Goal: Task Accomplishment & Management: Manage account settings

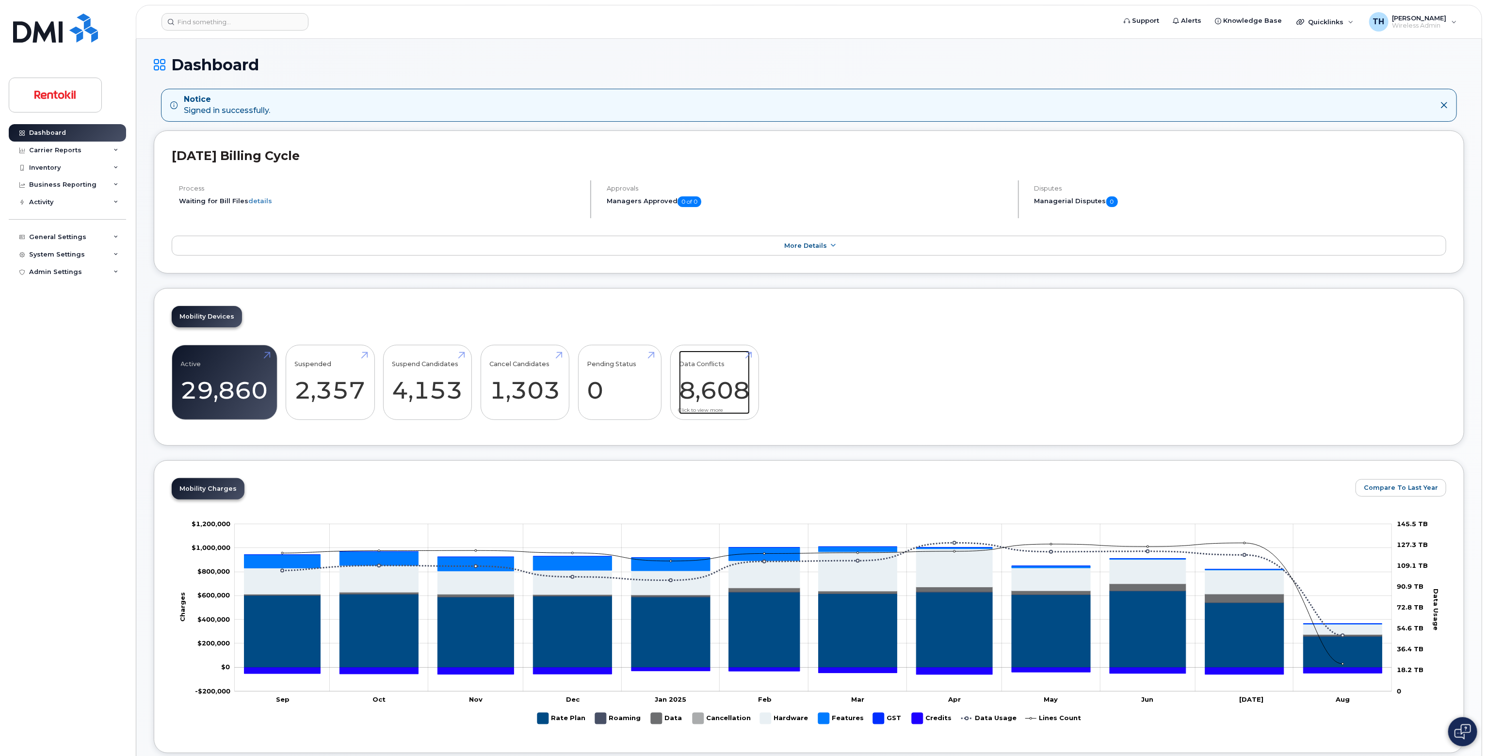
click at [724, 381] on link "Data Conflicts 8,608" at bounding box center [714, 383] width 71 height 64
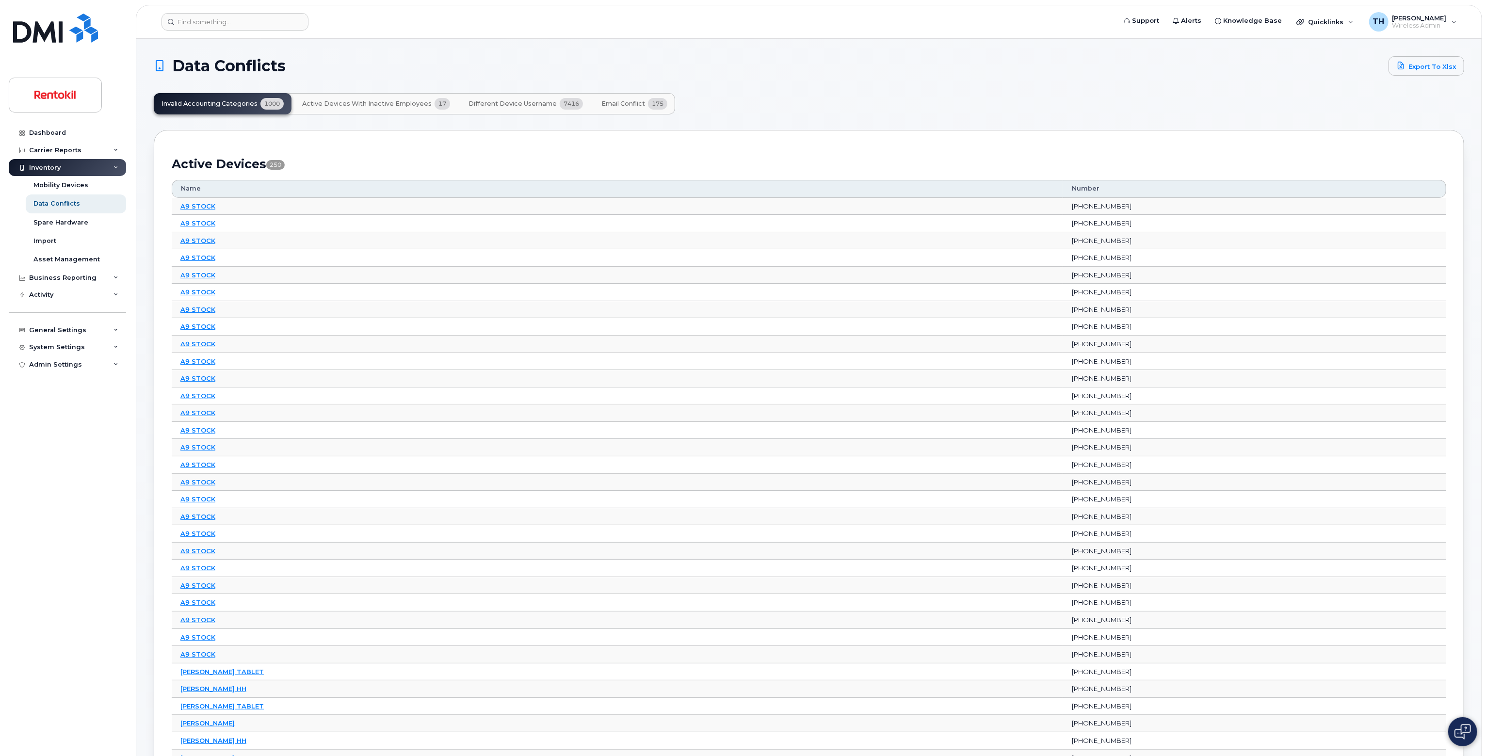
click at [615, 106] on span "Email Conflict" at bounding box center [623, 104] width 44 height 8
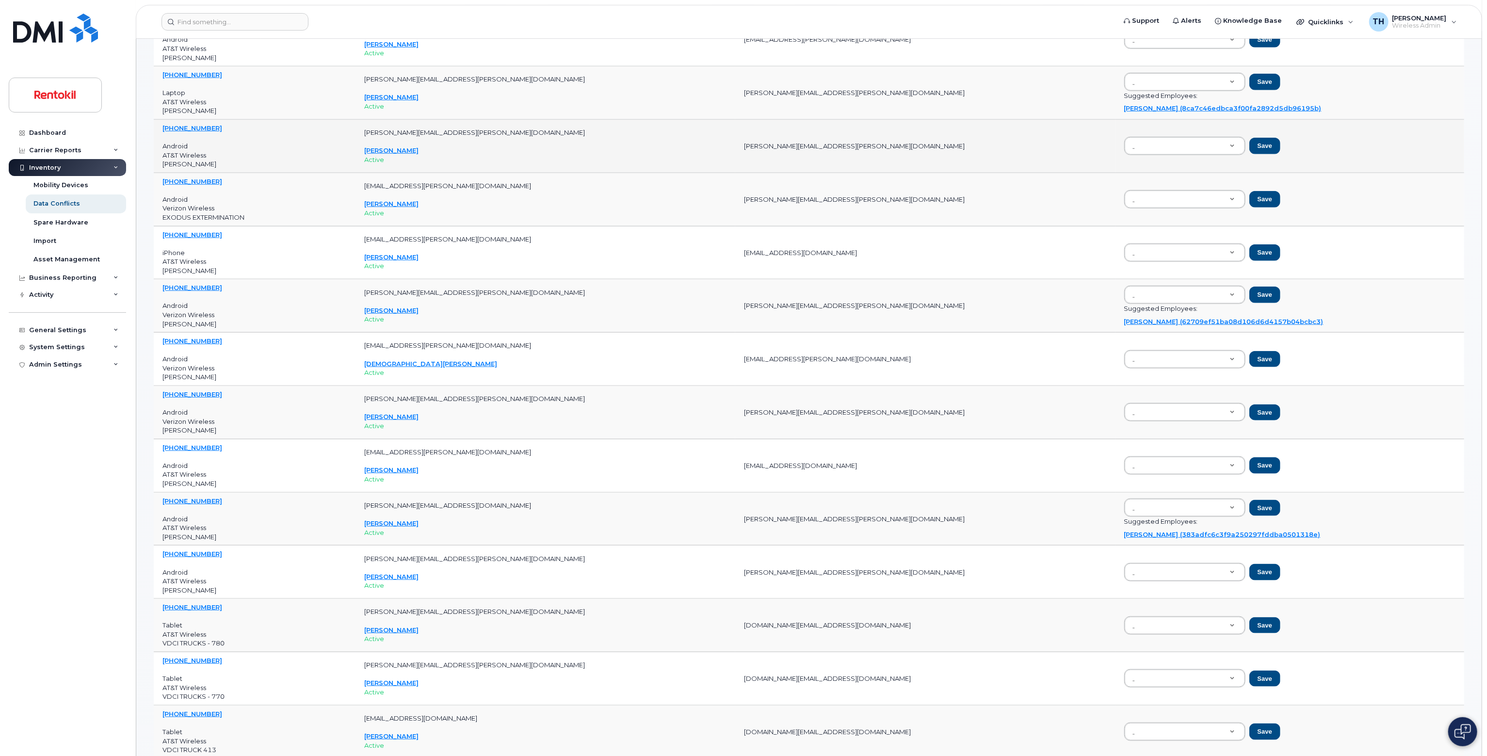
scroll to position [970, 0]
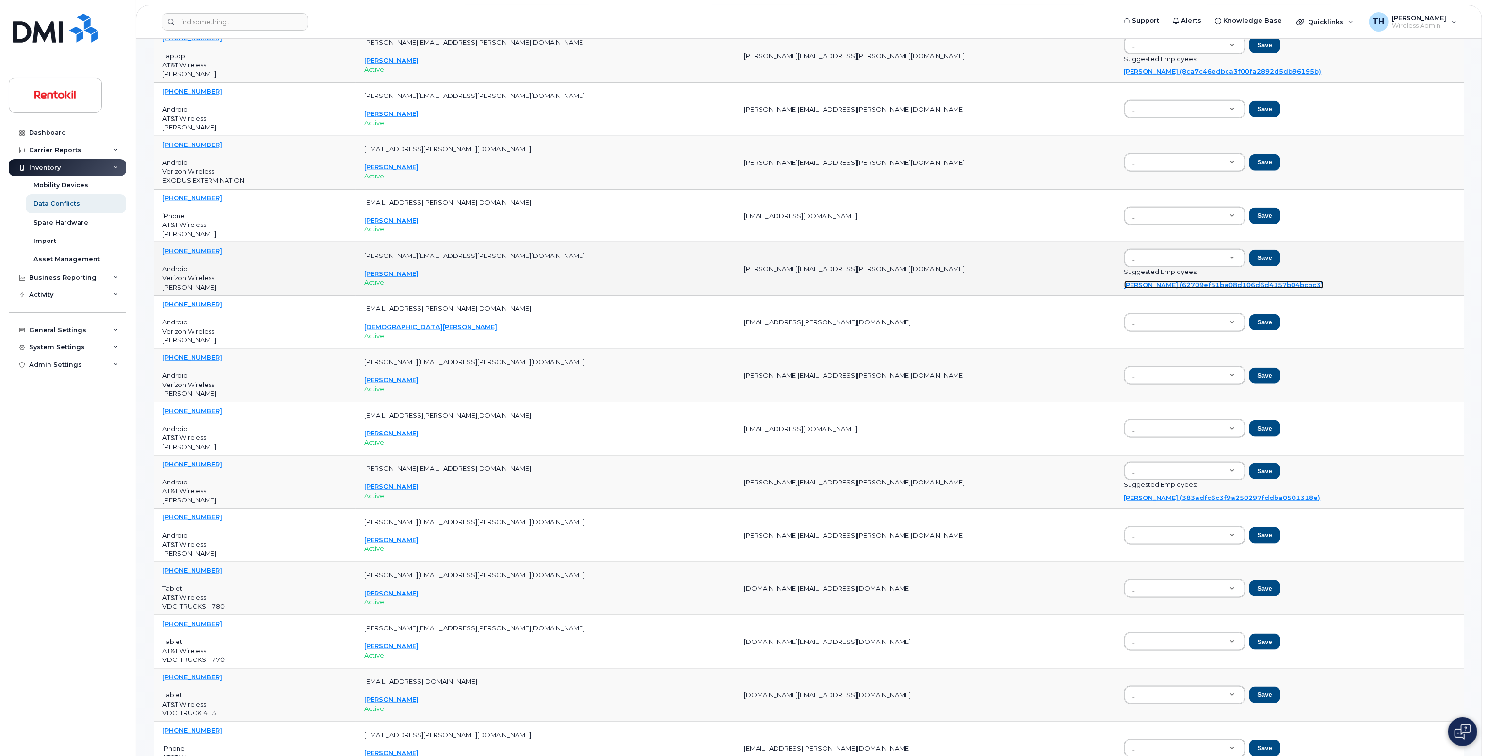
click at [1124, 283] on link "Nathaniel Smith (62709ef51ba08d106d6d4157b04bcbc3)" at bounding box center [1223, 285] width 199 height 8
type input "62709ef51ba08d106d6d4157b04bcbc3"
click at [1249, 253] on button "Save" at bounding box center [1264, 258] width 31 height 16
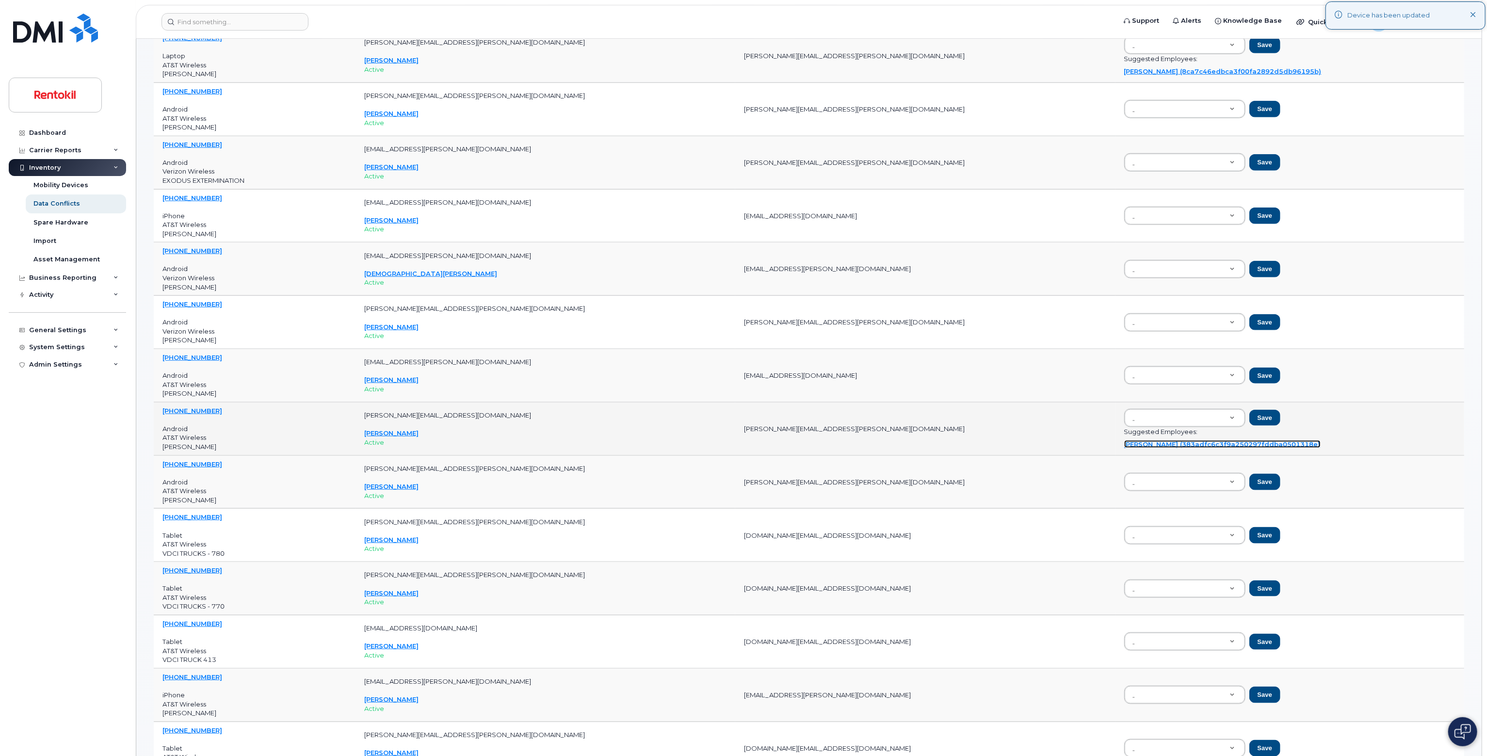
click at [1124, 443] on link "Jason Ratcliff (383adfc6c3f9a250297fddba0501318e)" at bounding box center [1222, 444] width 196 height 8
type input "383adfc6c3f9a250297fddba0501318e"
click at [1249, 419] on button "Save" at bounding box center [1264, 418] width 31 height 16
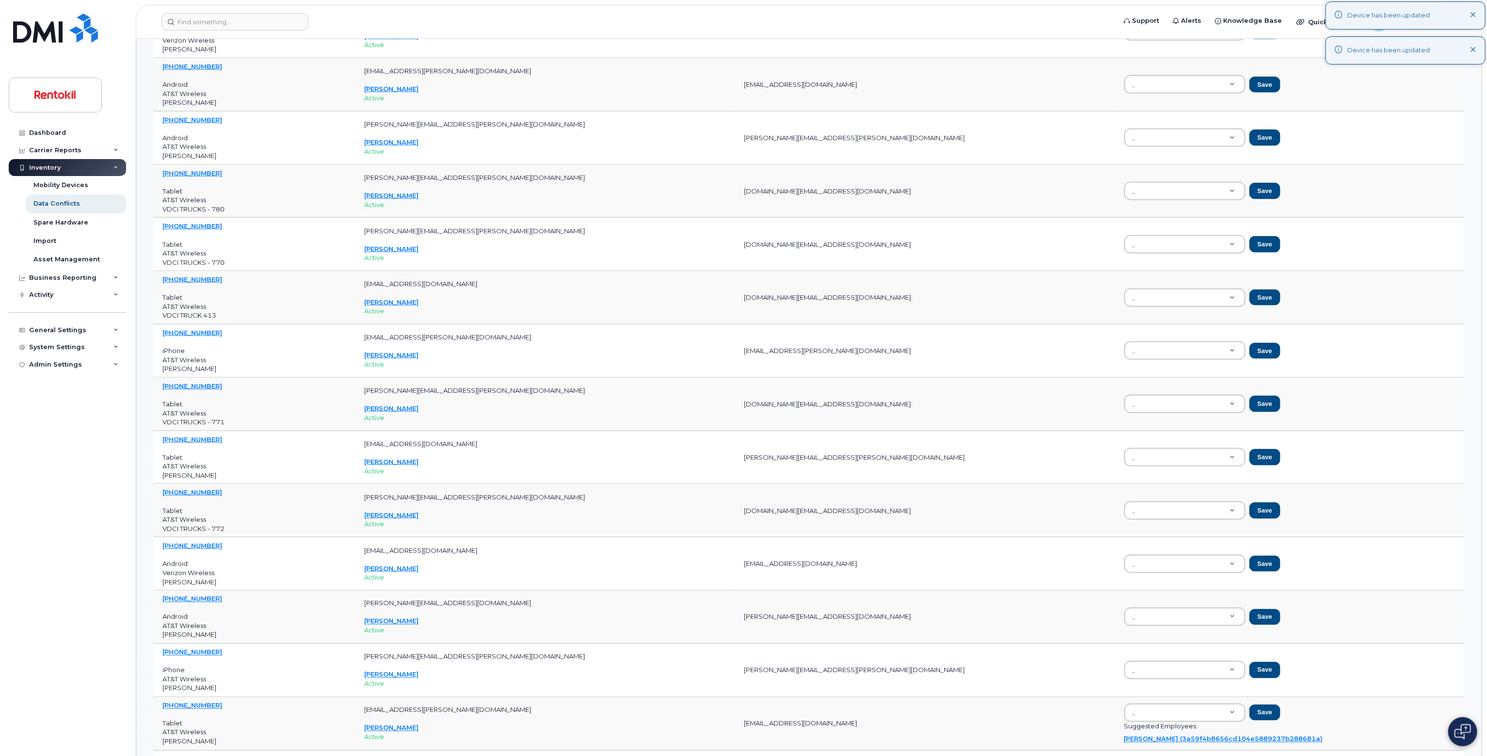
scroll to position [1601, 0]
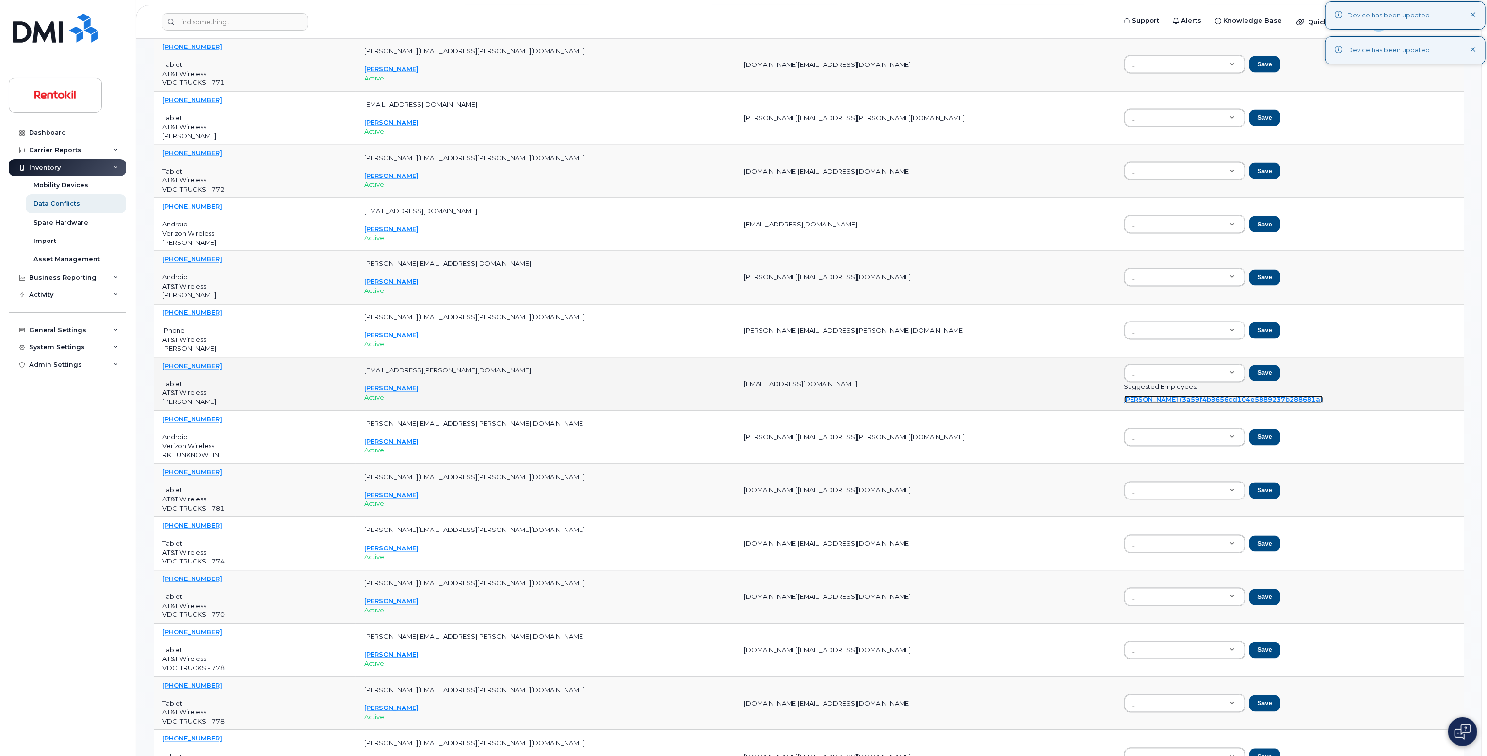
click at [1124, 396] on link "Timothy Boubion (3a59f4b8656cd104e5889237b288681a)" at bounding box center [1223, 400] width 199 height 8
type input "3a59f4b8656cd104e5889237b288681a"
click at [1249, 366] on button "Save" at bounding box center [1264, 373] width 31 height 16
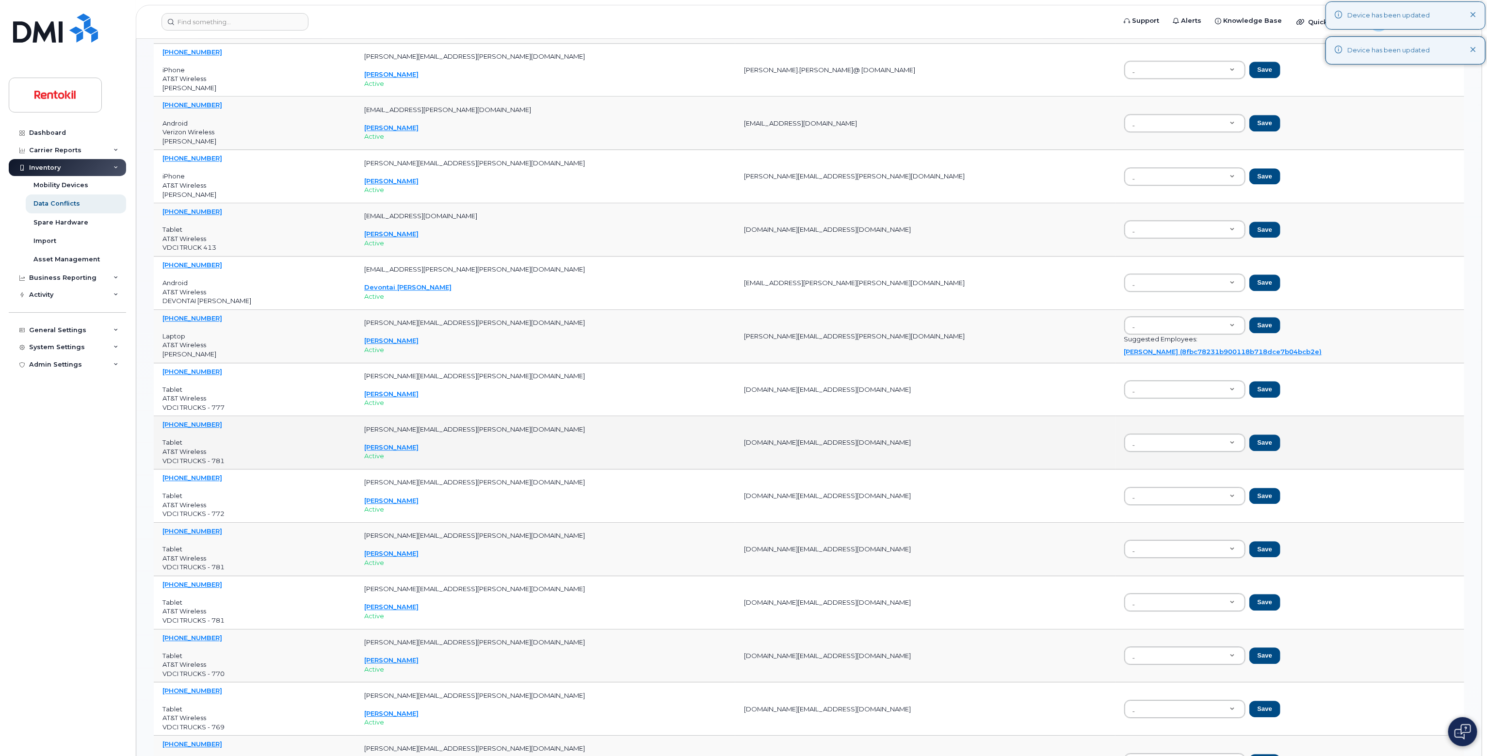
scroll to position [2522, 0]
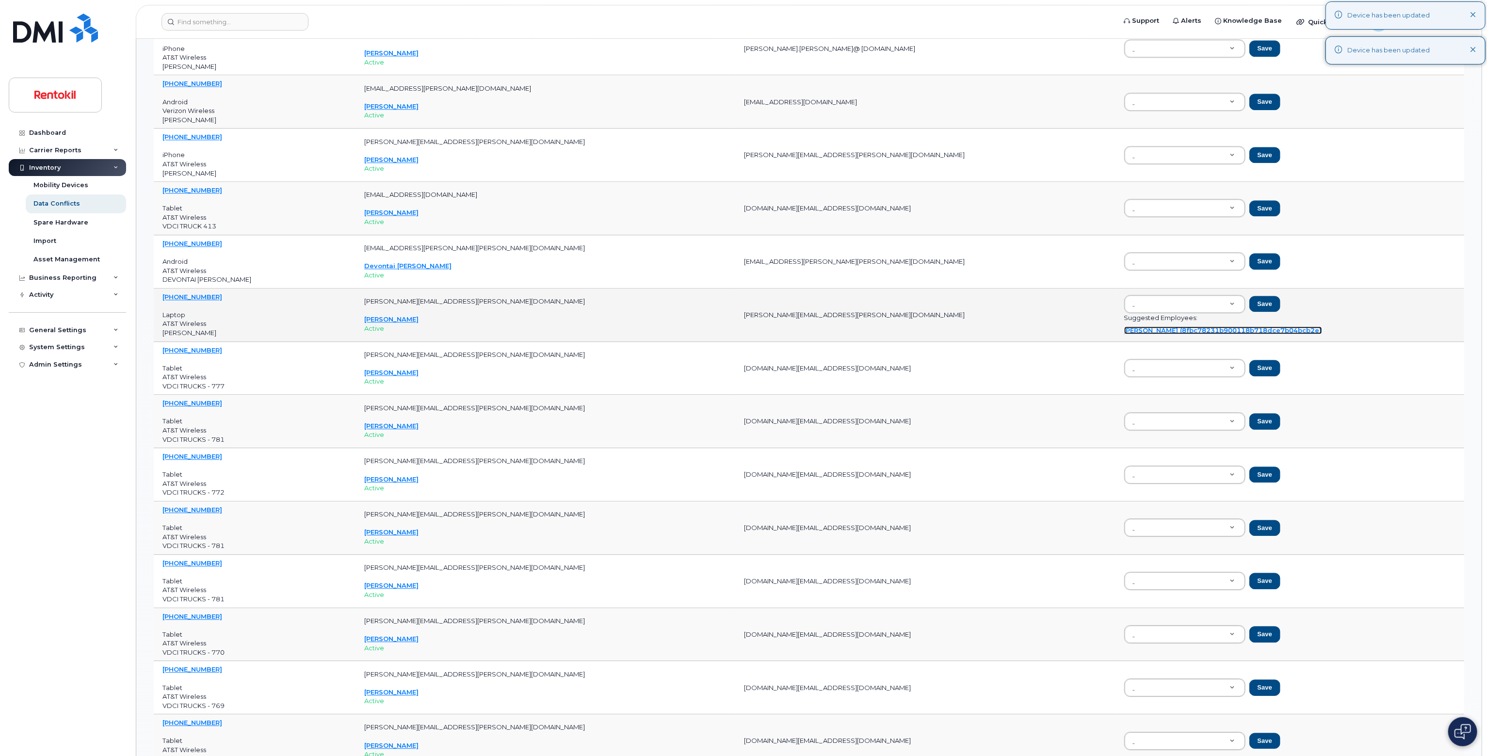
click at [1124, 326] on link "Danny Diep (8fbc78231b900118b718dce7b04bcb2e)" at bounding box center [1223, 330] width 198 height 8
type input "8fbc78231b900118b718dce7b04bcb2e"
click at [1249, 300] on button "Save" at bounding box center [1264, 304] width 31 height 16
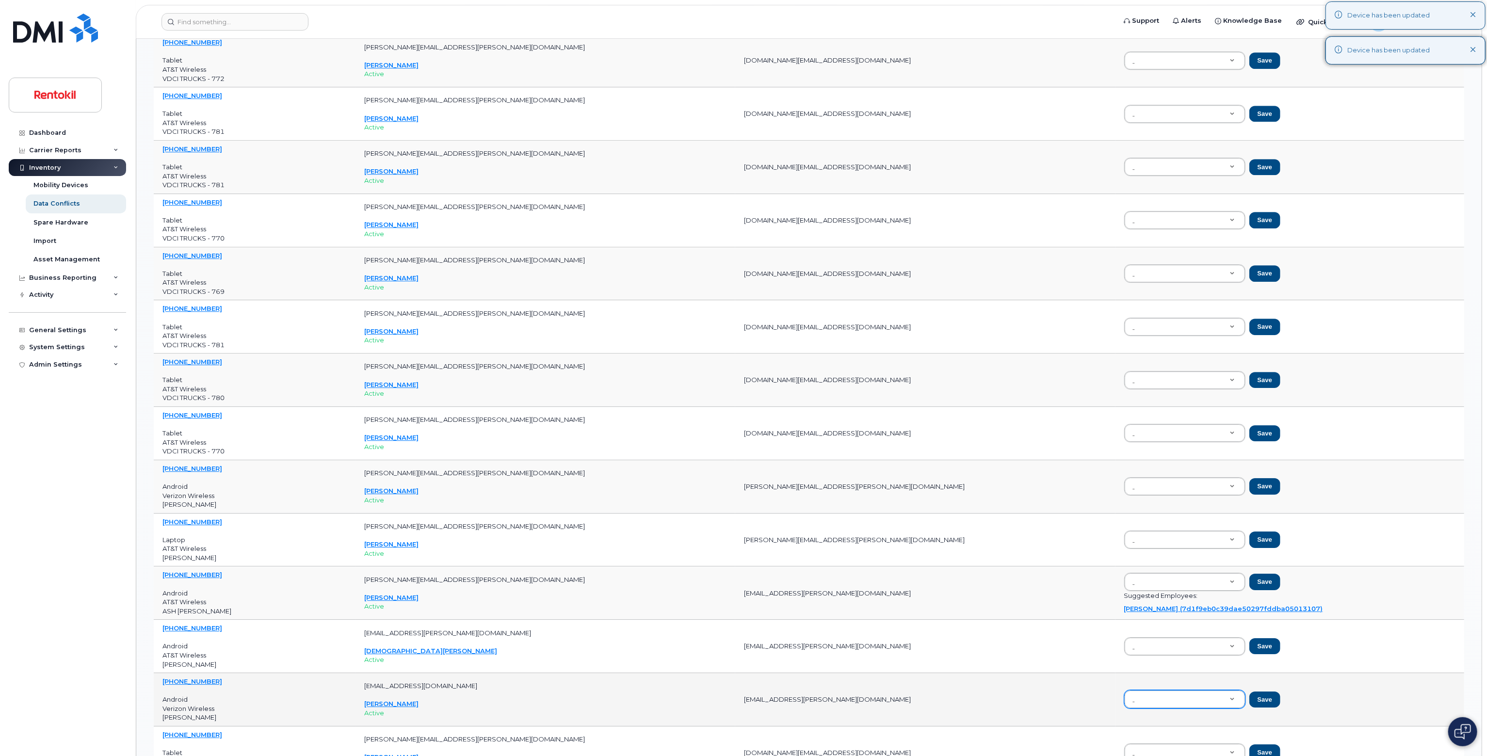
scroll to position [3104, 0]
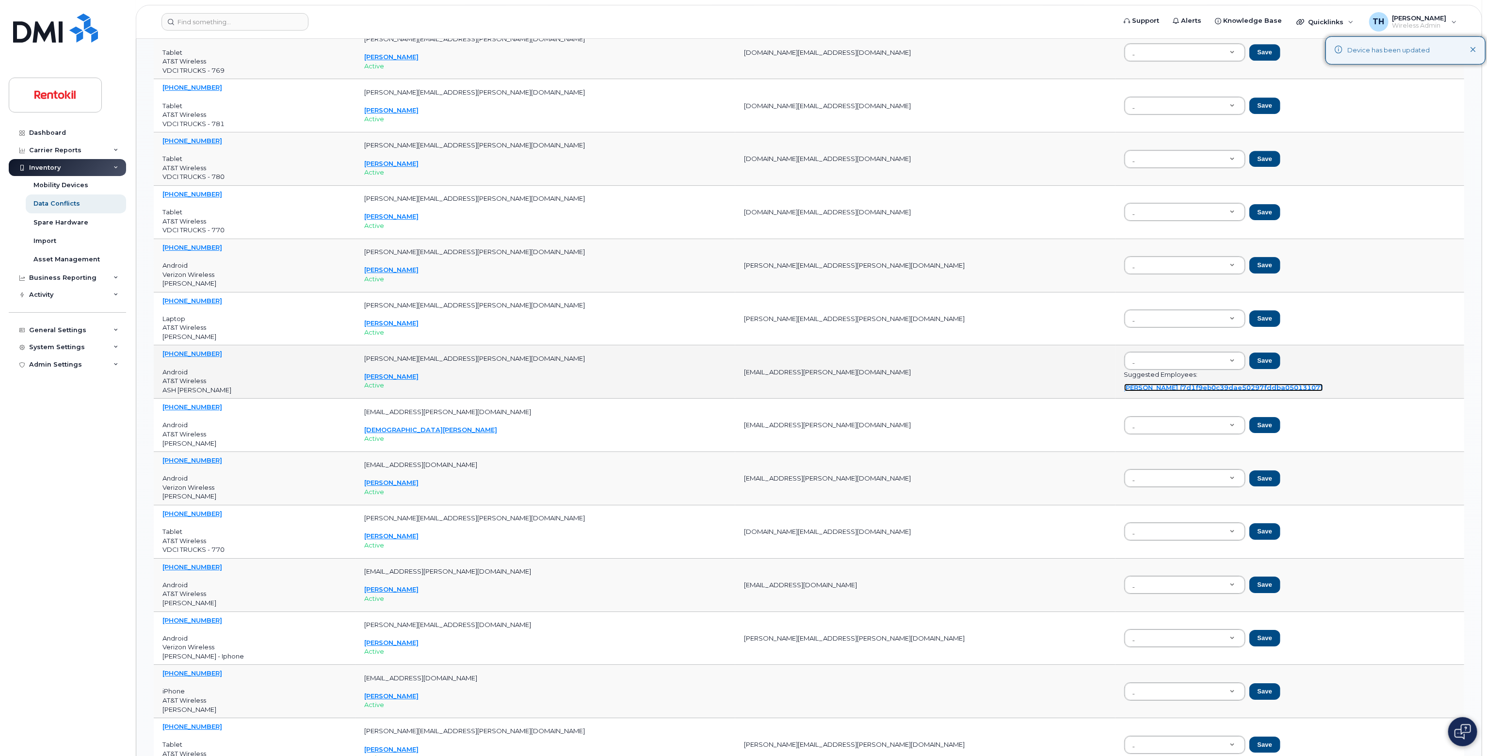
click at [1124, 384] on link "Ashley Fulghum (7d1f9eb0c39dae50297fddba05013107)" at bounding box center [1223, 388] width 199 height 8
type input "7d1f9eb0c39dae50297fddba05013107"
click at [1249, 353] on button "Save" at bounding box center [1264, 361] width 31 height 16
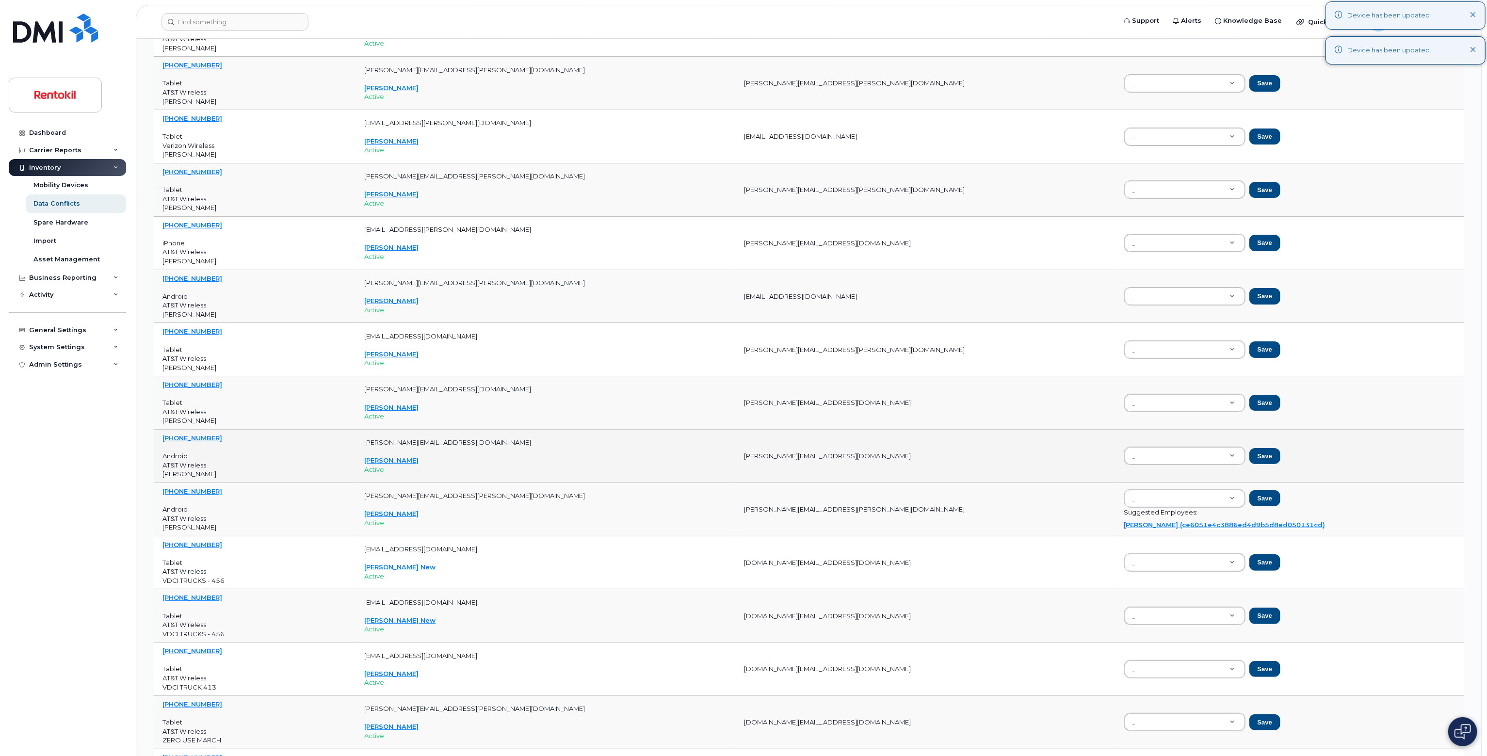
scroll to position [3929, 0]
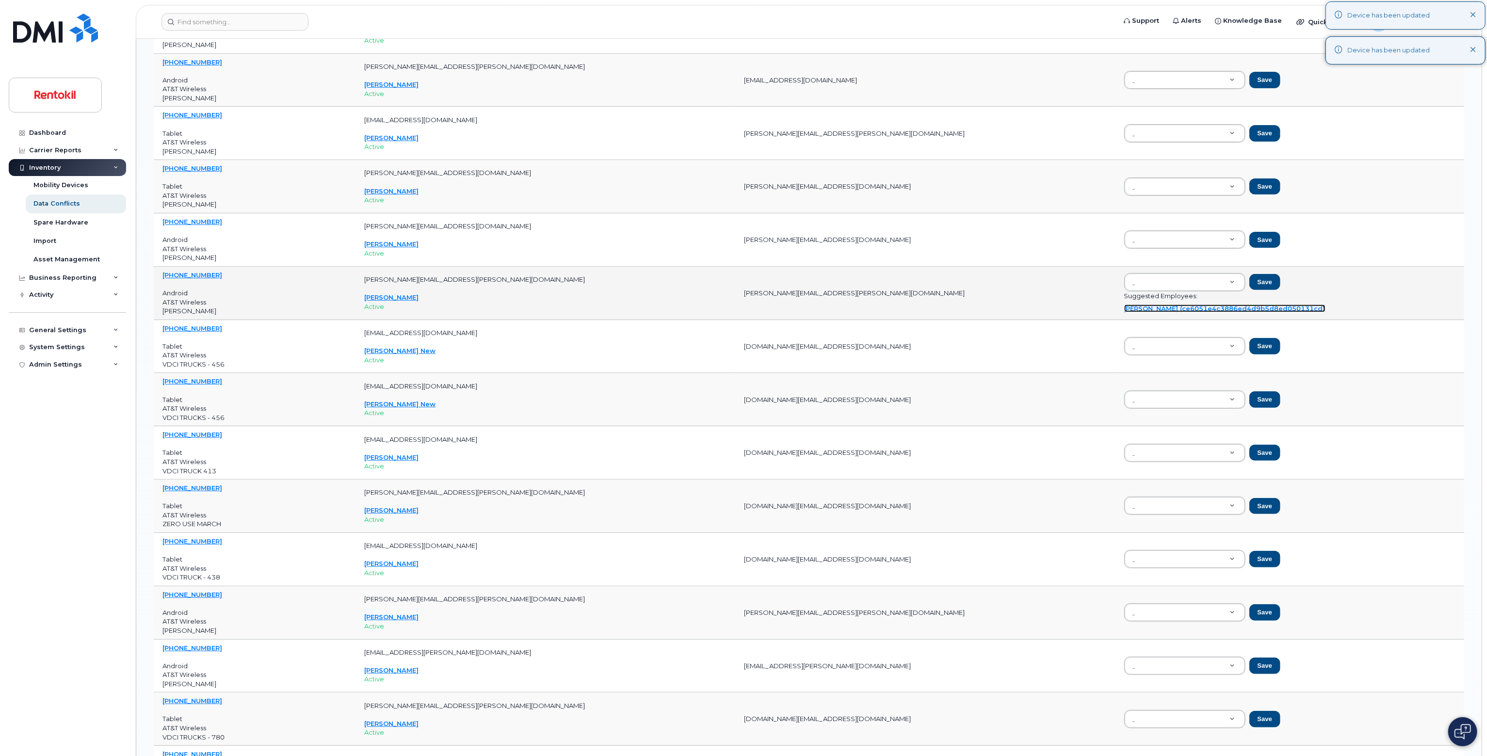
click at [1140, 305] on link "Erich Brumback (ce6051e4c3886ed4d9b5d8ed050131cd)" at bounding box center [1224, 309] width 201 height 8
type input "ce6051e4c3886ed4d9b5d8ed050131cd"
click at [1249, 274] on button "Save" at bounding box center [1264, 282] width 31 height 16
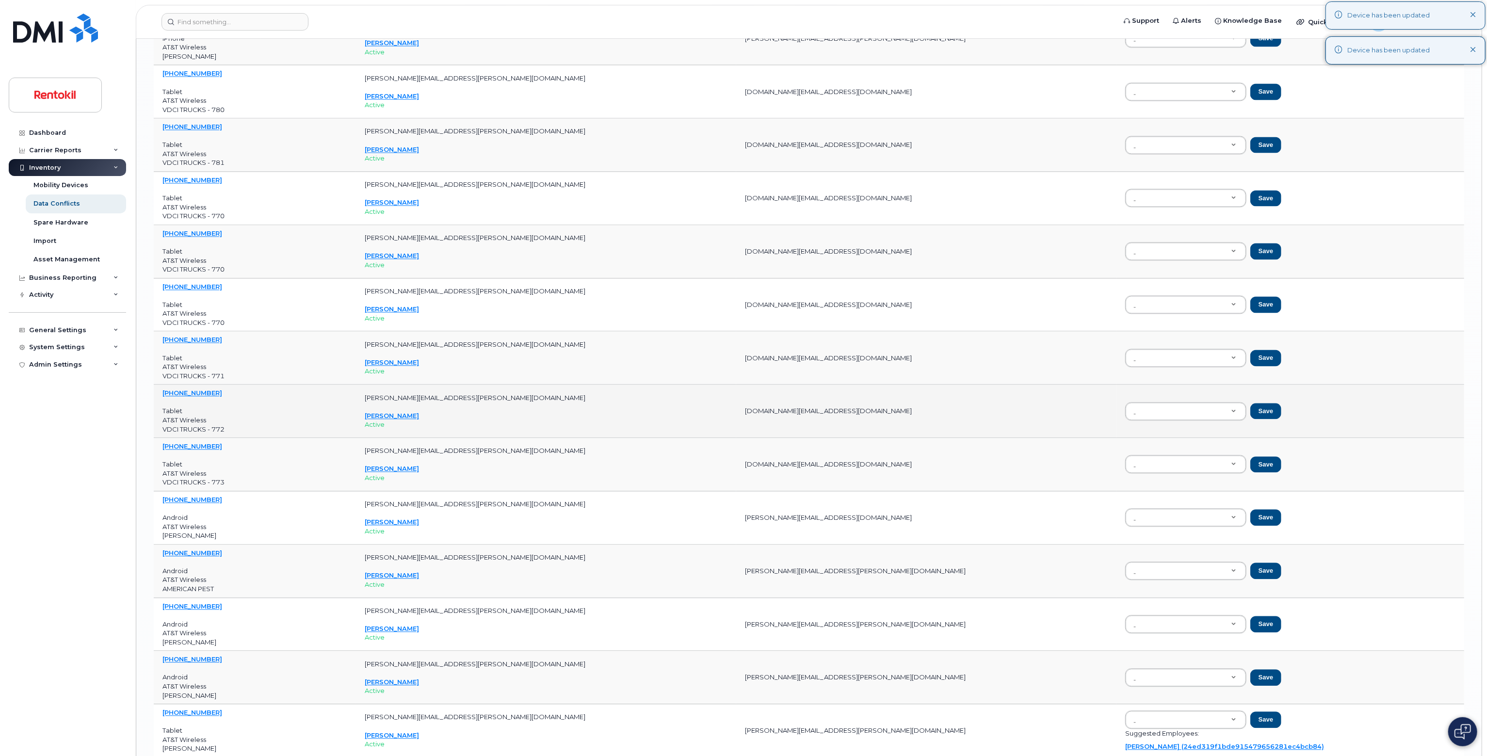
scroll to position [6015, 0]
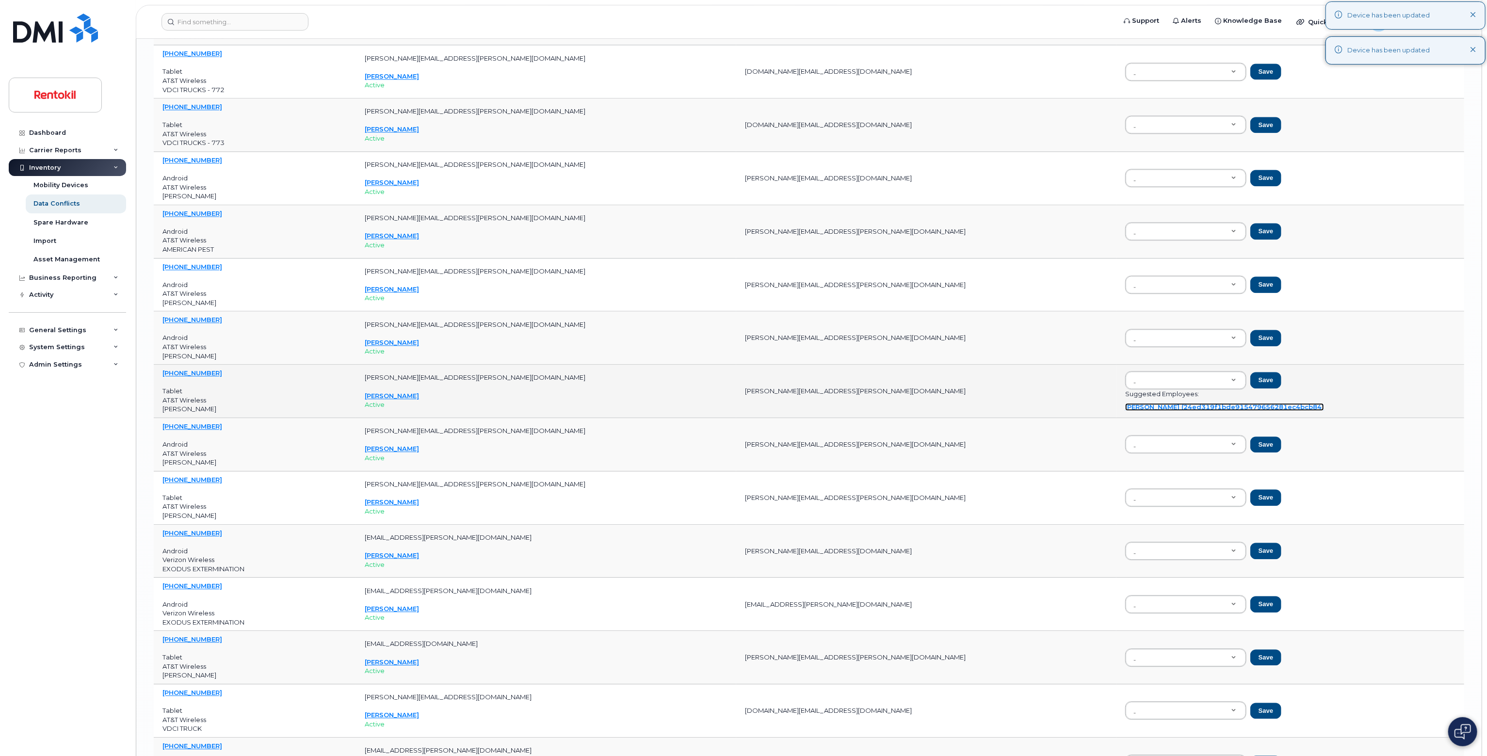
click at [1125, 403] on link "Daniel McGhiey (24ed319f1bde915479656281ec4bcb84)" at bounding box center [1224, 407] width 199 height 8
type input "24ed319f1bde915479656281ec4bcb84"
click at [1250, 372] on button "Save" at bounding box center [1265, 380] width 31 height 16
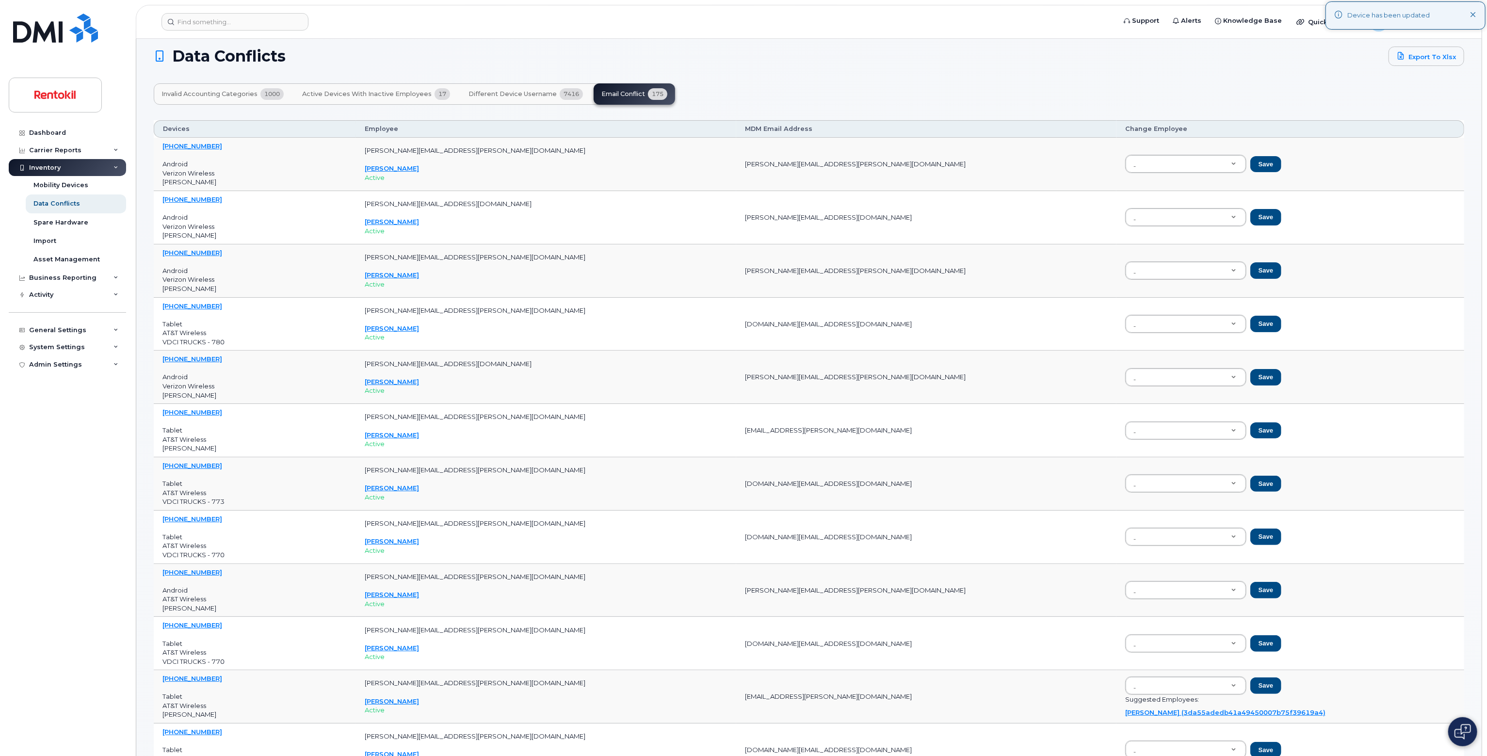
scroll to position [0, 0]
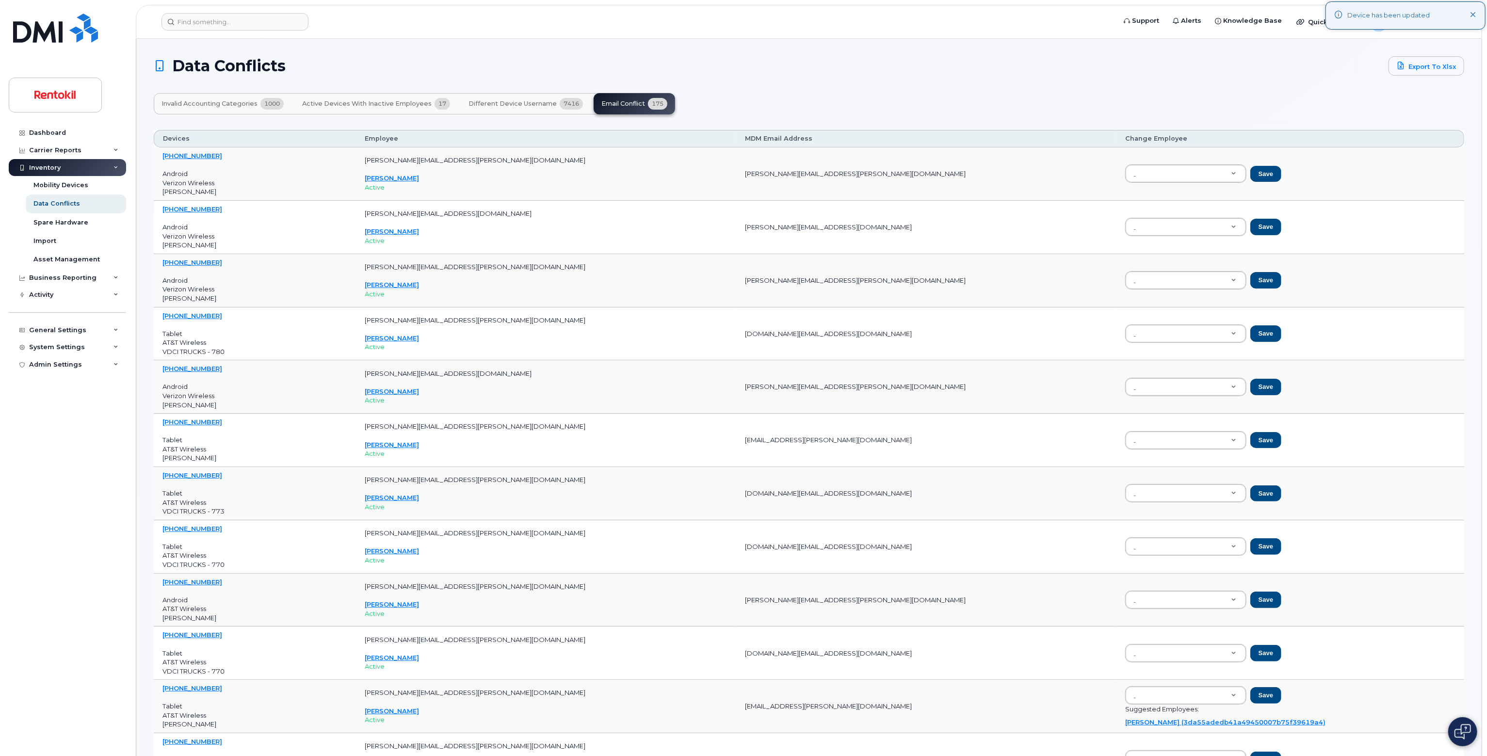
click at [495, 101] on span "Different Device Username" at bounding box center [513, 104] width 88 height 8
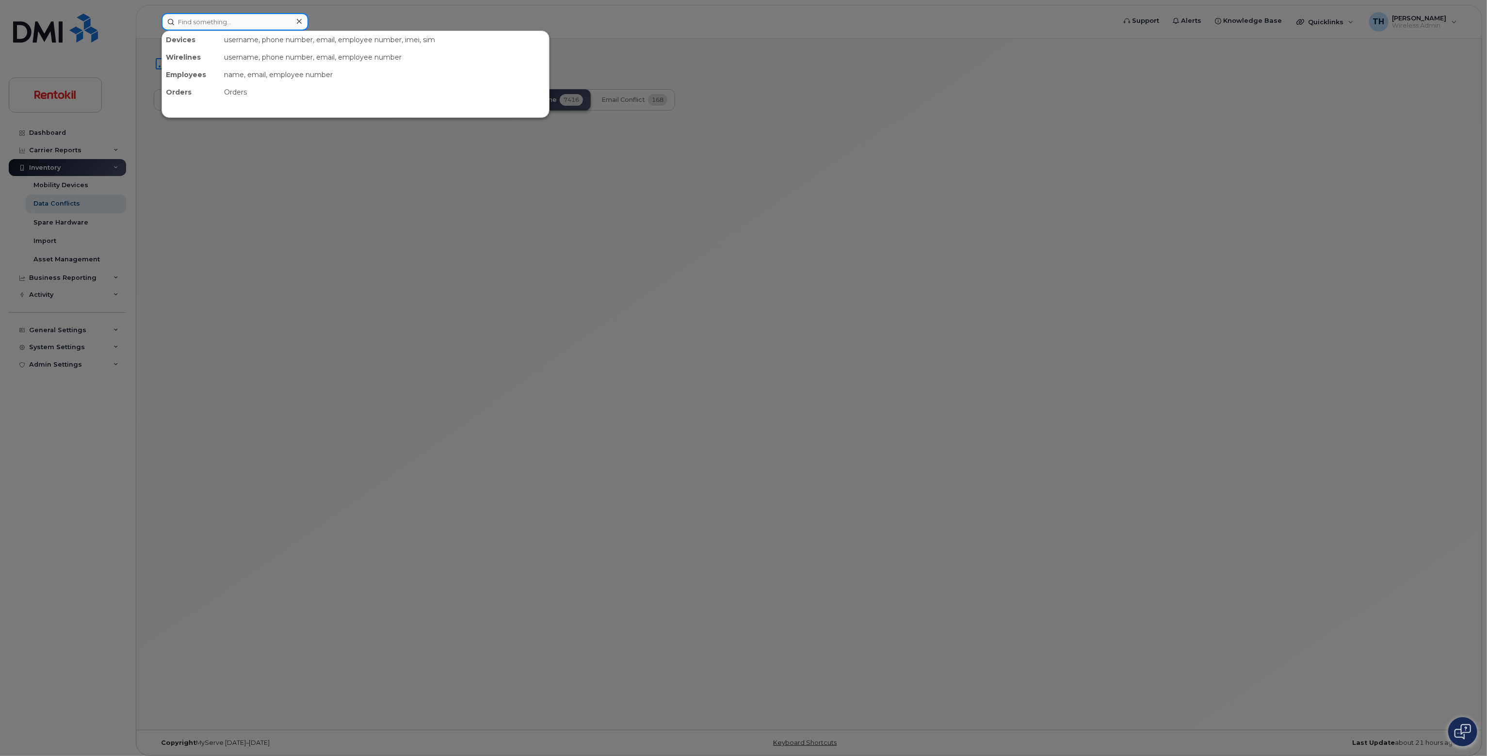
click at [196, 19] on input at bounding box center [235, 21] width 147 height 17
paste input "3315888564"
click at [233, 23] on input "3315888564" at bounding box center [235, 21] width 147 height 17
type input "3315888564"
click at [235, 60] on div "JOEY VELAZQUEZ TABLET" at bounding box center [214, 61] width 95 height 10
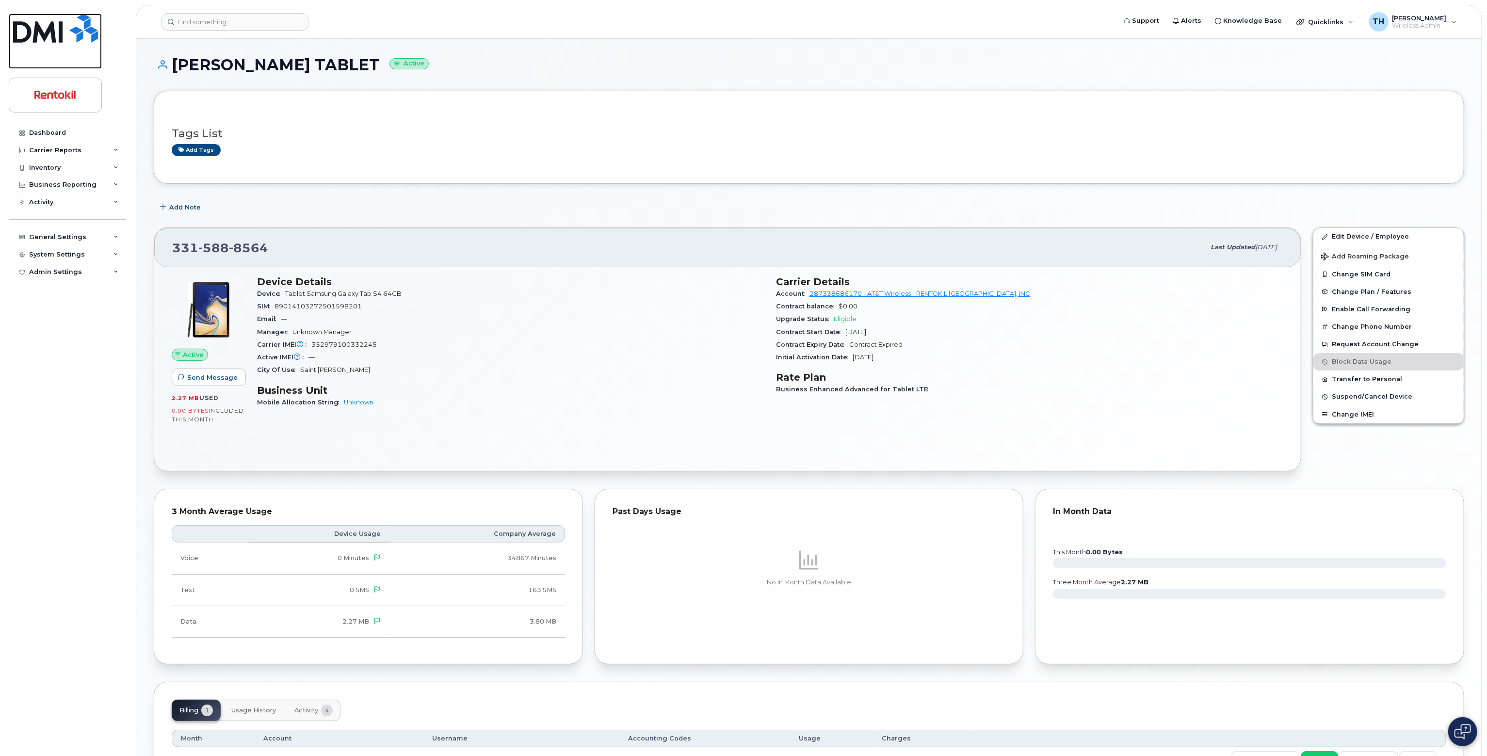
click at [70, 39] on img at bounding box center [55, 28] width 85 height 29
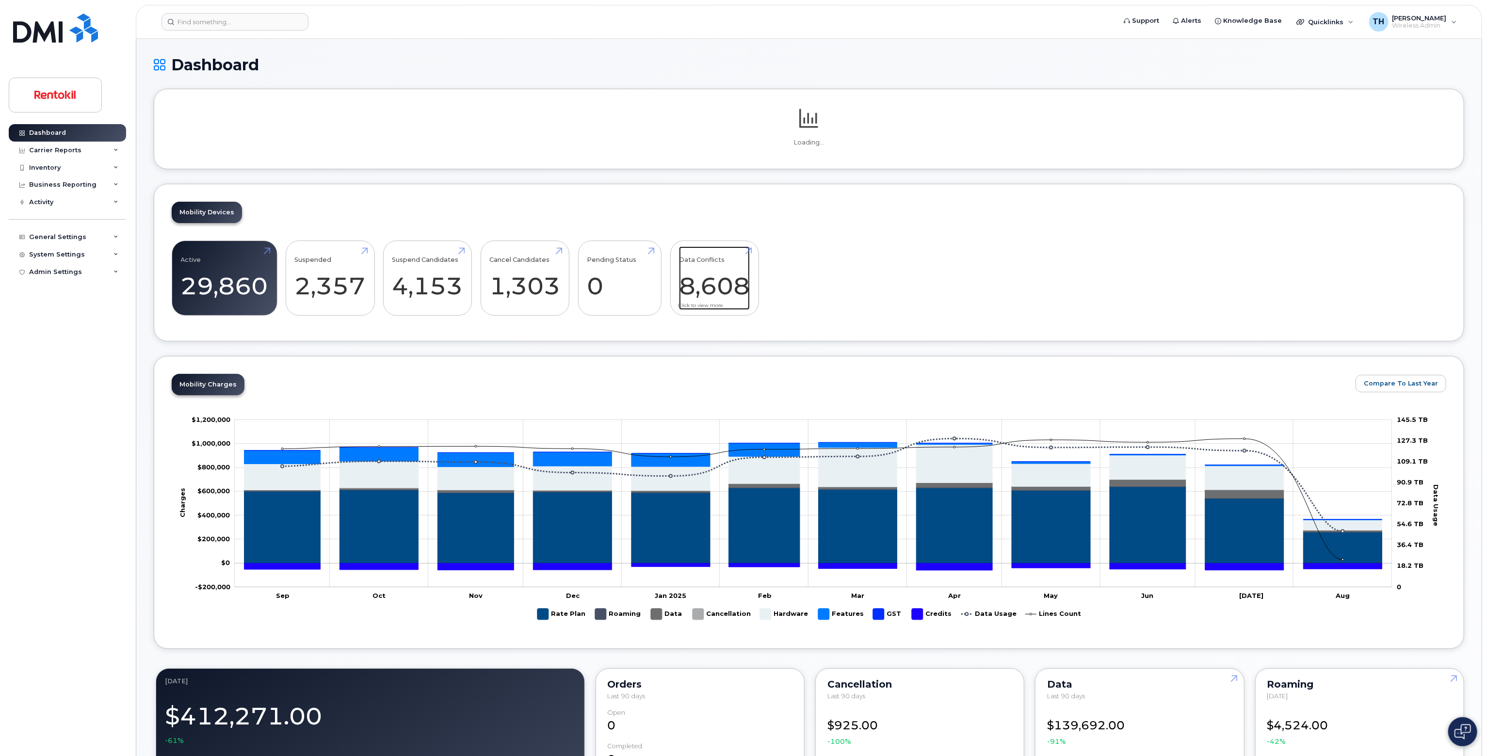
click at [716, 294] on link "Data Conflicts 8,608" at bounding box center [714, 278] width 71 height 64
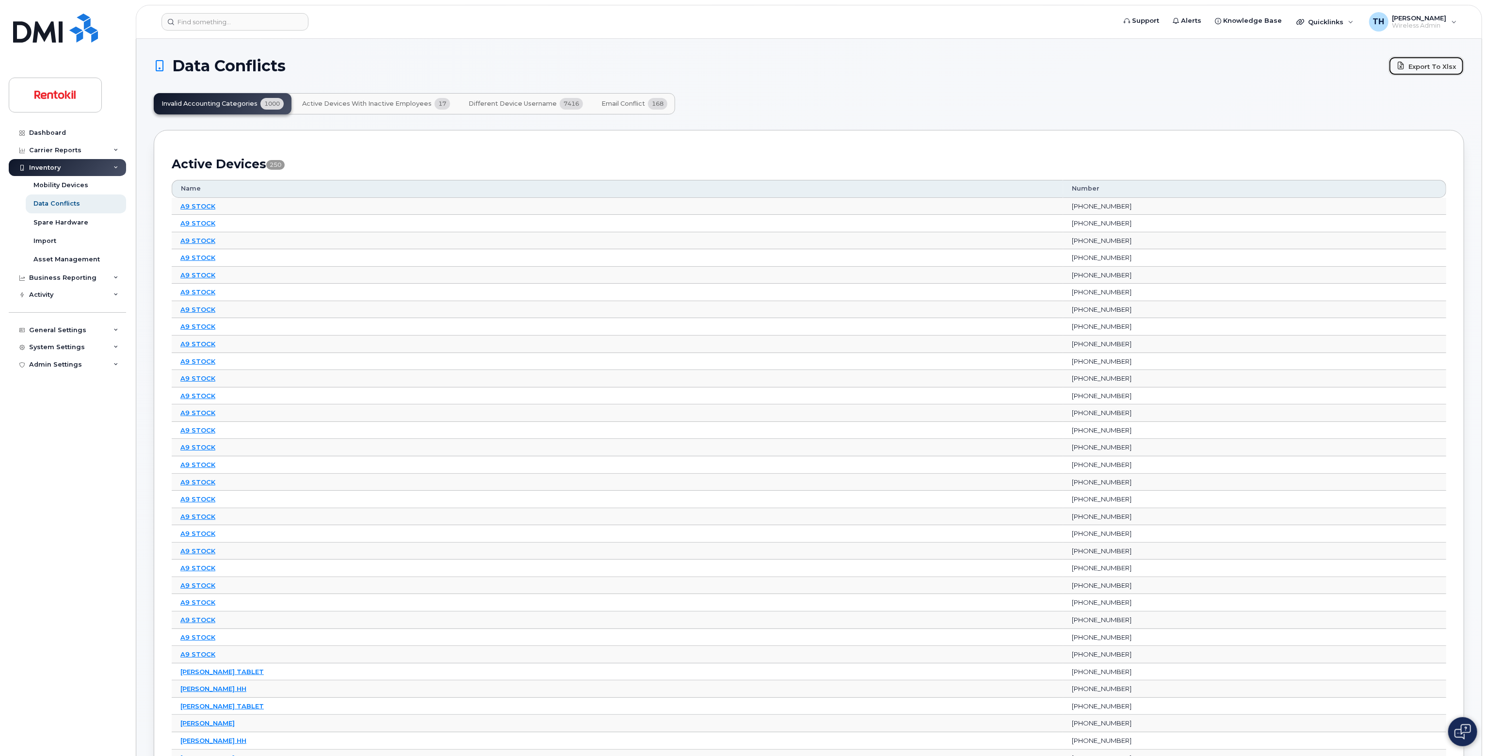
click at [1409, 65] on link "Export to Xlsx" at bounding box center [1427, 65] width 76 height 19
click at [605, 95] on button "Email Conflict 168" at bounding box center [634, 103] width 81 height 21
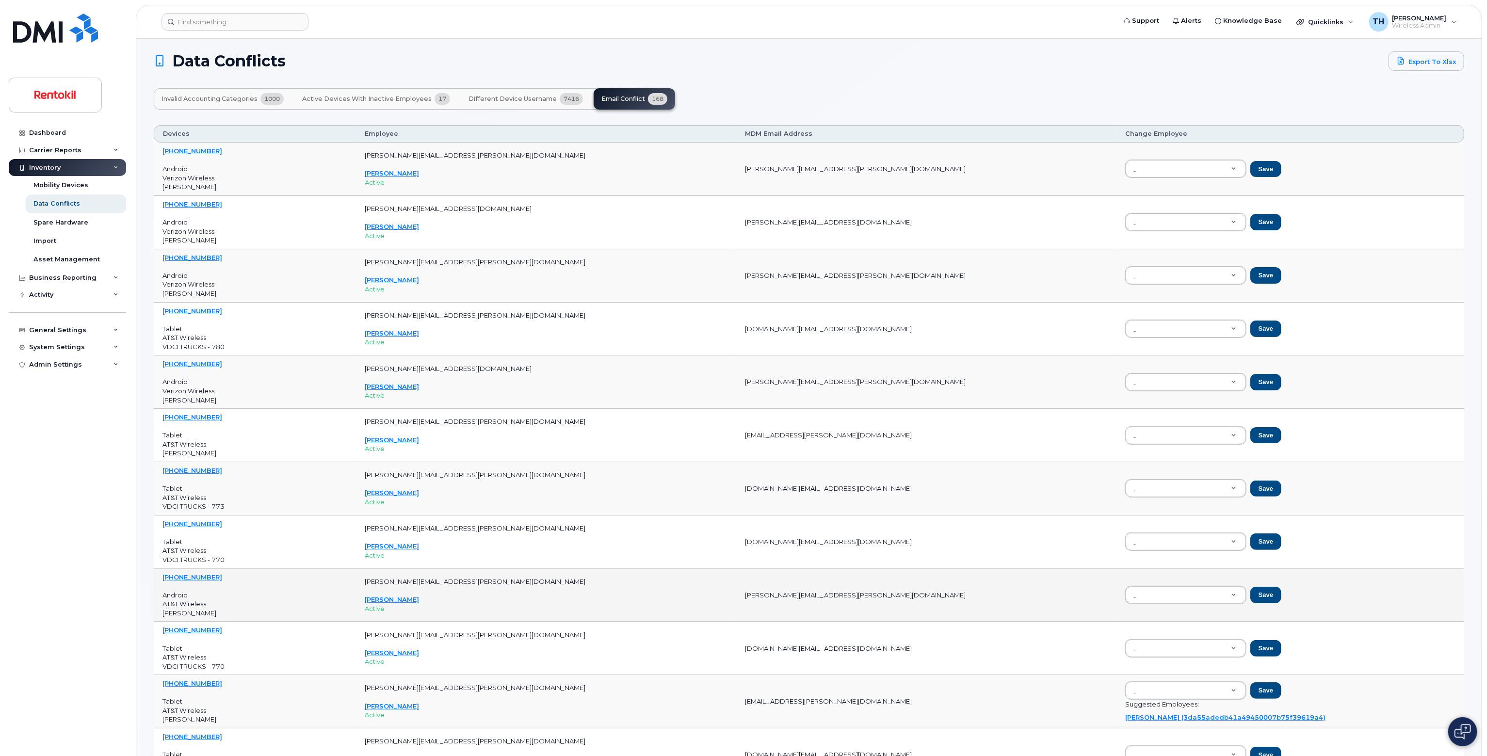
scroll to position [194, 0]
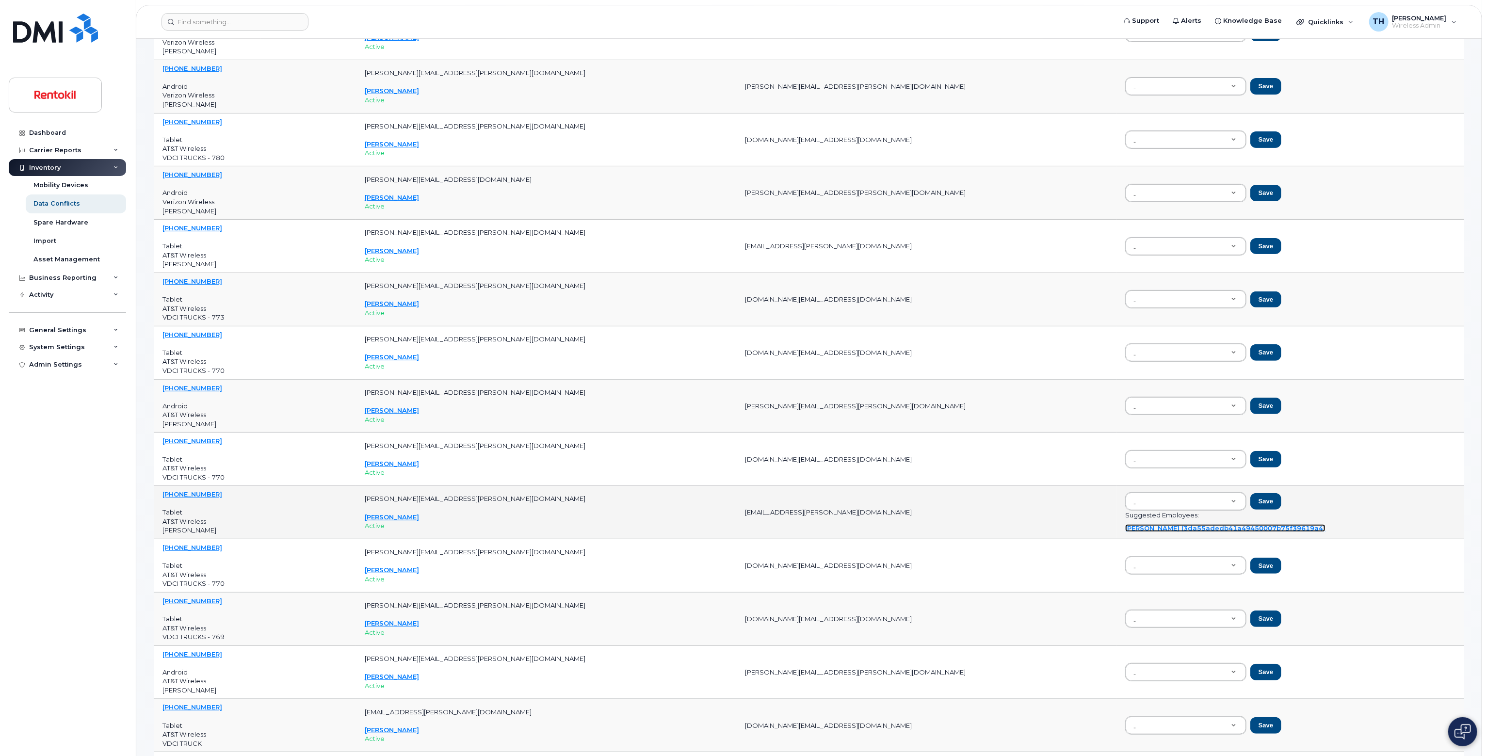
click at [1131, 524] on link "Victoria Stephanides (3da55adedb41a49450007b75f39619a4)" at bounding box center [1225, 528] width 200 height 8
type input "3da55adedb41a49450007b75f39619a4"
click at [1250, 503] on button "Save" at bounding box center [1265, 501] width 31 height 16
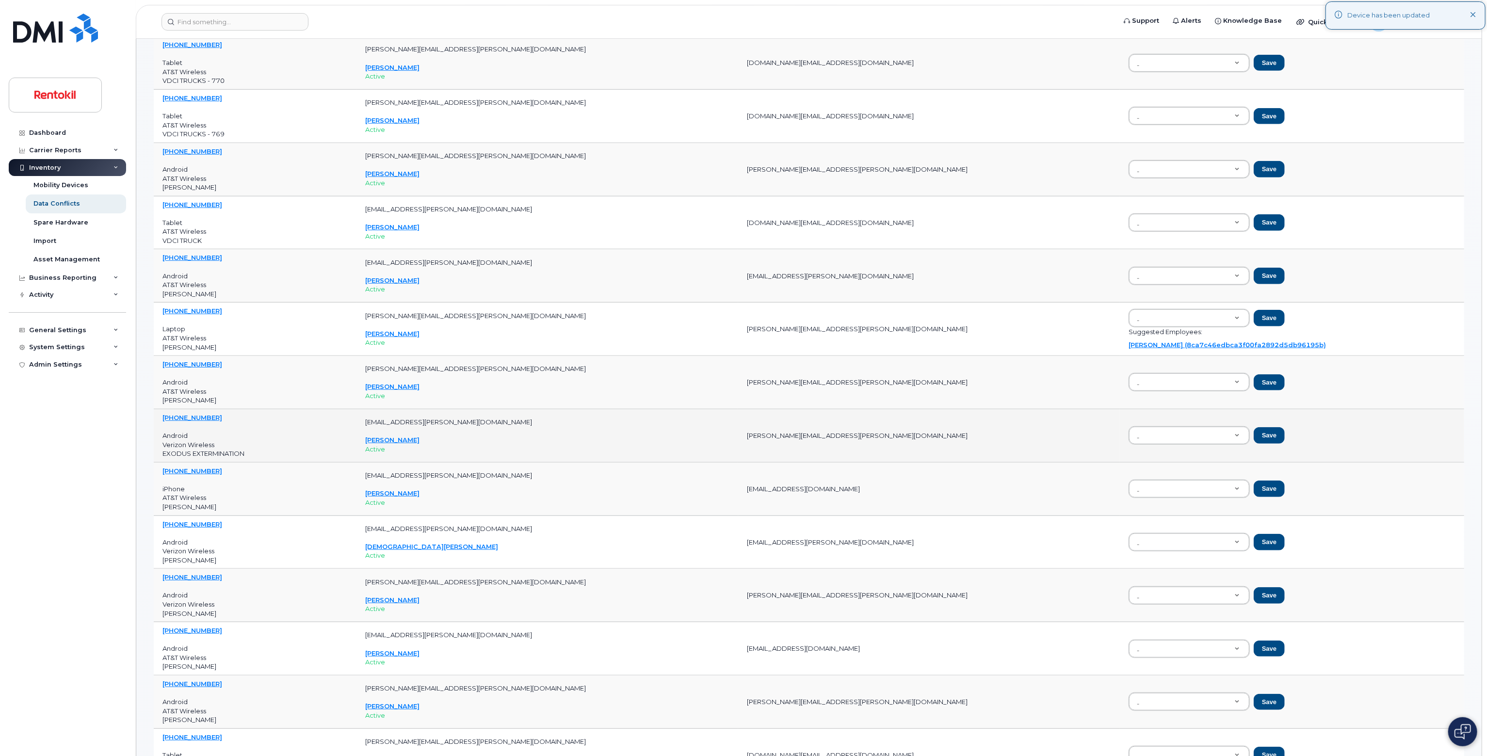
scroll to position [631, 0]
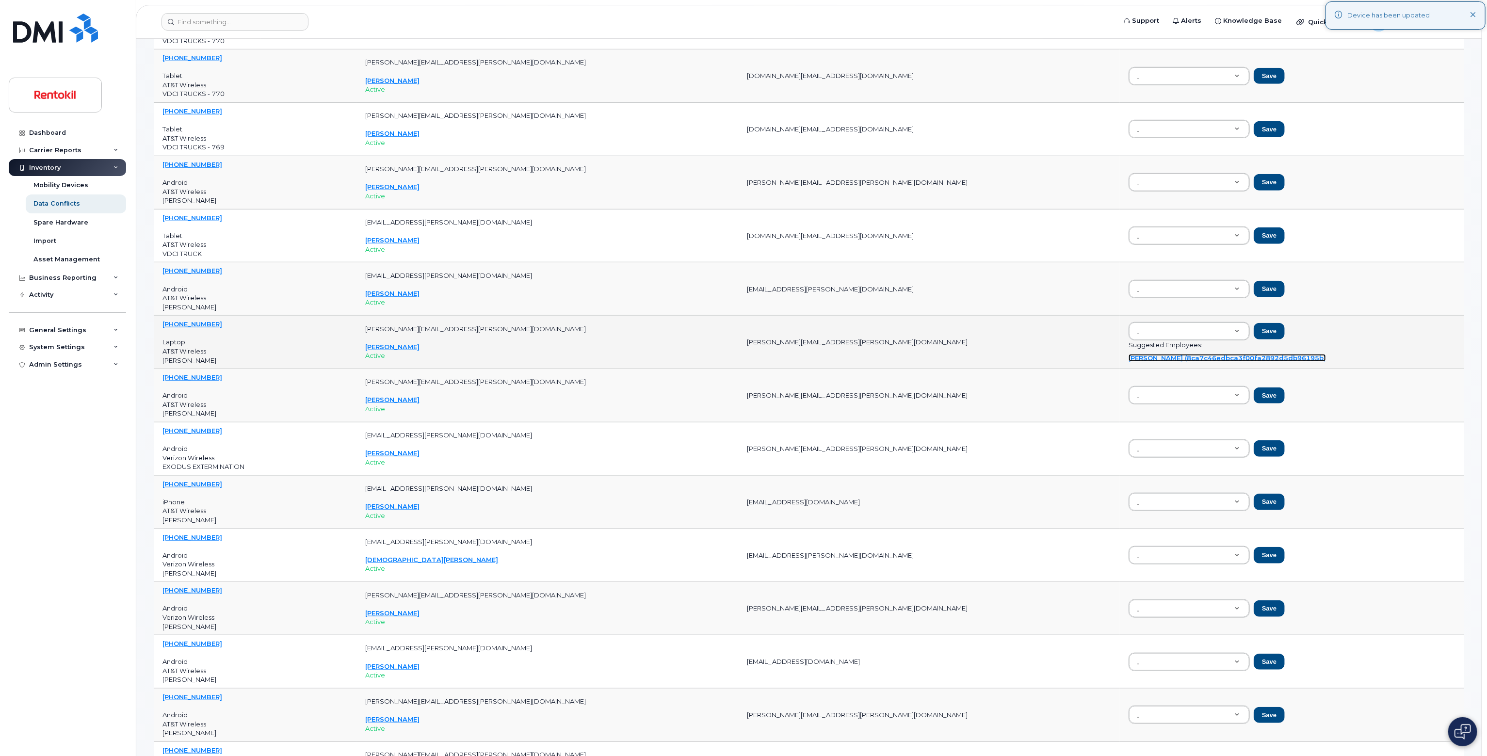
click at [1129, 357] on link "Juan Guzman (8ca7c46edbca3f00fa2892d5db96195b)" at bounding box center [1227, 358] width 197 height 8
type input "8ca7c46edbca3f00fa2892d5db96195b"
click at [1254, 334] on button "Save" at bounding box center [1269, 331] width 31 height 16
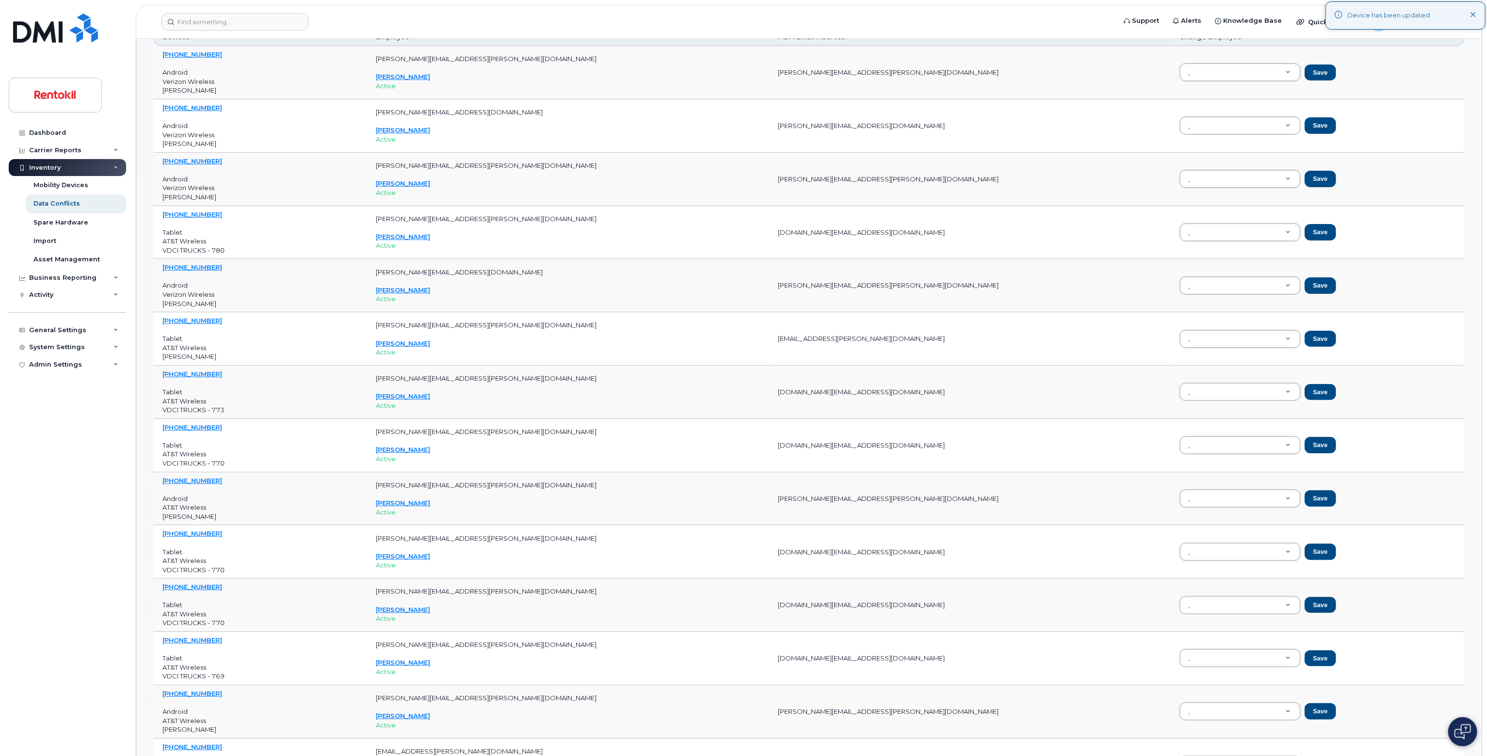
scroll to position [0, 0]
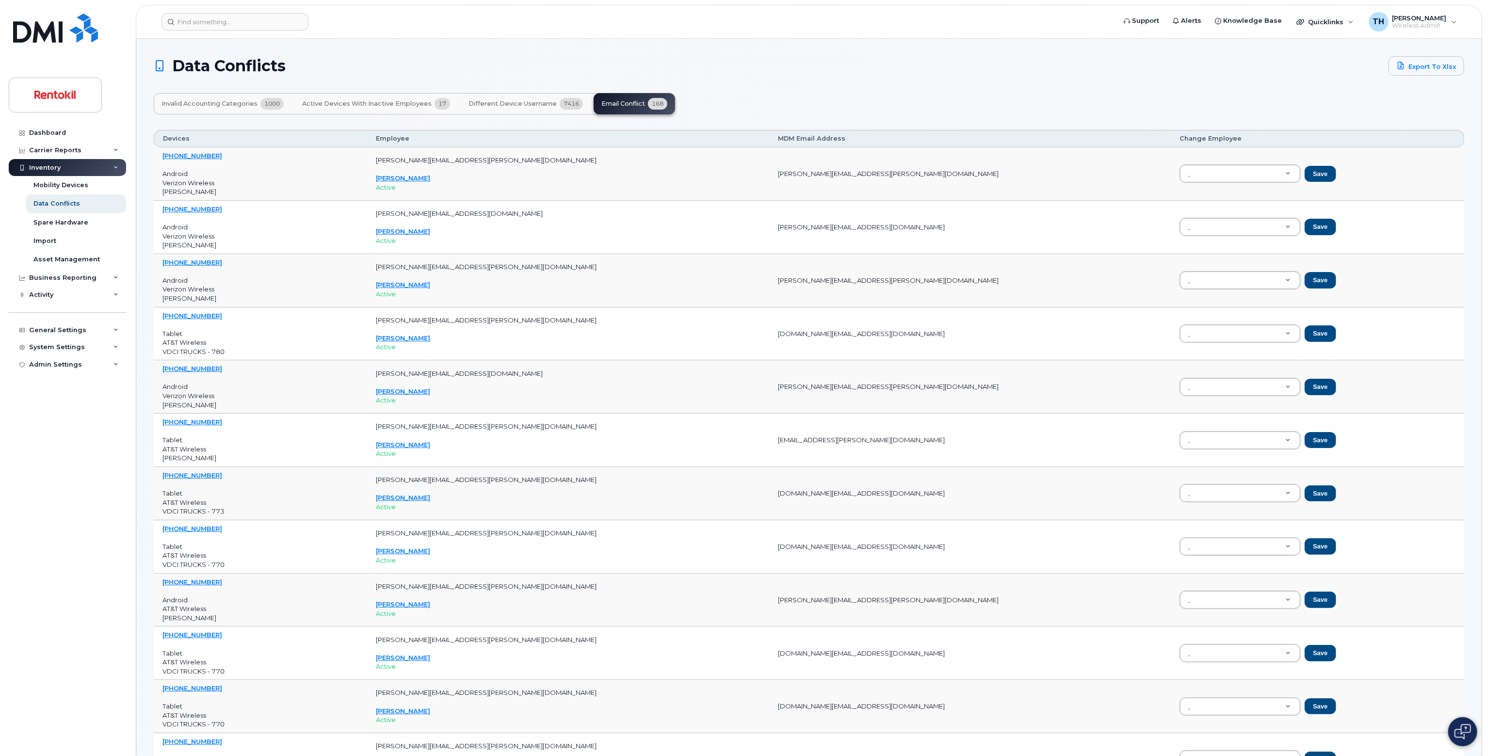
click at [481, 109] on button "Different Device Username 7416" at bounding box center [526, 103] width 130 height 21
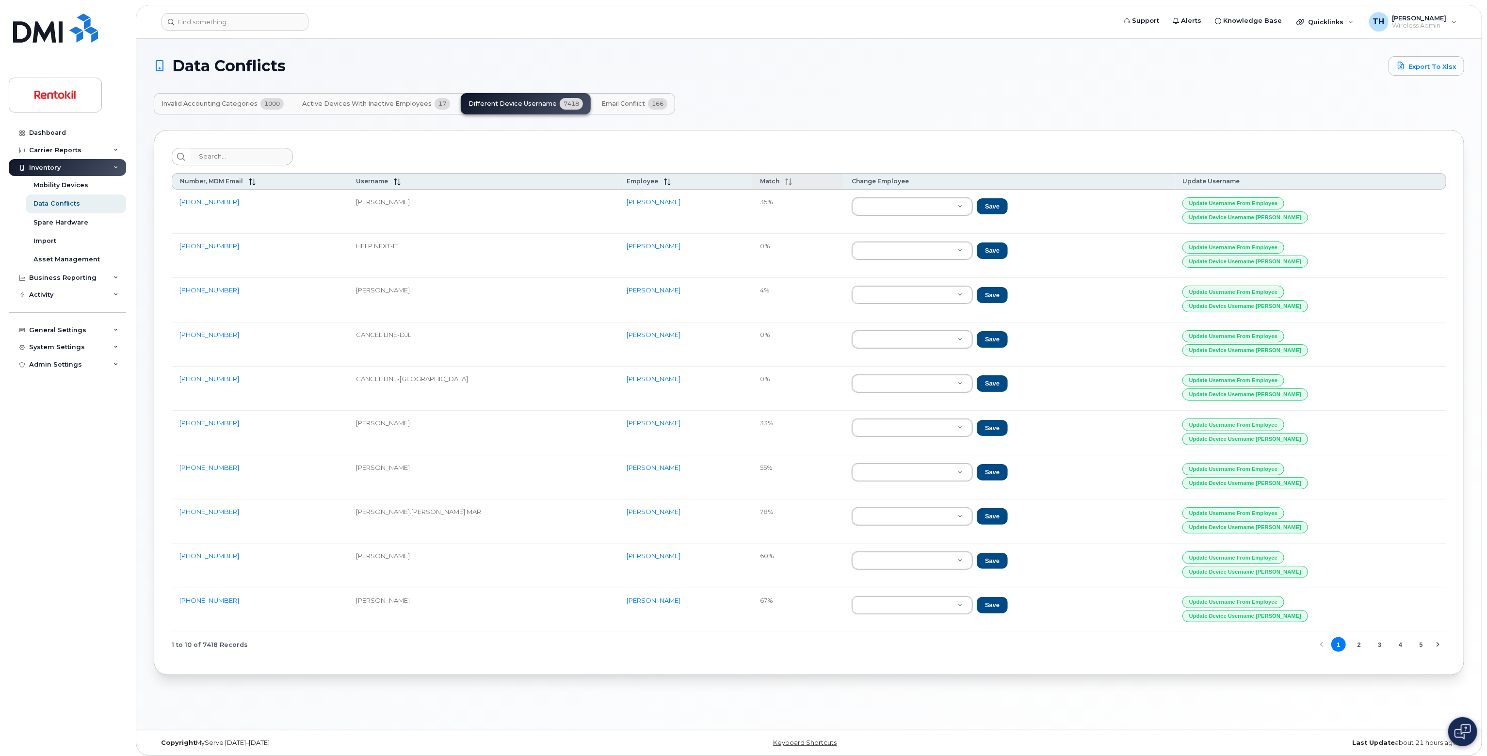
click at [785, 182] on icon at bounding box center [788, 181] width 7 height 7
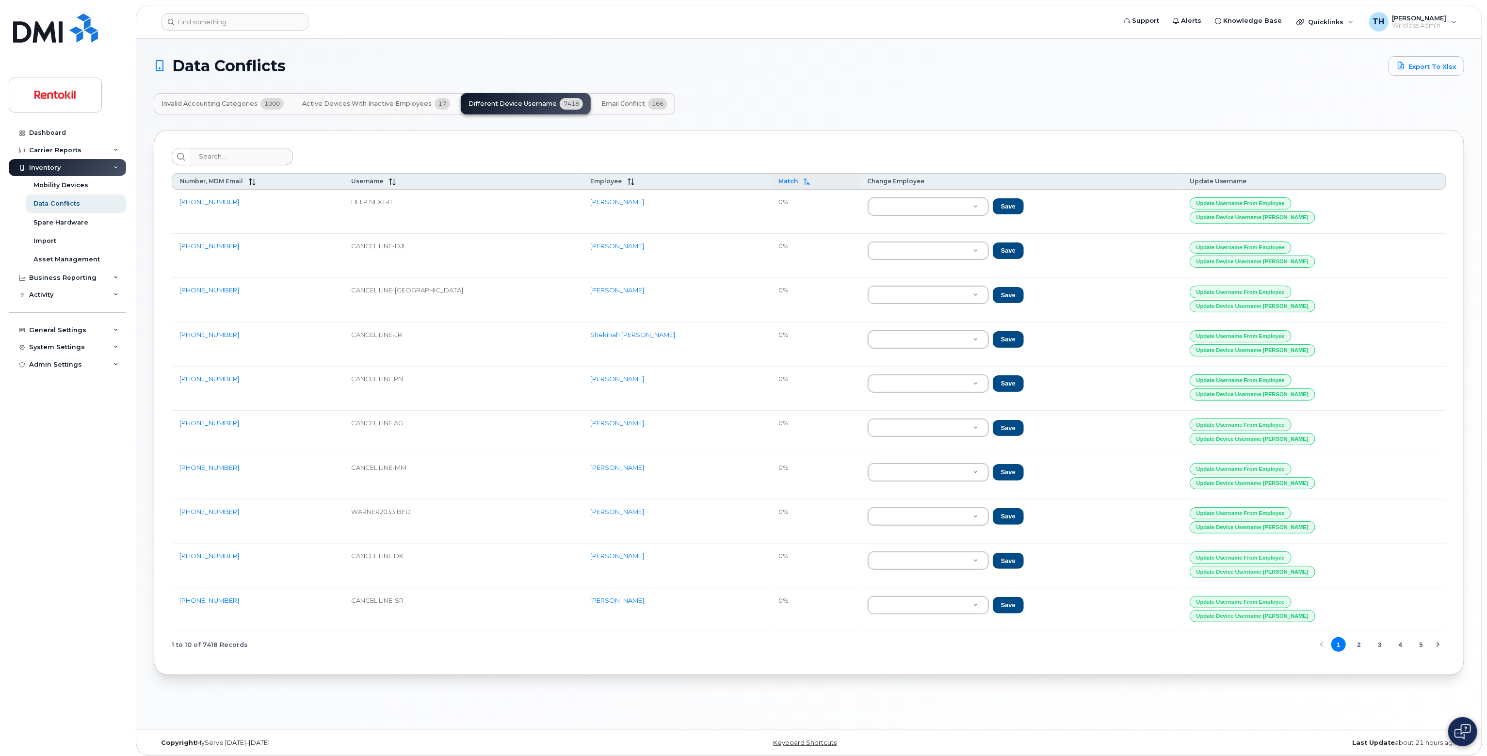
click at [779, 182] on div "Match" at bounding box center [816, 182] width 74 height 8
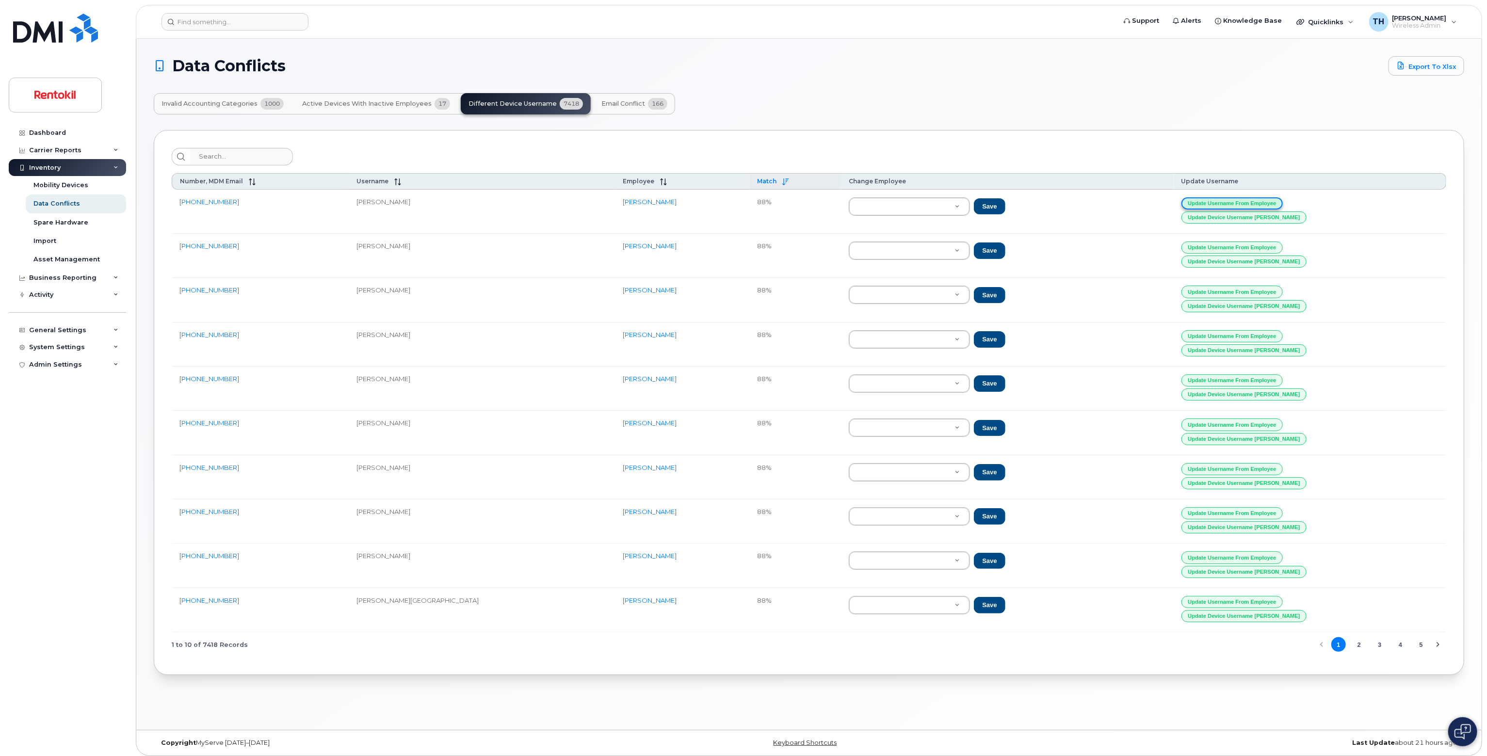
click at [1282, 200] on button "Update Username from Employee" at bounding box center [1233, 203] width 102 height 12
click at [1281, 200] on button "Update Username from Employee" at bounding box center [1233, 203] width 102 height 12
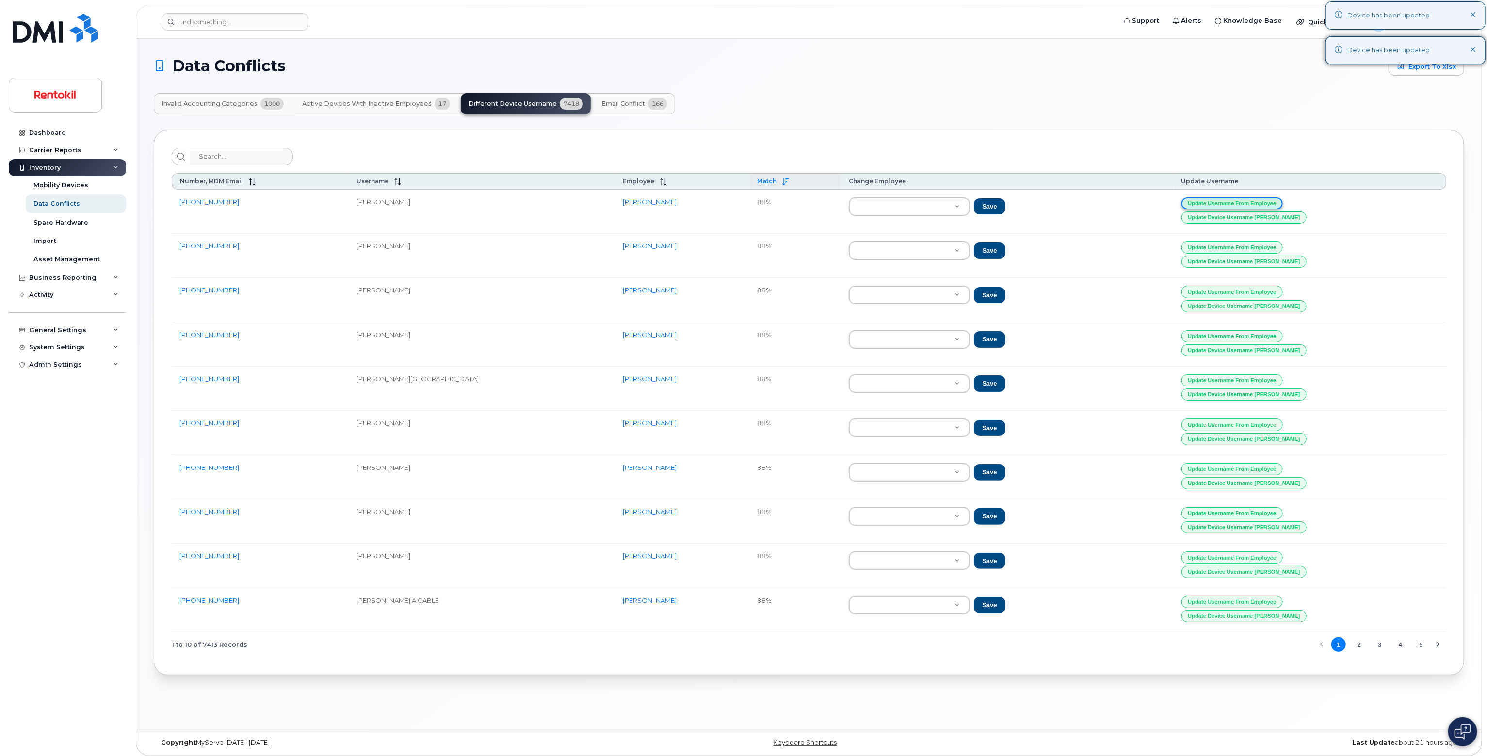
click at [1281, 200] on button "Update Username from Employee" at bounding box center [1233, 203] width 102 height 12
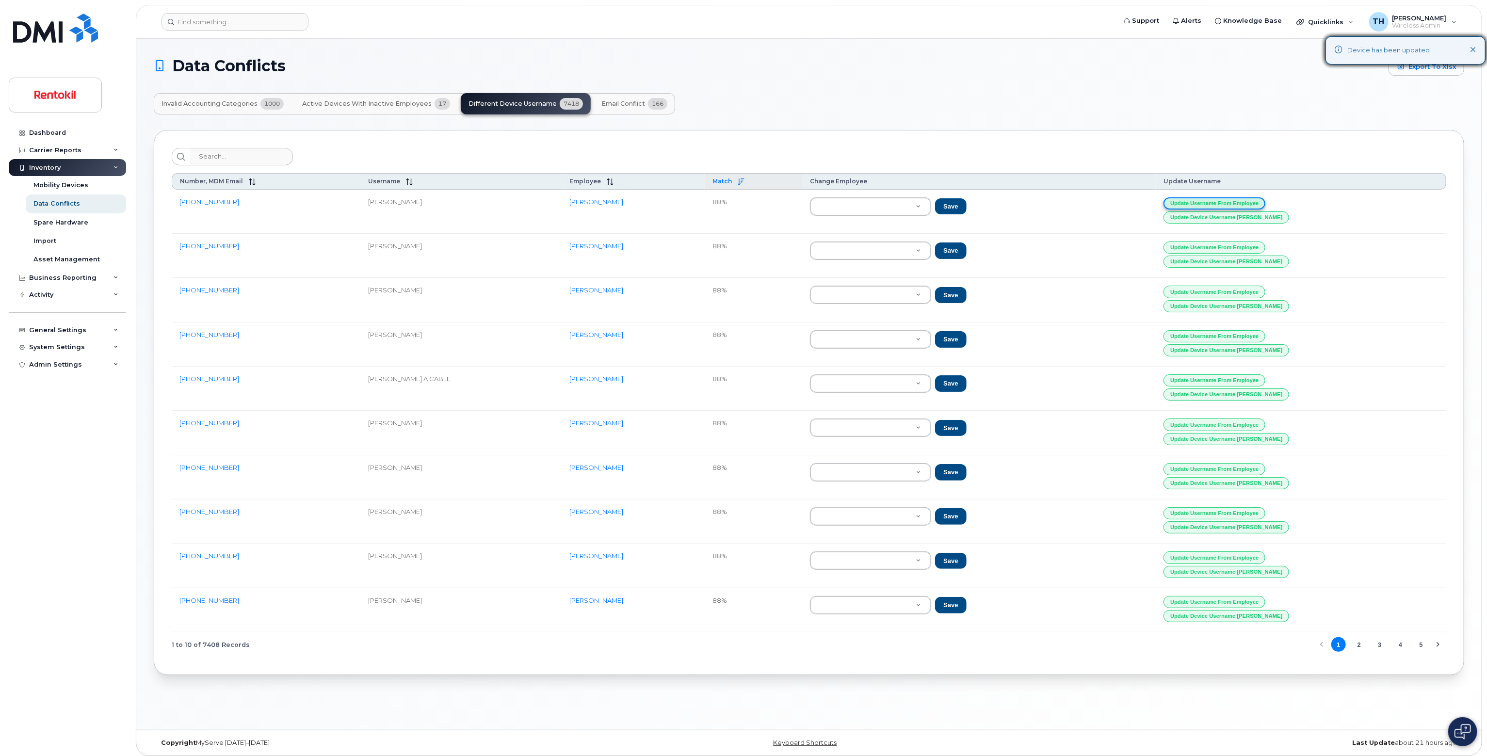
click at [1265, 200] on button "Update Username from Employee" at bounding box center [1215, 203] width 102 height 12
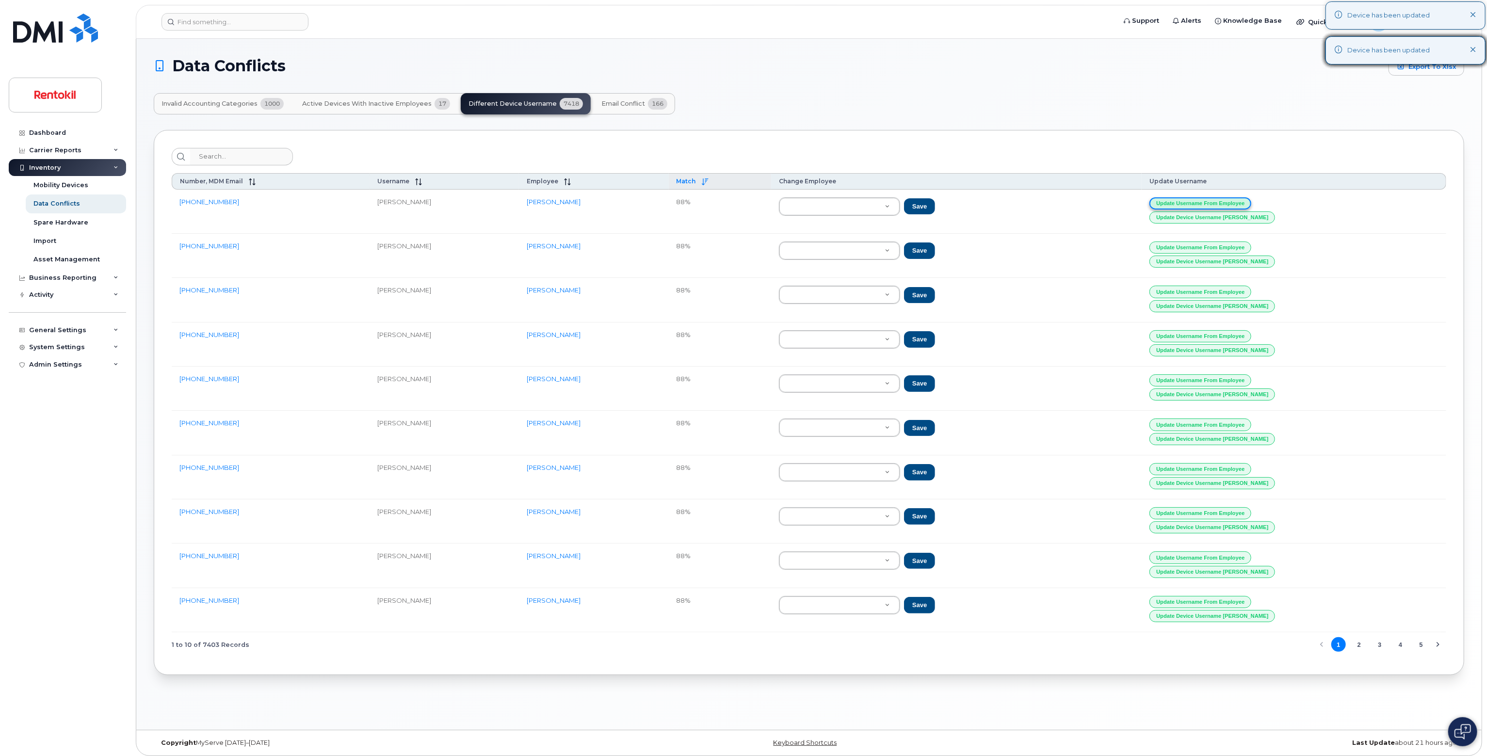
click at [1251, 200] on button "Update Username from Employee" at bounding box center [1201, 203] width 102 height 12
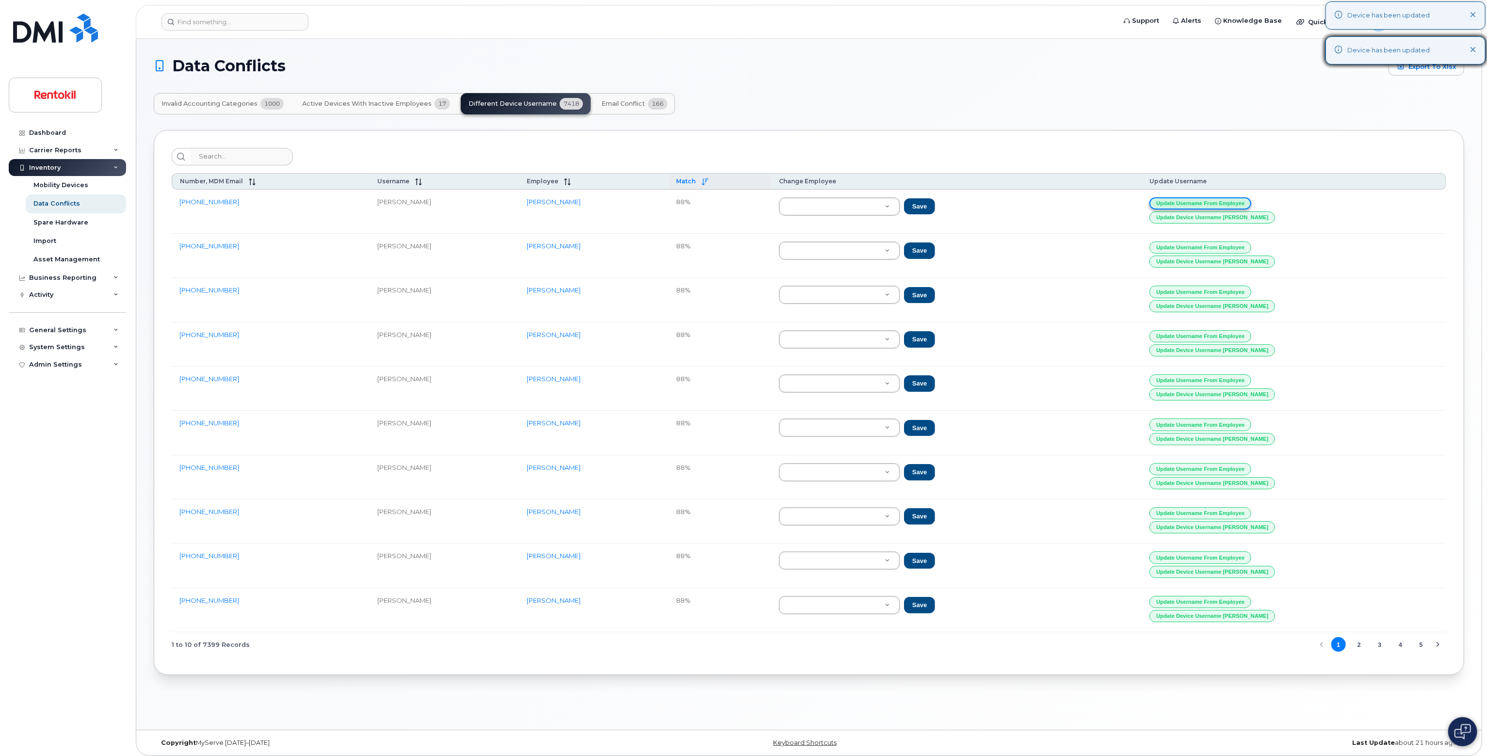
click at [1251, 200] on button "Update Username from Employee" at bounding box center [1201, 203] width 102 height 12
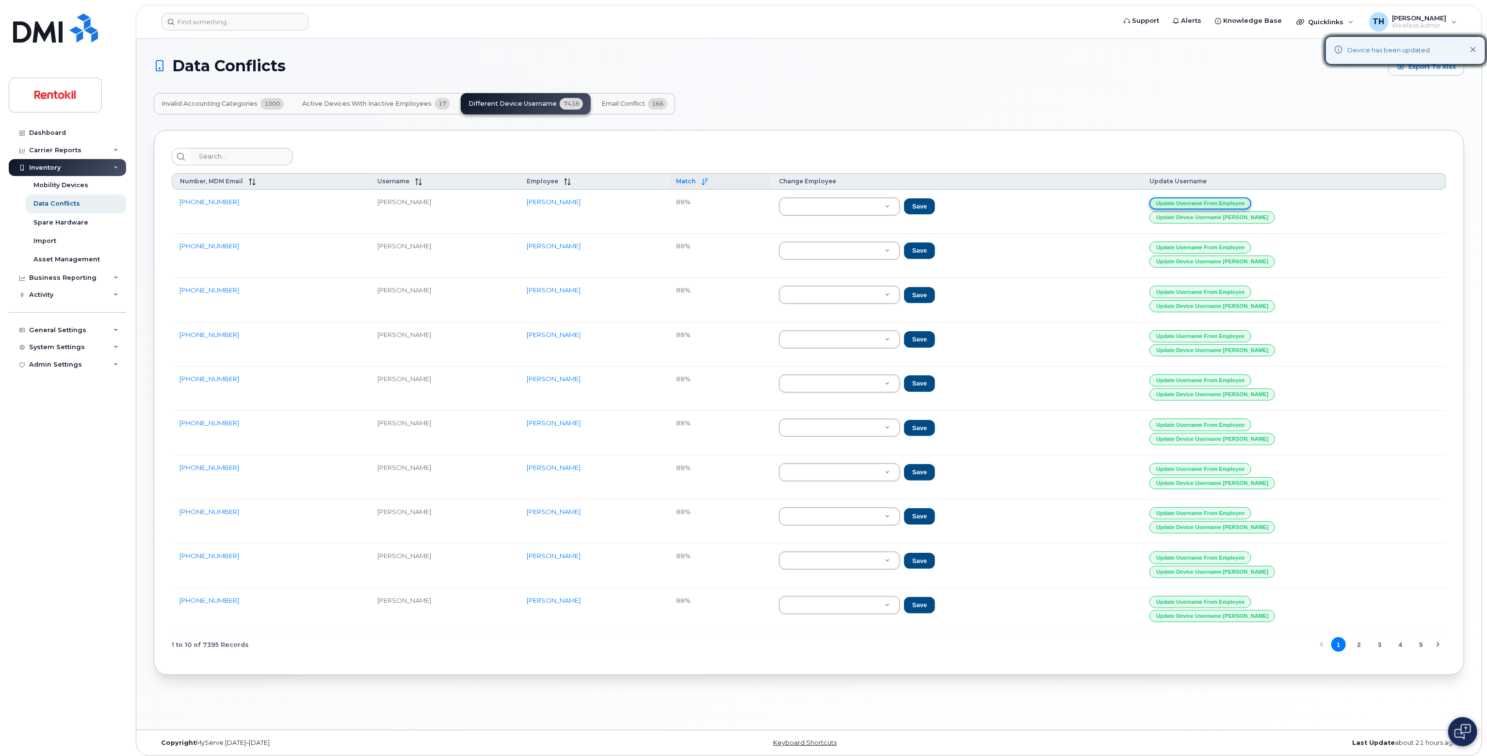
click at [1251, 200] on button "Update Username from Employee" at bounding box center [1201, 203] width 102 height 12
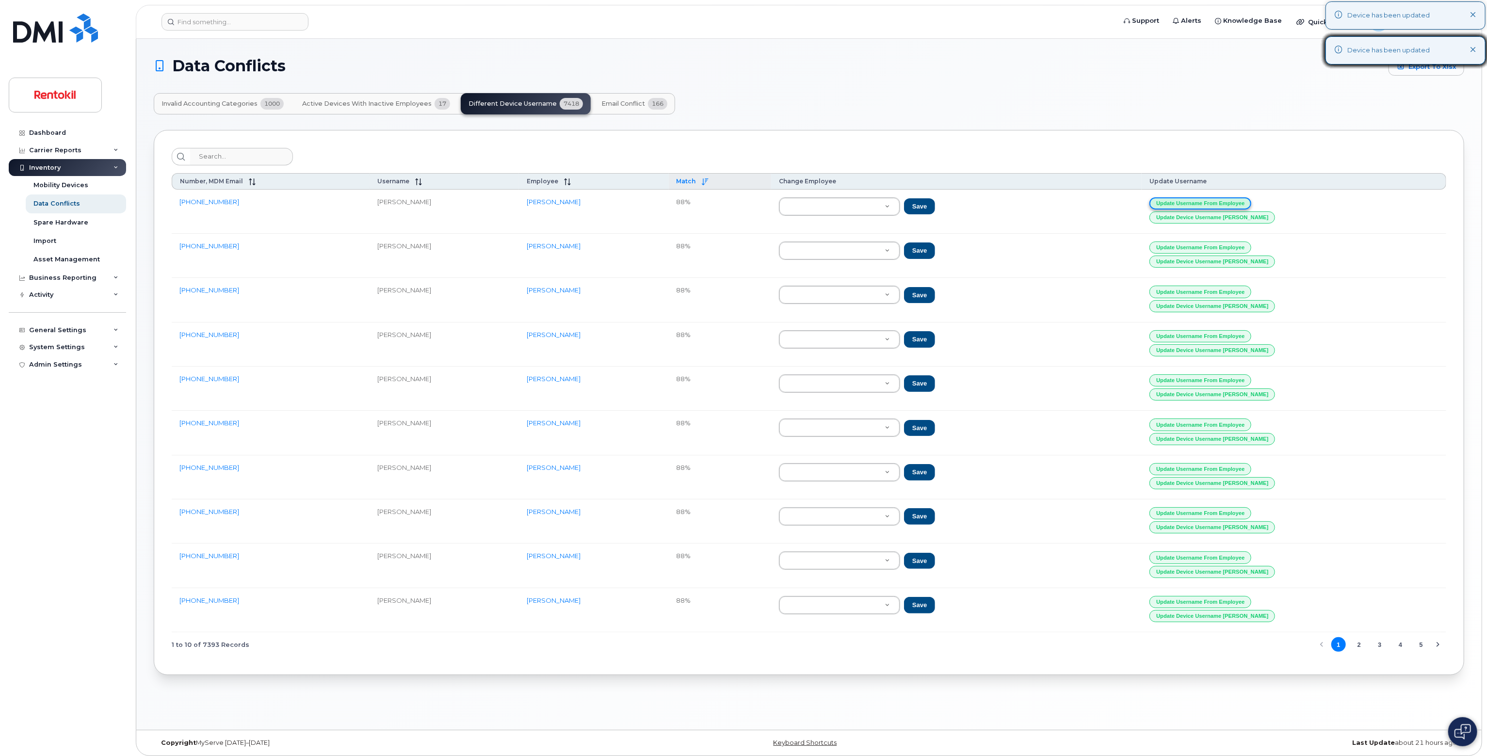
click at [1251, 200] on button "Update Username from Employee" at bounding box center [1201, 203] width 102 height 12
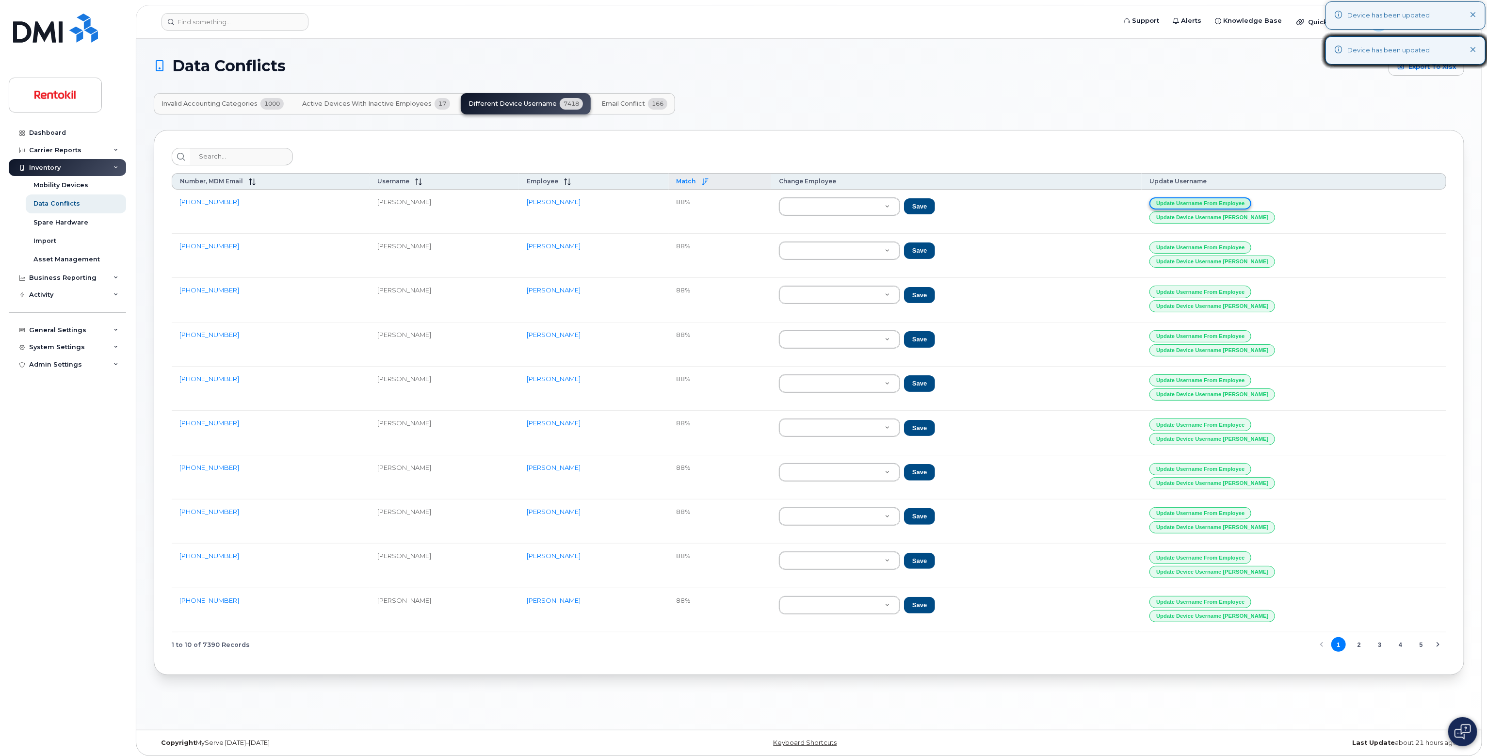
click at [1251, 200] on button "Update Username from Employee" at bounding box center [1201, 203] width 102 height 12
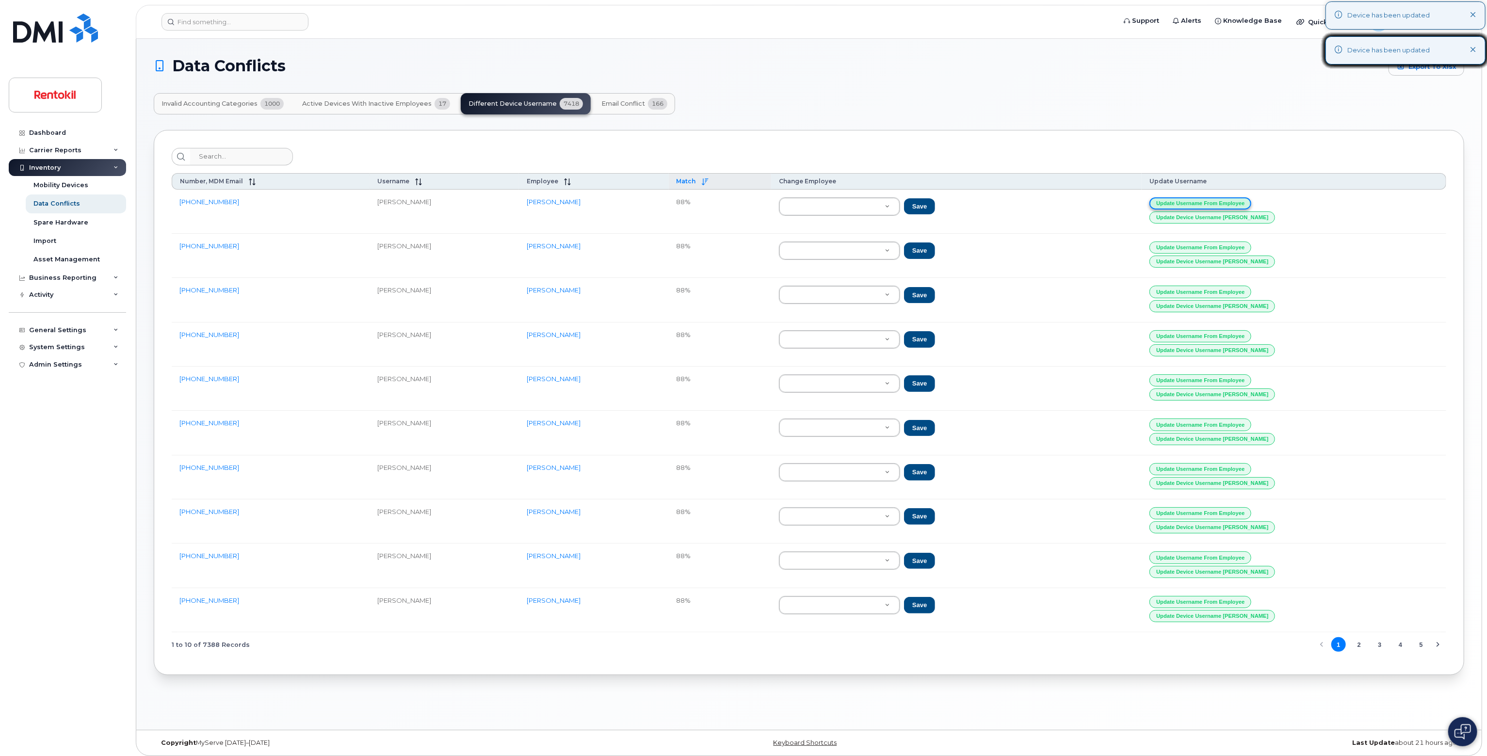
click at [1251, 200] on button "Update Username from Employee" at bounding box center [1201, 203] width 102 height 12
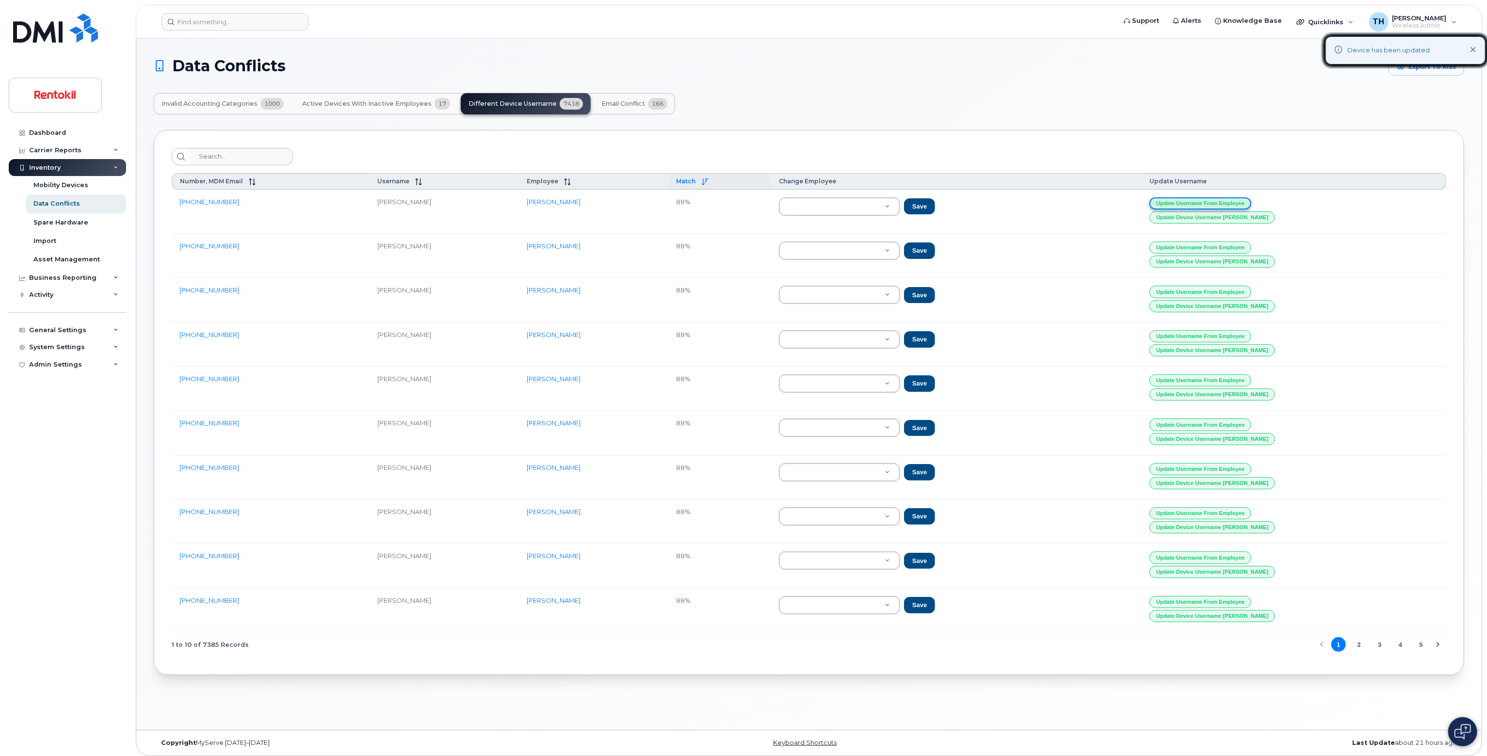
click at [1251, 200] on button "Update Username from Employee" at bounding box center [1201, 203] width 102 height 12
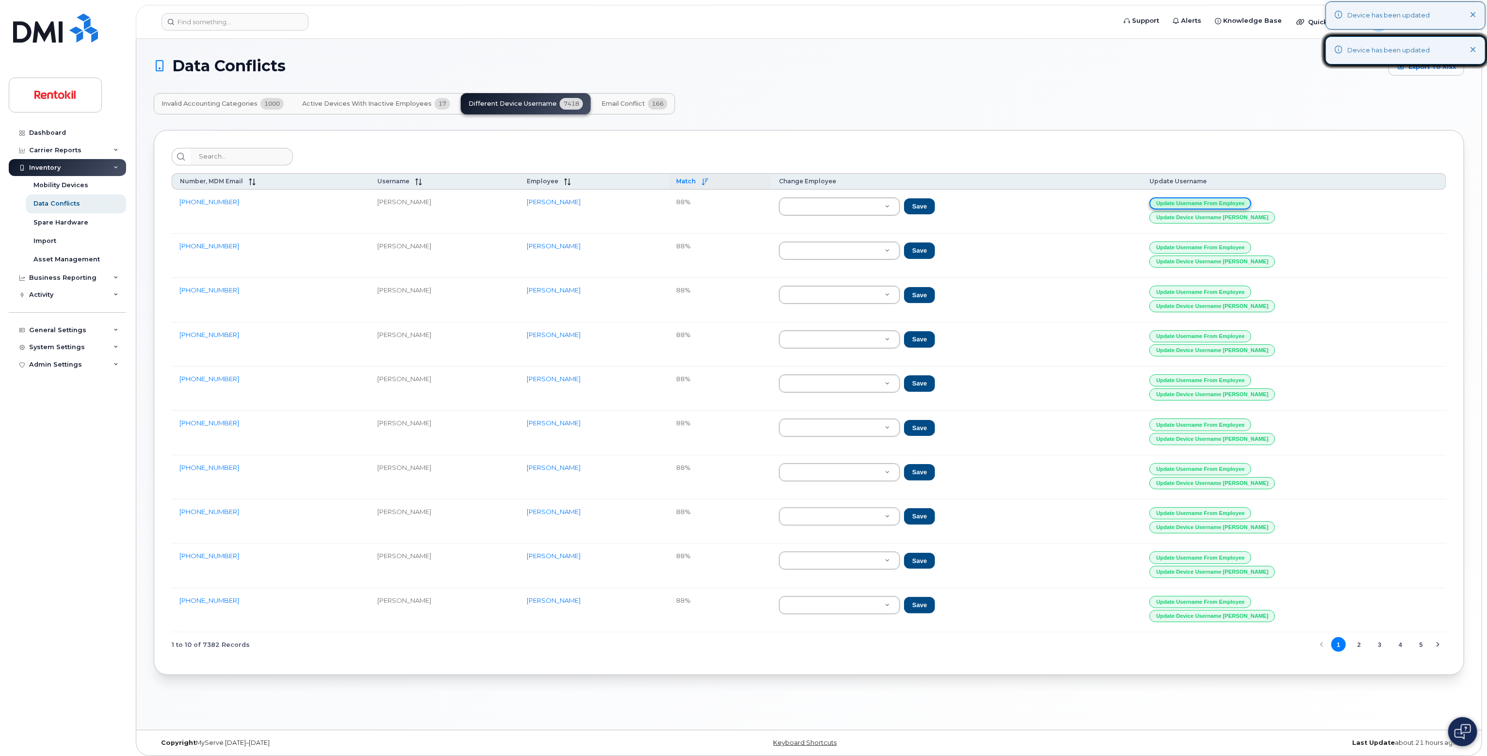
click at [1251, 200] on button "Update Username from Employee" at bounding box center [1201, 203] width 102 height 12
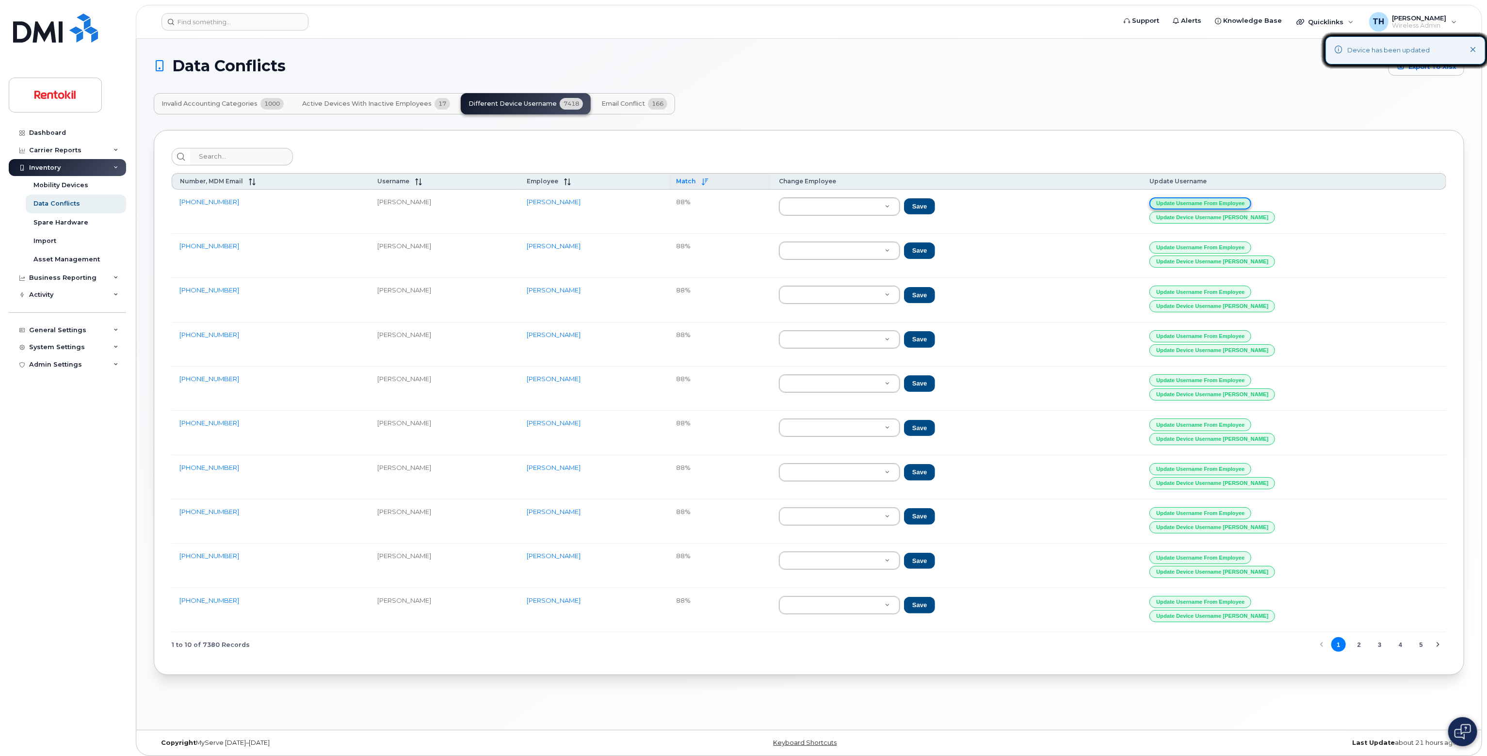
click at [1251, 200] on button "Update Username from Employee" at bounding box center [1201, 203] width 102 height 12
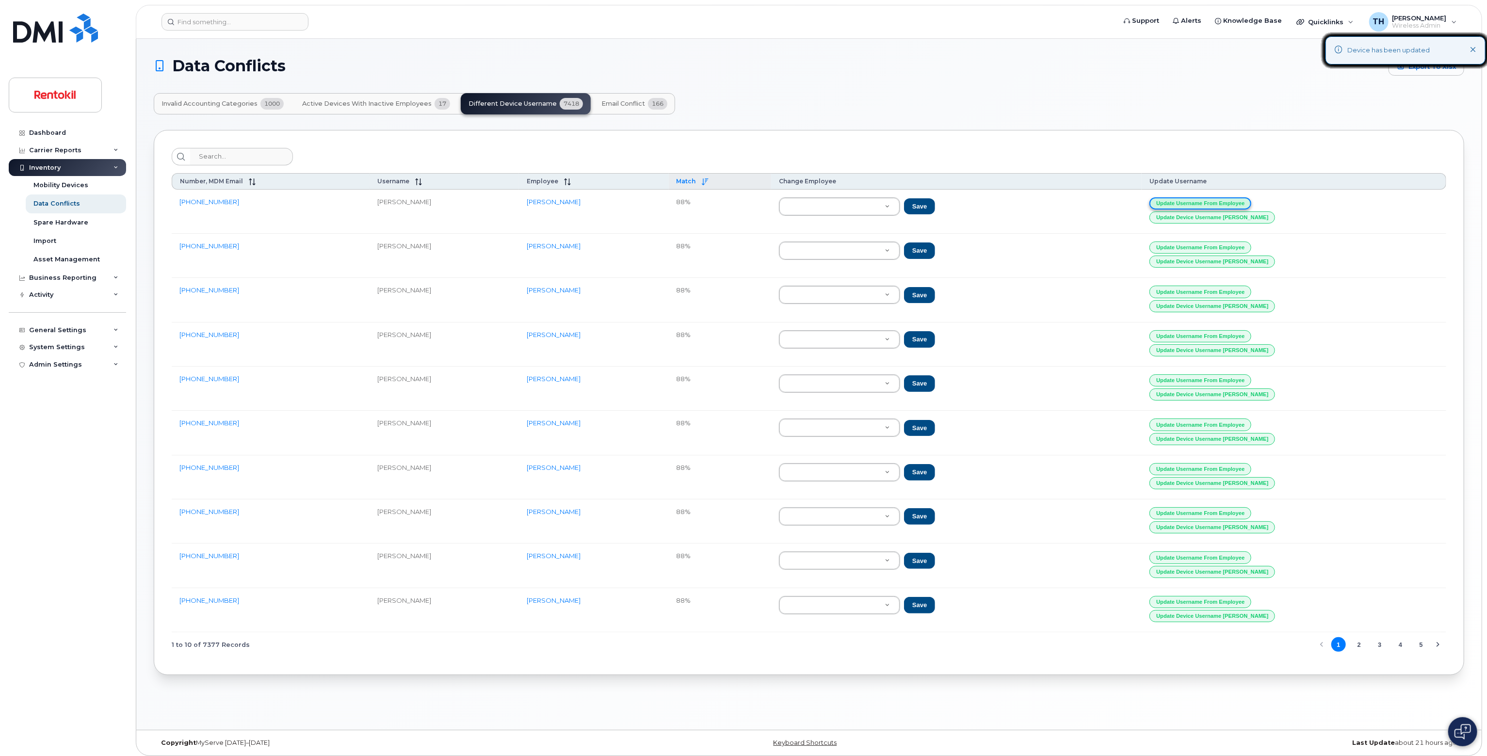
click at [1251, 200] on button "Update Username from Employee" at bounding box center [1201, 203] width 102 height 12
drag, startPoint x: 224, startPoint y: 199, endPoint x: 180, endPoint y: 197, distance: 44.2
click at [180, 197] on td "916-343-9495" at bounding box center [271, 212] width 198 height 44
copy link "916-343-9495"
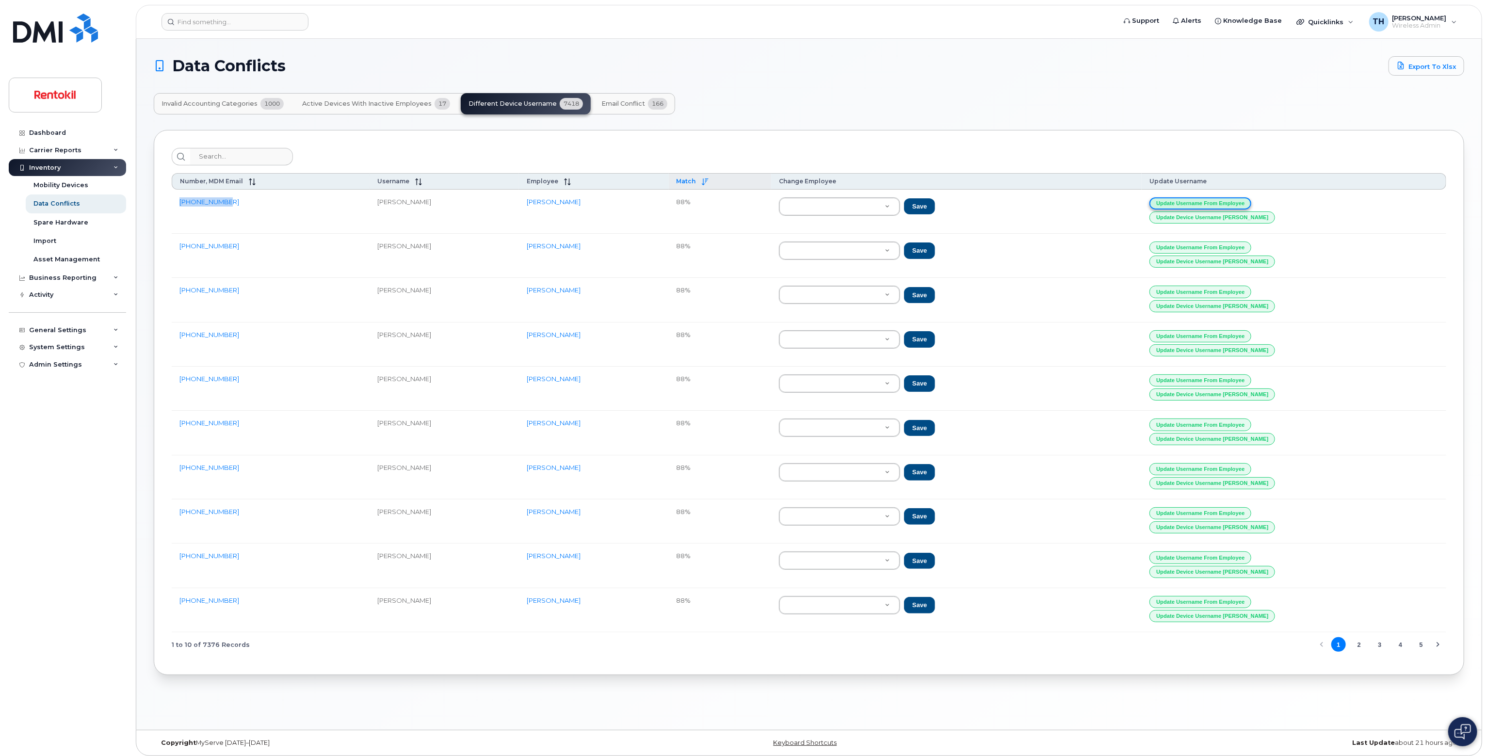
click at [1251, 200] on button "Update Username from Employee" at bounding box center [1201, 203] width 102 height 12
click at [1251, 199] on button "Update Username from Employee" at bounding box center [1201, 203] width 102 height 12
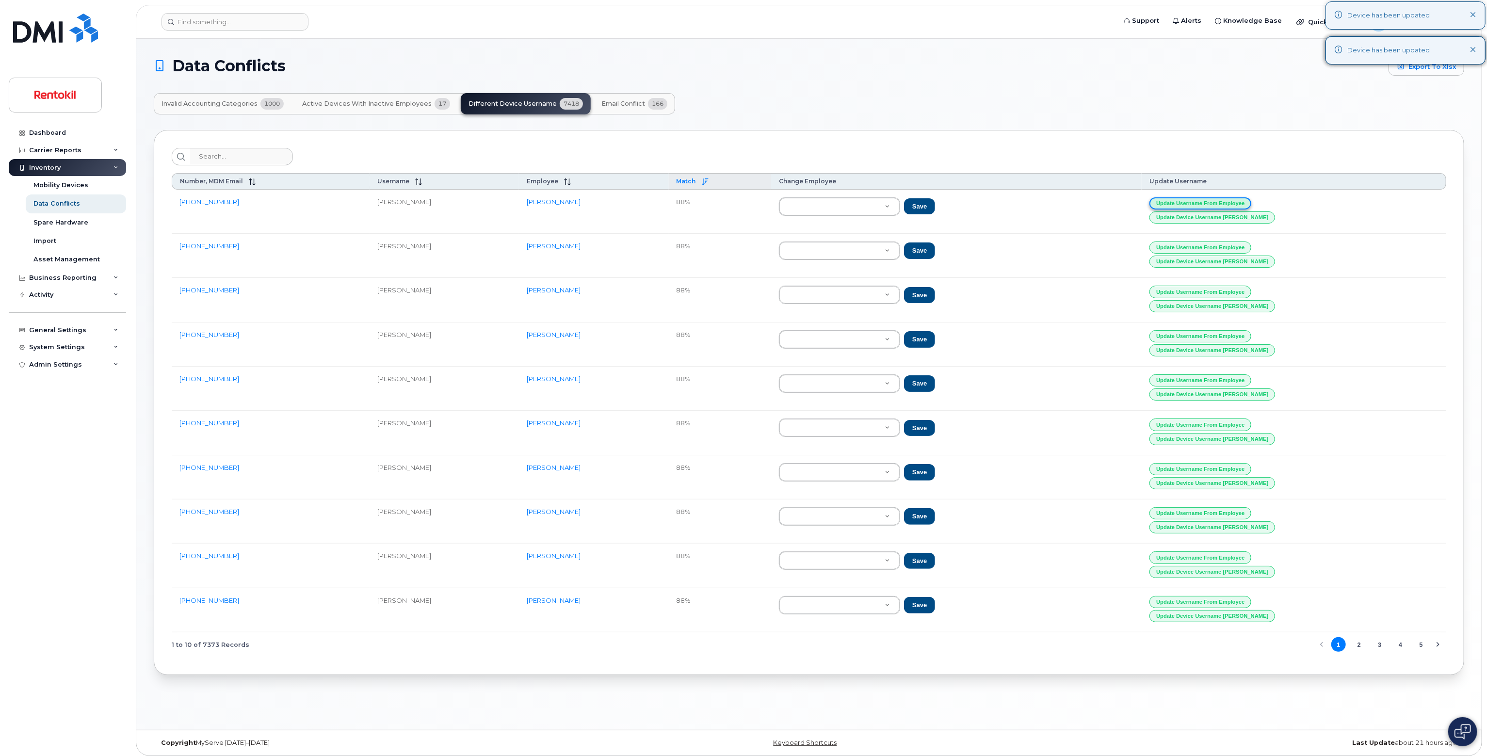
click at [1251, 199] on button "Update Username from Employee" at bounding box center [1201, 203] width 102 height 12
drag, startPoint x: 1392, startPoint y: 256, endPoint x: 1337, endPoint y: 239, distance: 57.7
click at [1391, 256] on div "Update Username from Employee Update Device Username [PERSON_NAME]" at bounding box center [1294, 256] width 289 height 28
click at [1251, 205] on button "Update Username from Employee" at bounding box center [1201, 203] width 102 height 12
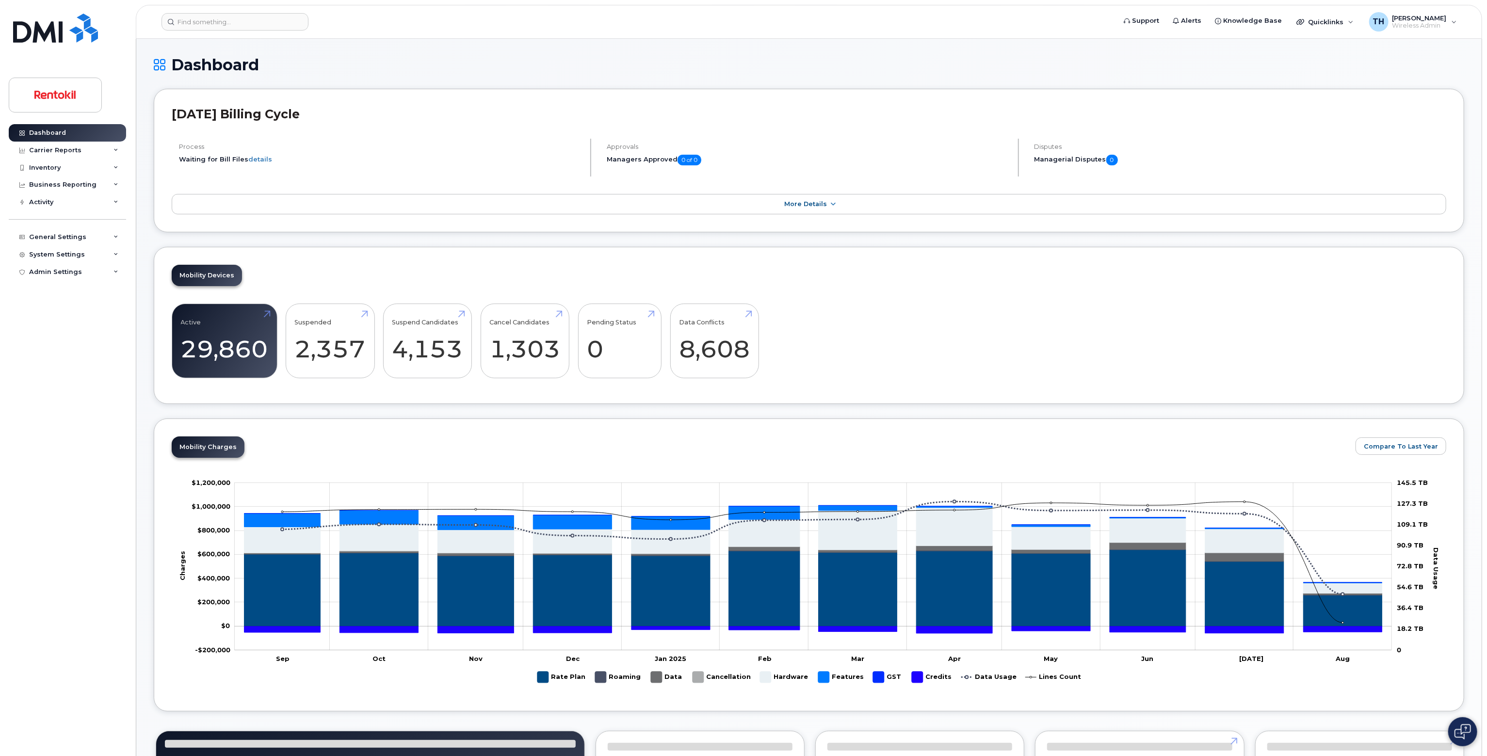
click at [271, 6] on header "Support Alerts Knowledge Base Quicklinks Suspend / Cancel Device Change SIM Car…" at bounding box center [809, 22] width 1346 height 34
click at [266, 21] on input at bounding box center [235, 21] width 147 height 17
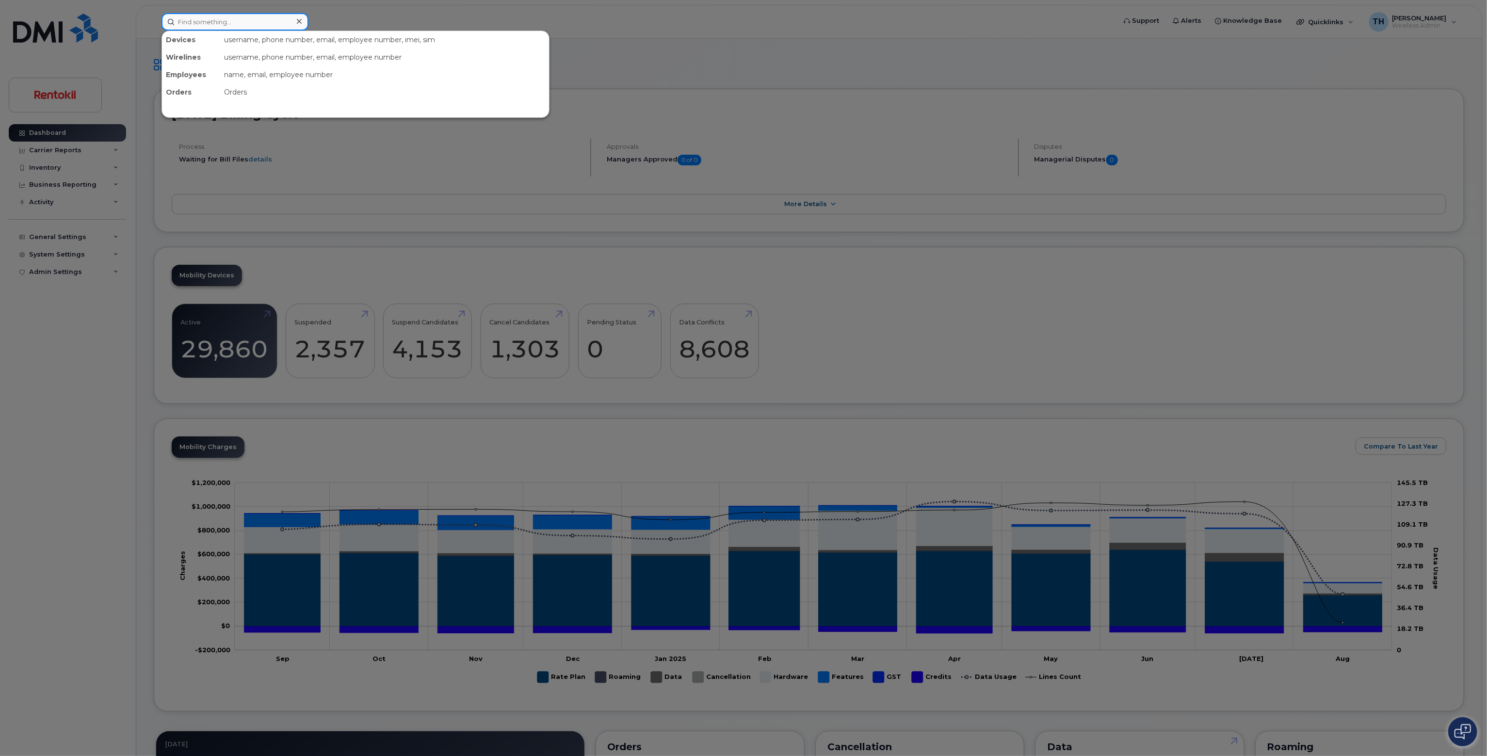
paste input "916-343-9495"
type input "916-343-9495"
click at [233, 62] on div "[PERSON_NAME]" at bounding box center [214, 61] width 95 height 10
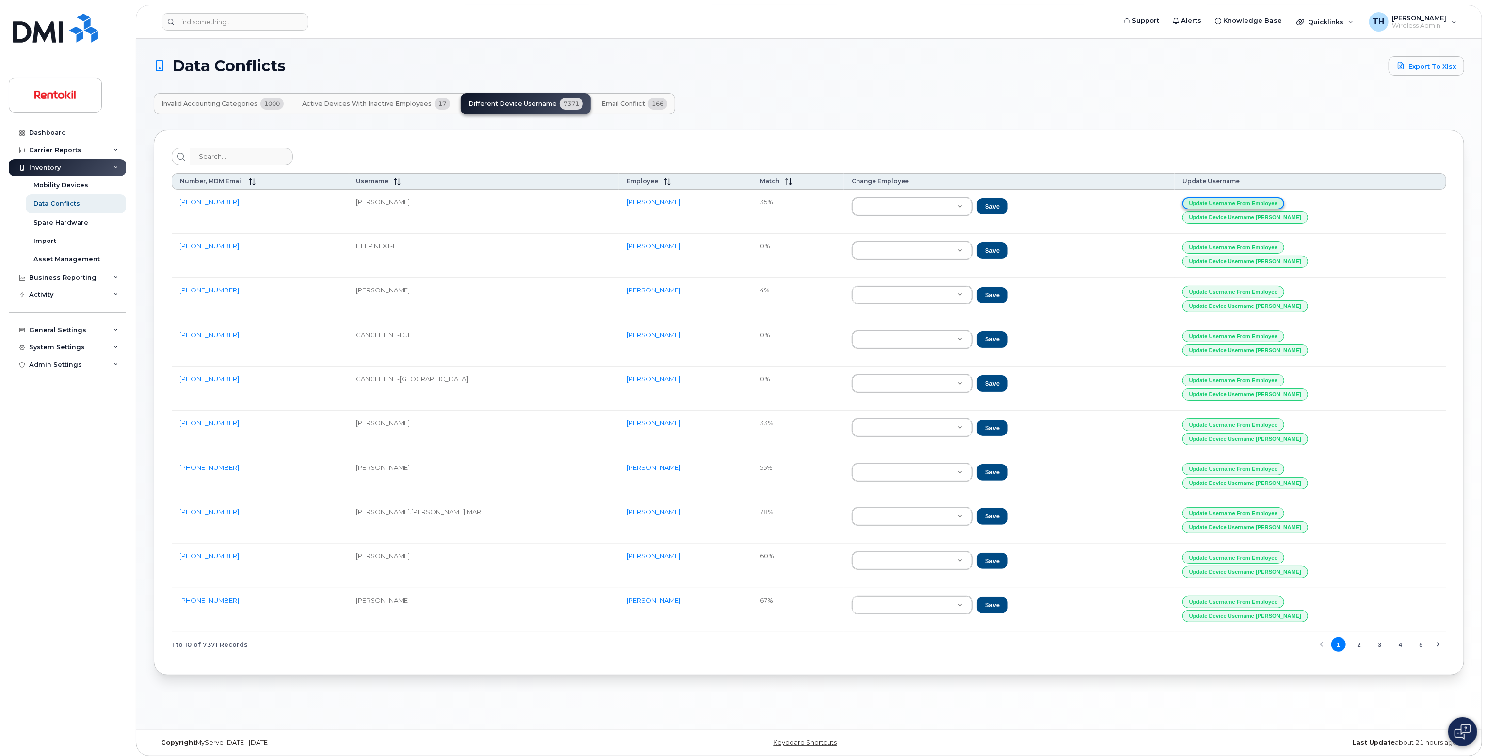
click at [1255, 199] on button "Update Username from Employee" at bounding box center [1234, 203] width 102 height 12
click at [785, 183] on icon at bounding box center [788, 181] width 7 height 7
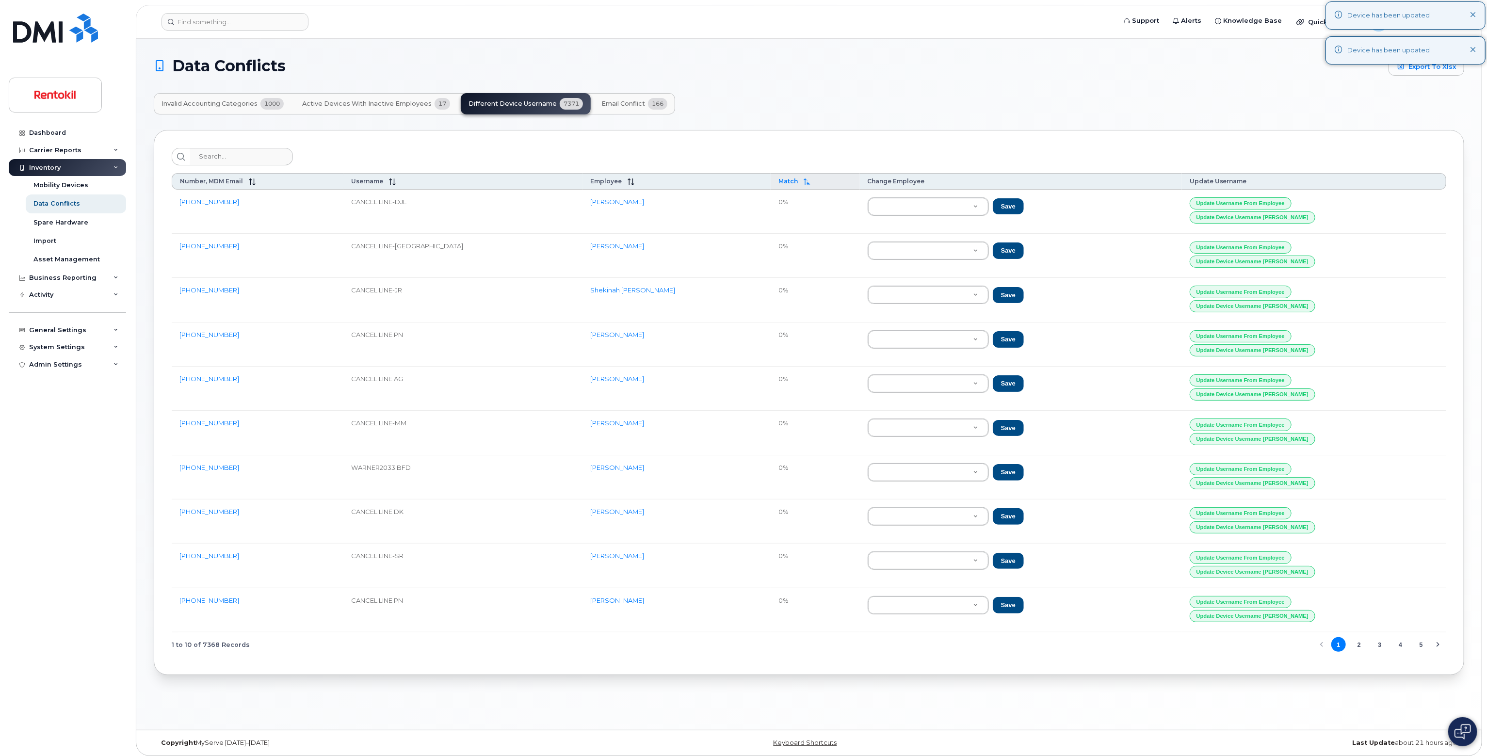
click at [779, 183] on div "Match" at bounding box center [816, 182] width 74 height 8
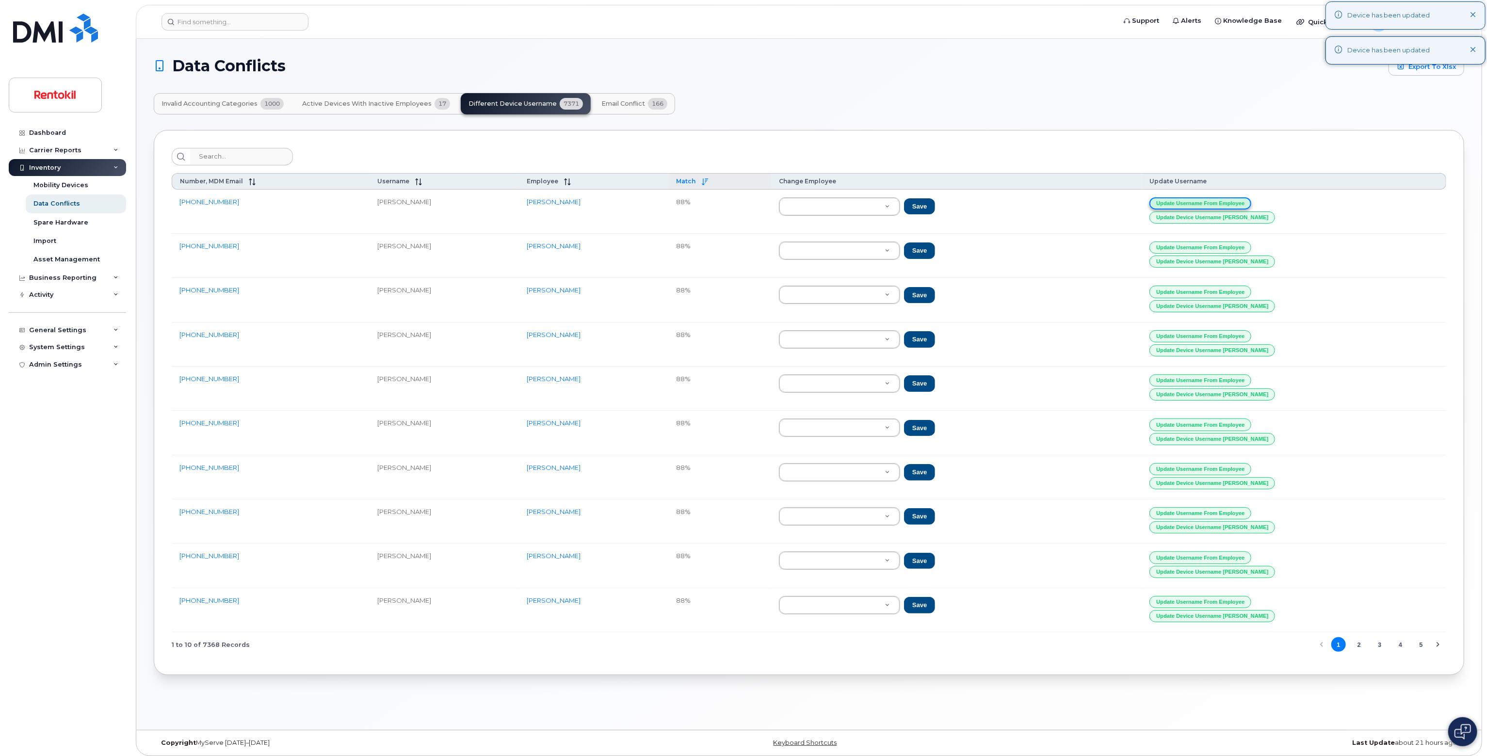
click at [1231, 205] on button "Update Username from Employee" at bounding box center [1201, 203] width 102 height 12
click at [1231, 204] on button "Update Username from Employee" at bounding box center [1201, 203] width 102 height 12
click at [1251, 199] on button "Update Username from Employee" at bounding box center [1201, 203] width 102 height 12
click at [1251, 202] on button "Update Username from Employee" at bounding box center [1201, 203] width 102 height 12
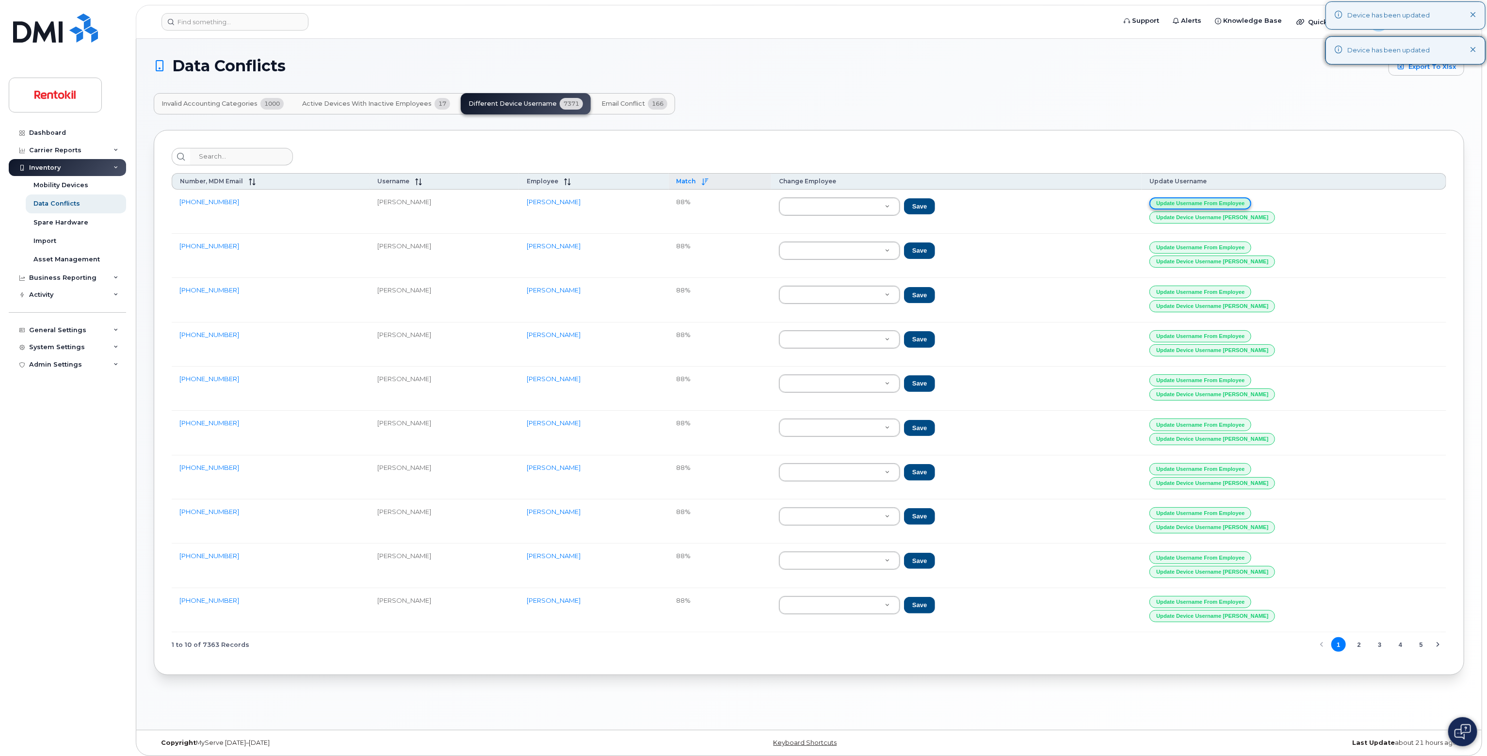
click at [1251, 202] on button "Update Username from Employee" at bounding box center [1201, 203] width 102 height 12
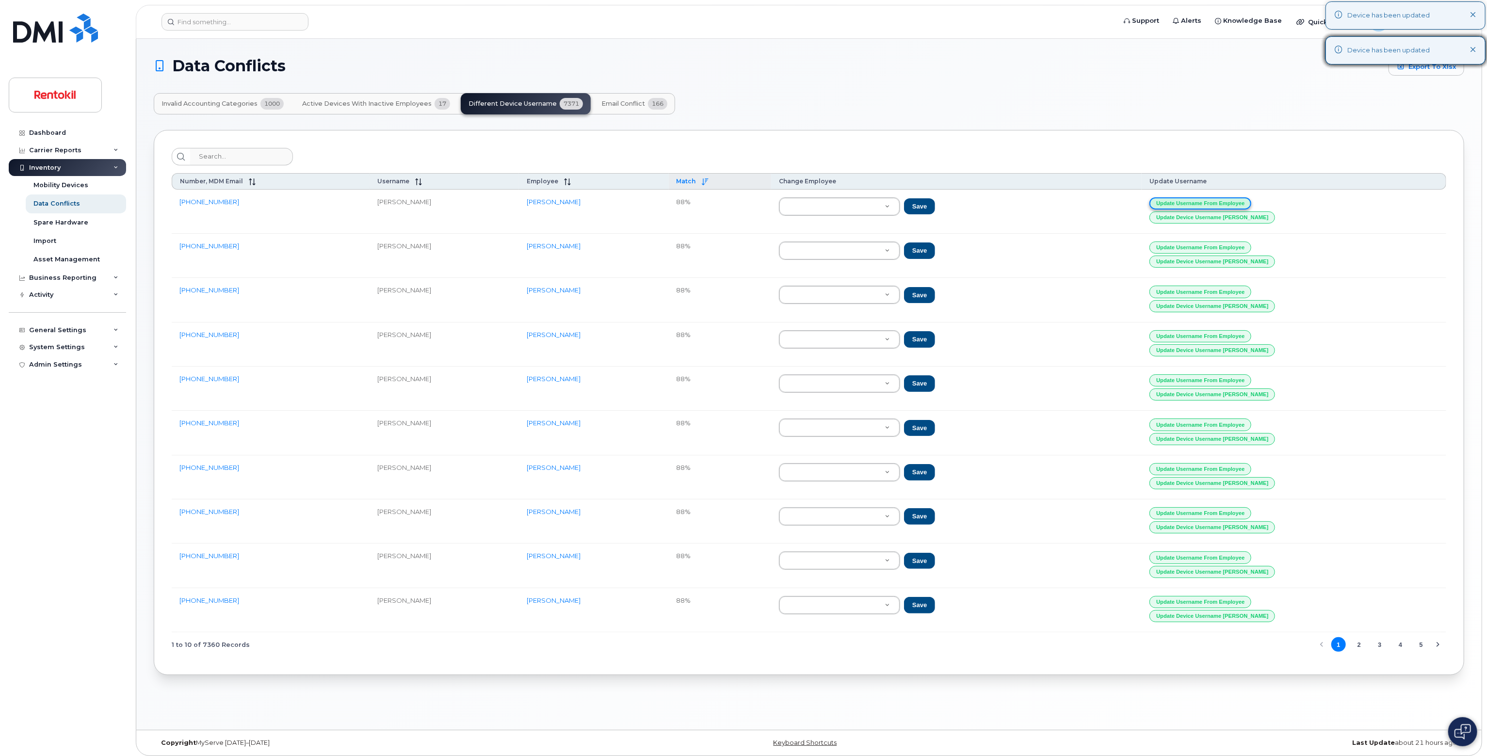
click at [1251, 202] on button "Update Username from Employee" at bounding box center [1201, 203] width 102 height 12
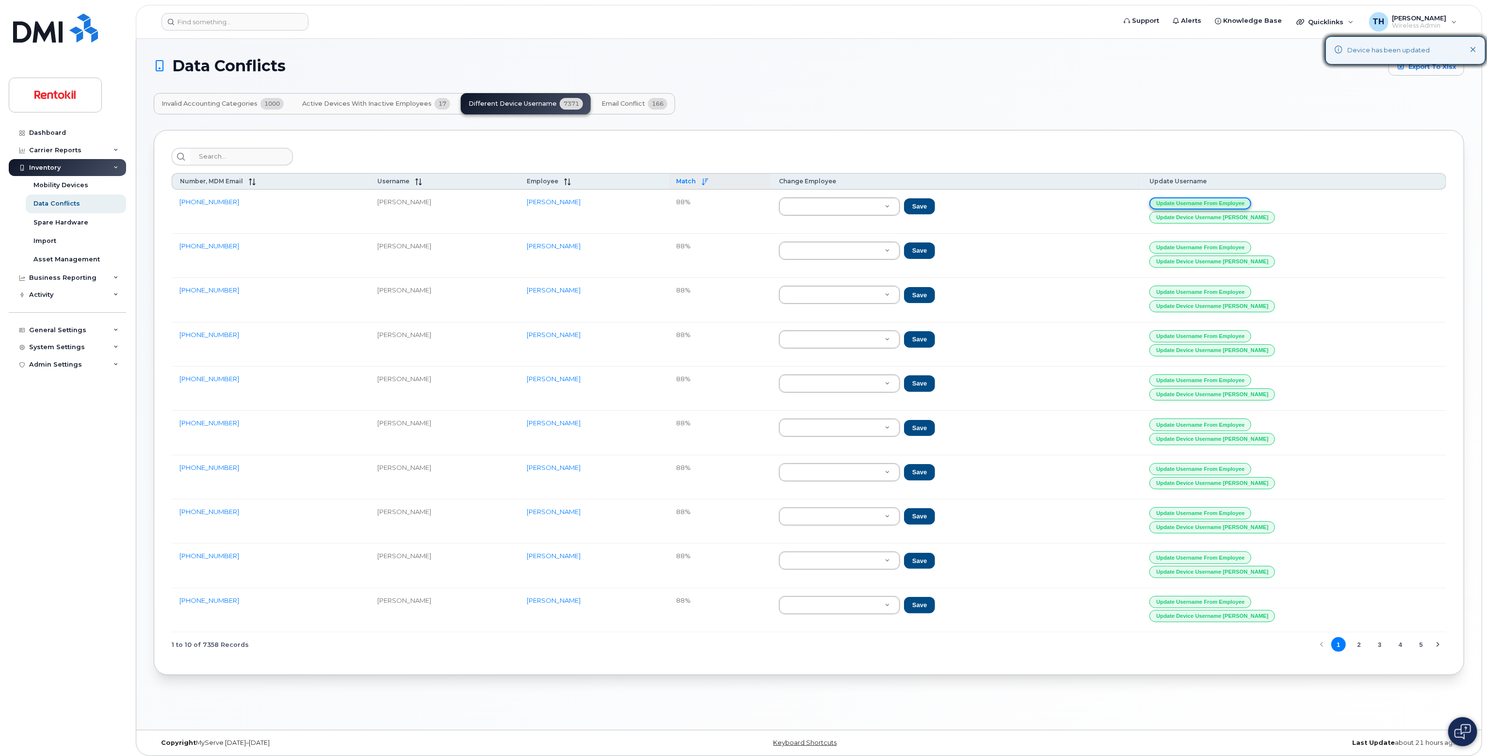
click at [1251, 202] on button "Update Username from Employee" at bounding box center [1201, 203] width 102 height 12
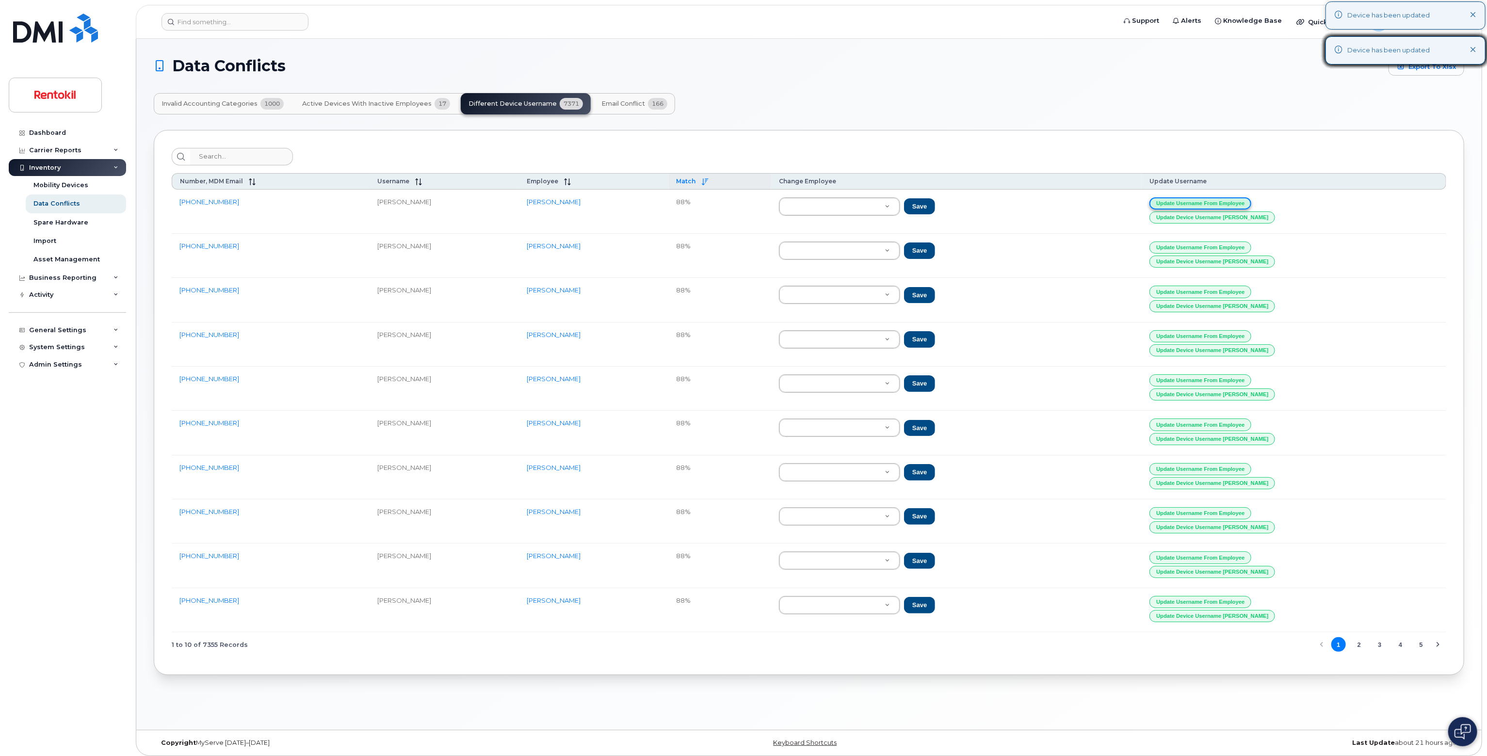
click at [1251, 202] on button "Update Username from Employee" at bounding box center [1201, 203] width 102 height 12
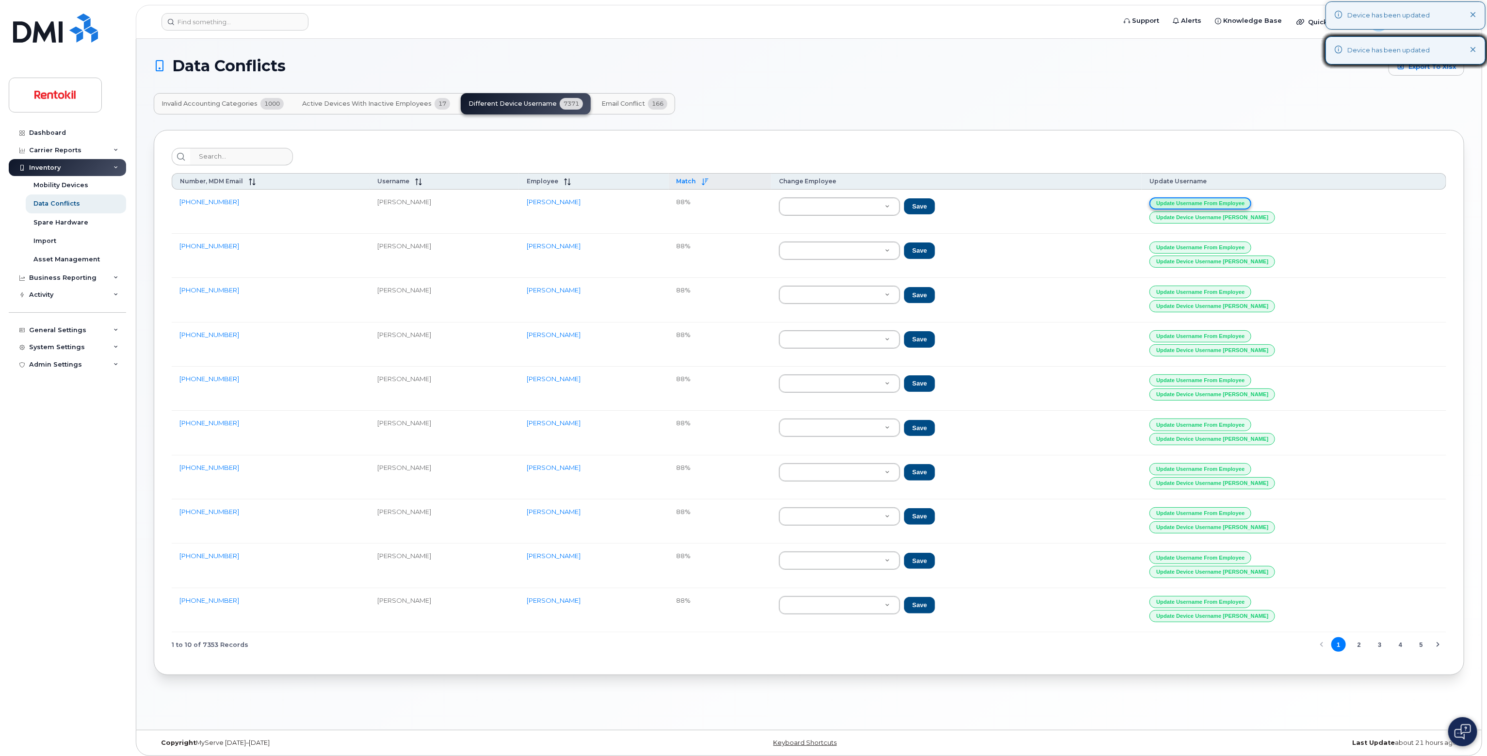
click at [1251, 202] on button "Update Username from Employee" at bounding box center [1201, 203] width 102 height 12
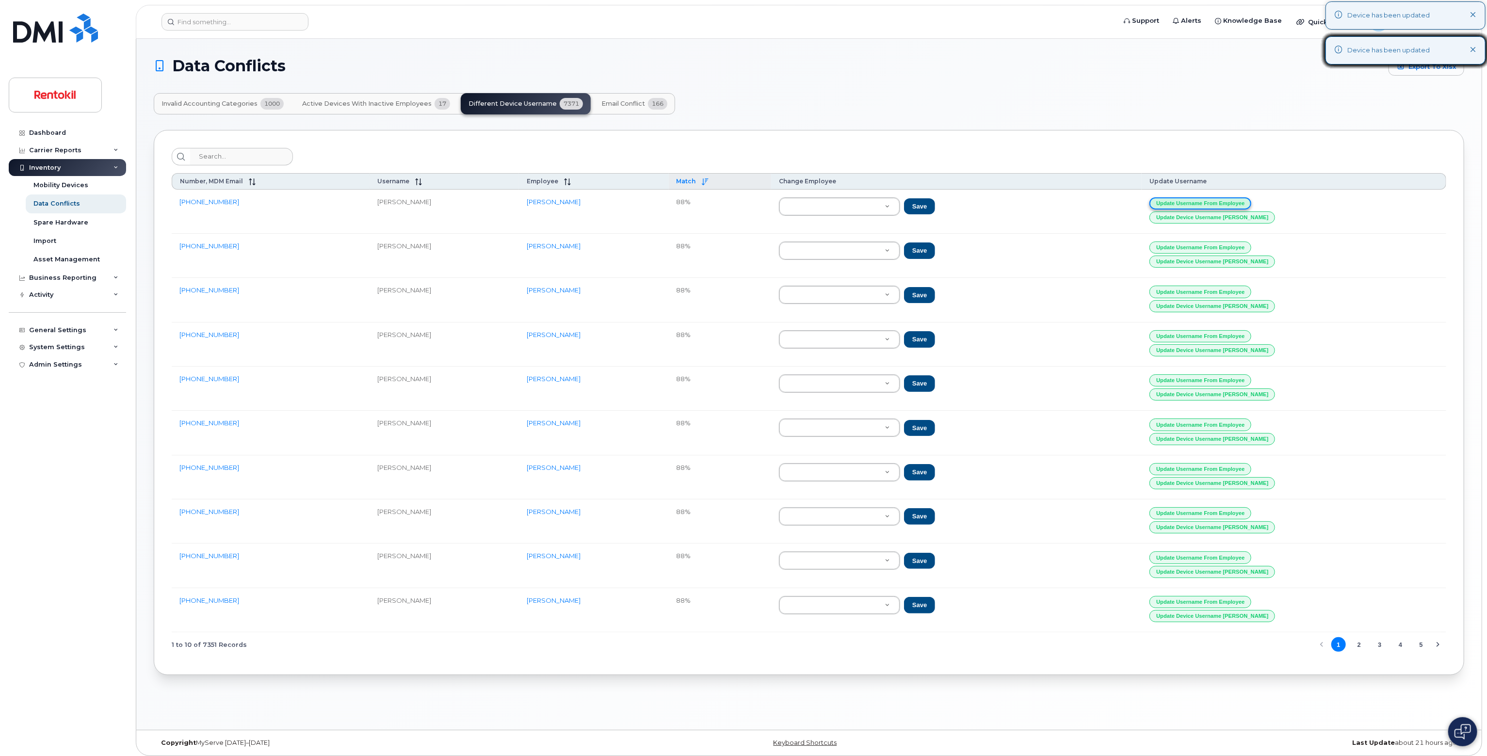
click at [1251, 202] on button "Update Username from Employee" at bounding box center [1201, 203] width 102 height 12
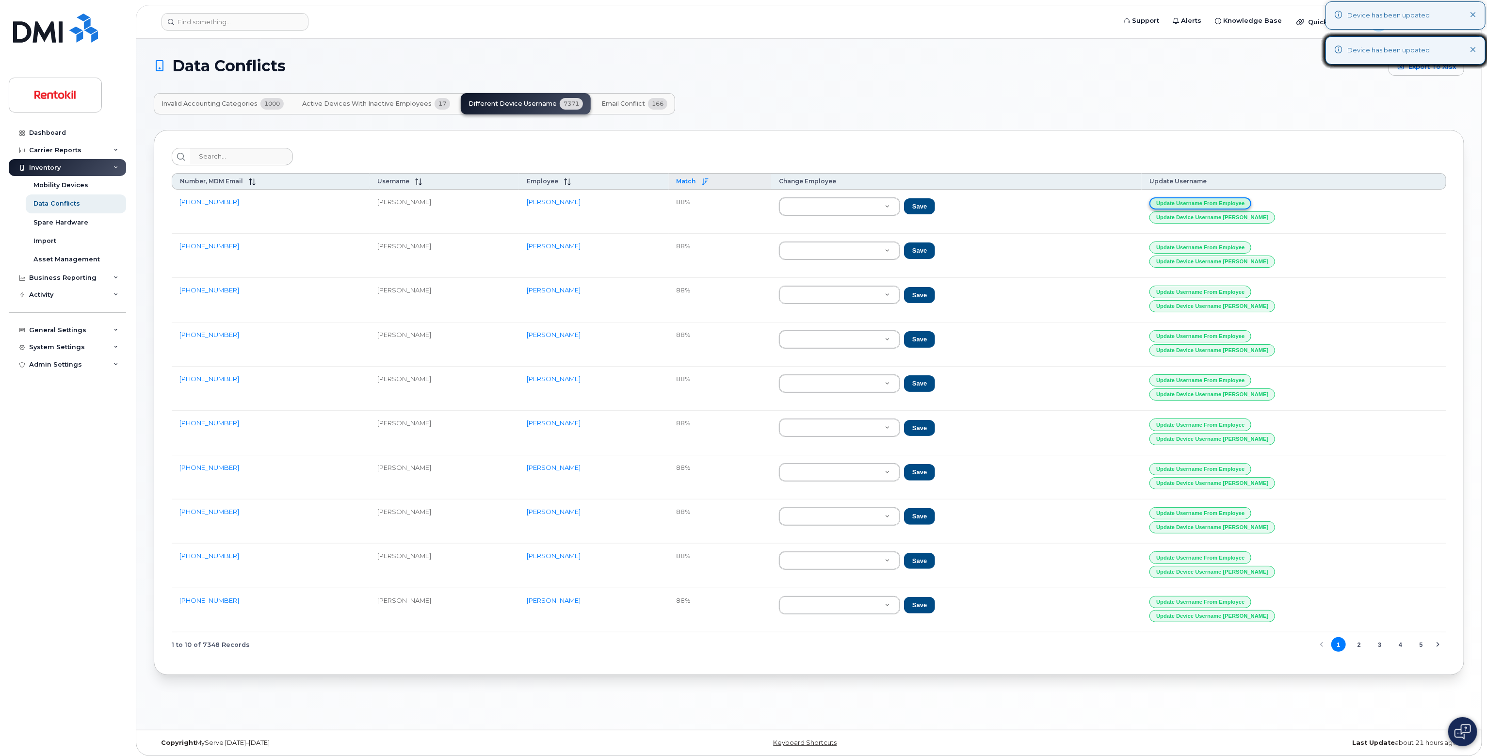
click at [1251, 202] on button "Update Username from Employee" at bounding box center [1201, 203] width 102 height 12
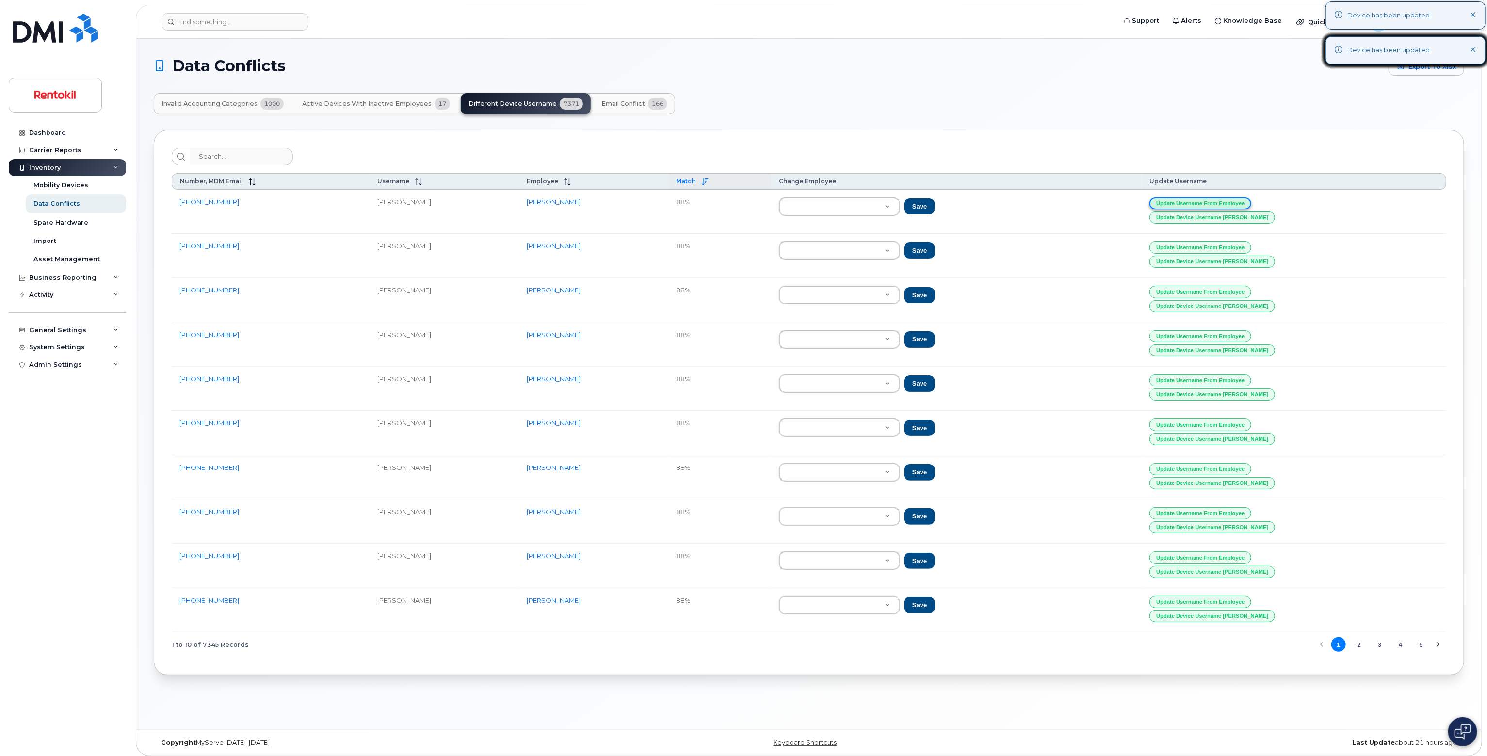
click at [1251, 202] on button "Update Username from Employee" at bounding box center [1201, 203] width 102 height 12
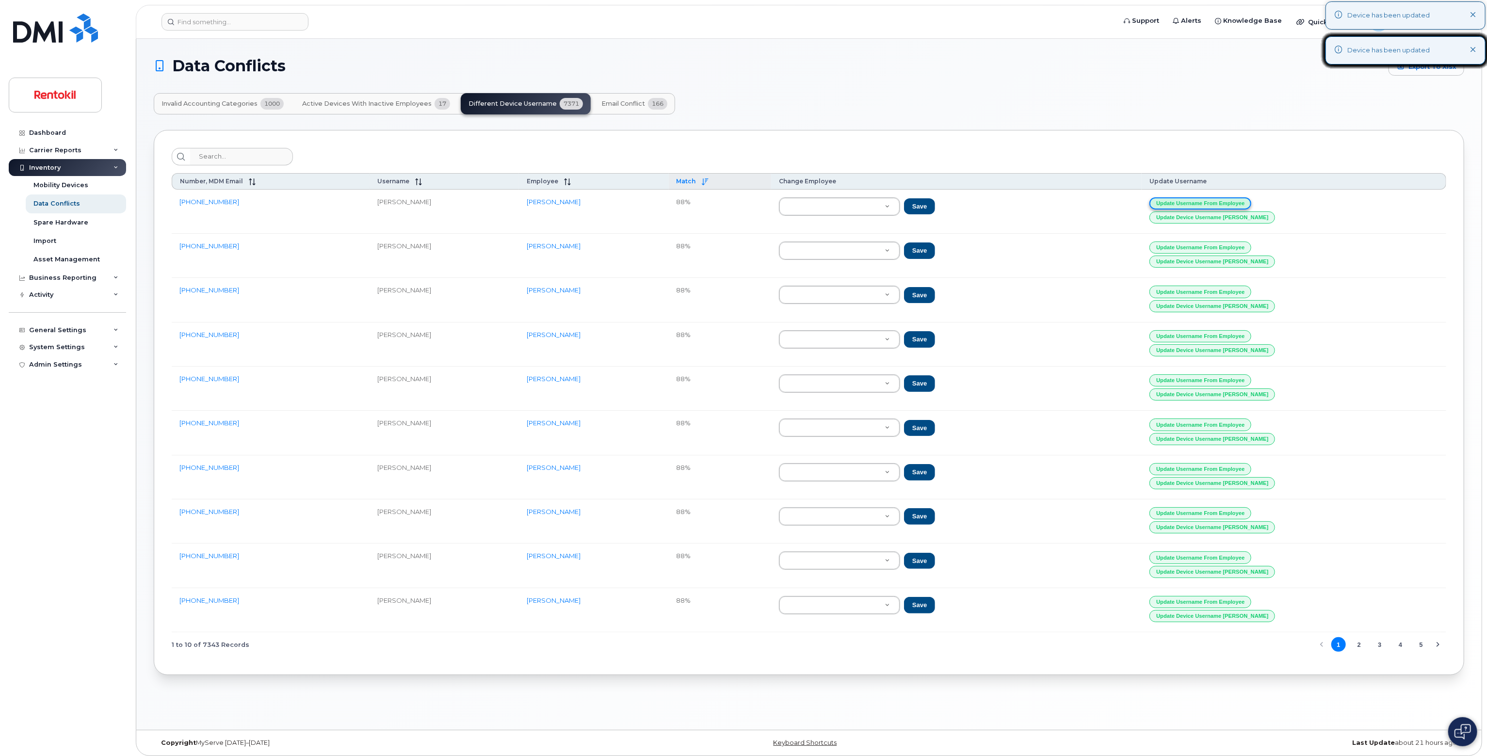
click at [1251, 202] on button "Update Username from Employee" at bounding box center [1201, 203] width 102 height 12
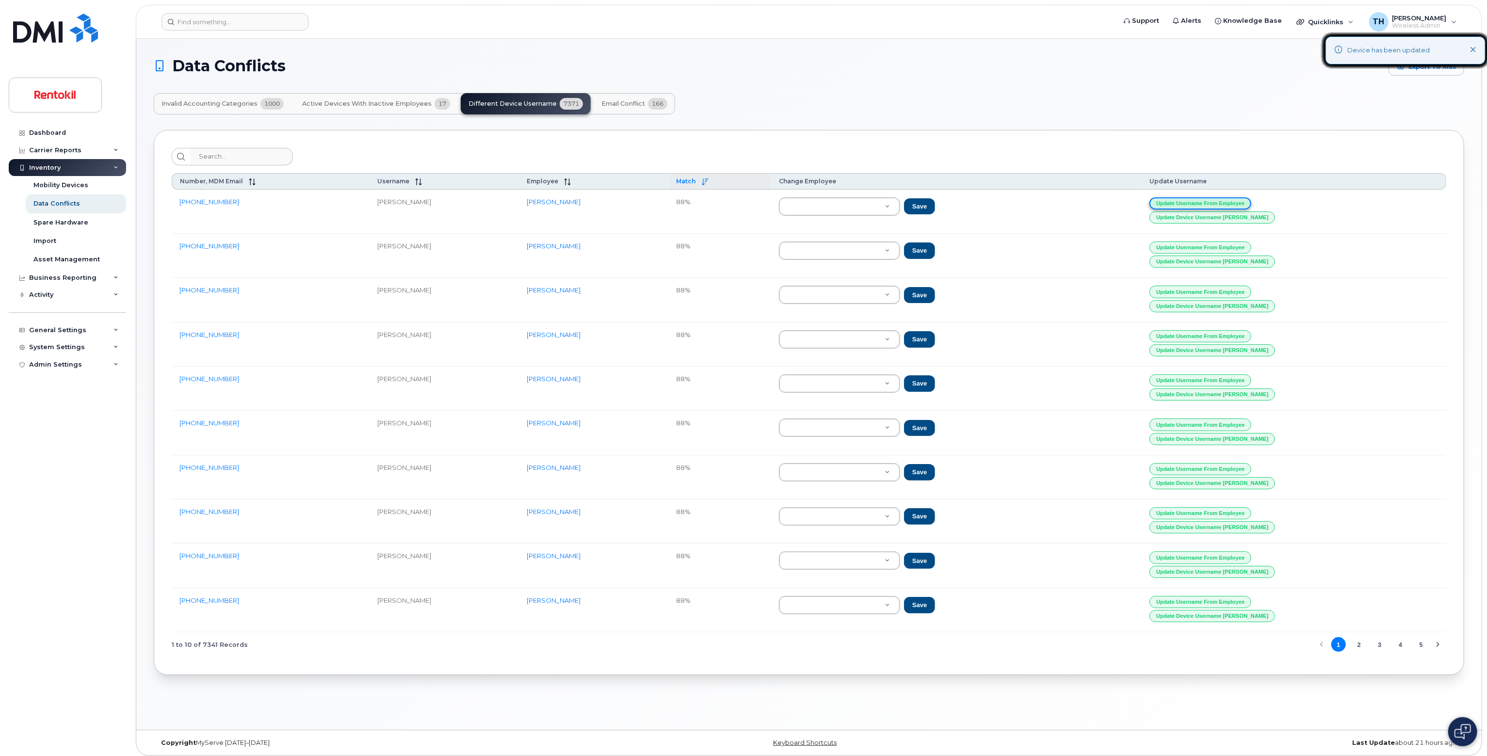
click at [1251, 202] on button "Update Username from Employee" at bounding box center [1201, 203] width 102 height 12
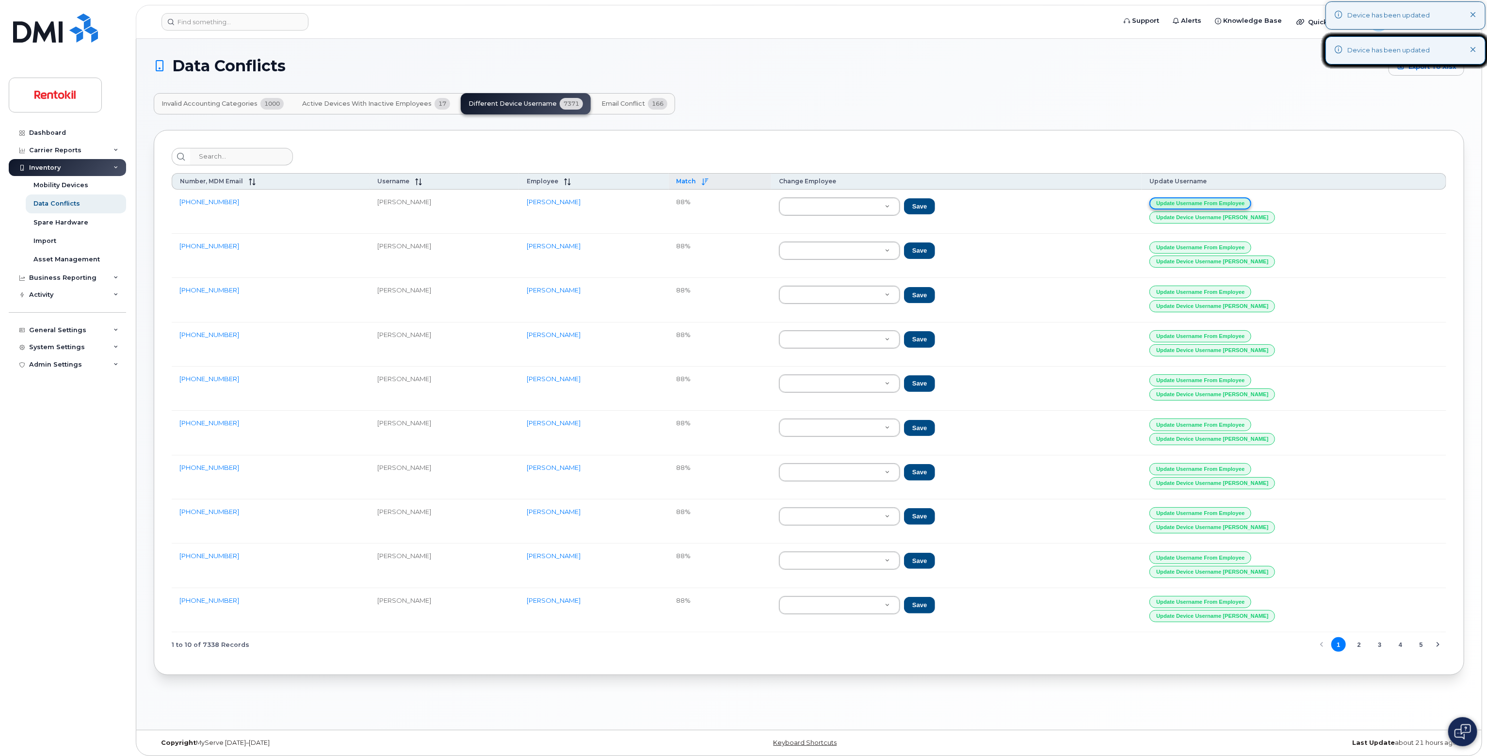
click at [1251, 202] on button "Update Username from Employee" at bounding box center [1201, 203] width 102 height 12
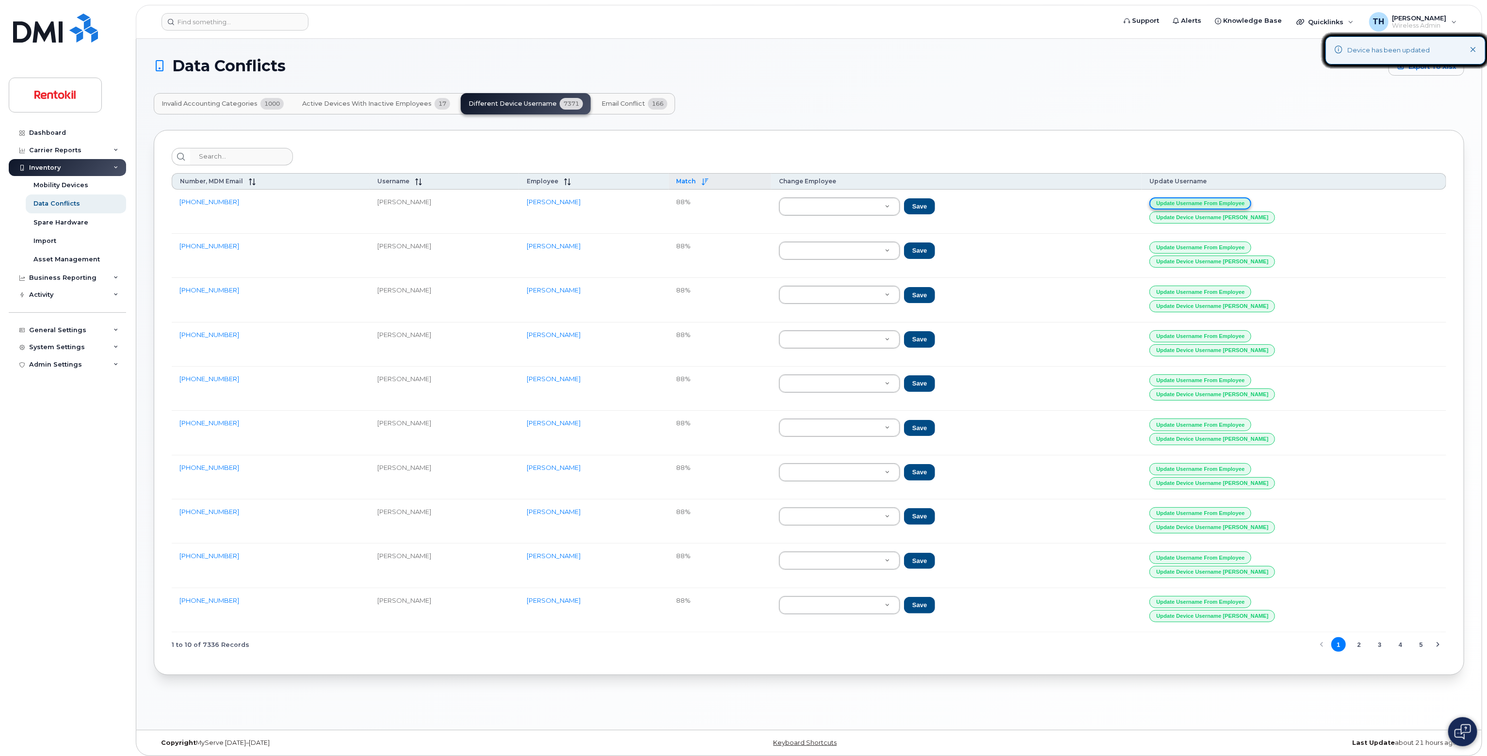
click at [1251, 202] on button "Update Username from Employee" at bounding box center [1201, 203] width 102 height 12
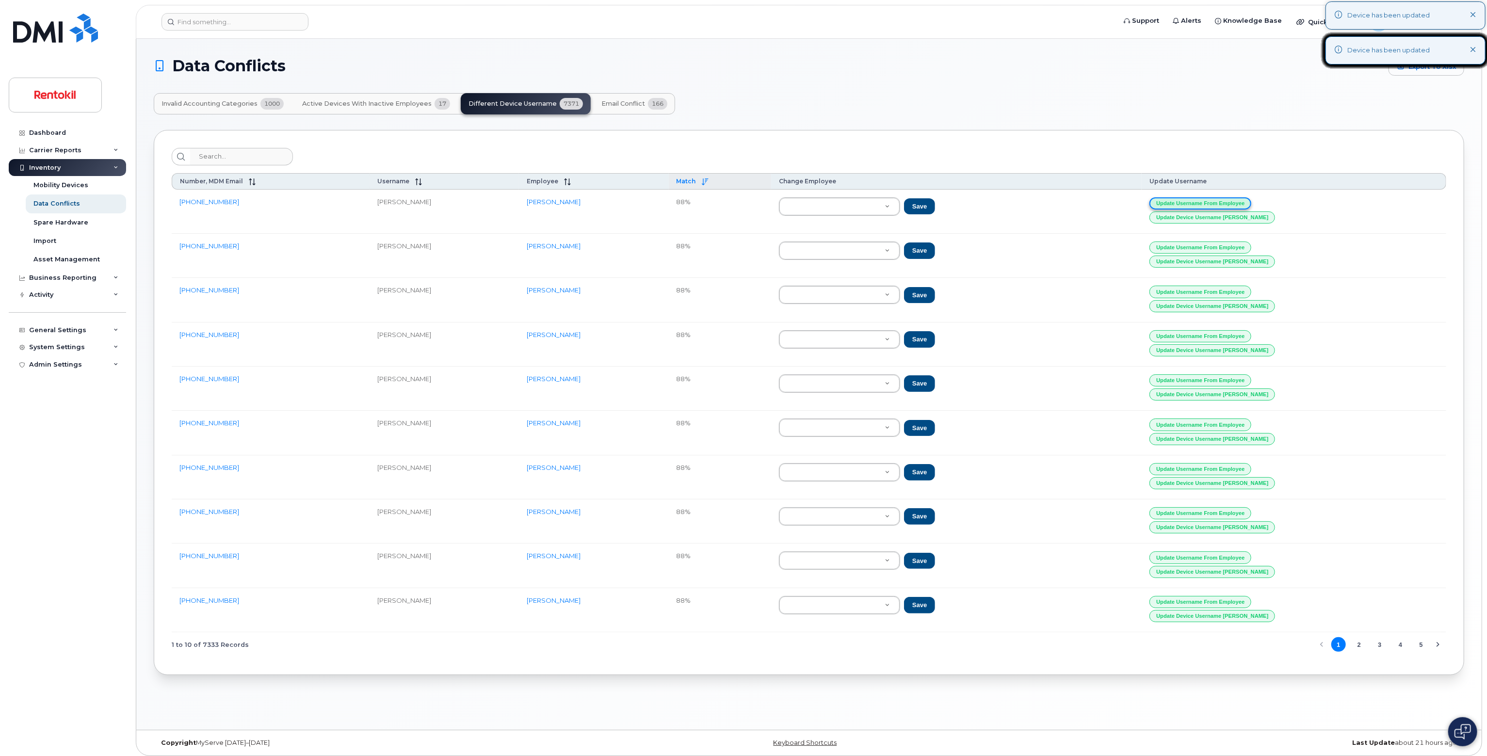
click at [1251, 202] on button "Update Username from Employee" at bounding box center [1201, 203] width 102 height 12
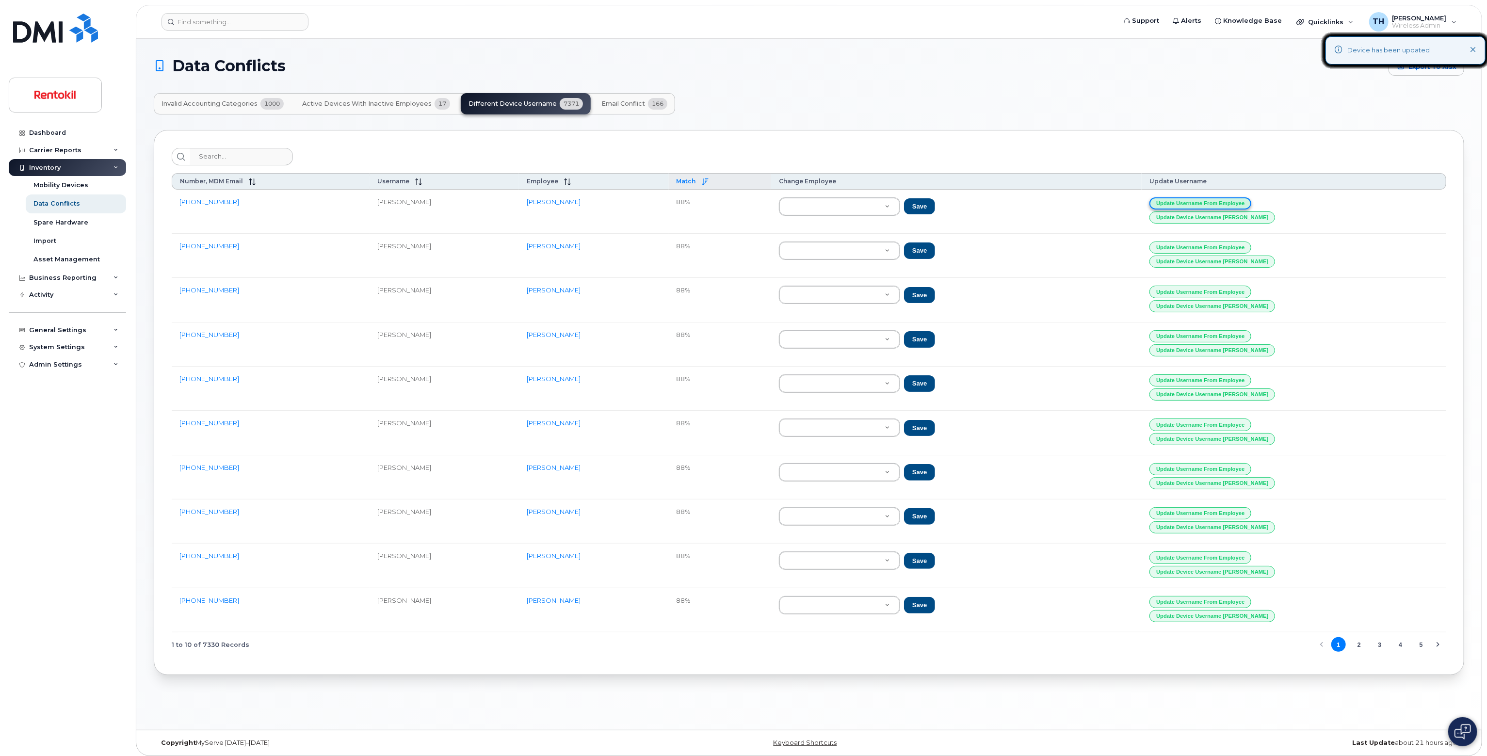
click at [1251, 202] on button "Update Username from Employee" at bounding box center [1201, 203] width 102 height 12
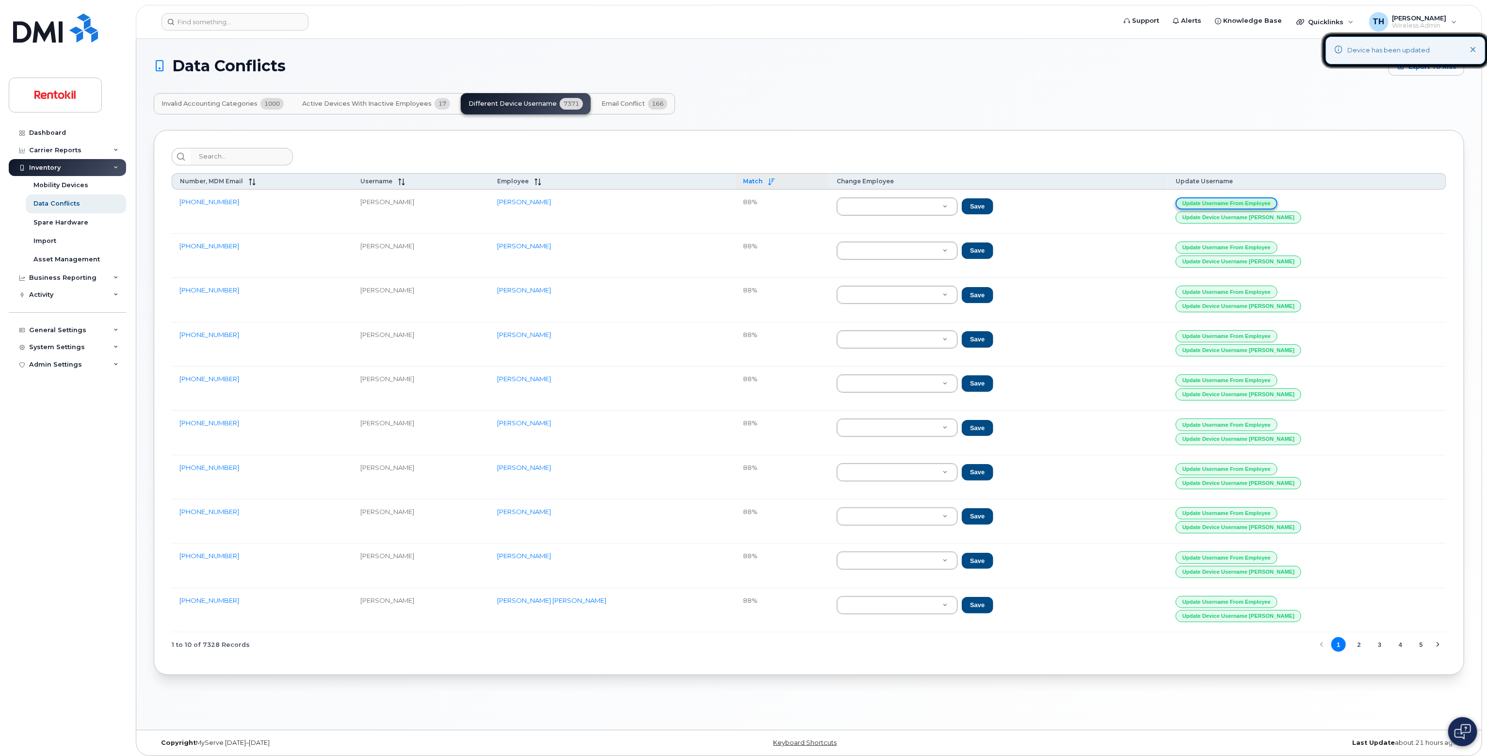
click at [1278, 202] on button "Update Username from Employee" at bounding box center [1227, 203] width 102 height 12
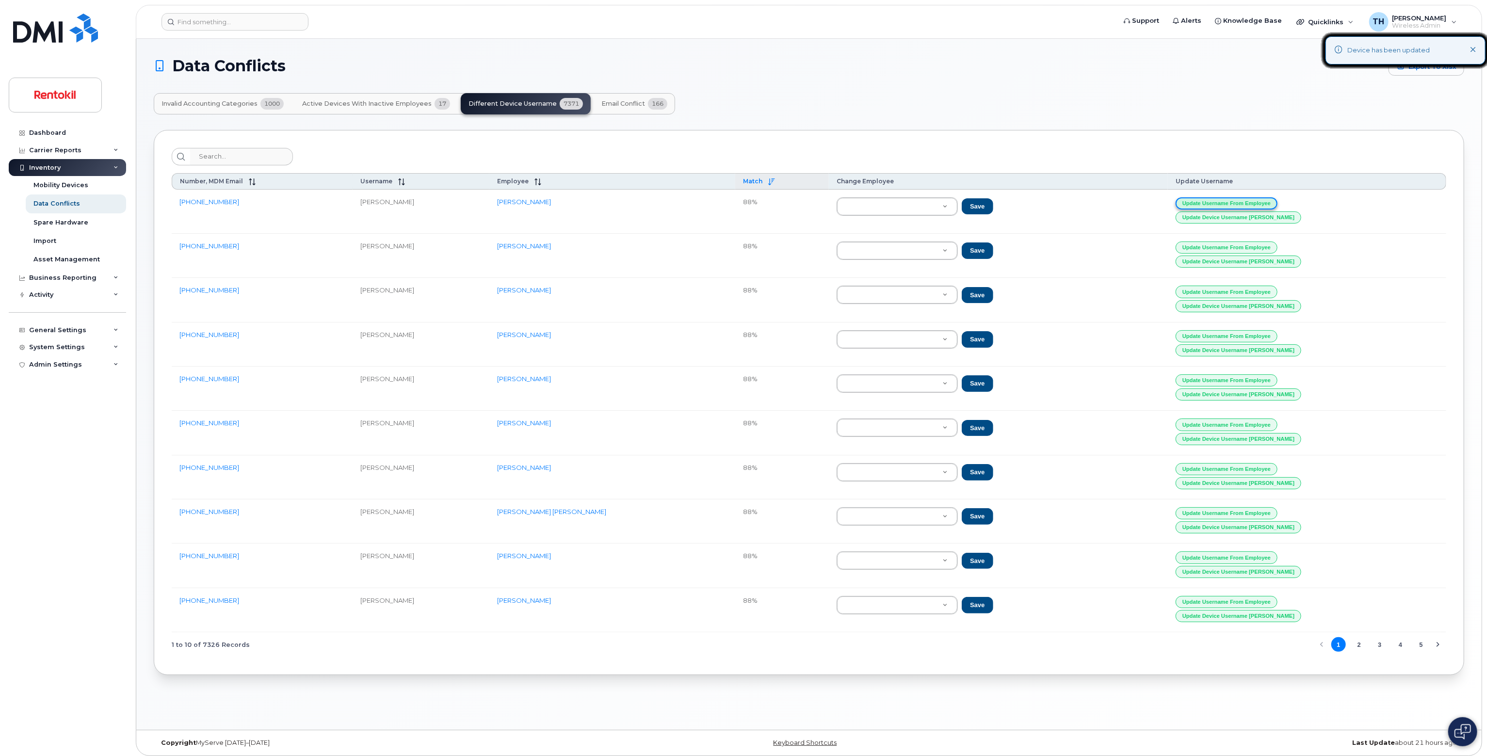
click at [1278, 202] on button "Update Username from Employee" at bounding box center [1227, 203] width 102 height 12
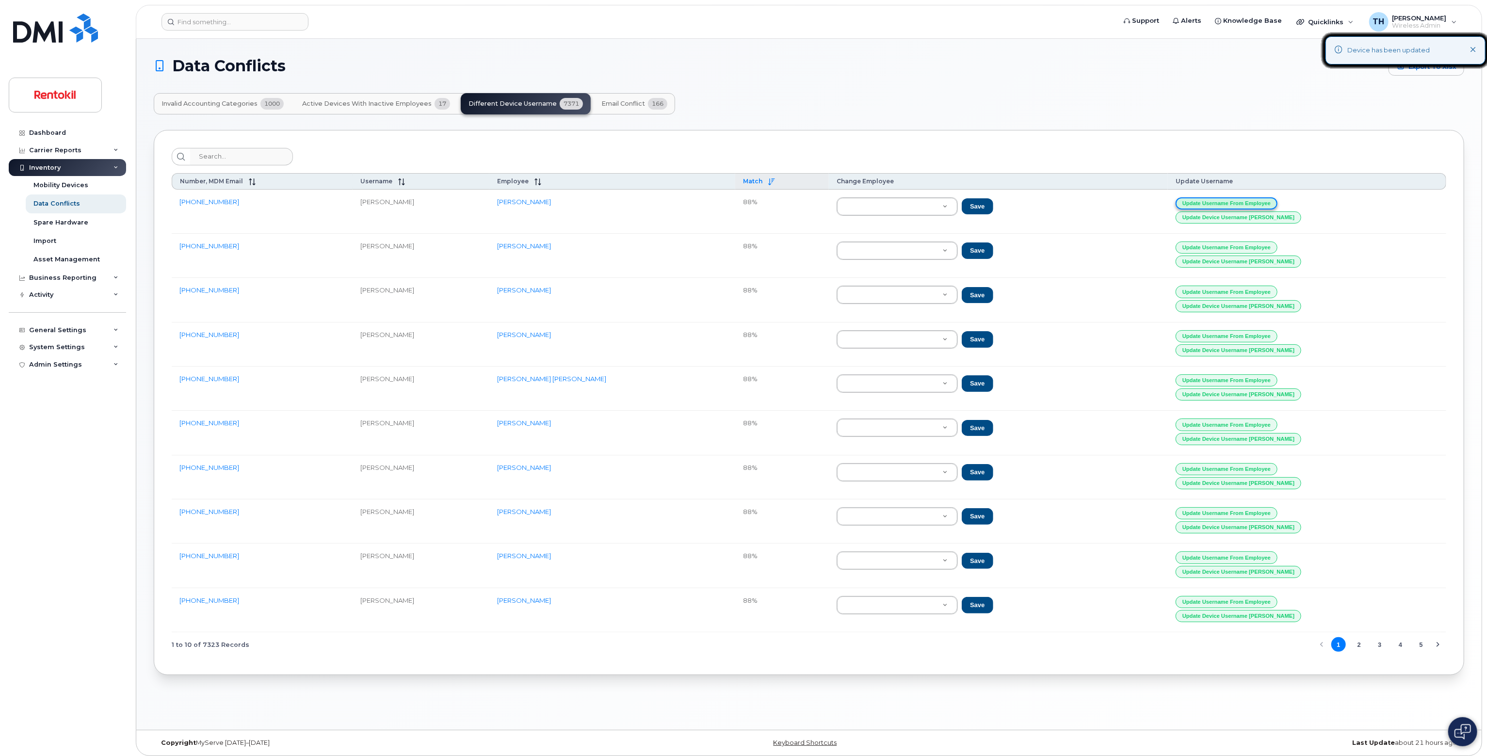
click at [1278, 202] on button "Update Username from Employee" at bounding box center [1227, 203] width 102 height 12
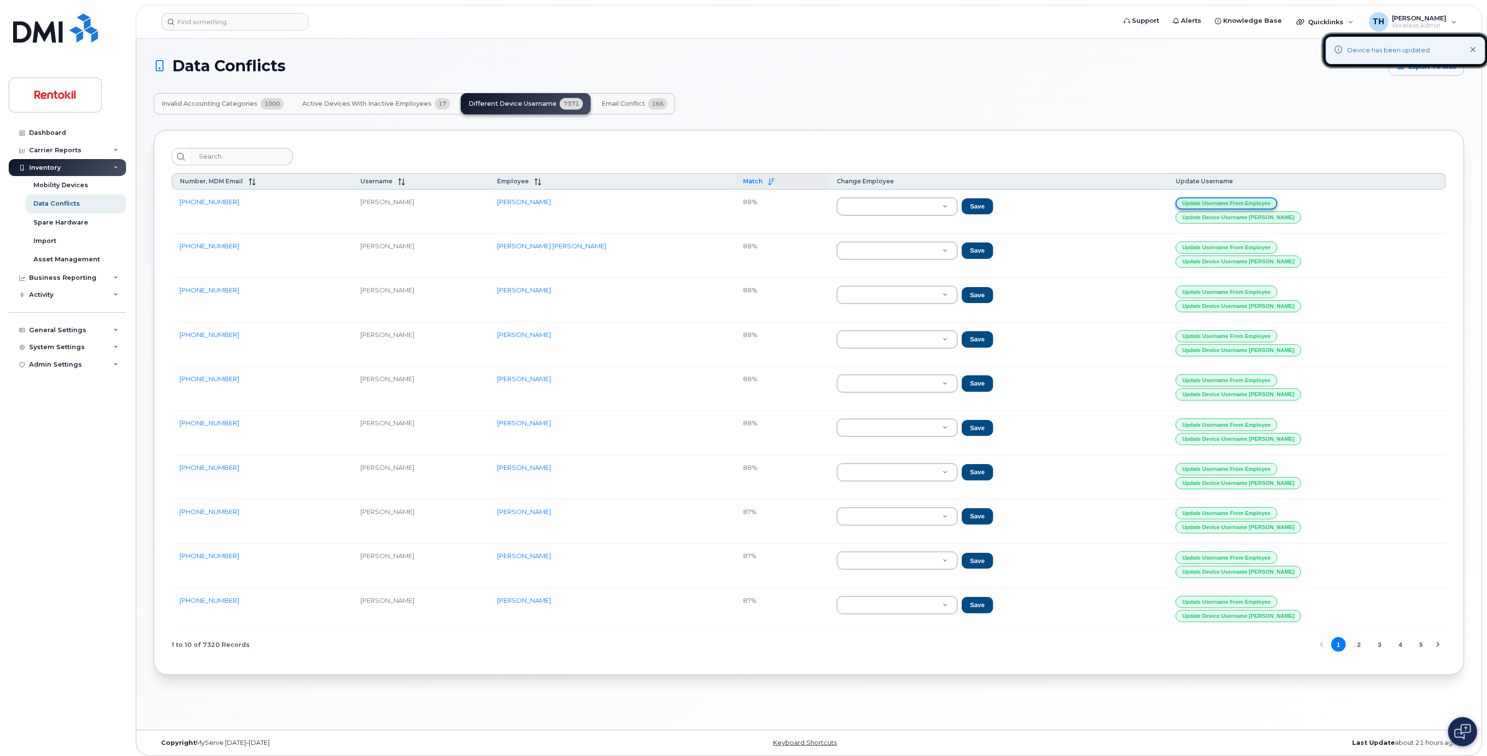
click at [1278, 202] on button "Update Username from Employee" at bounding box center [1227, 203] width 102 height 12
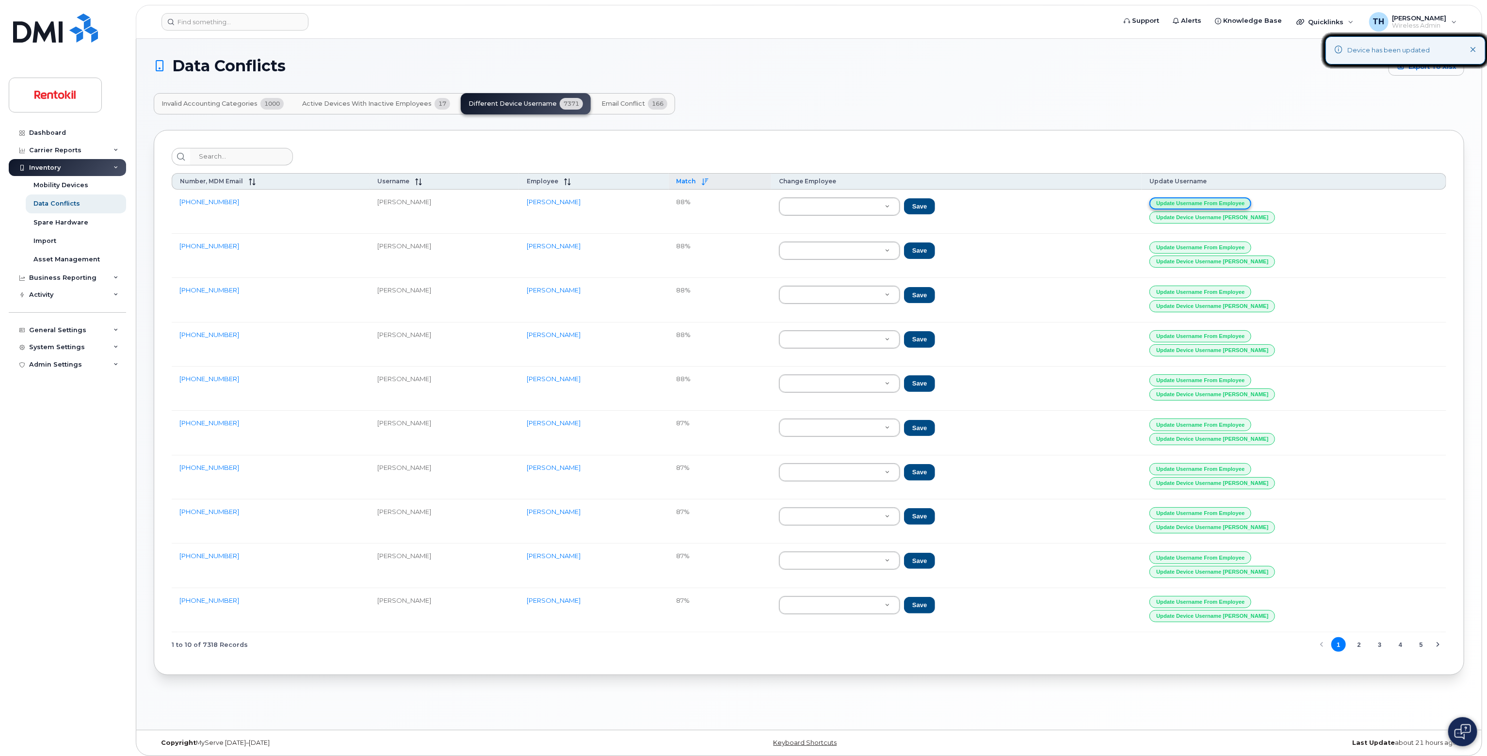
click at [1251, 202] on button "Update Username from Employee" at bounding box center [1201, 203] width 102 height 12
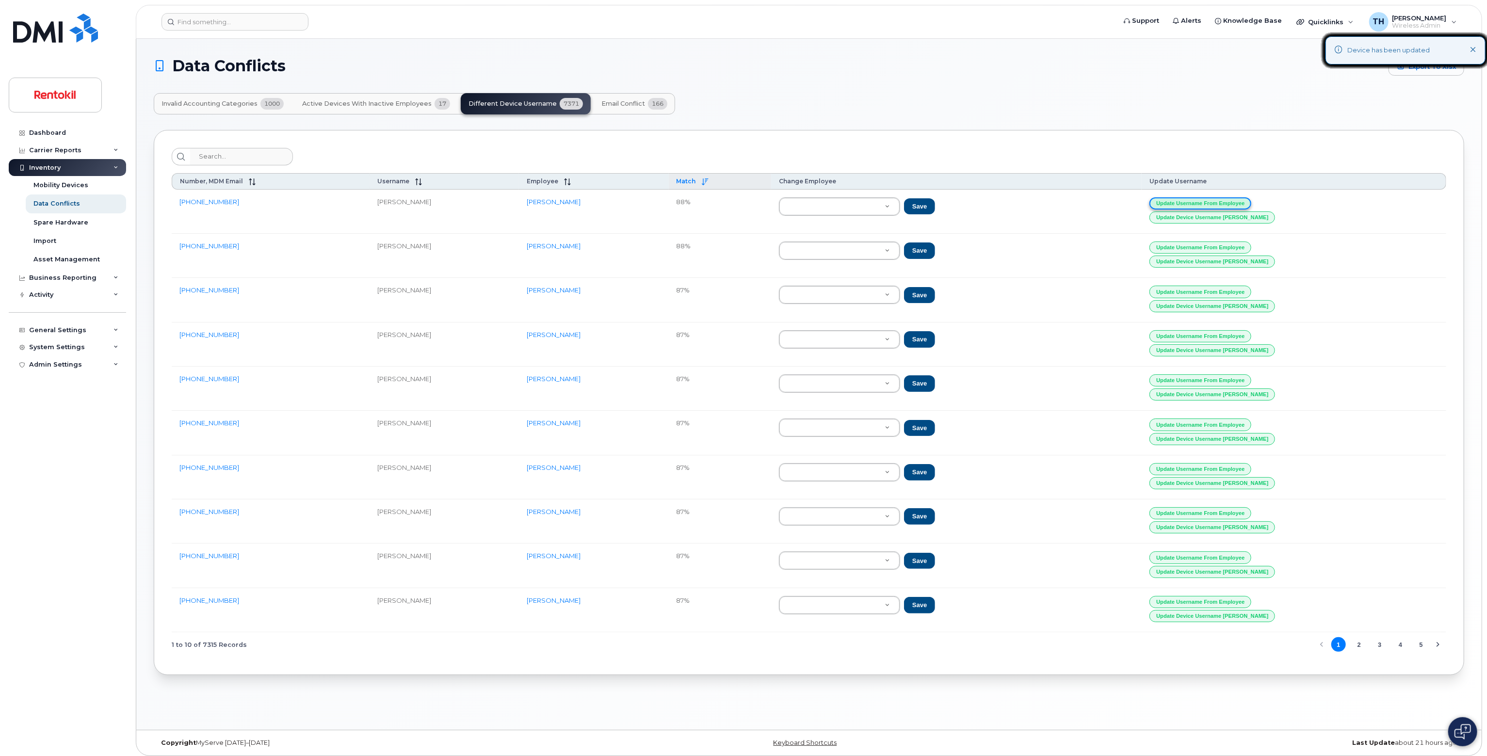
click at [1251, 202] on button "Update Username from Employee" at bounding box center [1201, 203] width 102 height 12
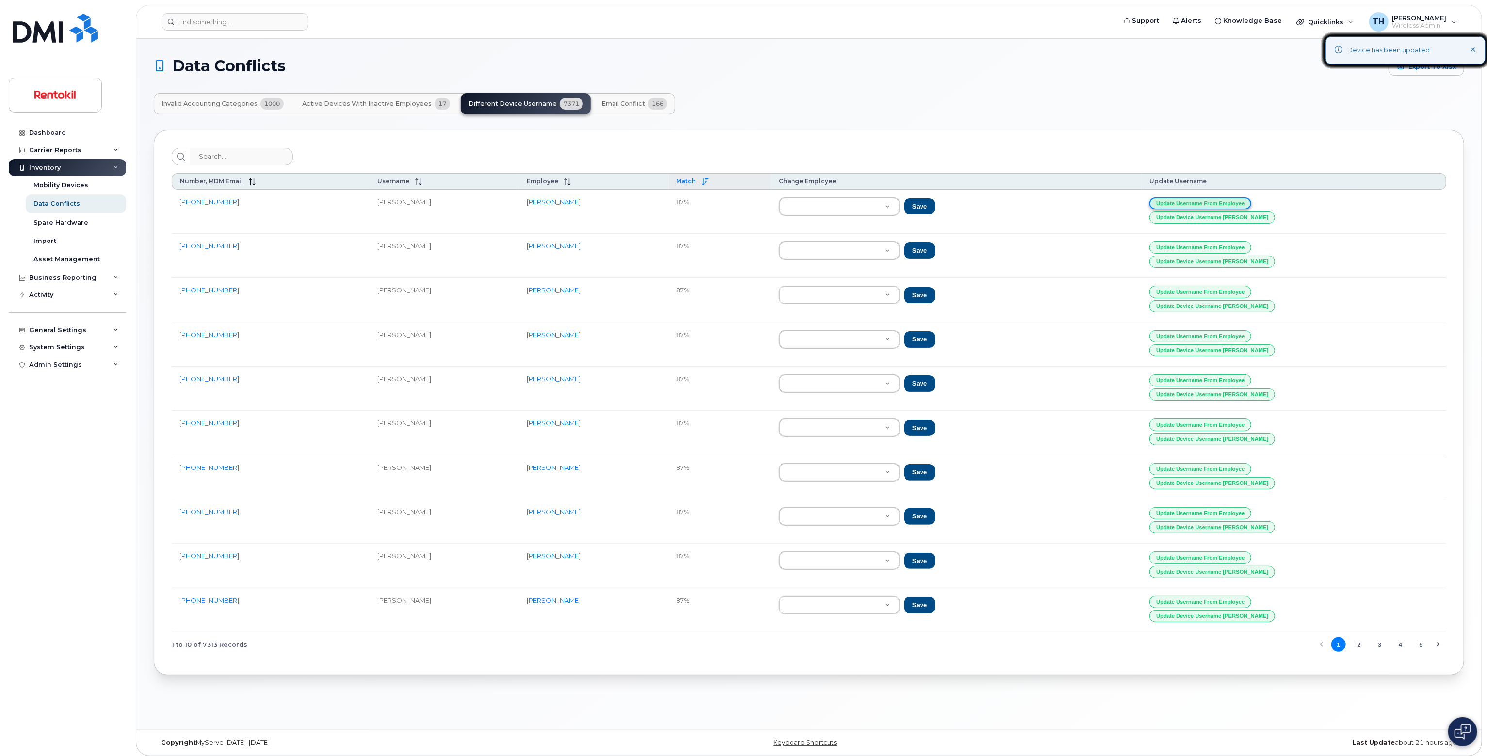
click at [1251, 202] on button "Update Username from Employee" at bounding box center [1201, 203] width 102 height 12
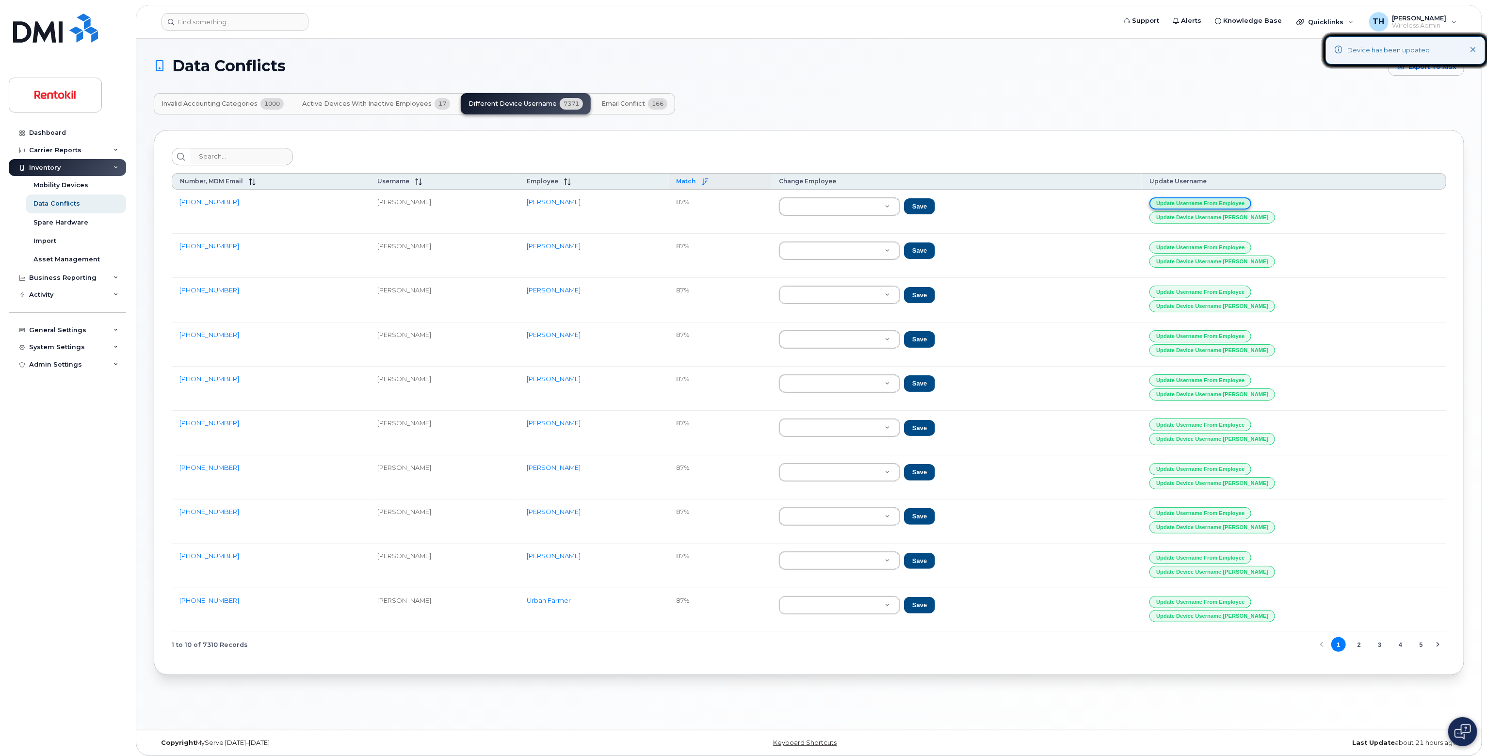
click at [1251, 202] on button "Update Username from Employee" at bounding box center [1201, 203] width 102 height 12
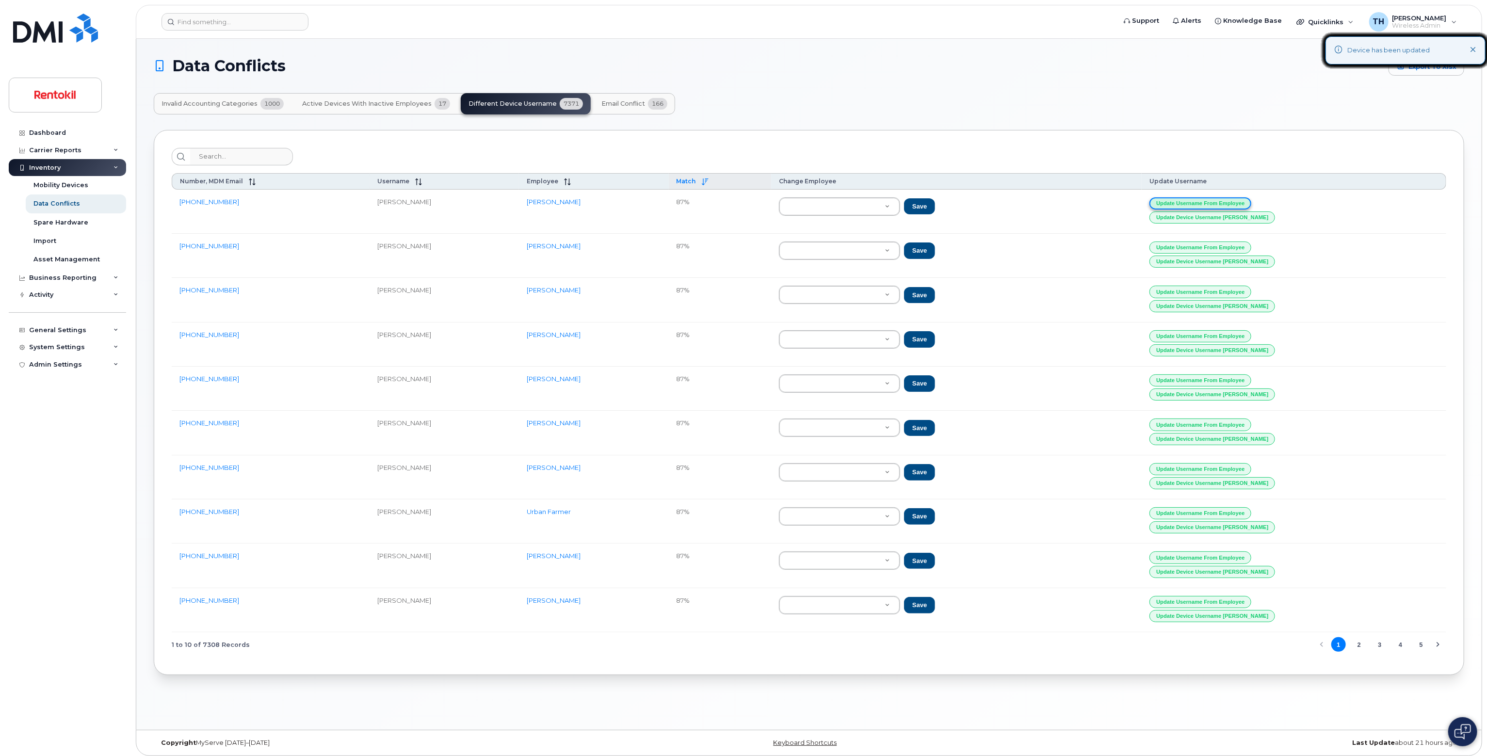
click at [1251, 202] on button "Update Username from Employee" at bounding box center [1201, 203] width 102 height 12
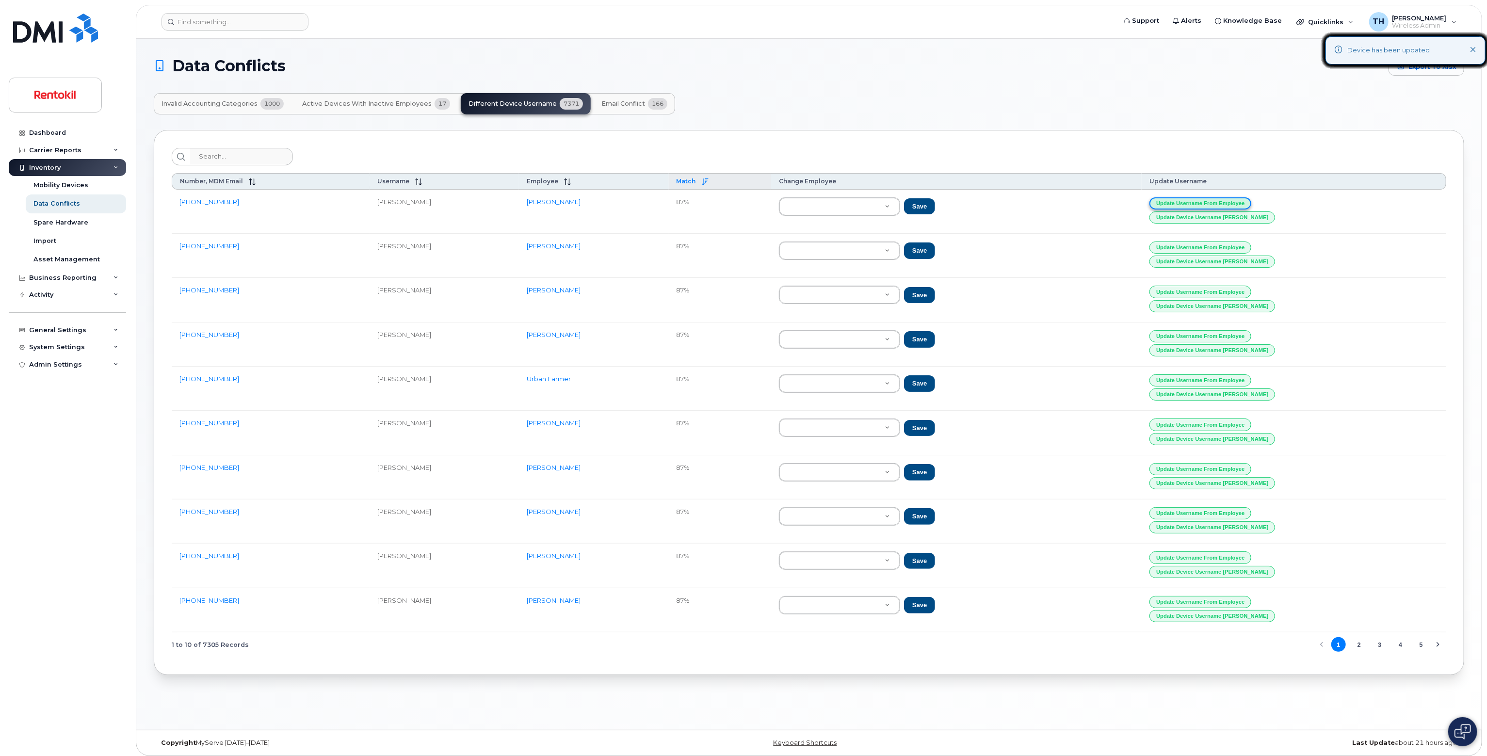
click at [1251, 202] on button "Update Username from Employee" at bounding box center [1201, 203] width 102 height 12
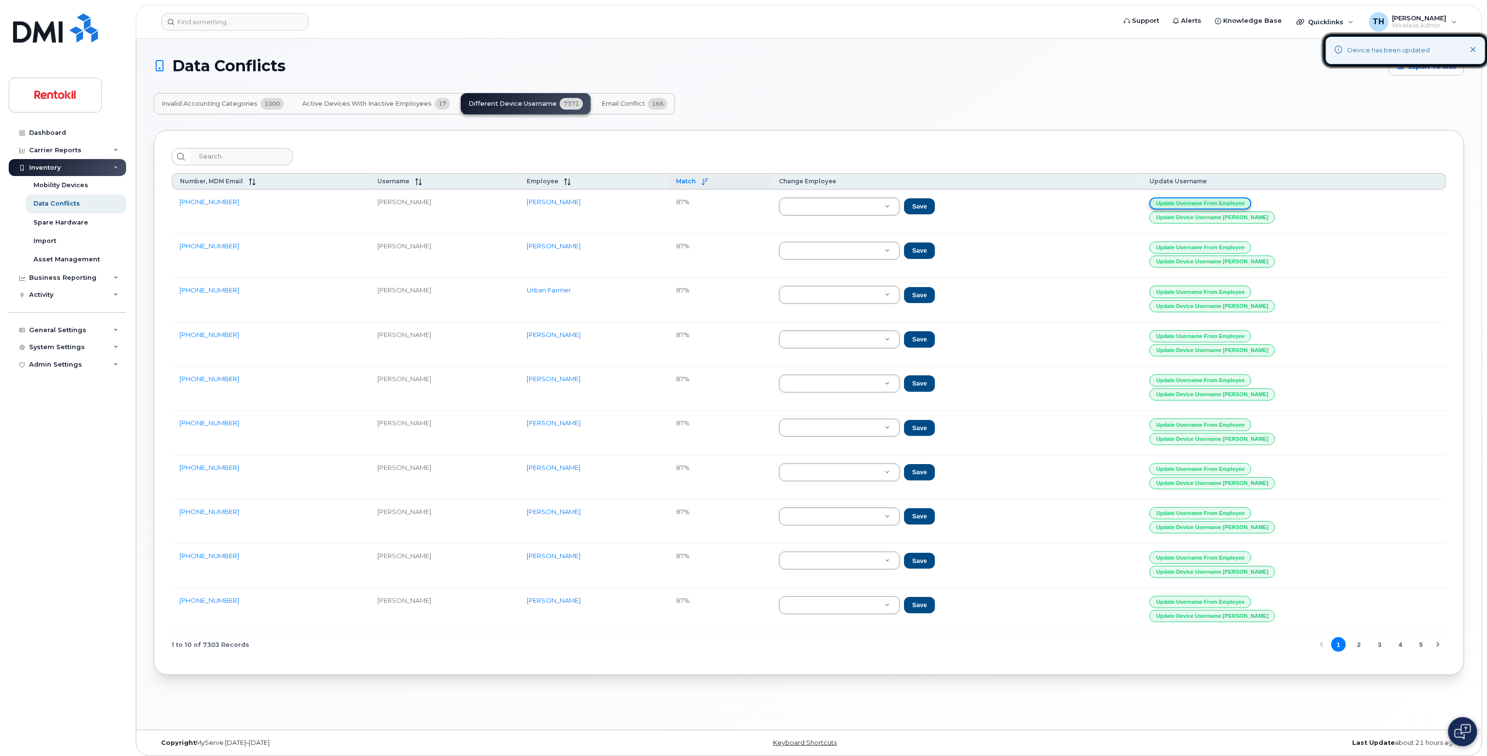
click at [1251, 202] on button "Update Username from Employee" at bounding box center [1201, 203] width 102 height 12
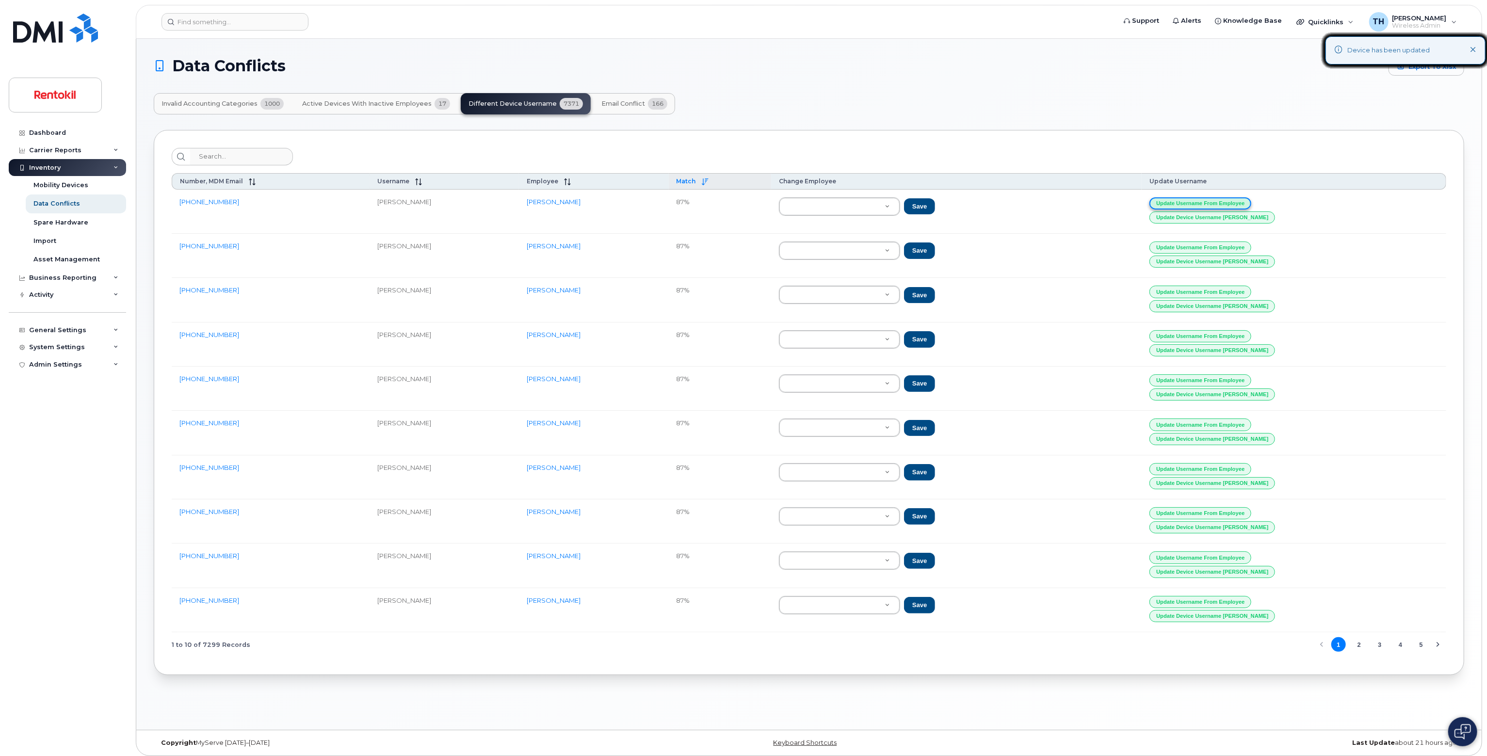
click at [1251, 202] on button "Update Username from Employee" at bounding box center [1201, 203] width 102 height 12
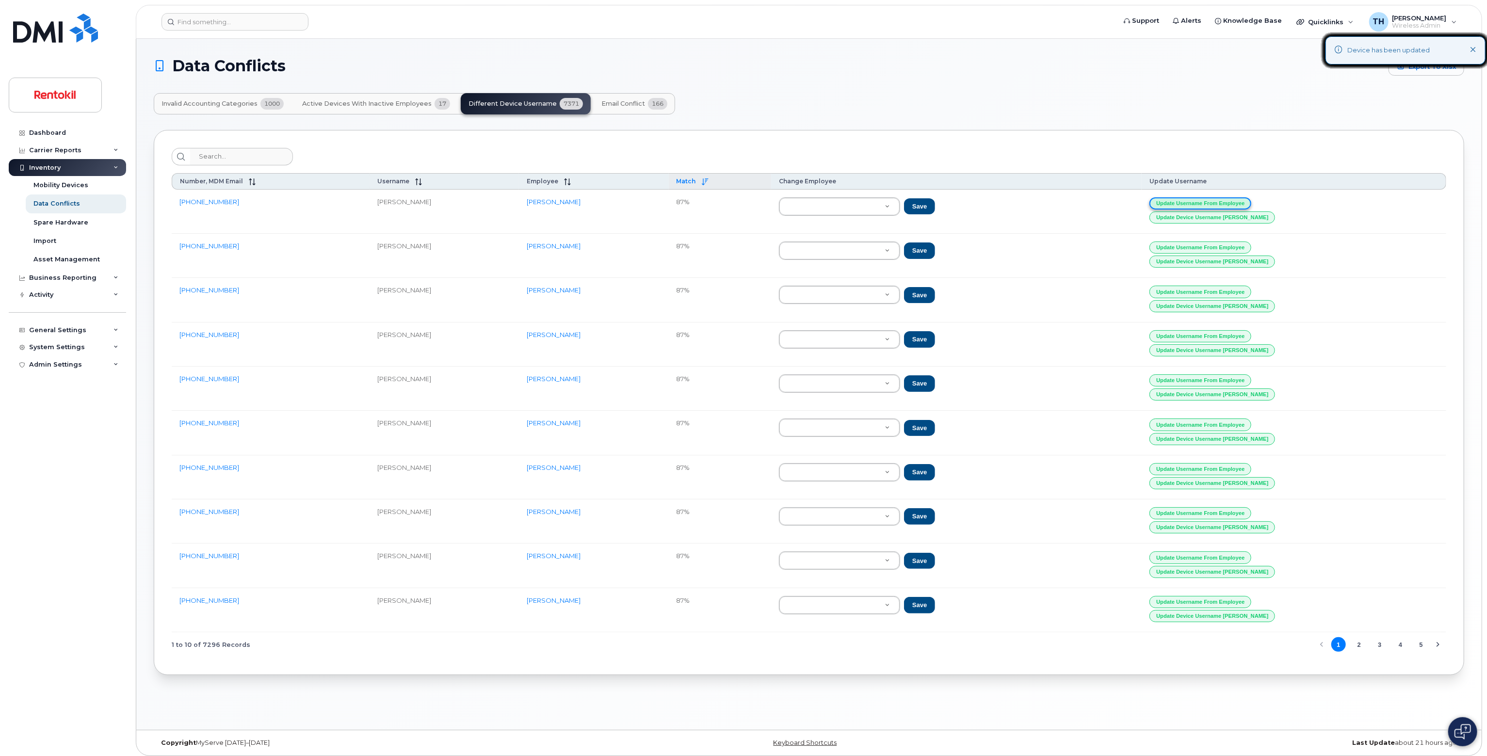
click at [1251, 202] on button "Update Username from Employee" at bounding box center [1201, 203] width 102 height 12
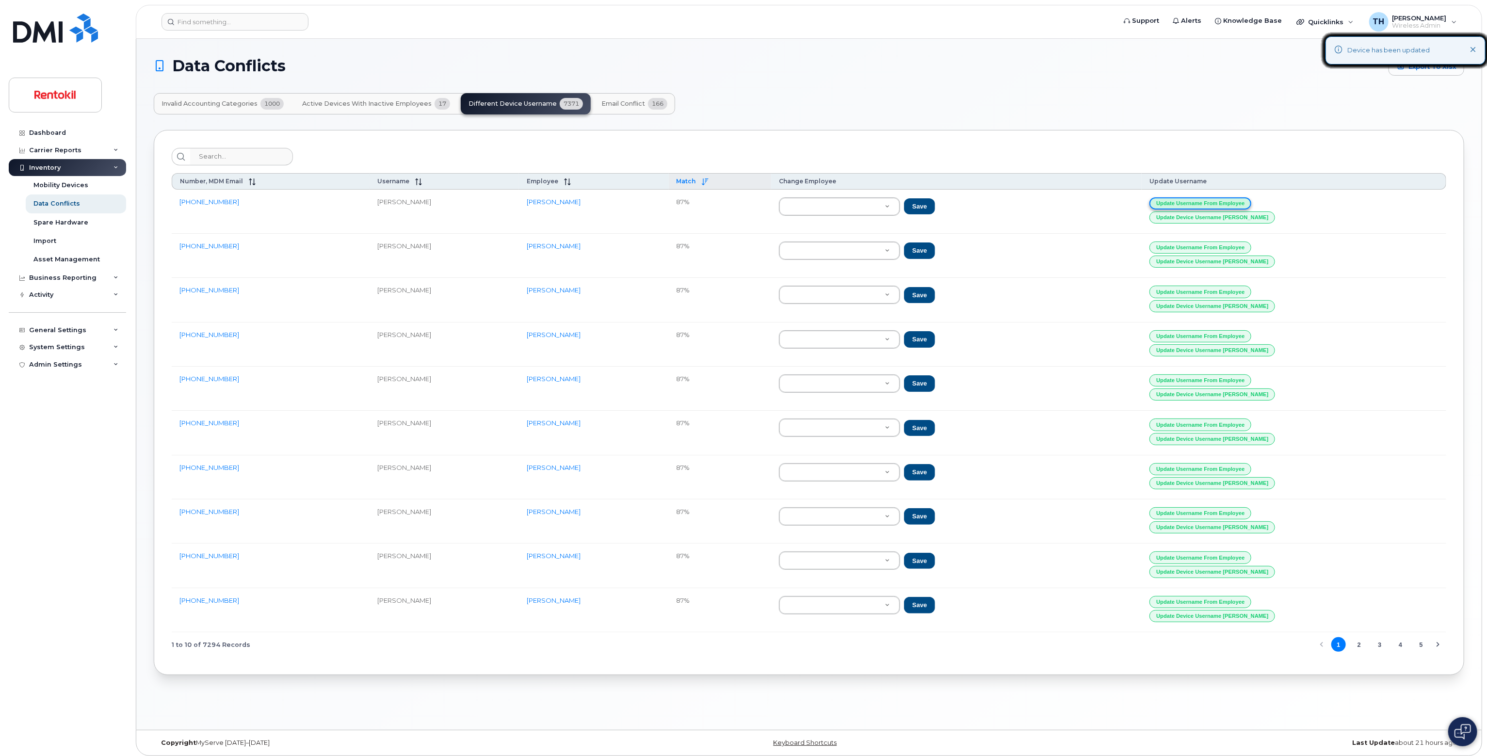
click at [1251, 202] on button "Update Username from Employee" at bounding box center [1201, 203] width 102 height 12
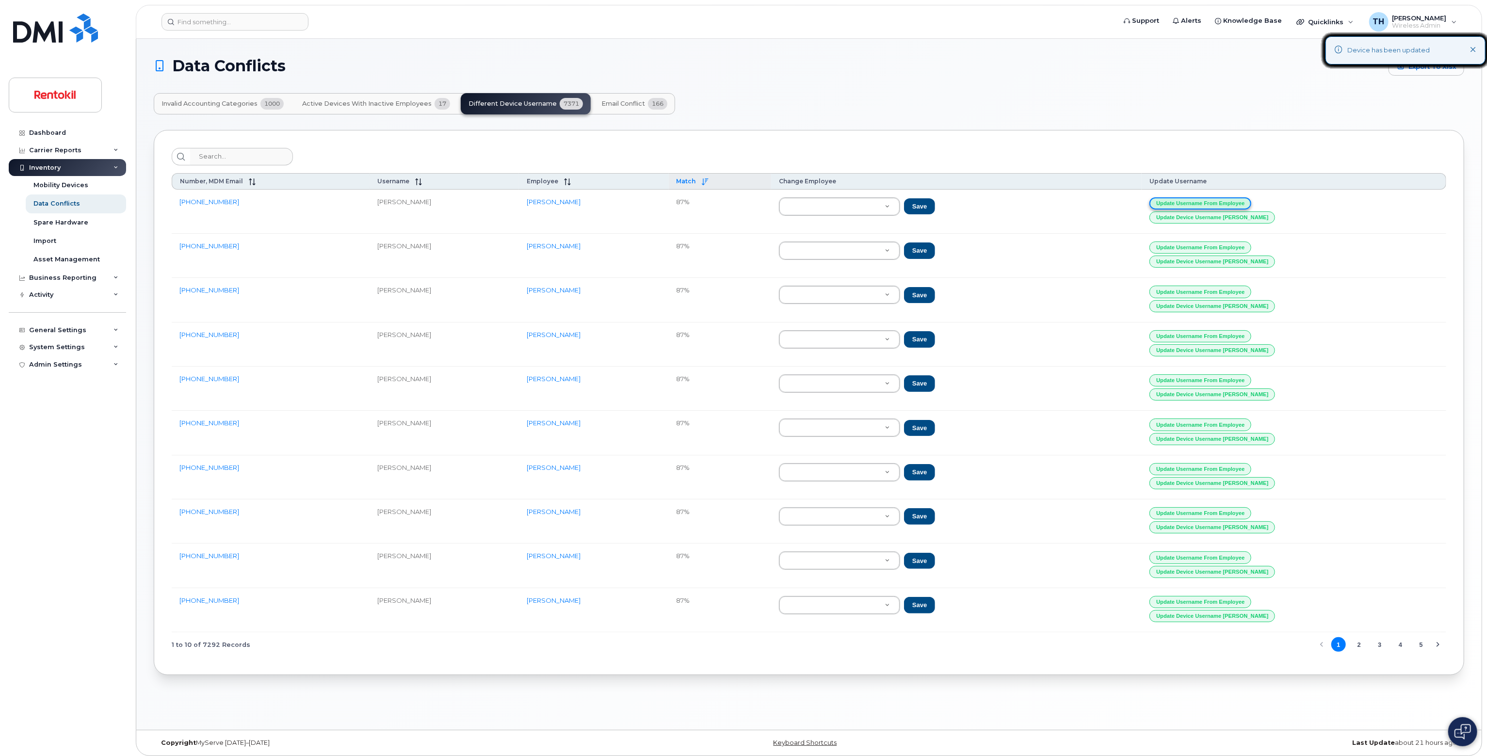
click at [1251, 202] on button "Update Username from Employee" at bounding box center [1201, 203] width 102 height 12
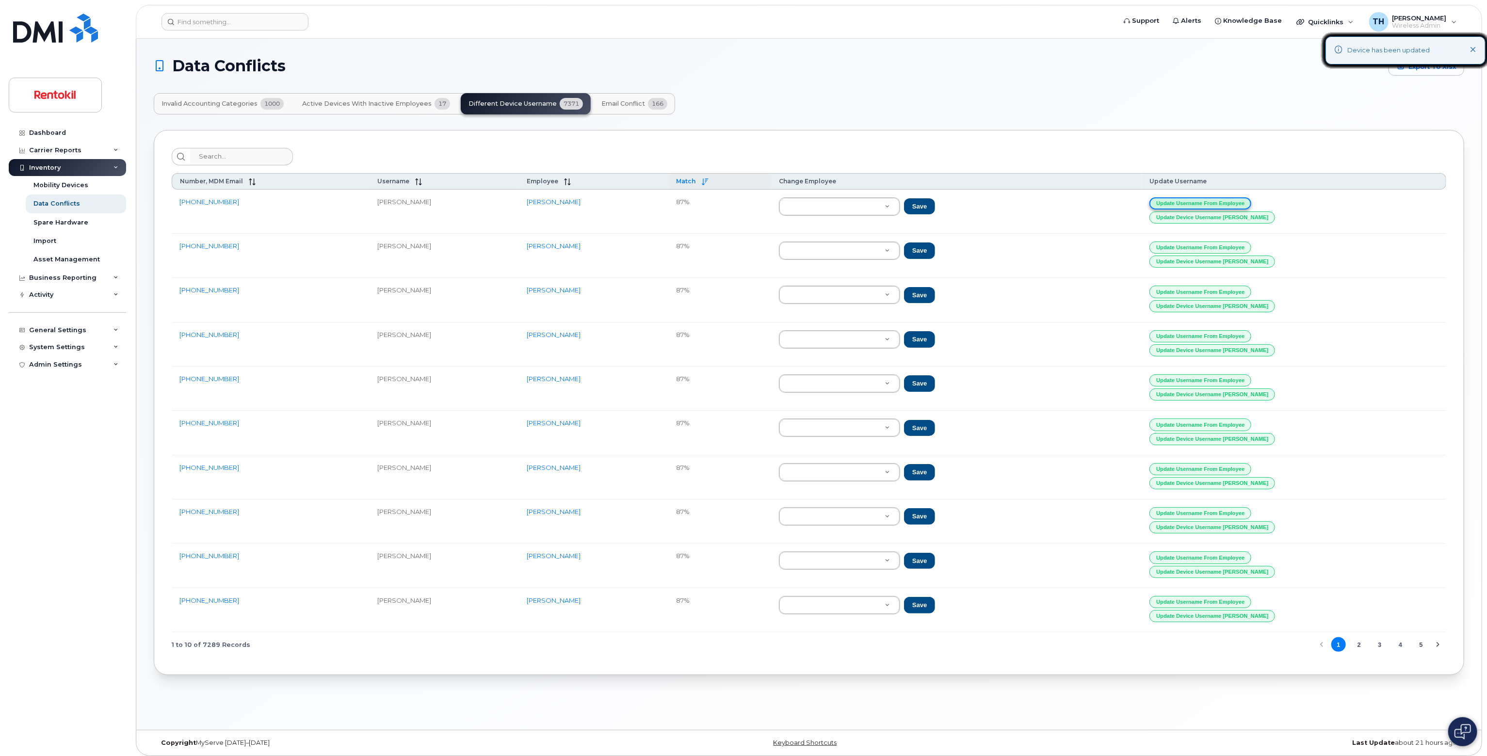
click at [1251, 202] on button "Update Username from Employee" at bounding box center [1201, 203] width 102 height 12
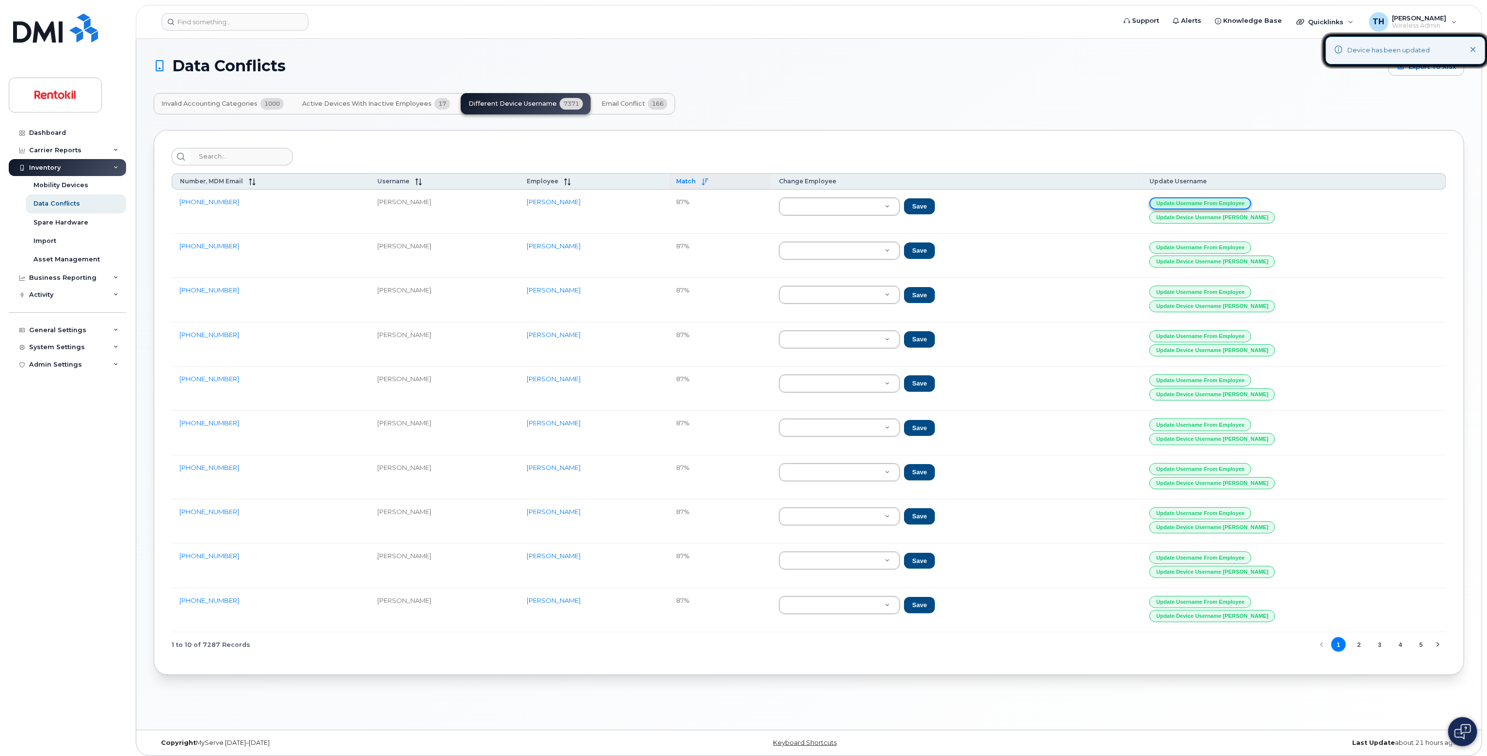
click at [1251, 202] on button "Update Username from Employee" at bounding box center [1201, 203] width 102 height 12
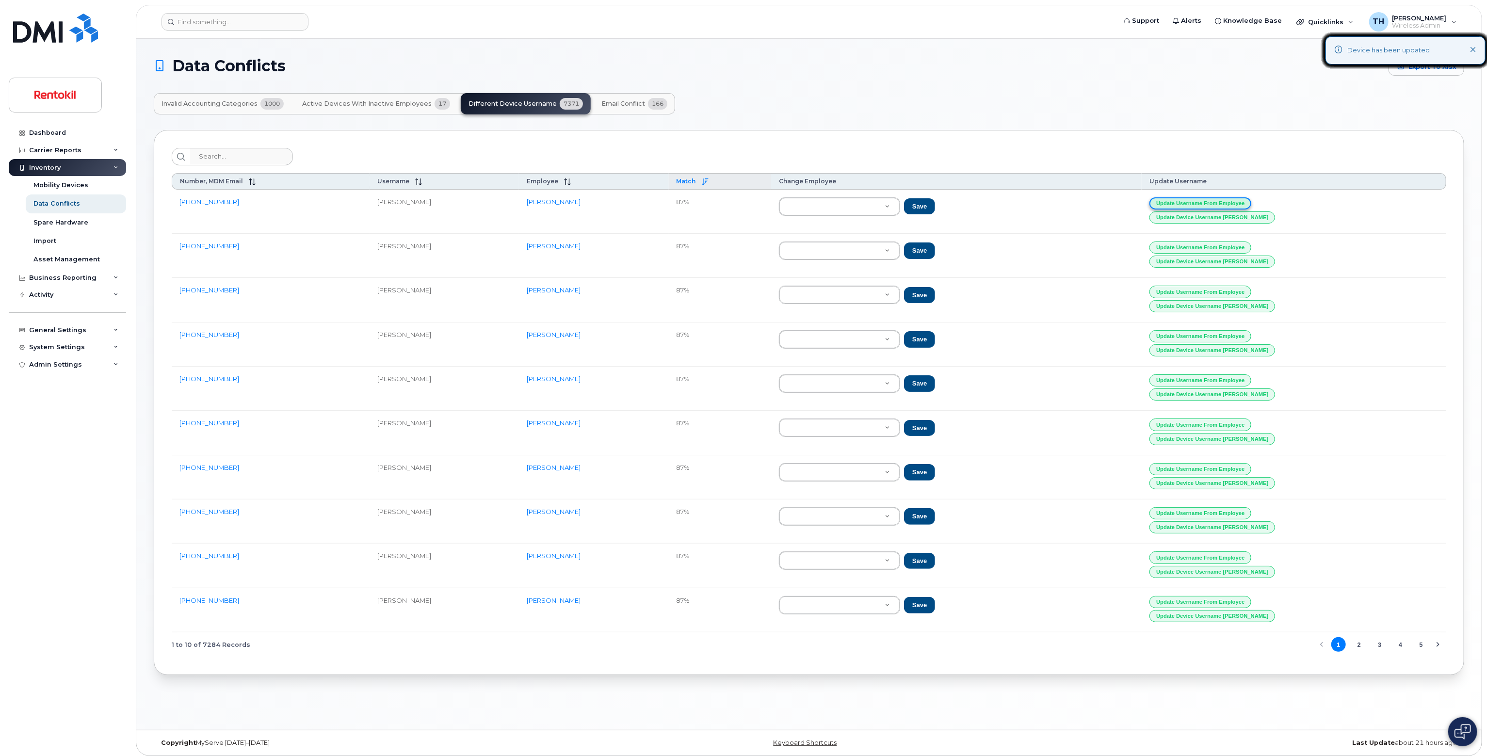
click at [1251, 202] on button "Update Username from Employee" at bounding box center [1201, 203] width 102 height 12
click at [1228, 197] on button "Update Username from Employee" at bounding box center [1201, 203] width 102 height 12
click at [1228, 198] on button "Update Username from Employee" at bounding box center [1201, 203] width 102 height 12
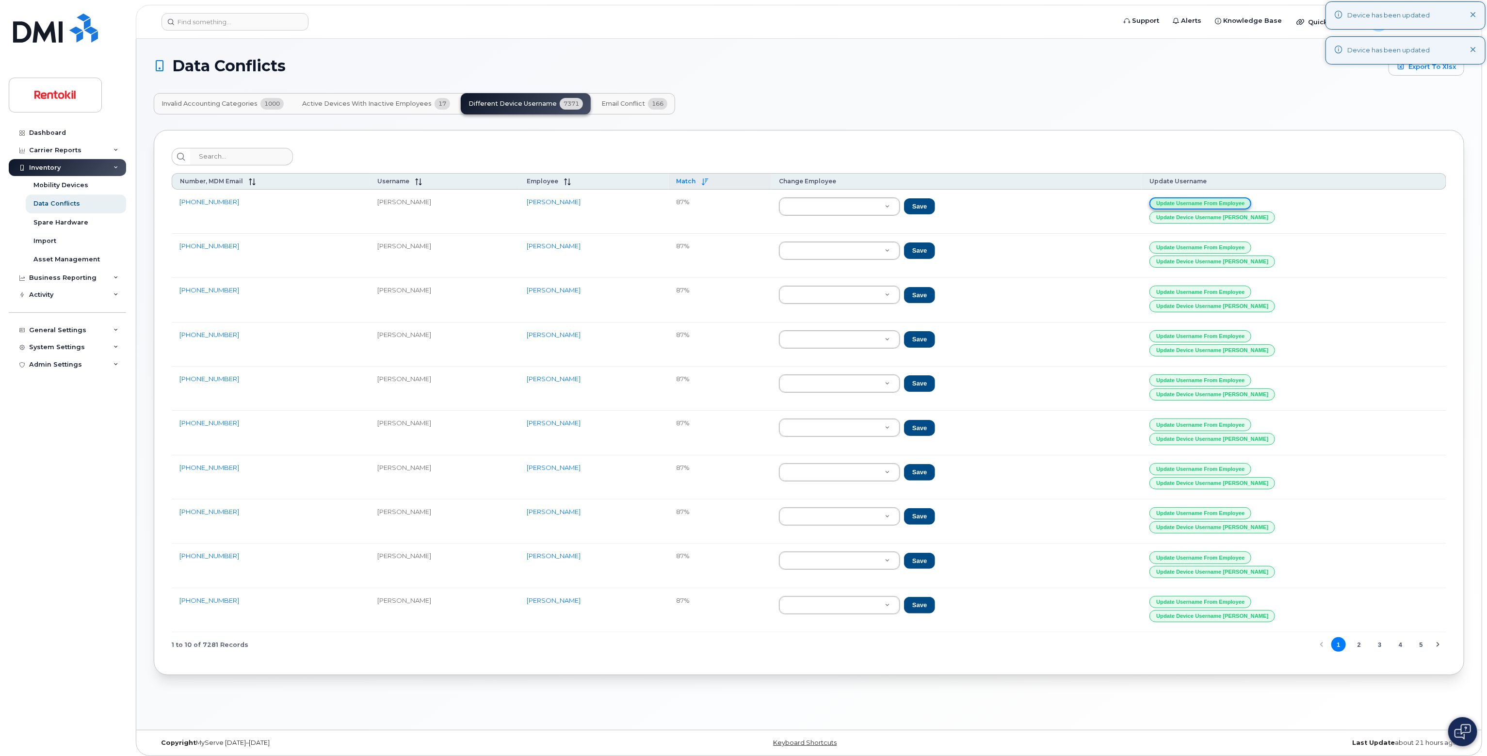
click at [1228, 198] on button "Update Username from Employee" at bounding box center [1201, 203] width 102 height 12
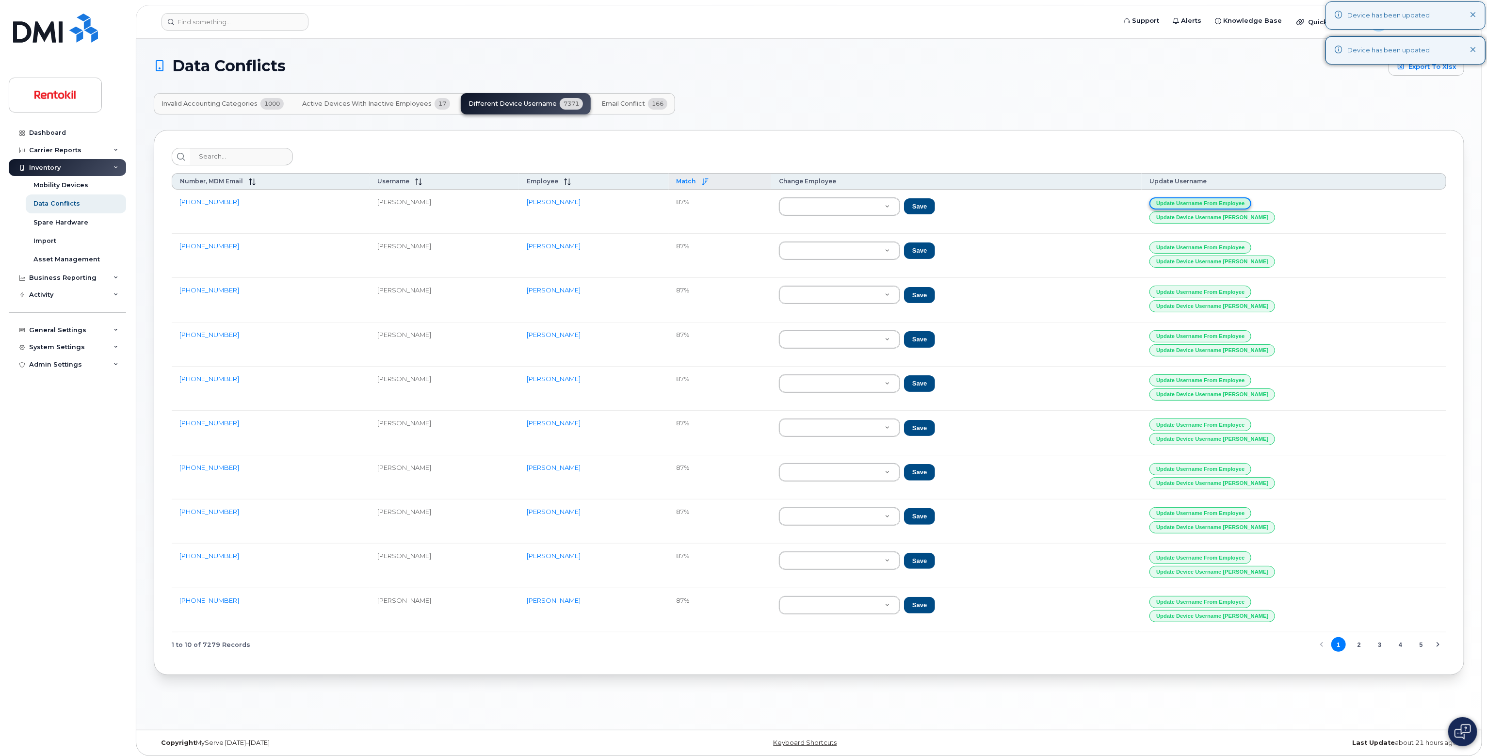
click at [1228, 198] on button "Update Username from Employee" at bounding box center [1201, 203] width 102 height 12
click at [1230, 201] on button "Update Username from Employee" at bounding box center [1201, 203] width 102 height 12
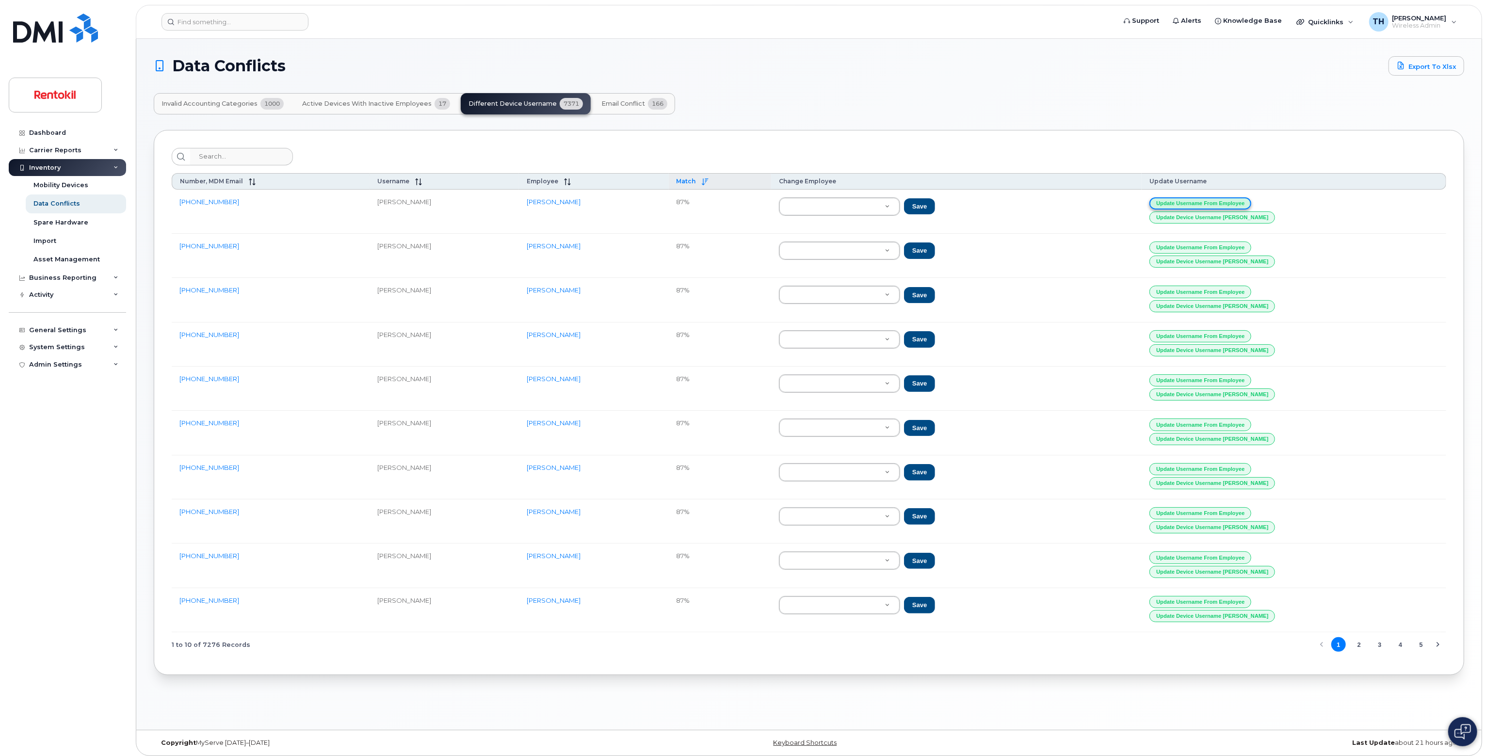
click at [1230, 201] on button "Update Username from Employee" at bounding box center [1201, 203] width 102 height 12
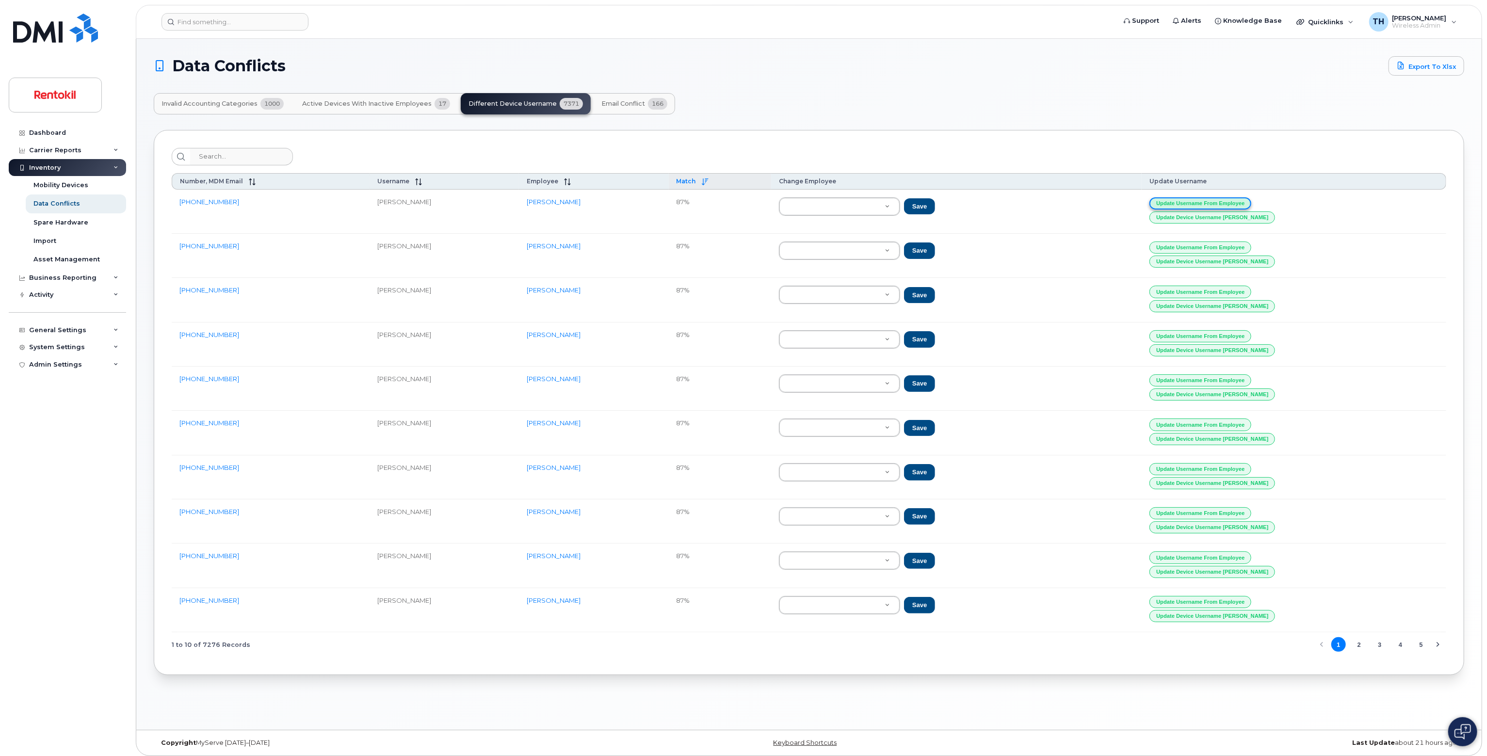
click at [1230, 201] on button "Update Username from Employee" at bounding box center [1201, 203] width 102 height 12
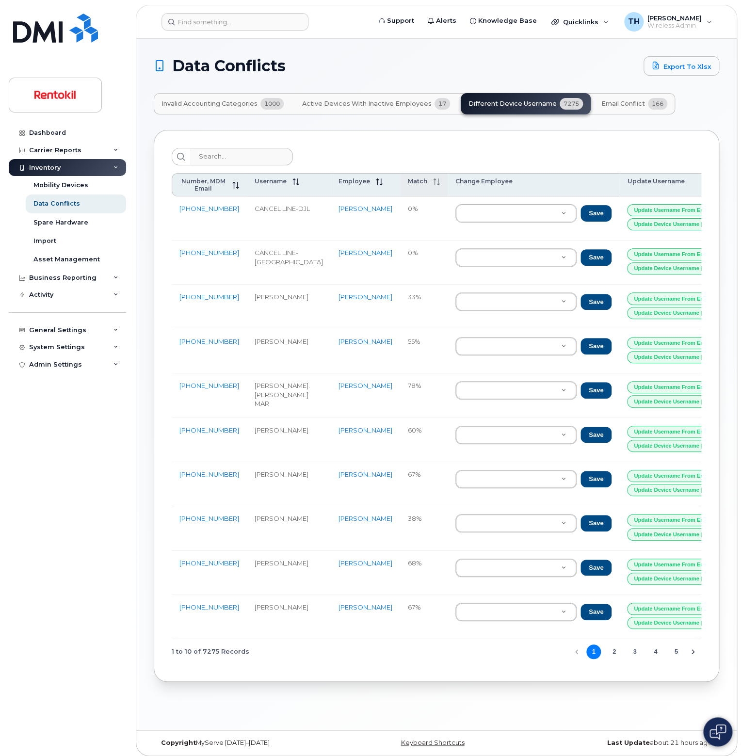
click at [411, 180] on th "Match" at bounding box center [424, 184] width 48 height 23
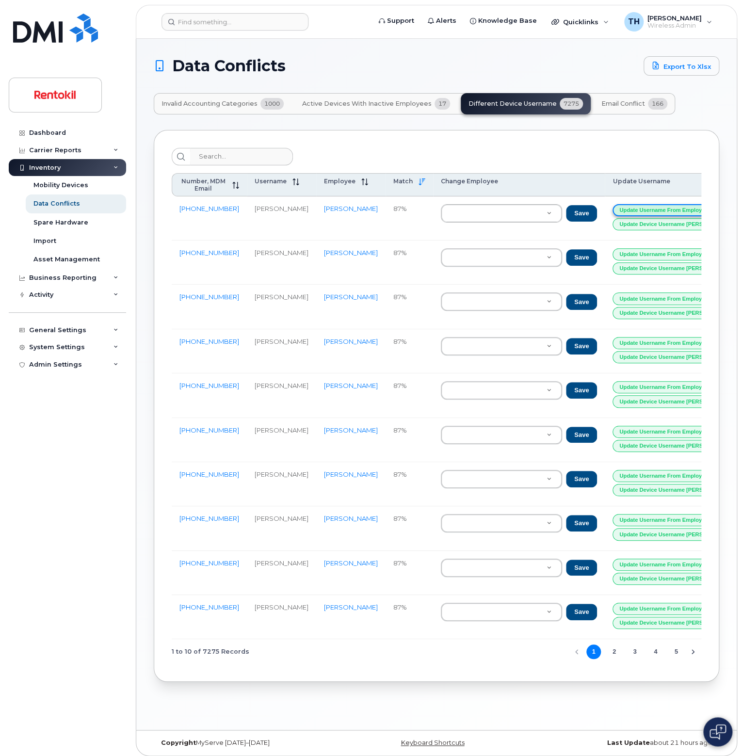
click at [658, 209] on button "Update Username from Employee" at bounding box center [664, 210] width 102 height 12
click at [677, 207] on button "Update Username from Employee" at bounding box center [664, 210] width 102 height 12
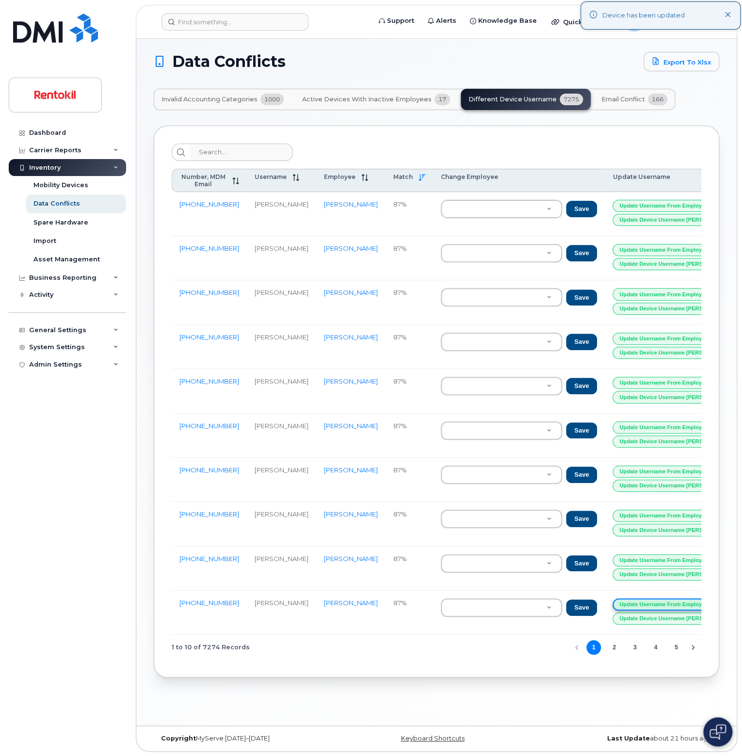
click at [613, 599] on button "Update Username from Employee" at bounding box center [664, 605] width 102 height 12
click at [624, 554] on button "Update Username from Employee" at bounding box center [664, 560] width 102 height 12
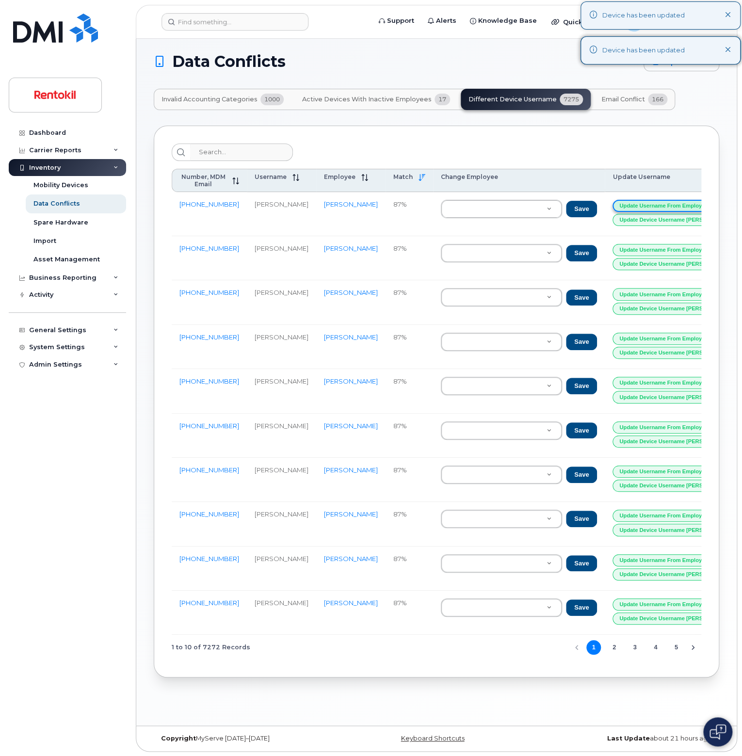
click at [661, 207] on button "Update Username from Employee" at bounding box center [664, 206] width 102 height 12
click at [663, 203] on button "Update Username from Employee" at bounding box center [664, 206] width 102 height 12
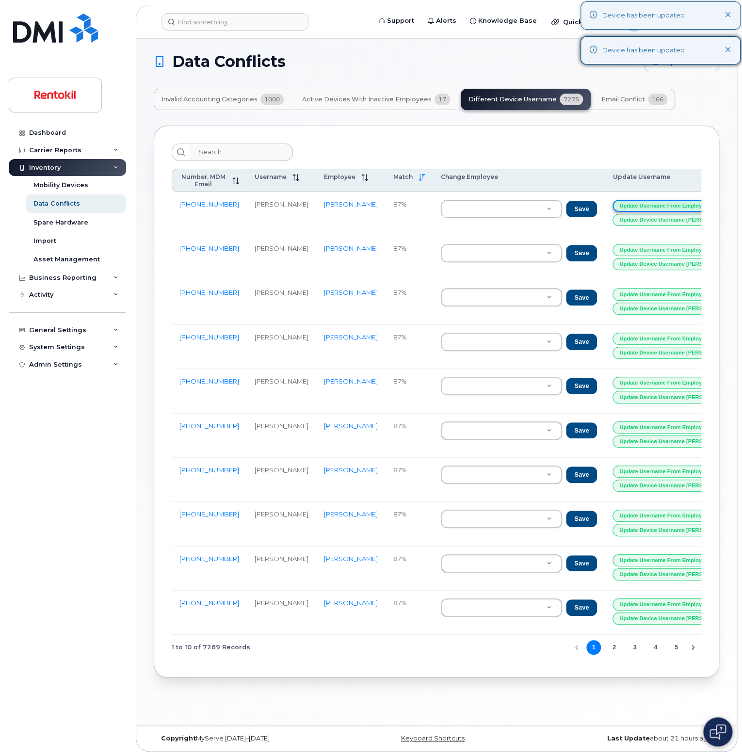
click at [663, 203] on button "Update Username from Employee" at bounding box center [664, 206] width 102 height 12
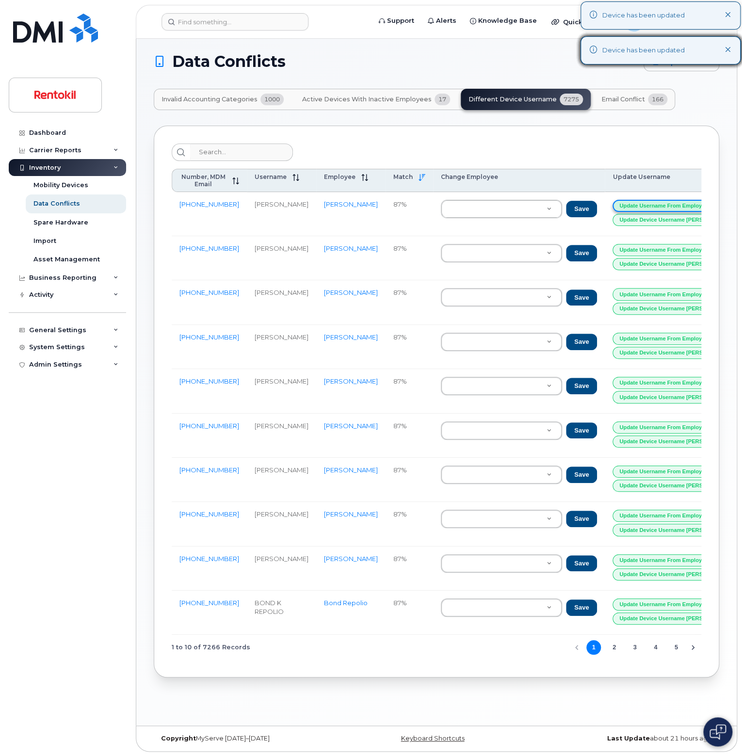
click at [663, 203] on button "Update Username from Employee" at bounding box center [664, 206] width 102 height 12
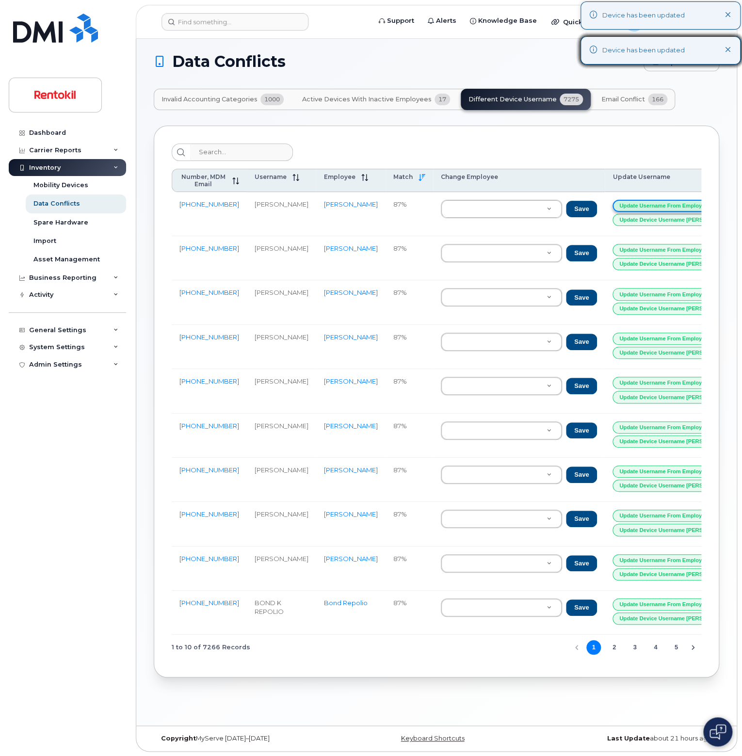
click at [663, 203] on button "Update Username from Employee" at bounding box center [664, 206] width 102 height 12
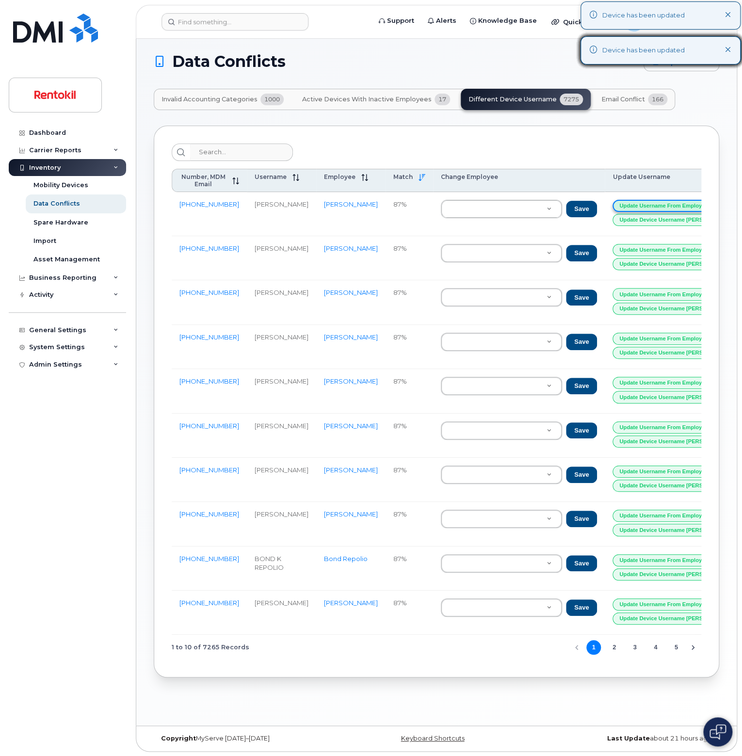
click at [663, 203] on button "Update Username from Employee" at bounding box center [664, 206] width 102 height 12
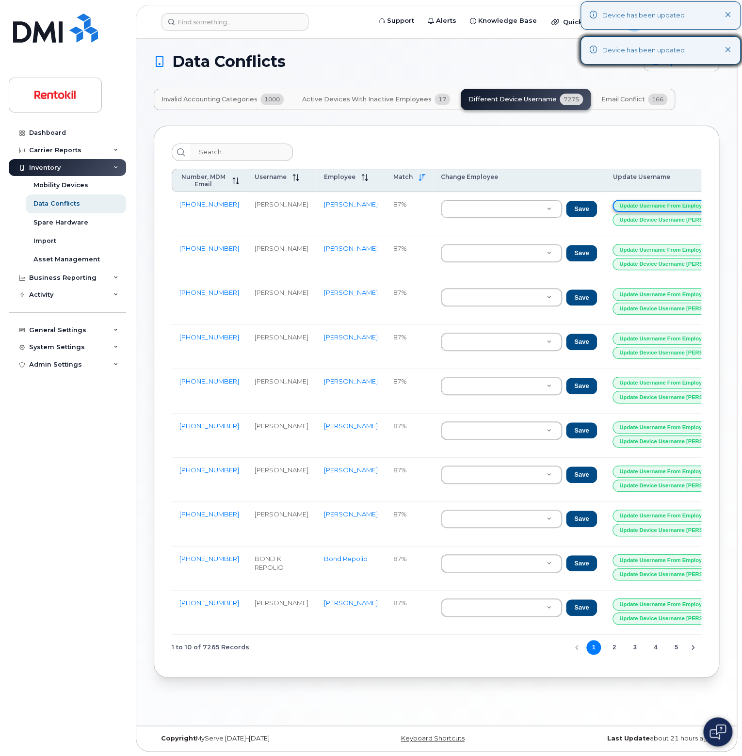
click at [663, 203] on button "Update Username from Employee" at bounding box center [664, 206] width 102 height 12
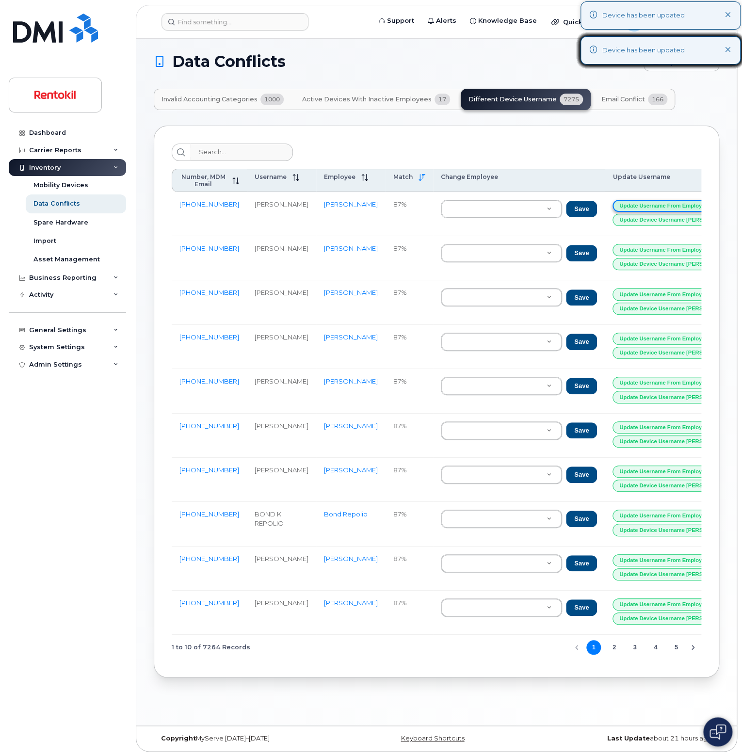
click at [663, 203] on button "Update Username from Employee" at bounding box center [664, 206] width 102 height 12
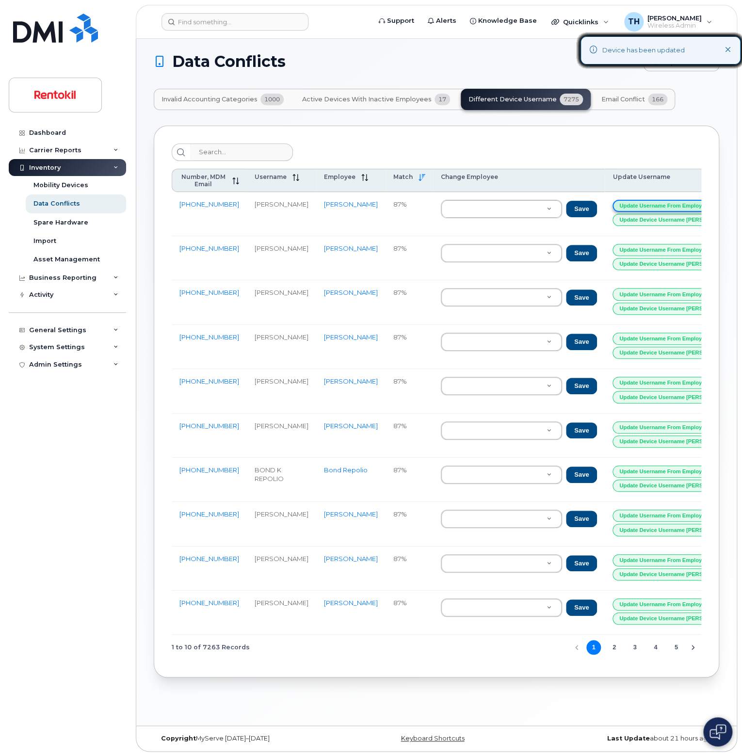
click at [663, 203] on button "Update Username from Employee" at bounding box center [664, 206] width 102 height 12
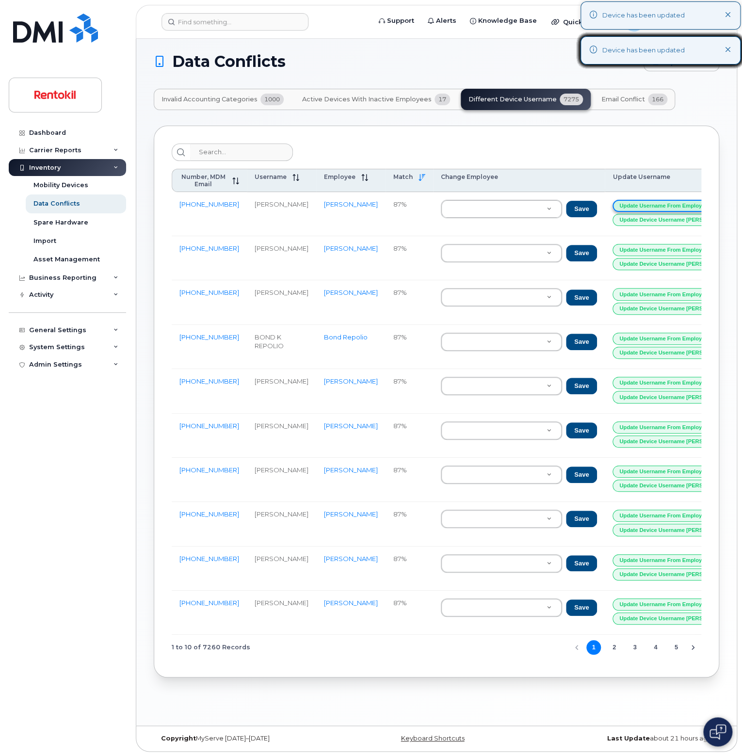
click at [663, 203] on button "Update Username from Employee" at bounding box center [664, 206] width 102 height 12
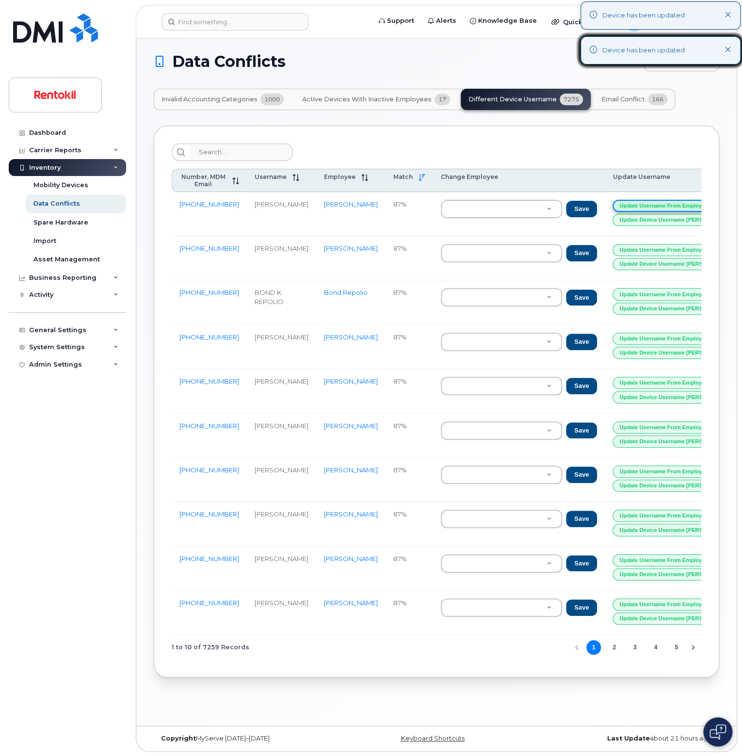
click at [663, 203] on button "Update Username from Employee" at bounding box center [664, 206] width 102 height 12
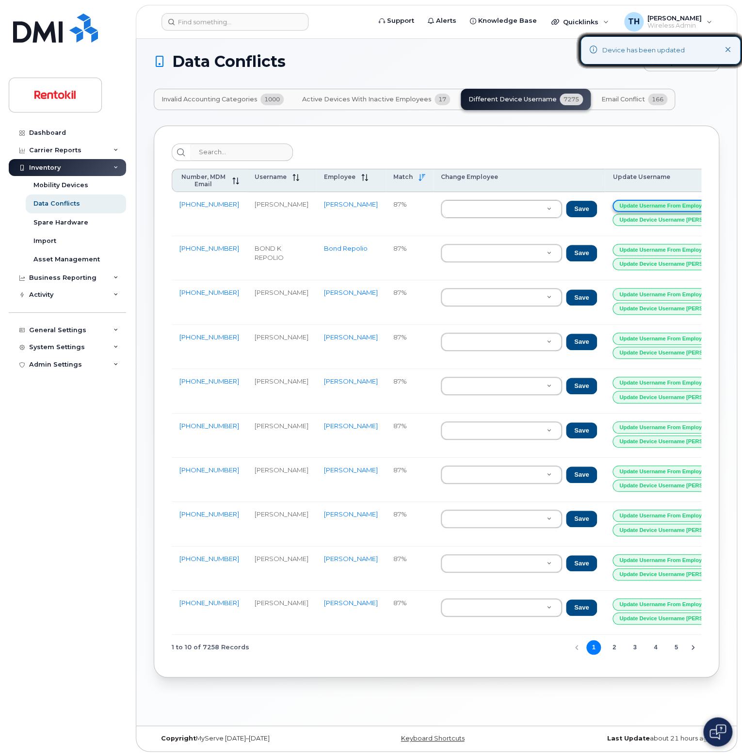
click at [663, 203] on button "Update Username from Employee" at bounding box center [664, 206] width 102 height 12
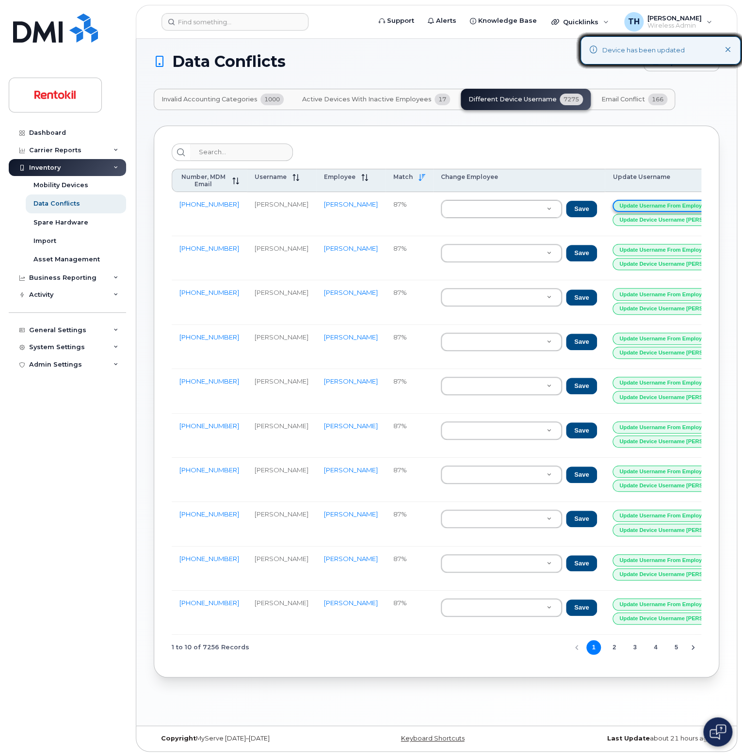
click at [663, 203] on button "Update Username from Employee" at bounding box center [664, 206] width 102 height 12
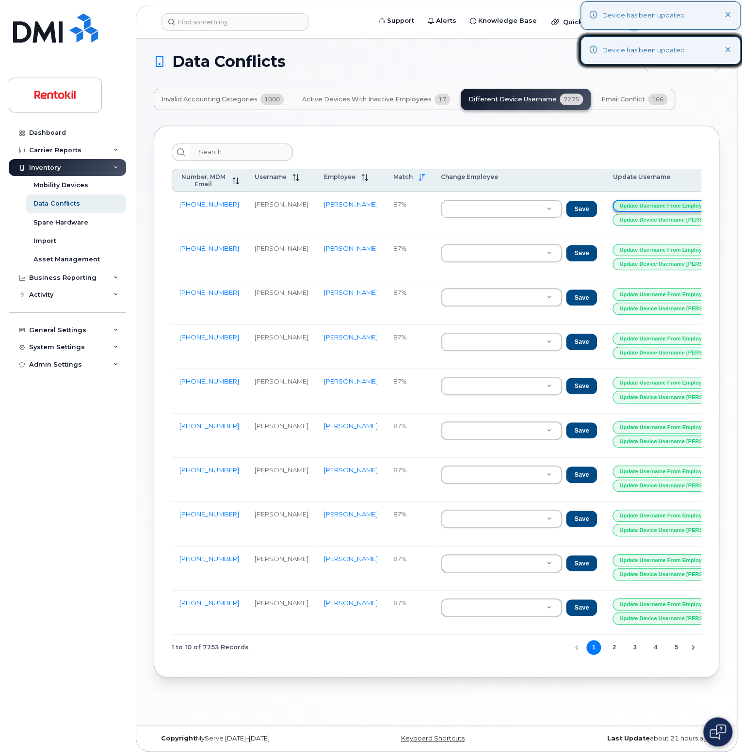
click at [663, 203] on button "Update Username from Employee" at bounding box center [664, 206] width 102 height 12
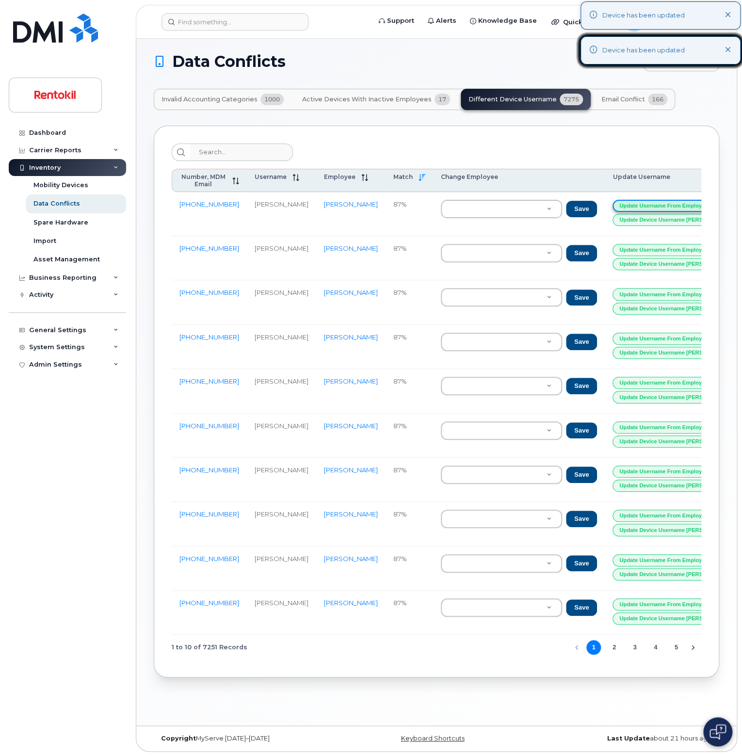
click at [663, 203] on button "Update Username from Employee" at bounding box center [664, 206] width 102 height 12
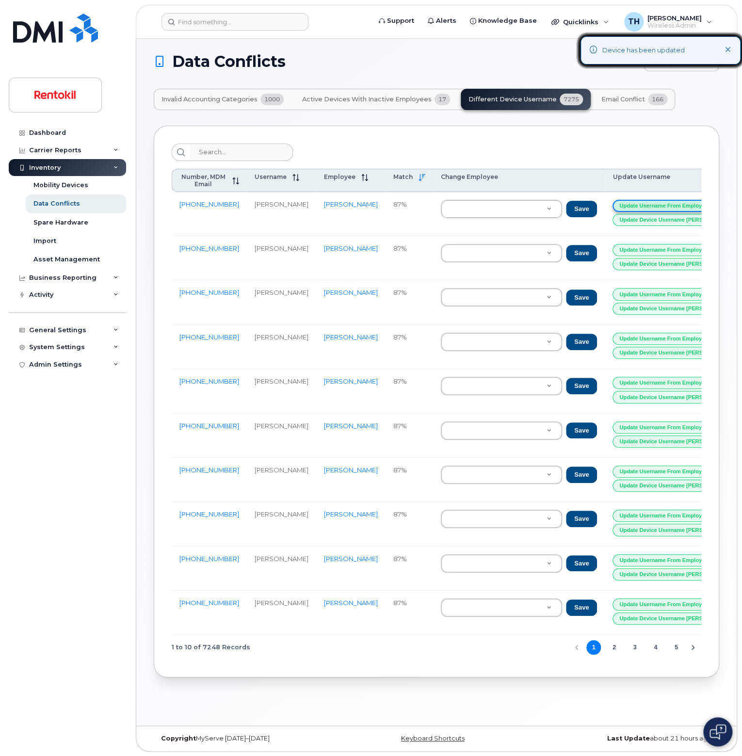
click at [663, 203] on button "Update Username from Employee" at bounding box center [664, 206] width 102 height 12
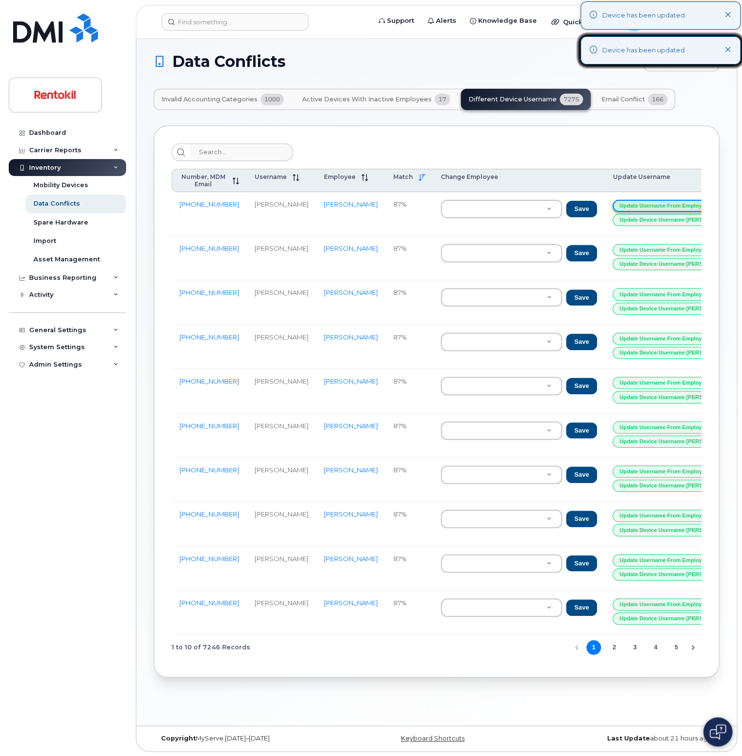
click at [663, 203] on button "Update Username from Employee" at bounding box center [664, 206] width 102 height 12
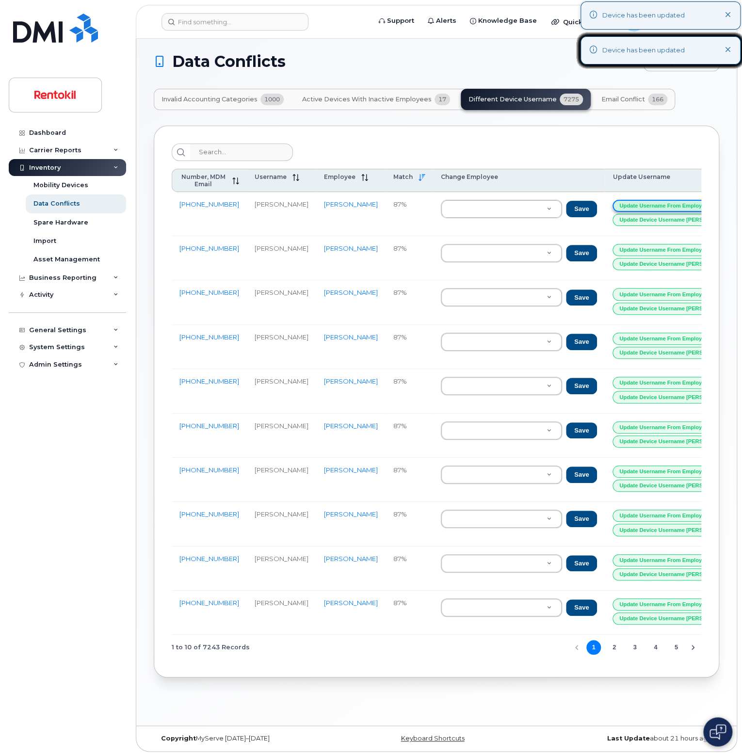
click at [663, 203] on button "Update Username from Employee" at bounding box center [664, 206] width 102 height 12
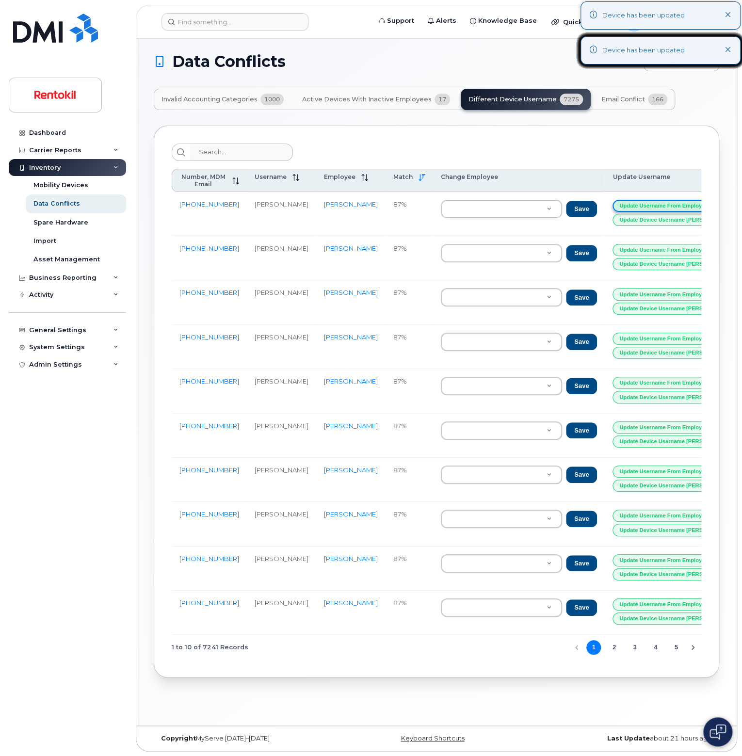
click at [663, 203] on button "Update Username from Employee" at bounding box center [664, 206] width 102 height 12
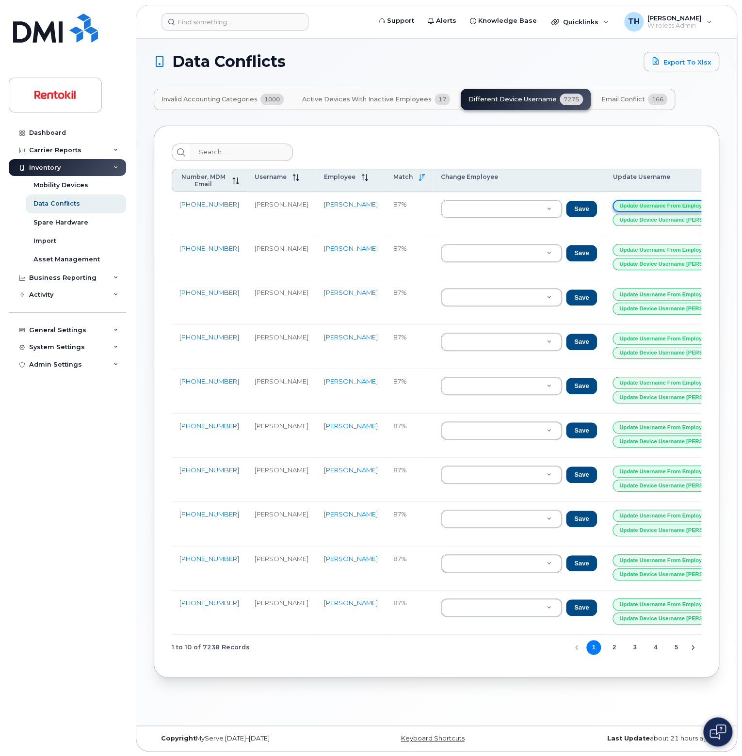
click at [625, 201] on button "Update Username from Employee" at bounding box center [664, 206] width 102 height 12
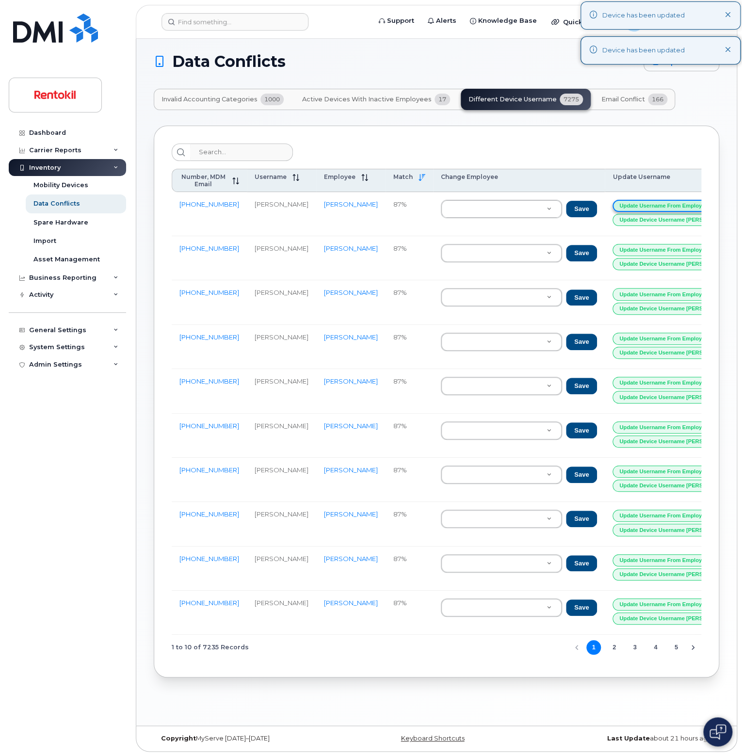
click at [625, 201] on button "Update Username from Employee" at bounding box center [664, 206] width 102 height 12
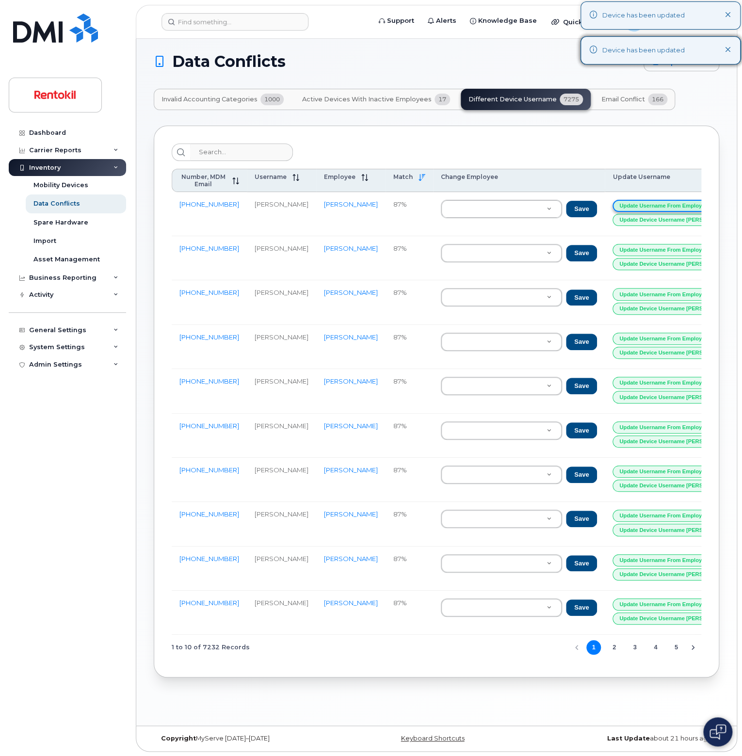
click at [625, 201] on button "Update Username from Employee" at bounding box center [664, 206] width 102 height 12
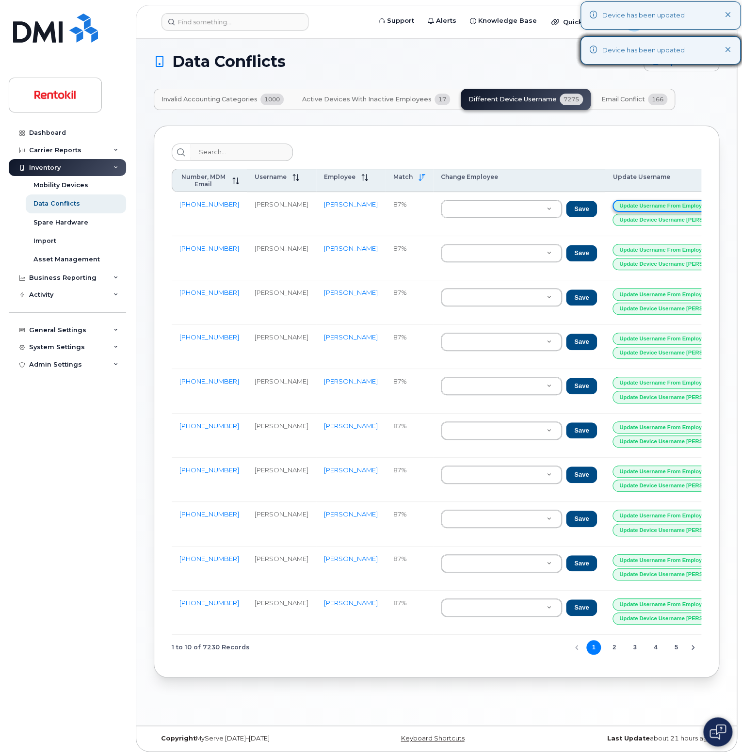
click at [625, 201] on button "Update Username from Employee" at bounding box center [664, 206] width 102 height 12
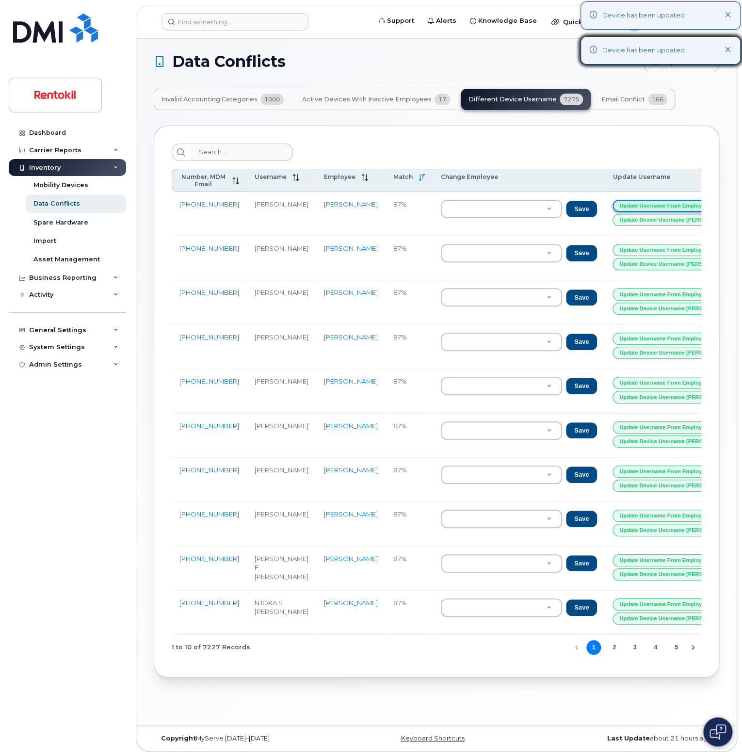
click at [625, 201] on button "Update Username from Employee" at bounding box center [664, 206] width 102 height 12
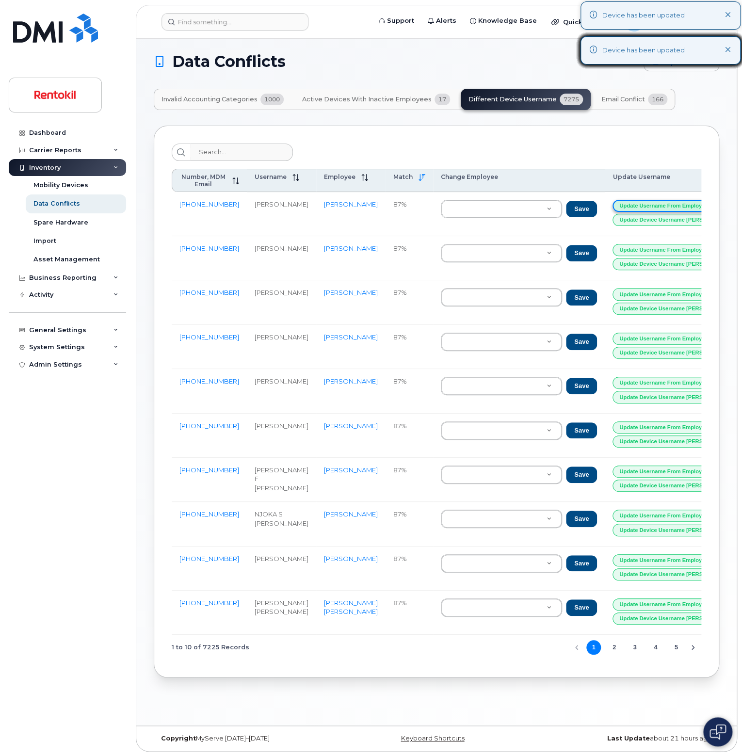
click at [625, 201] on button "Update Username from Employee" at bounding box center [664, 206] width 102 height 12
click at [625, 201] on td "Update Username from Employee Update Device Username [PERSON_NAME]" at bounding box center [675, 214] width 141 height 44
click at [626, 208] on button "Update Username from Employee" at bounding box center [664, 206] width 102 height 12
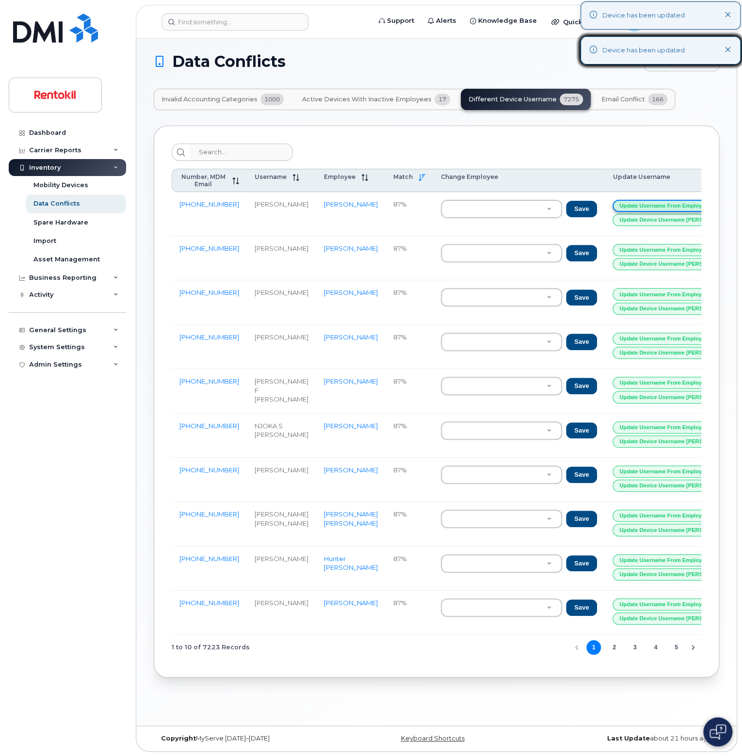
click at [626, 208] on button "Update Username from Employee" at bounding box center [664, 206] width 102 height 12
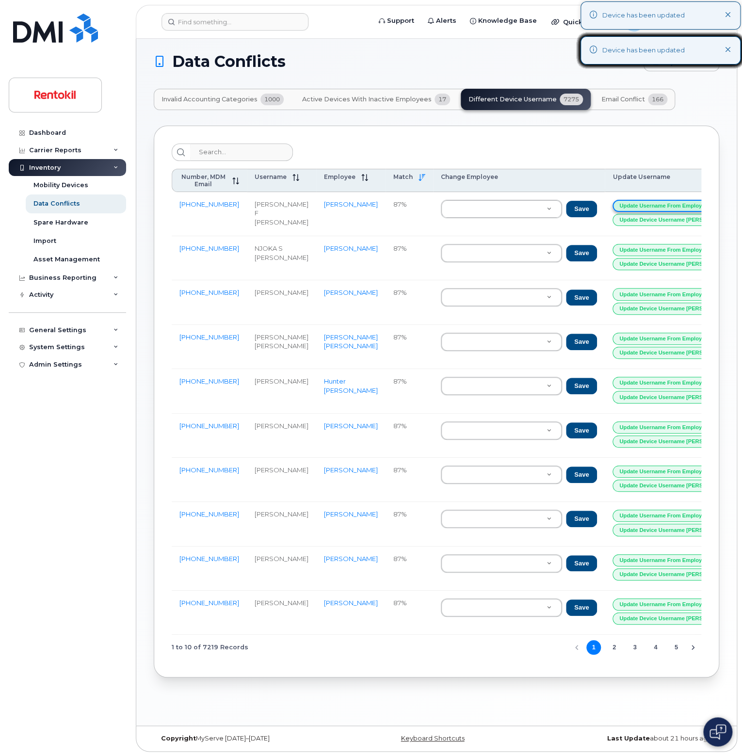
click at [626, 208] on button "Update Username from Employee" at bounding box center [664, 206] width 102 height 12
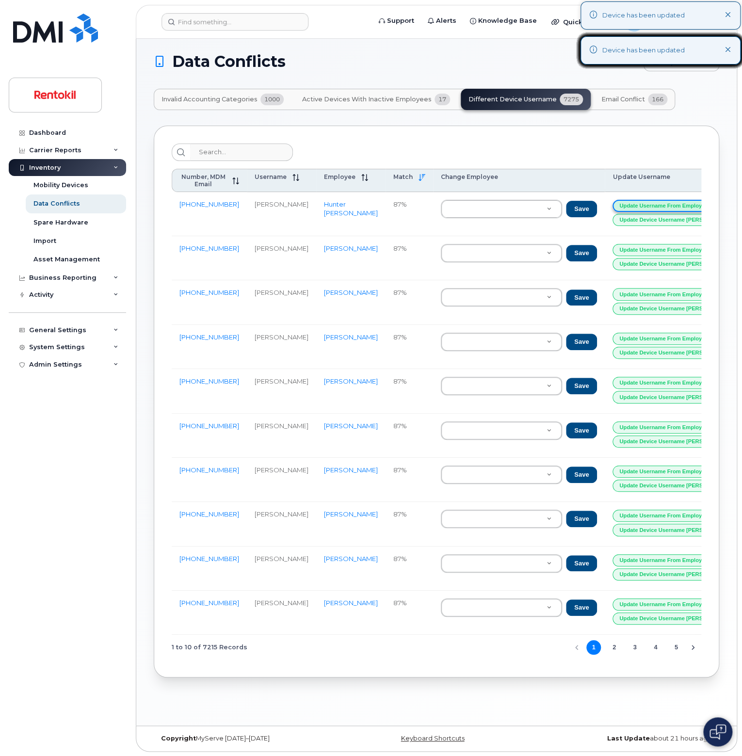
click at [626, 208] on button "Update Username from Employee" at bounding box center [664, 206] width 102 height 12
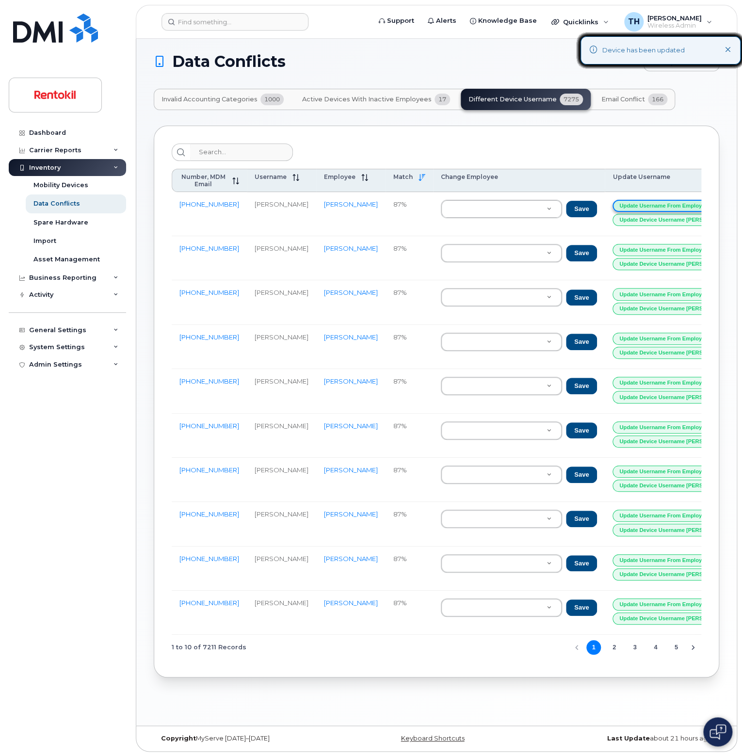
click at [626, 208] on button "Update Username from Employee" at bounding box center [664, 206] width 102 height 12
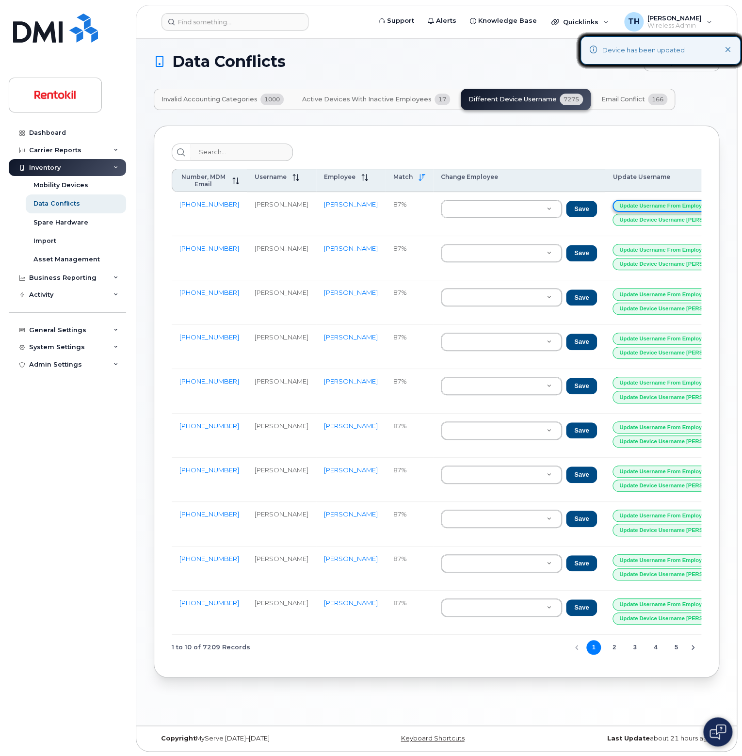
click at [626, 208] on button "Update Username from Employee" at bounding box center [664, 206] width 102 height 12
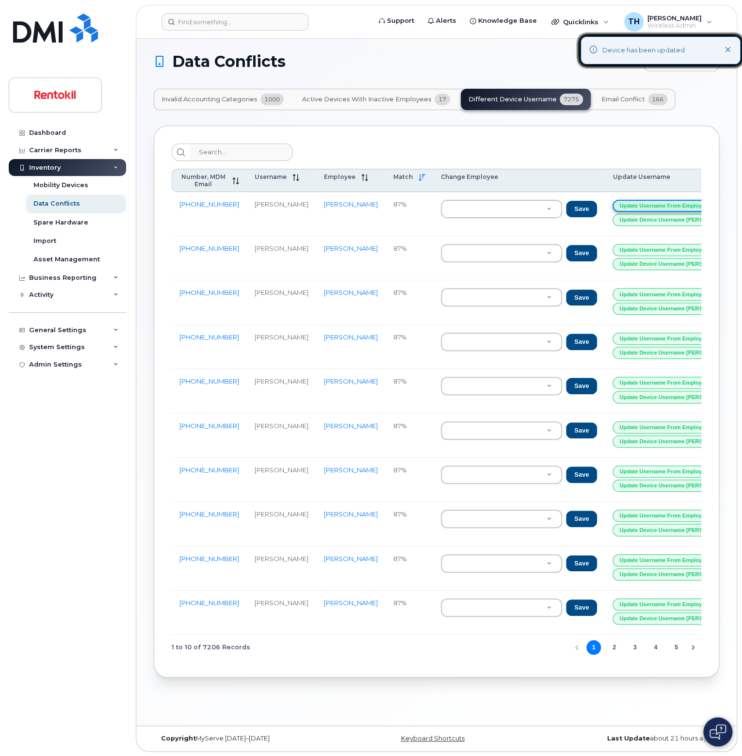
click at [626, 208] on button "Update Username from Employee" at bounding box center [664, 206] width 102 height 12
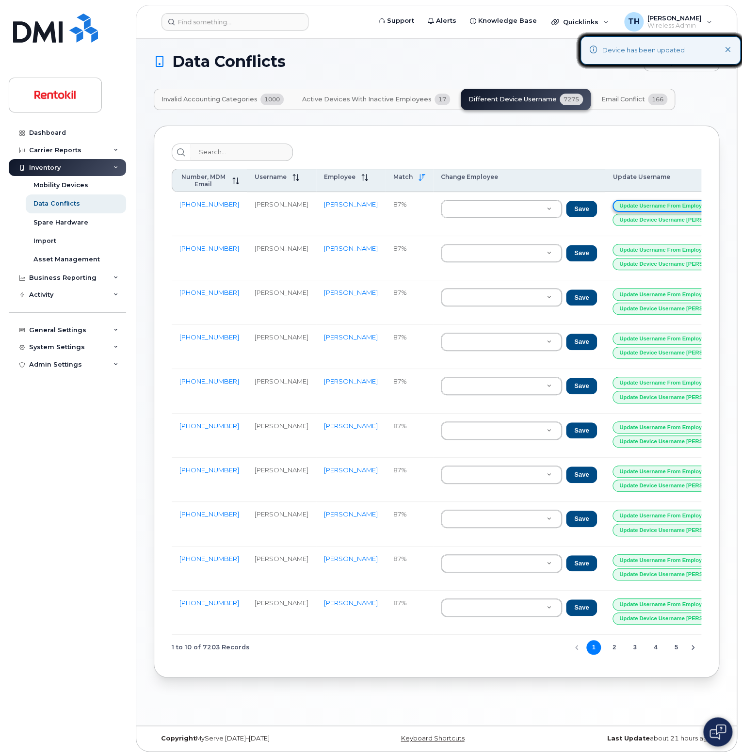
click at [626, 208] on button "Update Username from Employee" at bounding box center [664, 206] width 102 height 12
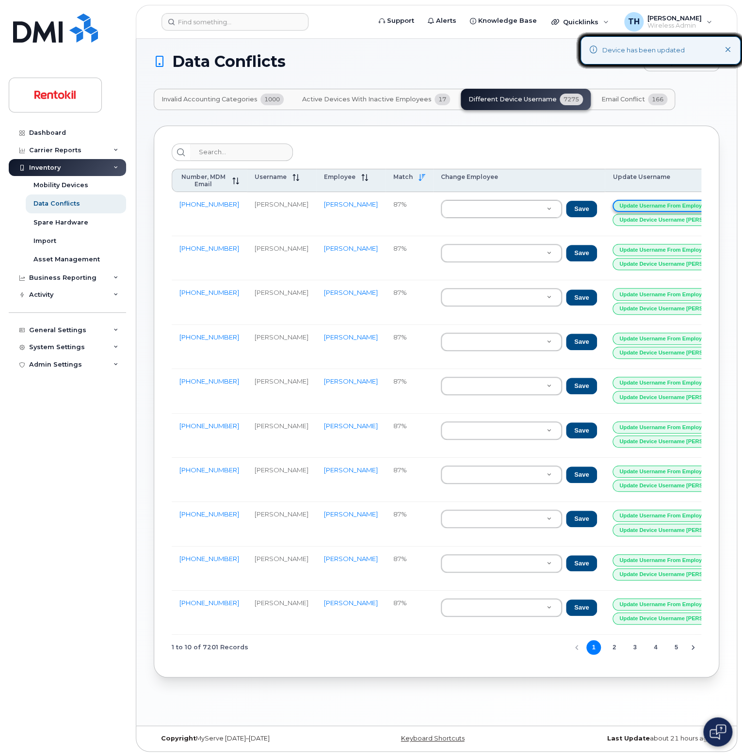
click at [626, 208] on button "Update Username from Employee" at bounding box center [664, 206] width 102 height 12
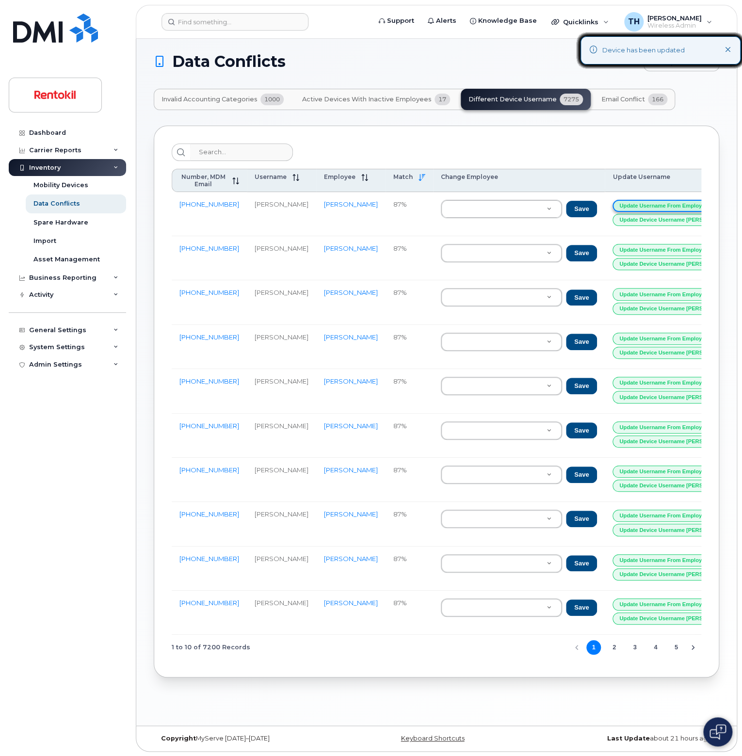
click at [626, 208] on button "Update Username from Employee" at bounding box center [664, 206] width 102 height 12
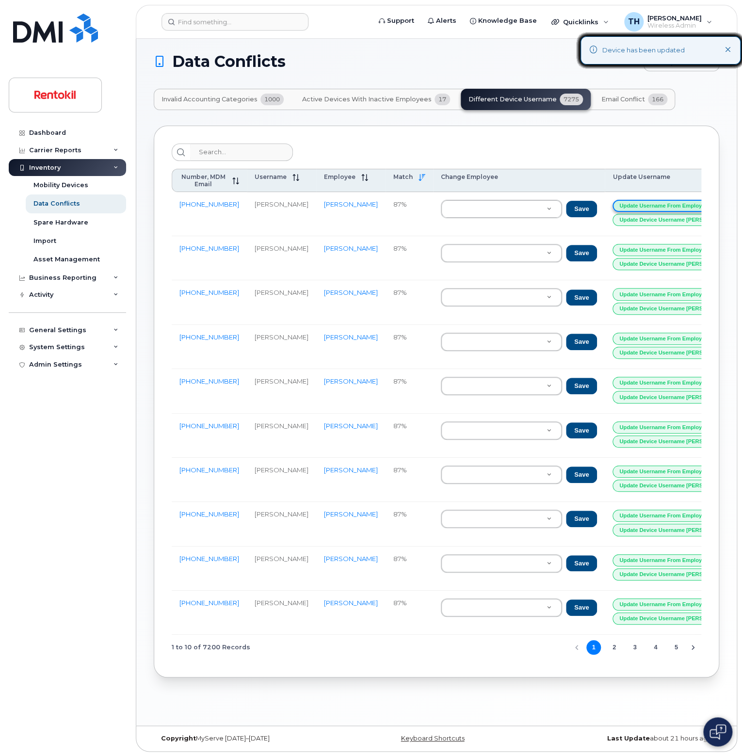
click at [626, 208] on button "Update Username from Employee" at bounding box center [664, 206] width 102 height 12
click at [627, 207] on button "Update Username from Employee" at bounding box center [664, 206] width 102 height 12
click at [627, 205] on button "Update Username from Employee" at bounding box center [664, 206] width 102 height 12
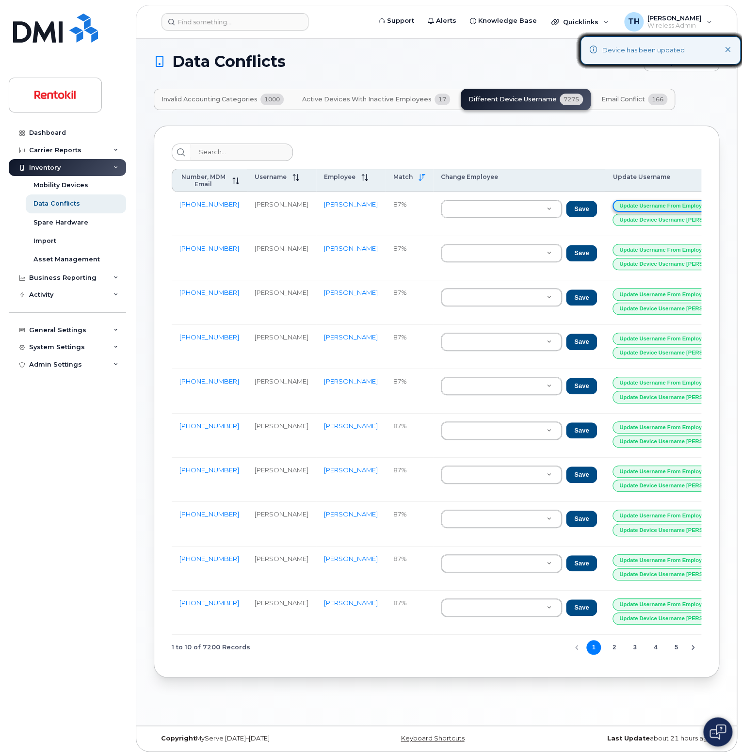
click at [627, 205] on button "Update Username from Employee" at bounding box center [664, 206] width 102 height 12
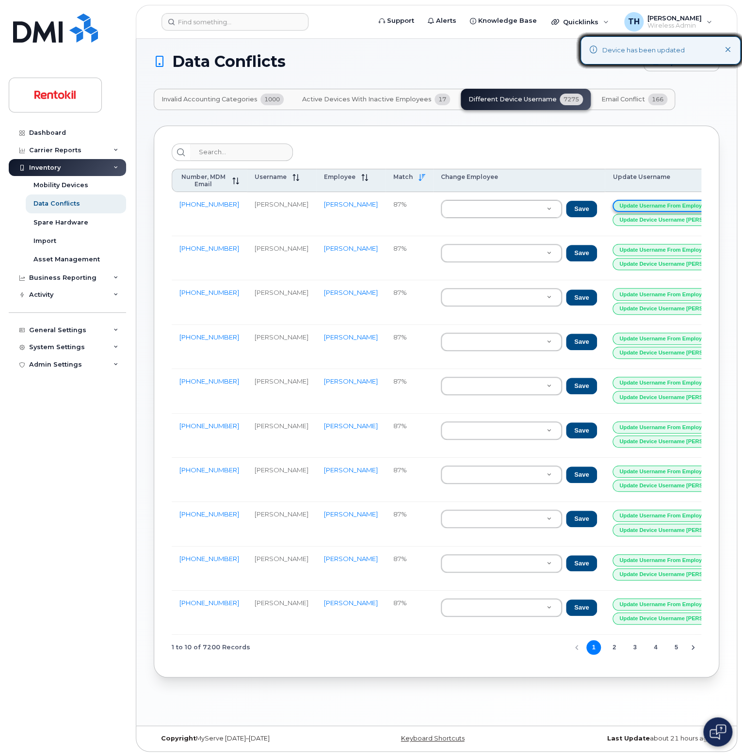
click at [627, 205] on button "Update Username from Employee" at bounding box center [664, 206] width 102 height 12
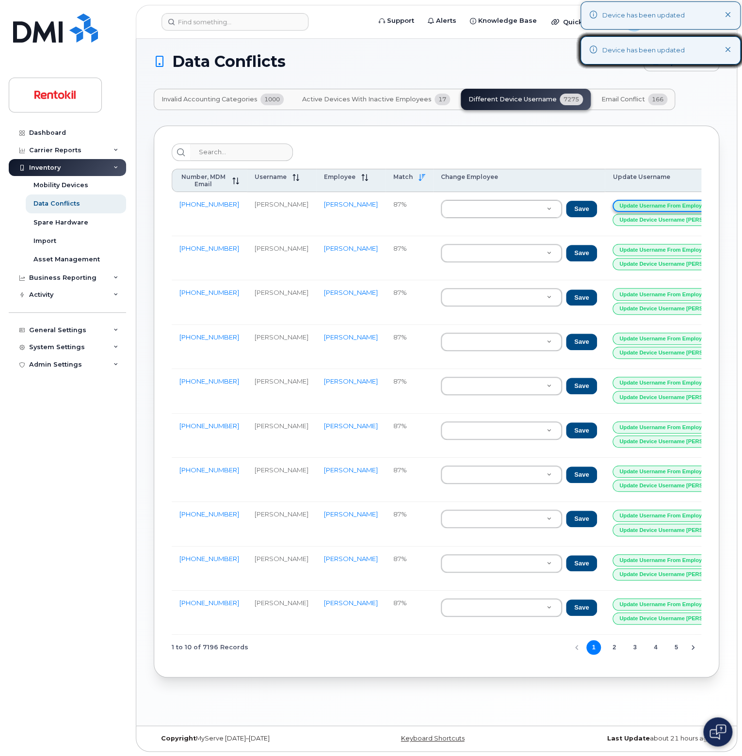
click at [627, 205] on button "Update Username from Employee" at bounding box center [664, 206] width 102 height 12
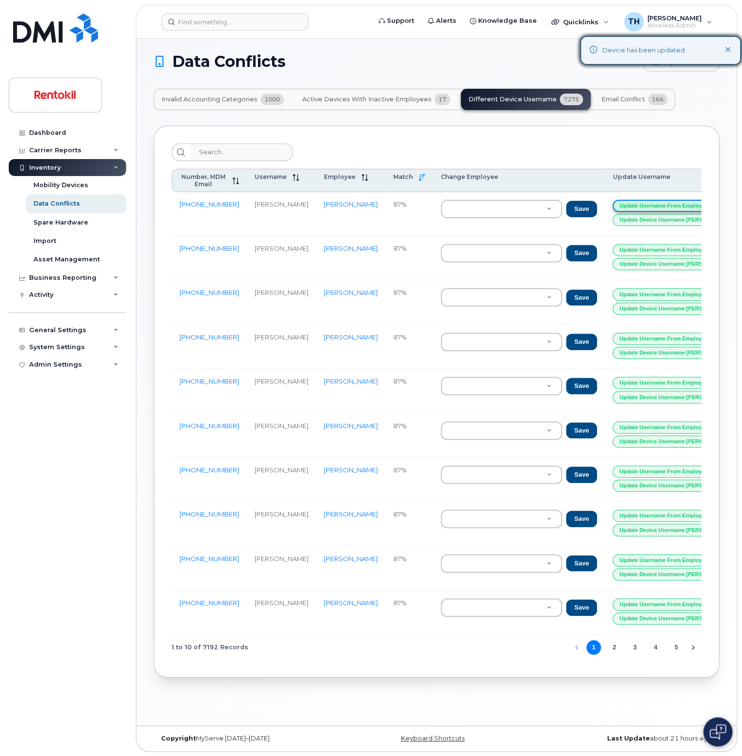
click at [627, 205] on button "Update Username from Employee" at bounding box center [664, 206] width 102 height 12
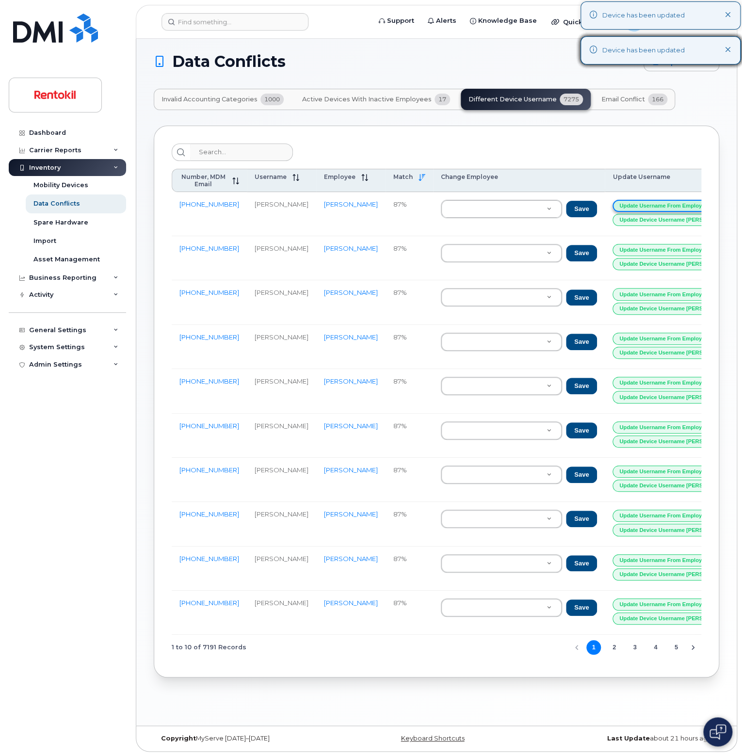
click at [639, 206] on button "Update Username from Employee" at bounding box center [664, 206] width 102 height 12
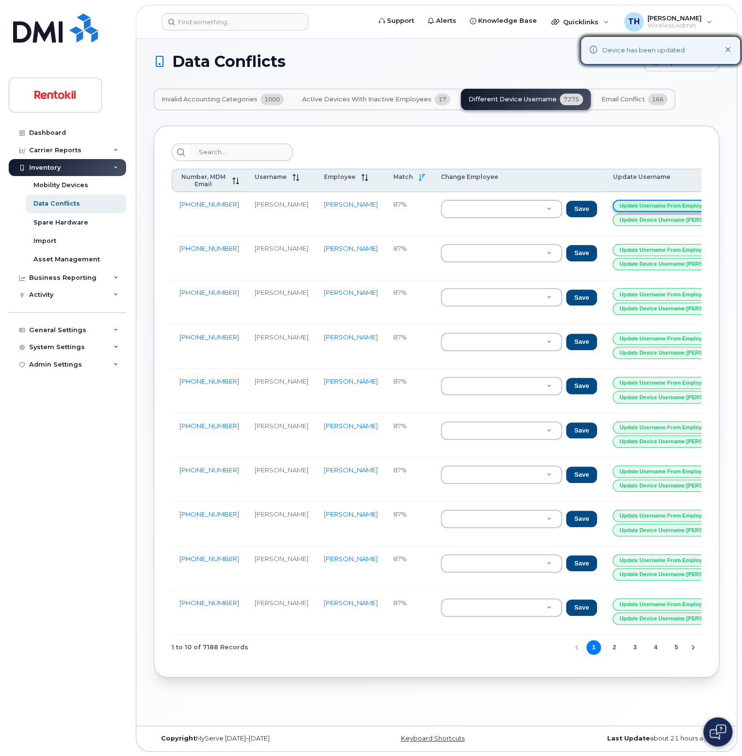
click at [639, 206] on button "Update Username from Employee" at bounding box center [664, 206] width 102 height 12
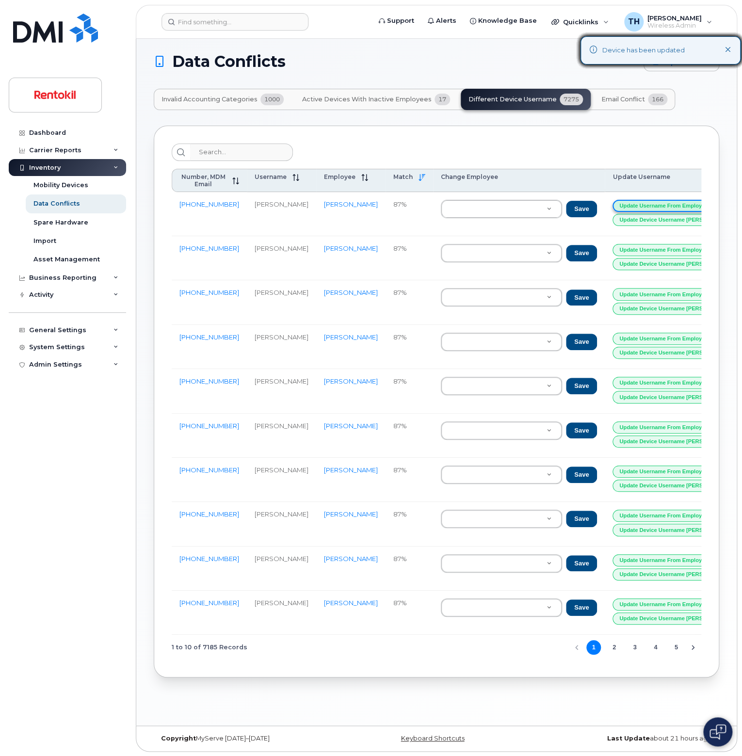
click at [639, 206] on button "Update Username from Employee" at bounding box center [664, 206] width 102 height 12
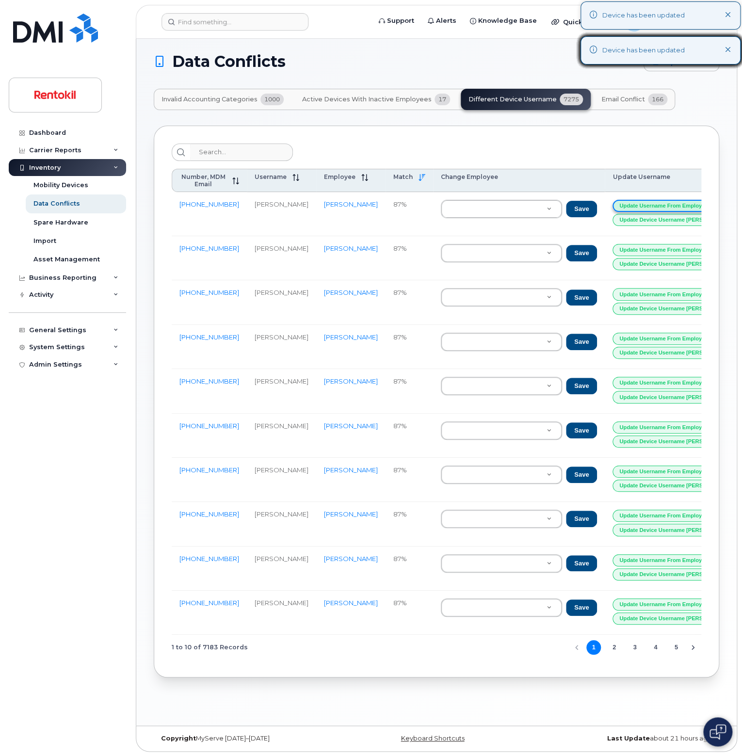
click at [639, 206] on button "Update Username from Employee" at bounding box center [664, 206] width 102 height 12
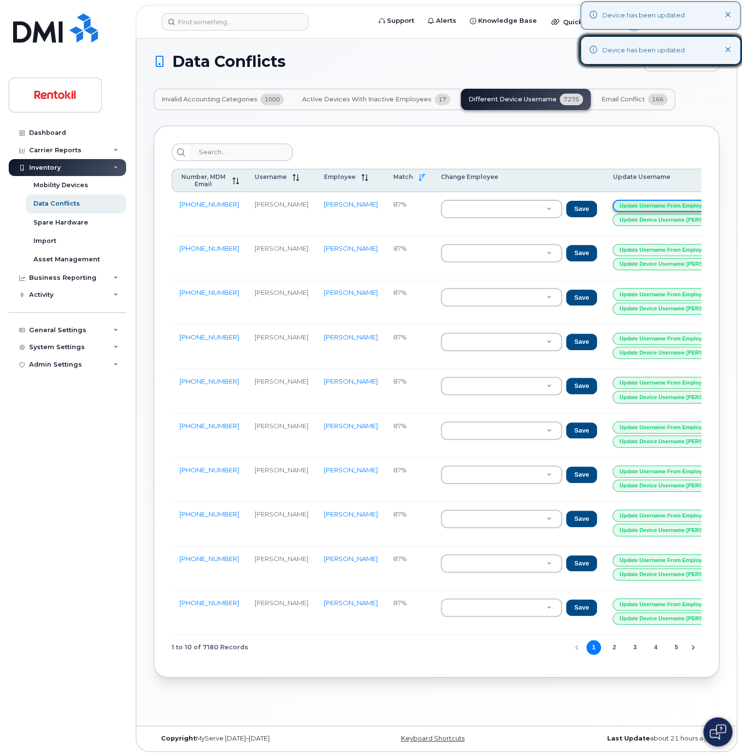
click at [639, 206] on button "Update Username from Employee" at bounding box center [664, 206] width 102 height 12
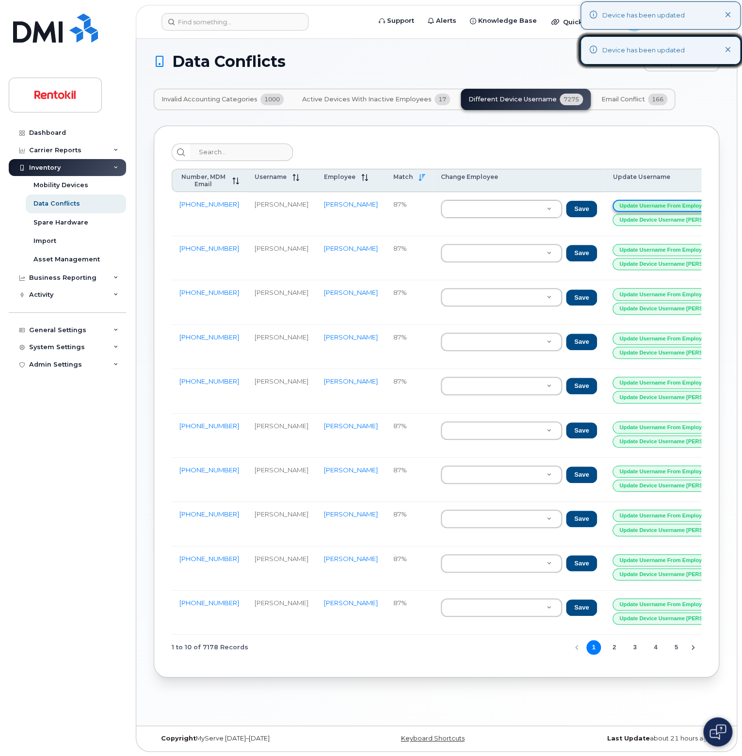
click at [639, 206] on button "Update Username from Employee" at bounding box center [664, 206] width 102 height 12
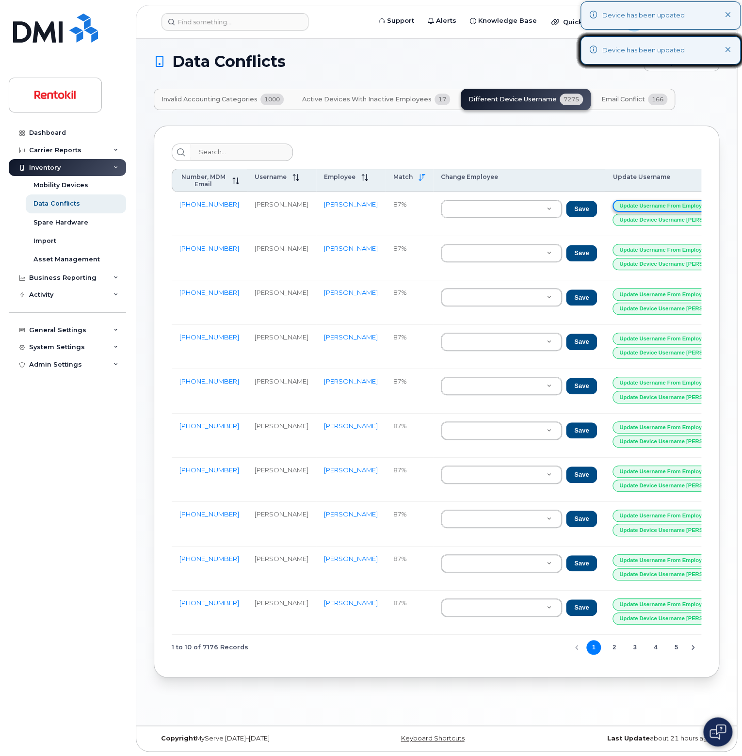
click at [639, 206] on button "Update Username from Employee" at bounding box center [664, 206] width 102 height 12
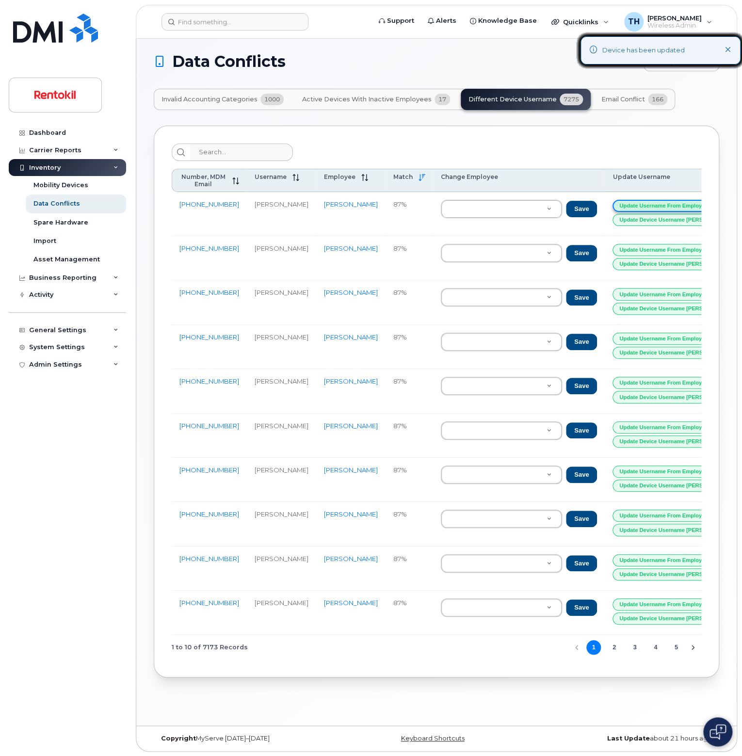
click at [639, 206] on button "Update Username from Employee" at bounding box center [664, 206] width 102 height 12
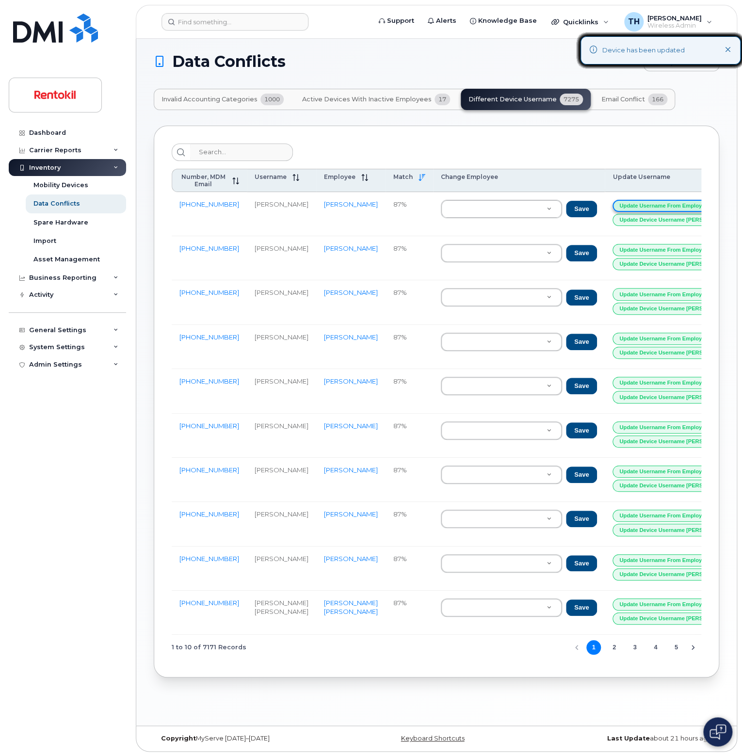
click at [639, 206] on button "Update Username from Employee" at bounding box center [664, 206] width 102 height 12
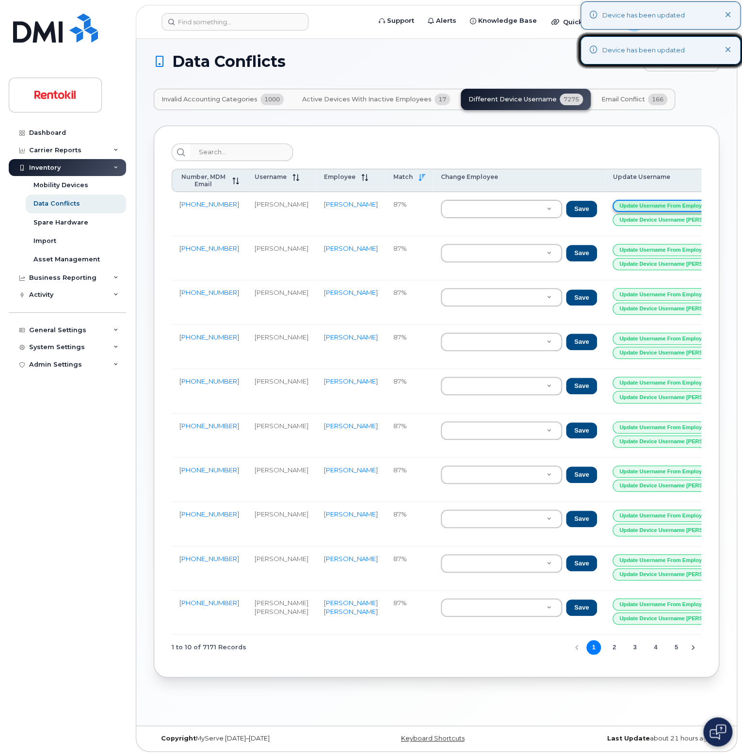
click at [639, 206] on button "Update Username from Employee" at bounding box center [664, 206] width 102 height 12
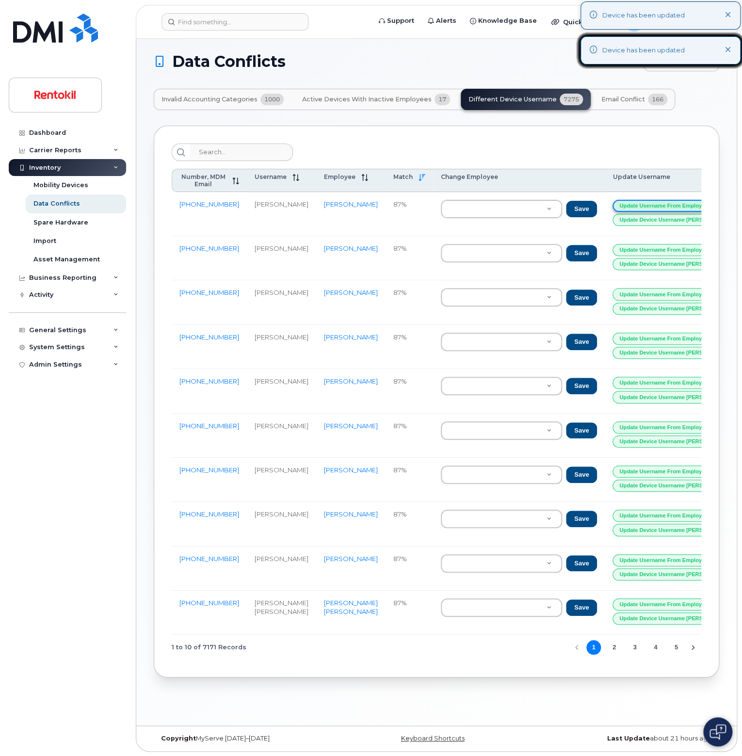
click at [639, 206] on button "Update Username from Employee" at bounding box center [664, 206] width 102 height 12
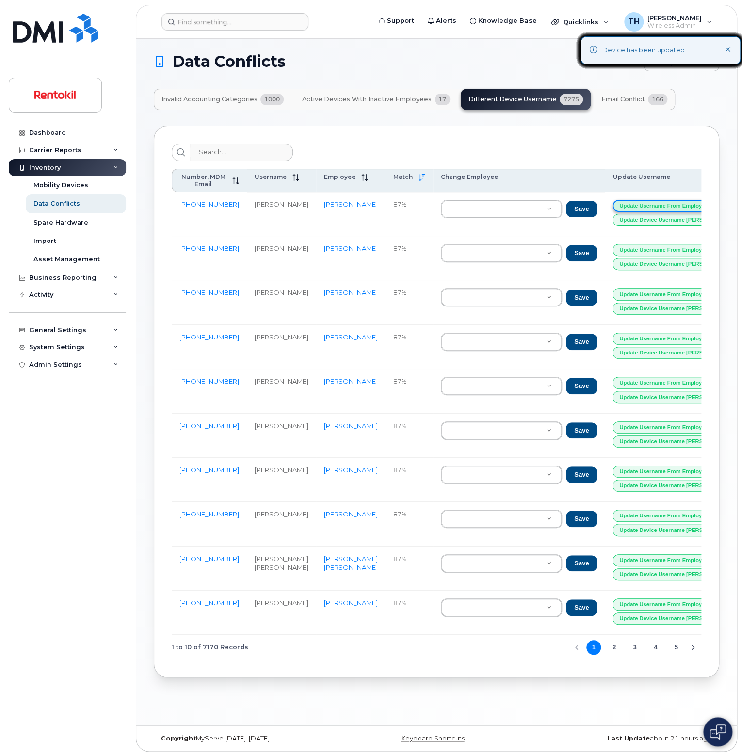
click at [639, 206] on button "Update Username from Employee" at bounding box center [664, 206] width 102 height 12
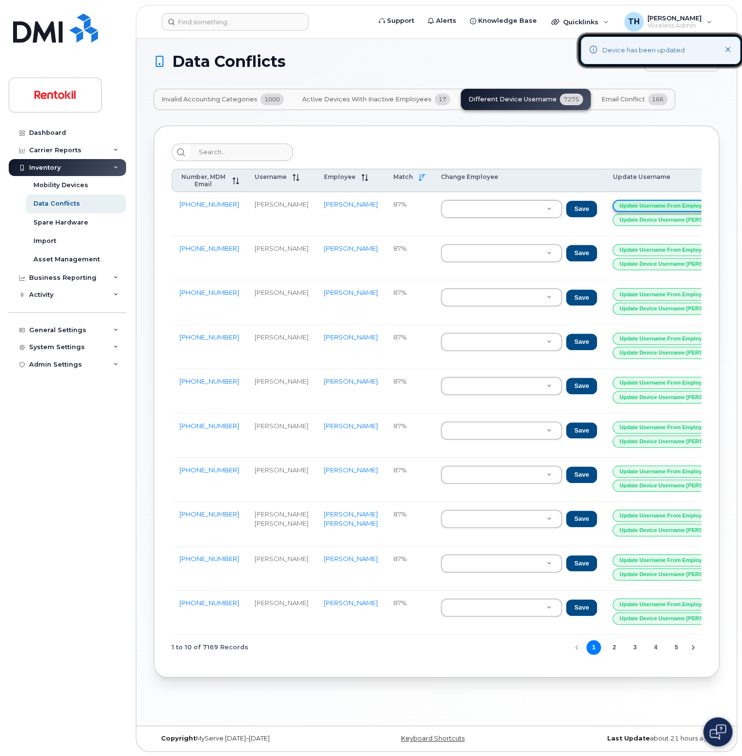
click at [639, 206] on button "Update Username from Employee" at bounding box center [664, 206] width 102 height 12
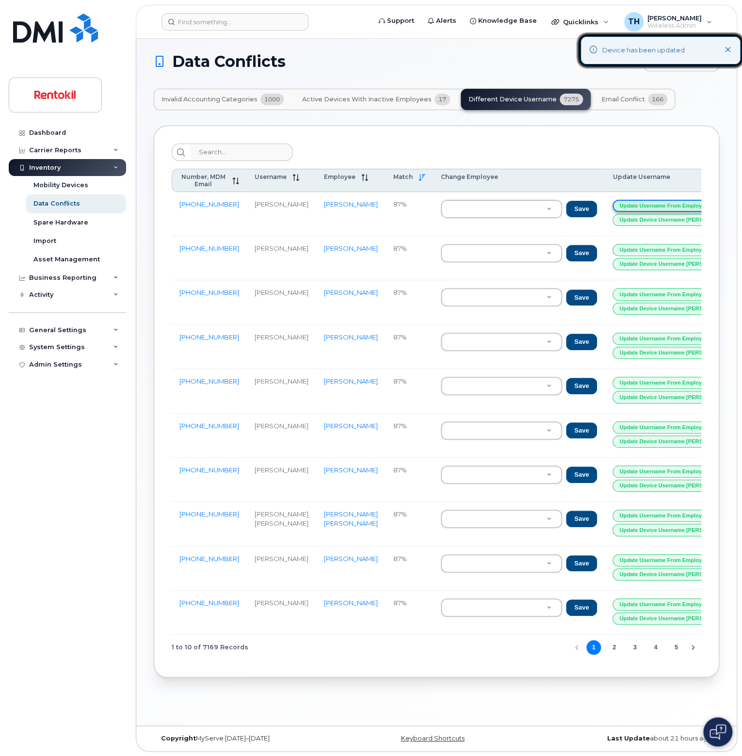
click at [639, 206] on button "Update Username from Employee" at bounding box center [664, 206] width 102 height 12
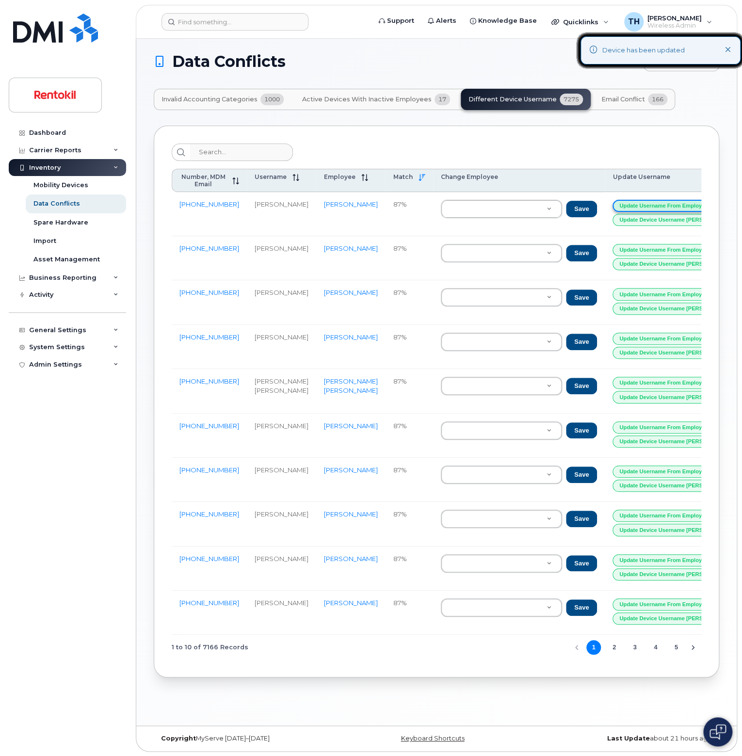
click at [639, 206] on button "Update Username from Employee" at bounding box center [664, 206] width 102 height 12
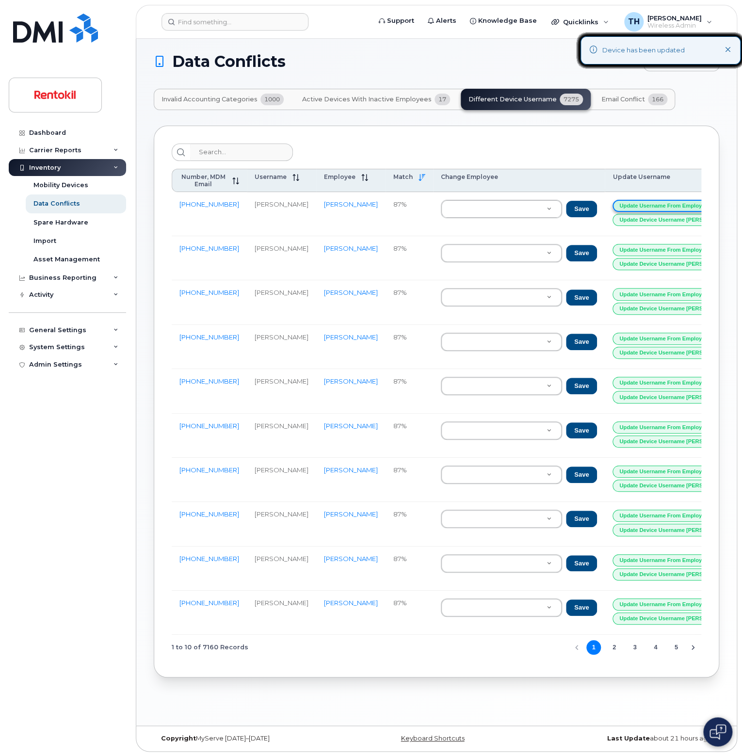
click at [639, 206] on button "Update Username from Employee" at bounding box center [664, 206] width 102 height 12
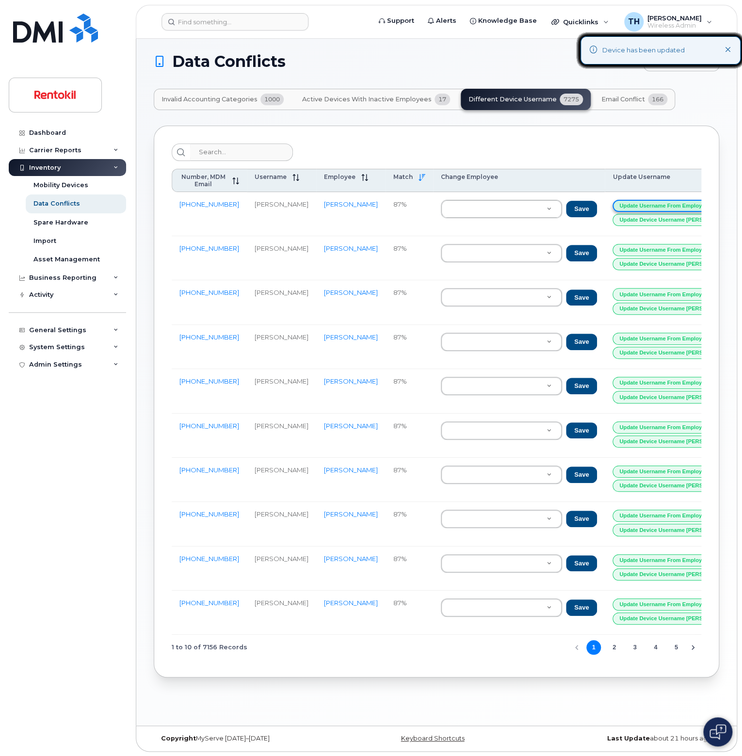
click at [639, 206] on button "Update Username from Employee" at bounding box center [664, 206] width 102 height 12
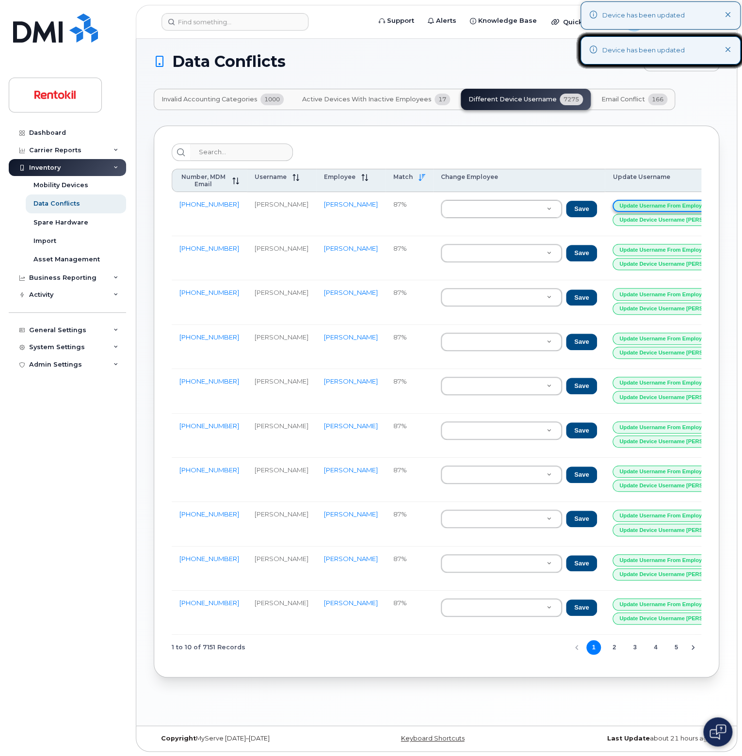
click at [639, 206] on button "Update Username from Employee" at bounding box center [664, 206] width 102 height 12
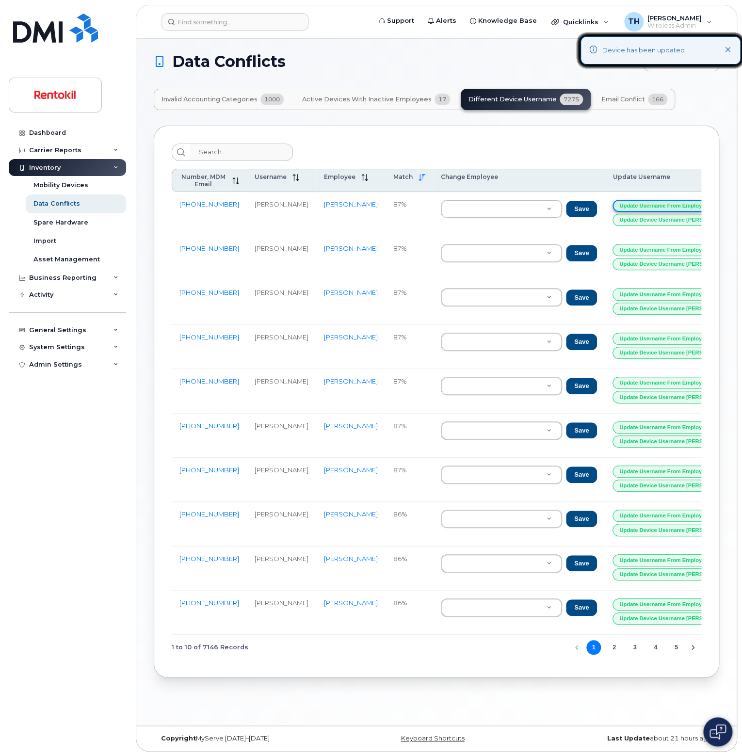
click at [639, 206] on button "Update Username from Employee" at bounding box center [664, 206] width 102 height 12
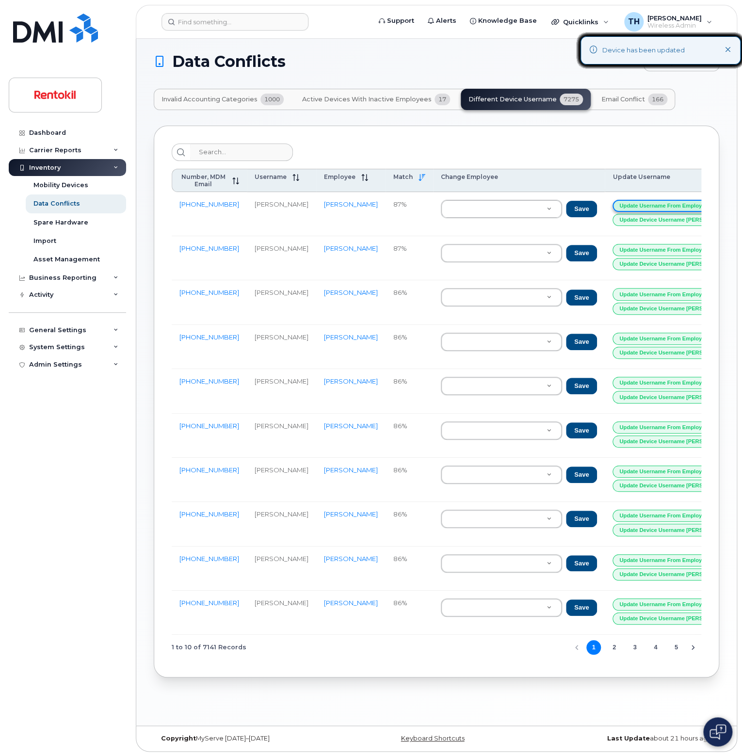
click at [639, 206] on button "Update Username from Employee" at bounding box center [664, 206] width 102 height 12
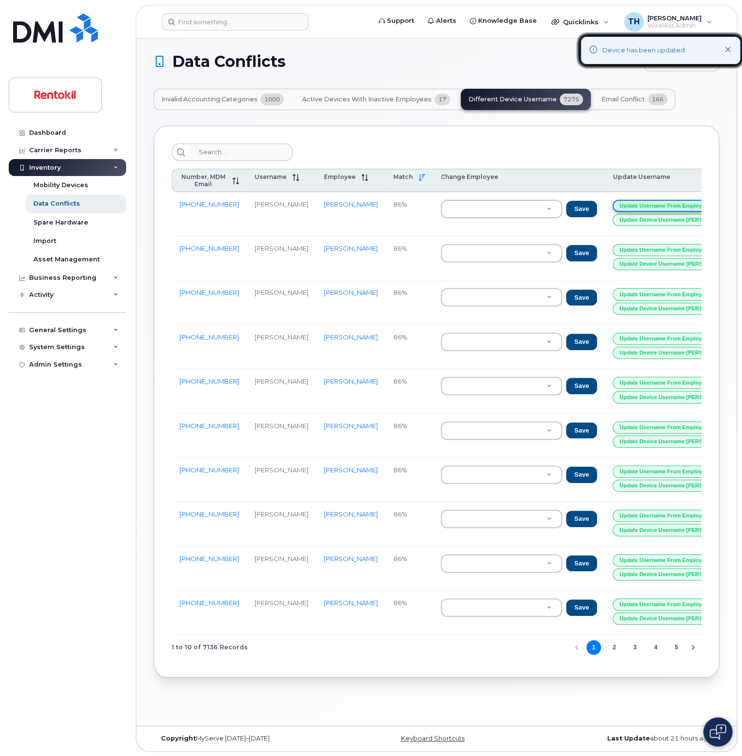
click at [639, 206] on button "Update Username from Employee" at bounding box center [664, 206] width 102 height 12
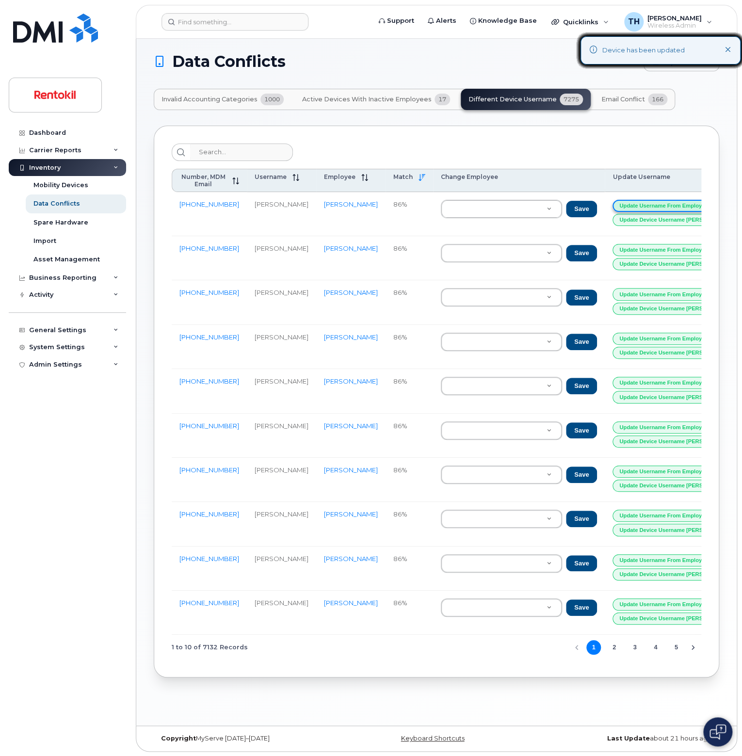
click at [639, 206] on button "Update Username from Employee" at bounding box center [664, 206] width 102 height 12
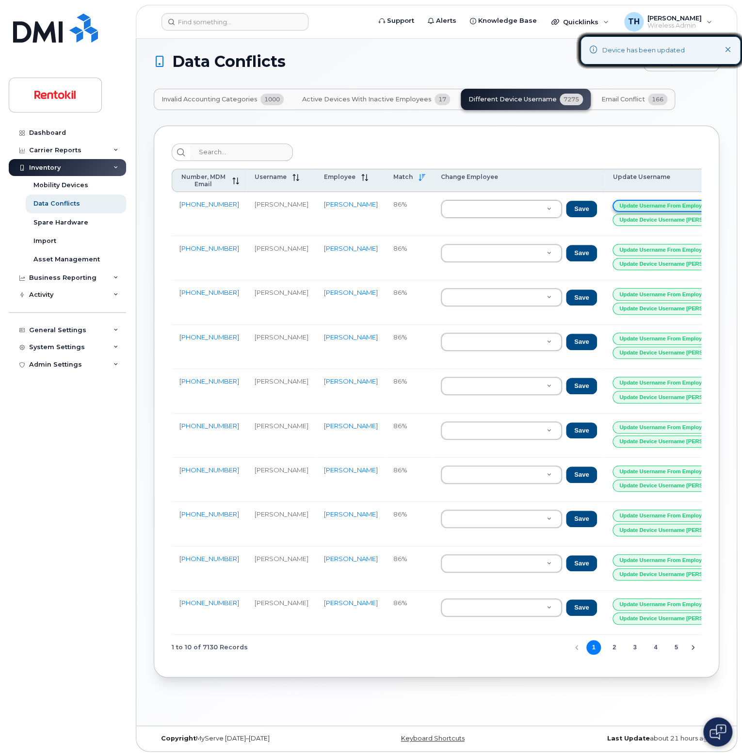
click at [639, 206] on button "Update Username from Employee" at bounding box center [664, 206] width 102 height 12
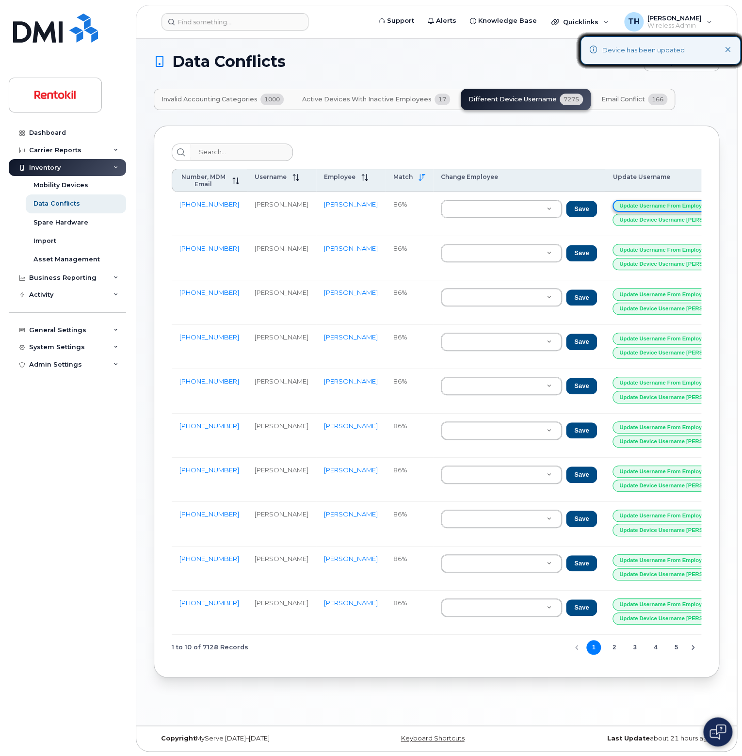
click at [639, 206] on button "Update Username from Employee" at bounding box center [664, 206] width 102 height 12
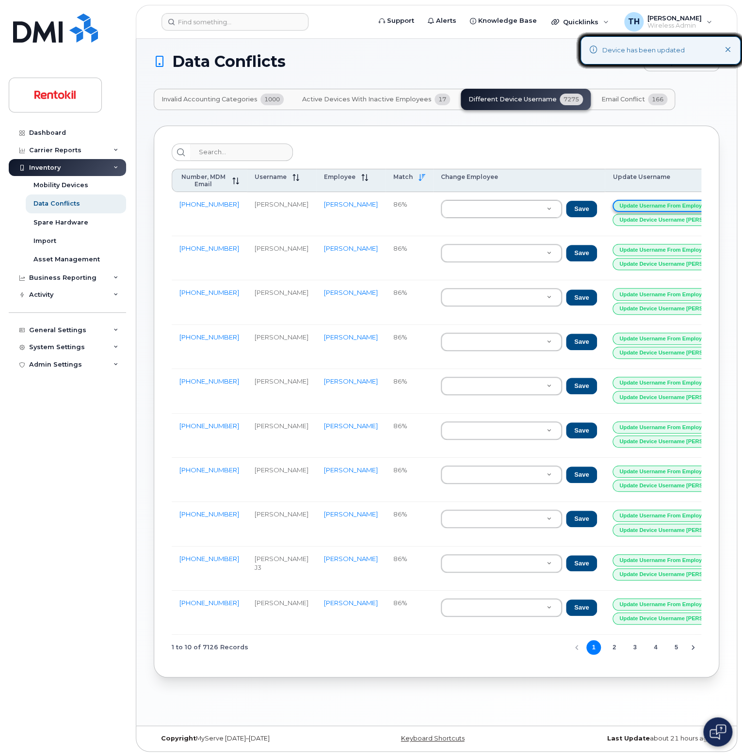
click at [639, 206] on button "Update Username from Employee" at bounding box center [664, 206] width 102 height 12
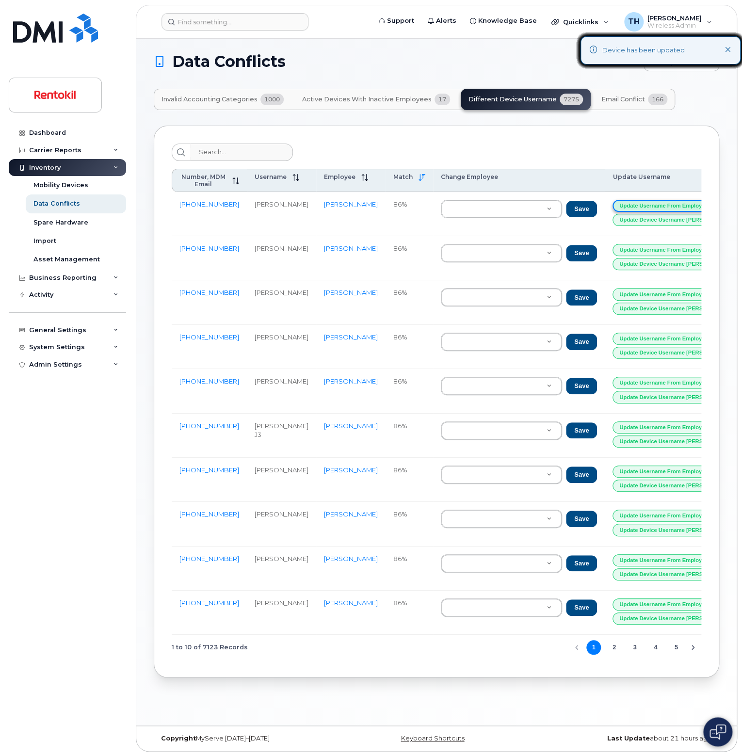
click at [639, 206] on button "Update Username from Employee" at bounding box center [664, 206] width 102 height 12
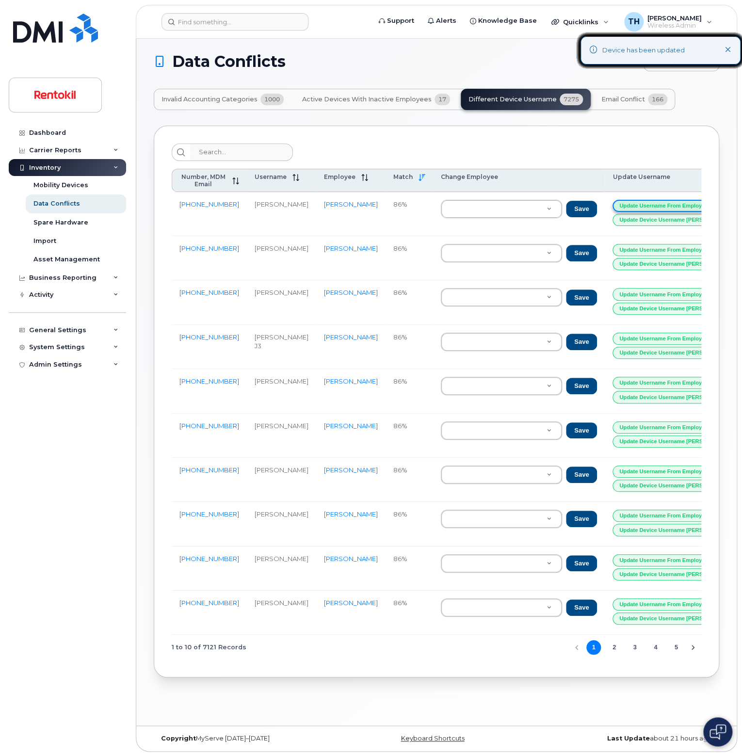
click at [639, 206] on button "Update Username from Employee" at bounding box center [664, 206] width 102 height 12
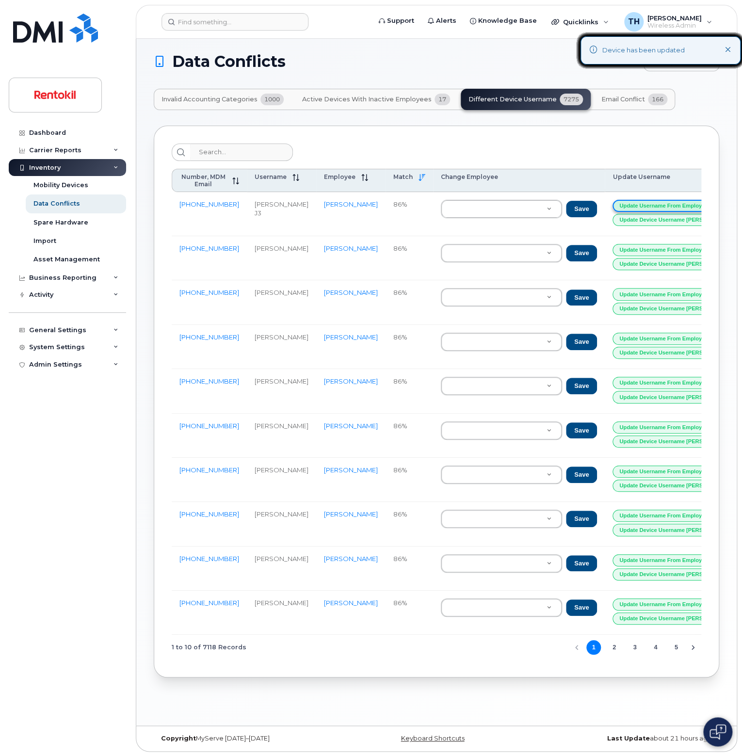
click at [639, 206] on button "Update Username from Employee" at bounding box center [664, 206] width 102 height 12
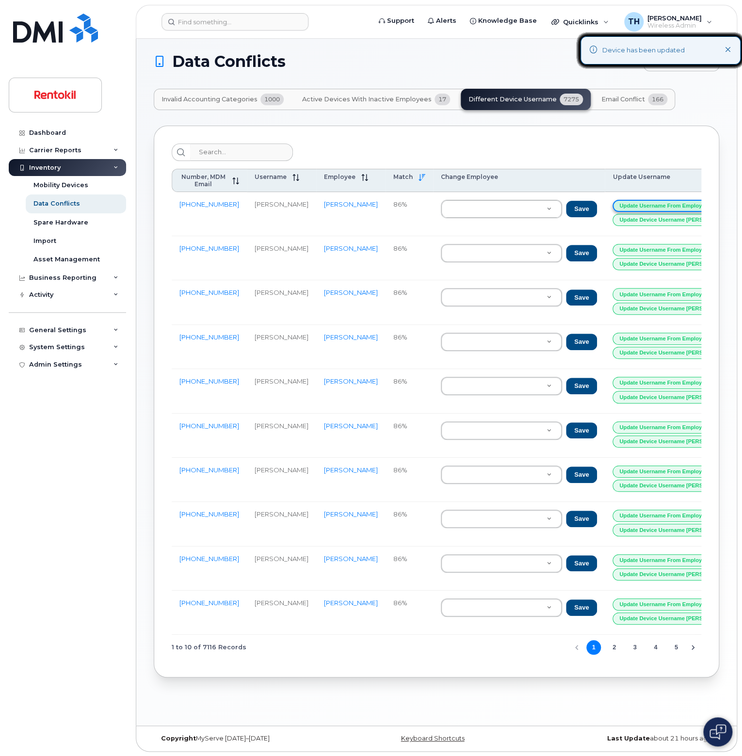
click at [639, 206] on button "Update Username from Employee" at bounding box center [664, 206] width 102 height 12
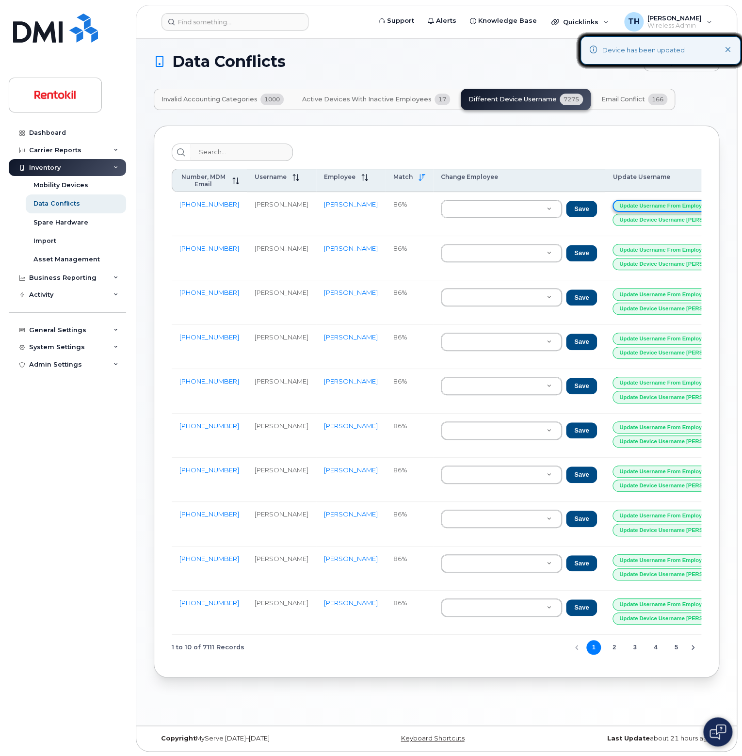
click at [639, 206] on button "Update Username from Employee" at bounding box center [664, 206] width 102 height 12
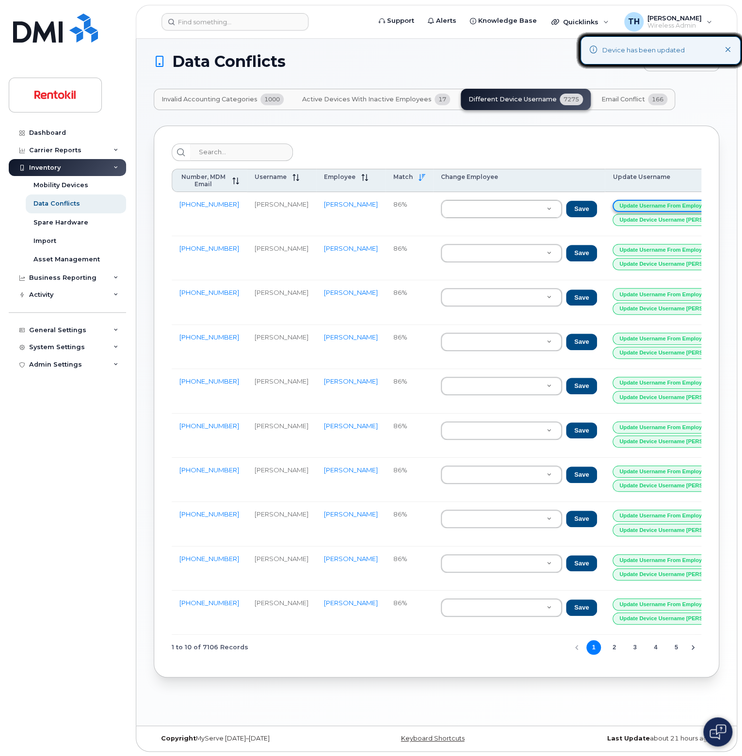
click at [639, 206] on button "Update Username from Employee" at bounding box center [664, 206] width 102 height 12
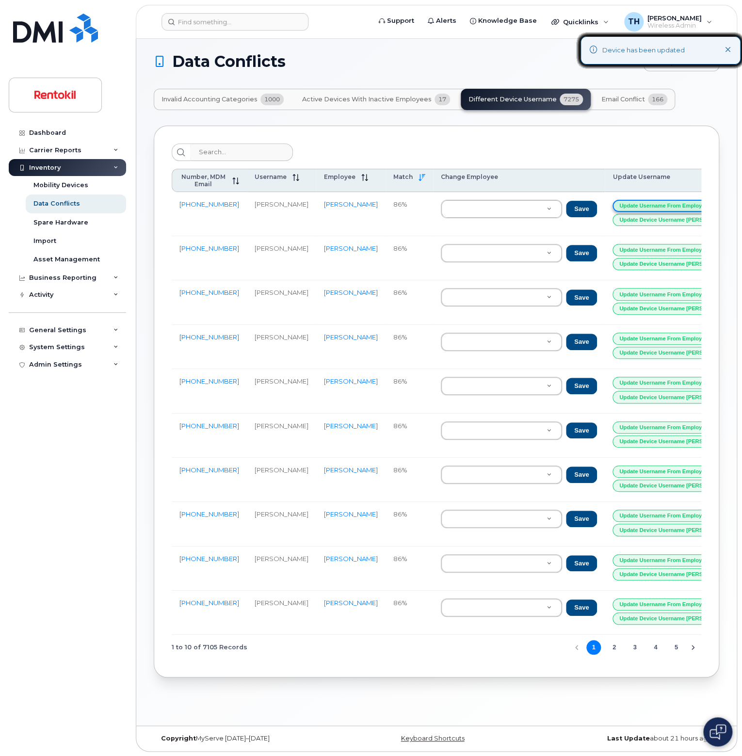
click at [639, 206] on button "Update Username from Employee" at bounding box center [664, 206] width 102 height 12
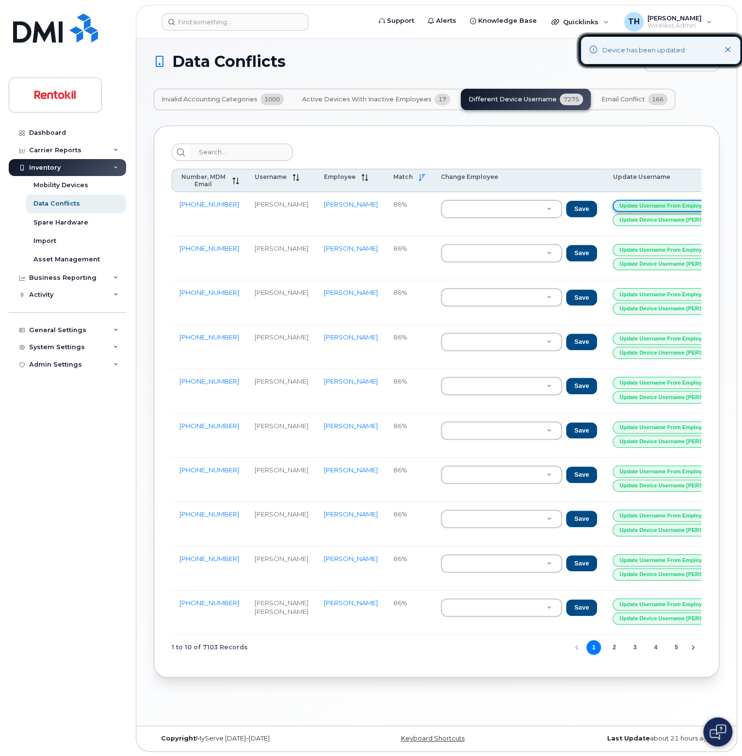
click at [639, 206] on button "Update Username from Employee" at bounding box center [664, 206] width 102 height 12
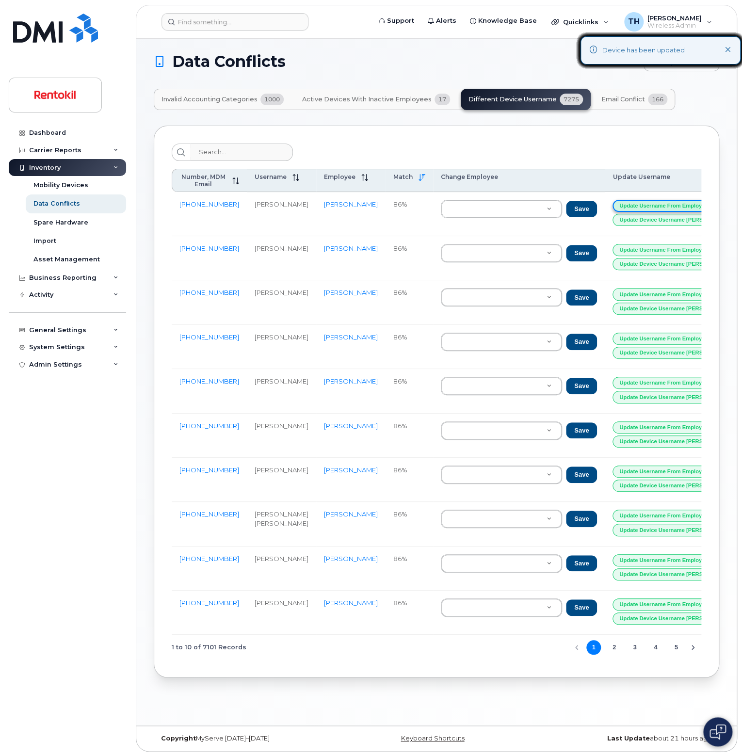
click at [639, 206] on button "Update Username from Employee" at bounding box center [664, 206] width 102 height 12
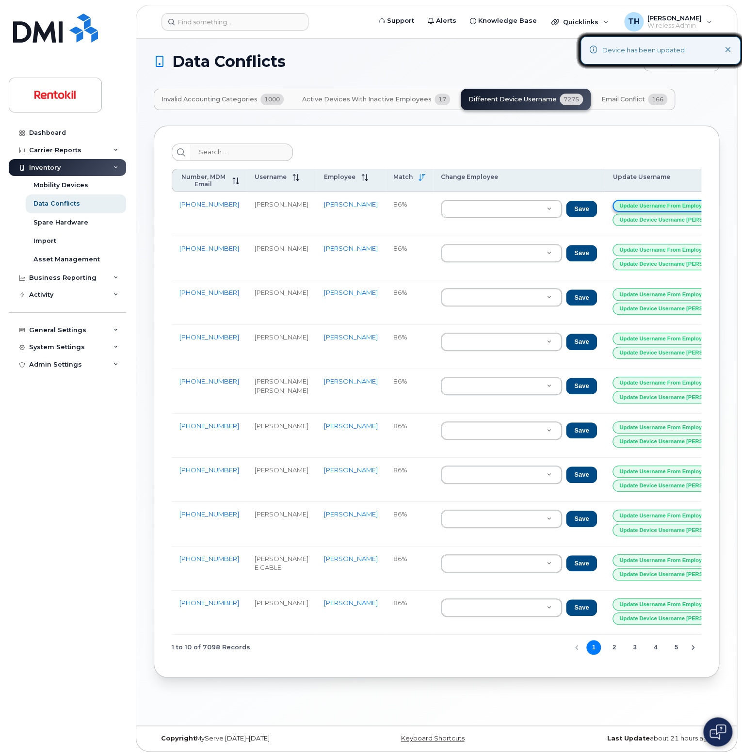
click at [639, 206] on button "Update Username from Employee" at bounding box center [664, 206] width 102 height 12
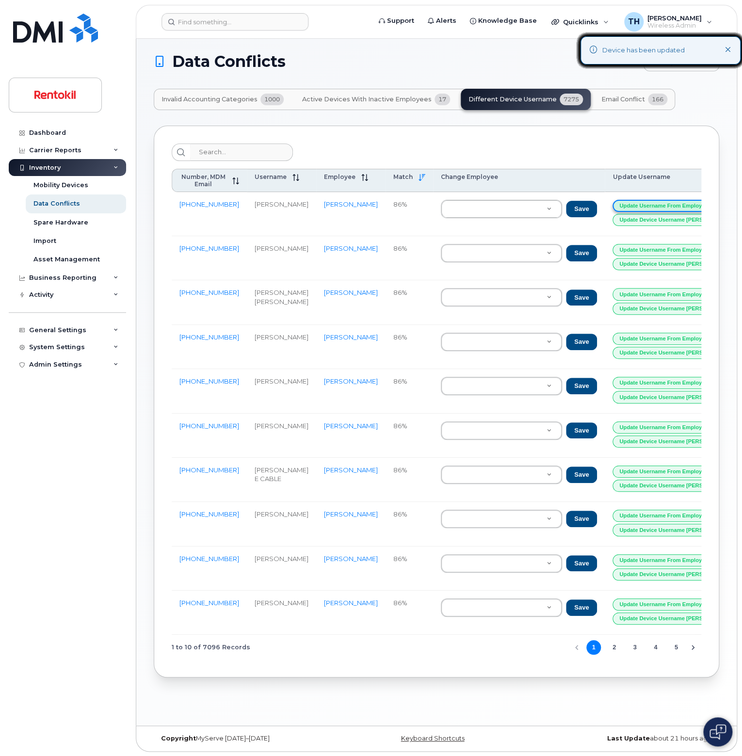
click at [639, 206] on button "Update Username from Employee" at bounding box center [664, 206] width 102 height 12
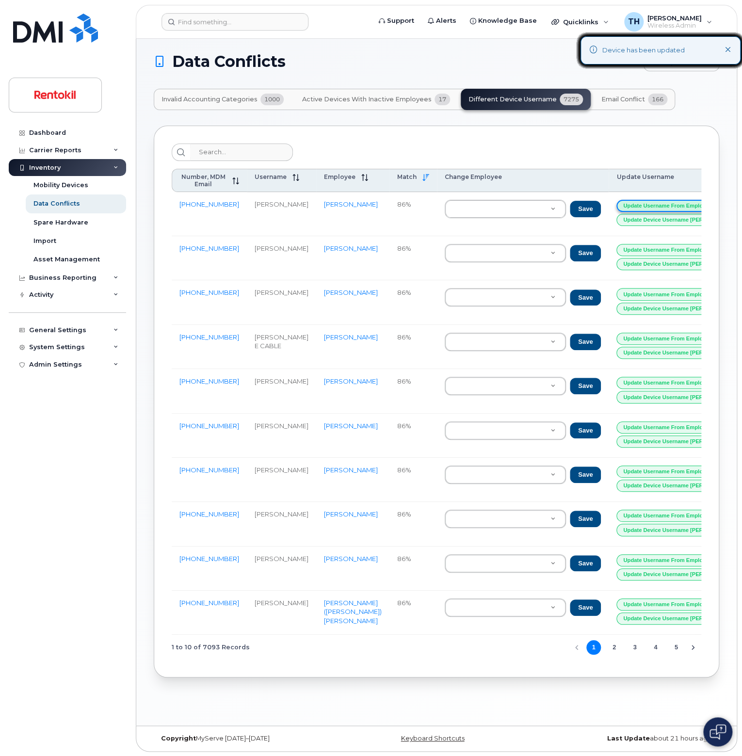
click at [639, 206] on button "Update Username from Employee" at bounding box center [667, 206] width 102 height 12
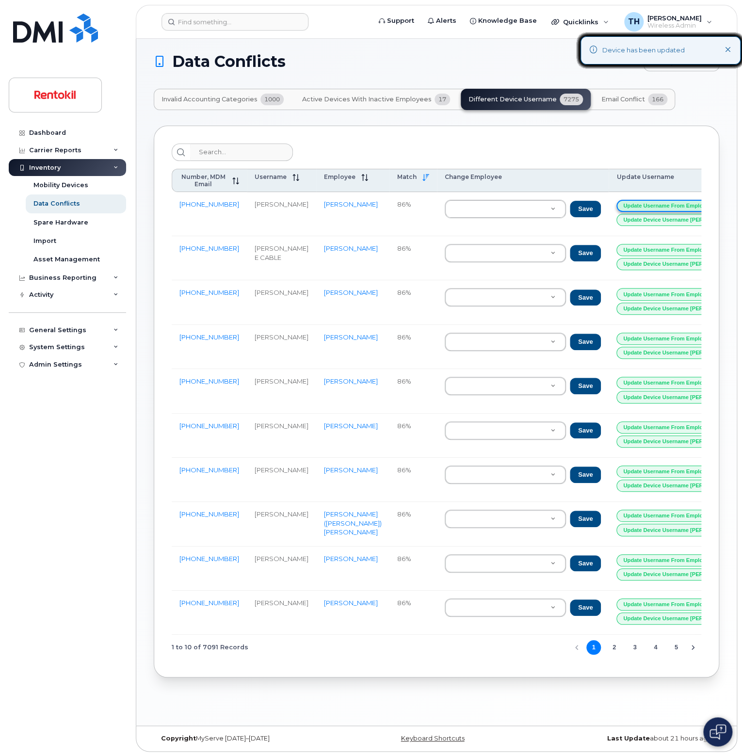
click at [639, 206] on button "Update Username from Employee" at bounding box center [667, 206] width 102 height 12
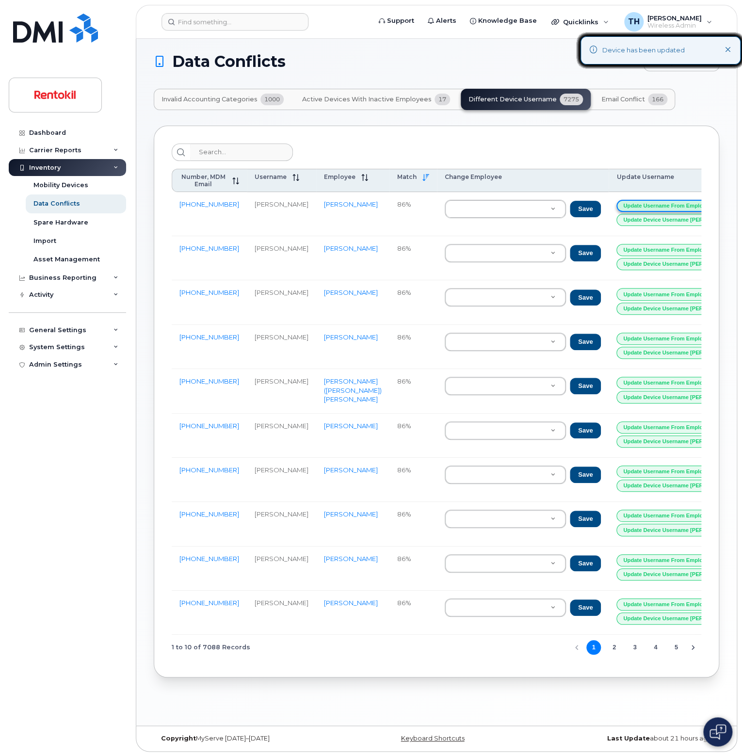
click at [639, 206] on button "Update Username from Employee" at bounding box center [667, 206] width 102 height 12
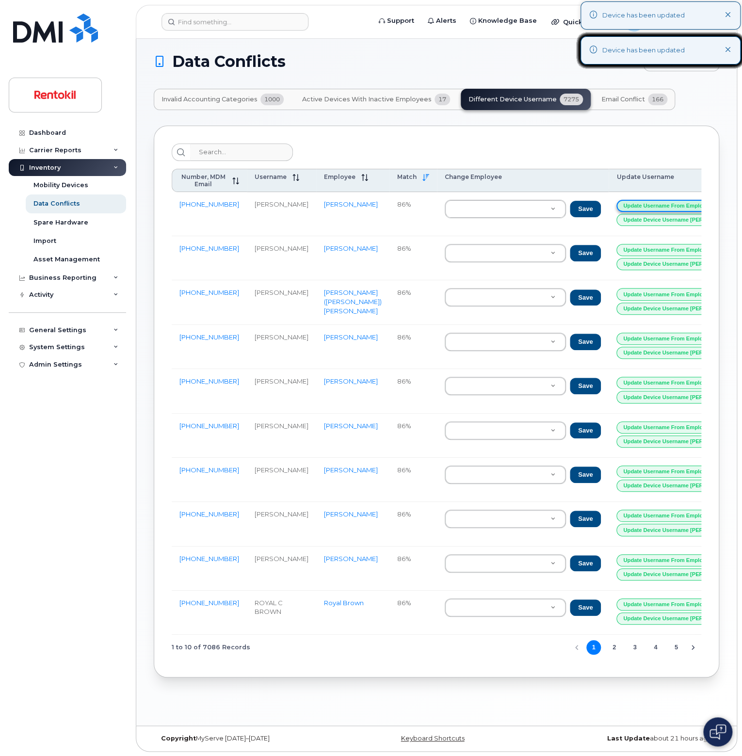
click at [639, 206] on button "Update Username from Employee" at bounding box center [667, 206] width 102 height 12
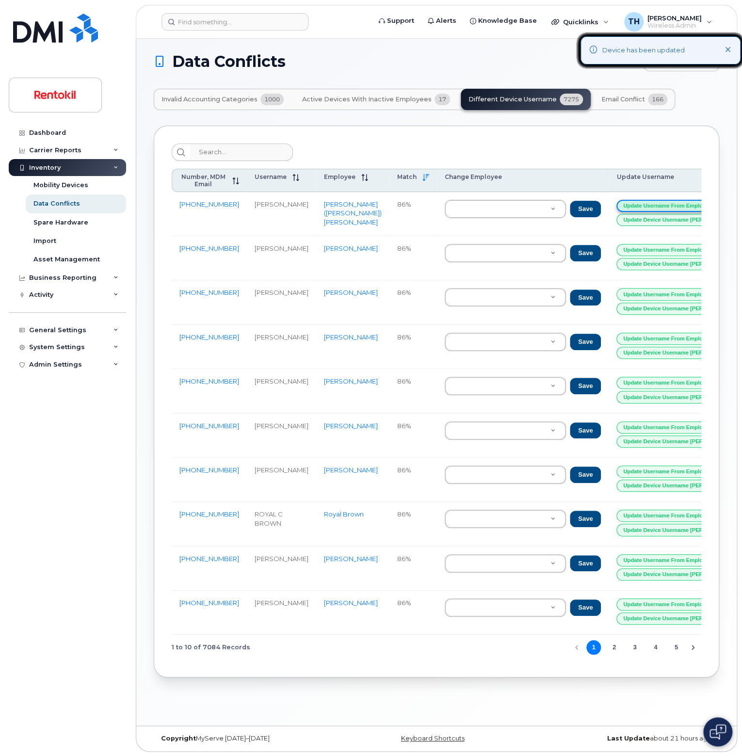
click at [639, 206] on button "Update Username from Employee" at bounding box center [667, 206] width 102 height 12
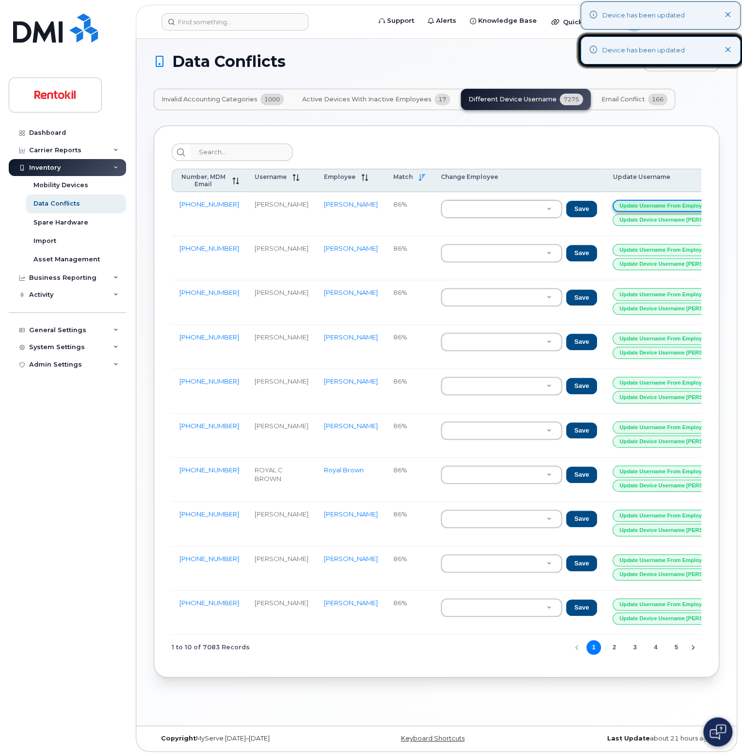
click at [639, 206] on button "Update Username from Employee" at bounding box center [664, 206] width 102 height 12
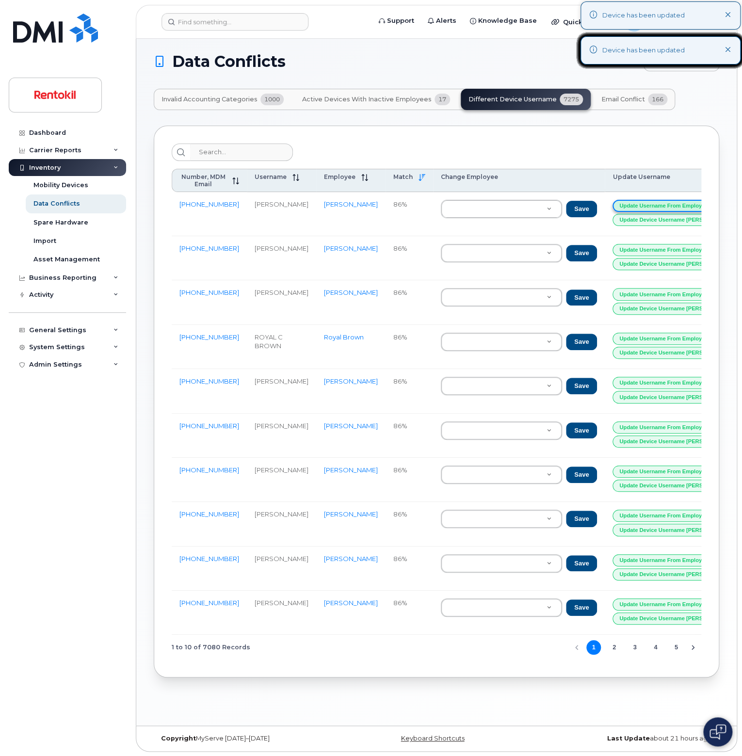
click at [639, 206] on button "Update Username from Employee" at bounding box center [664, 206] width 102 height 12
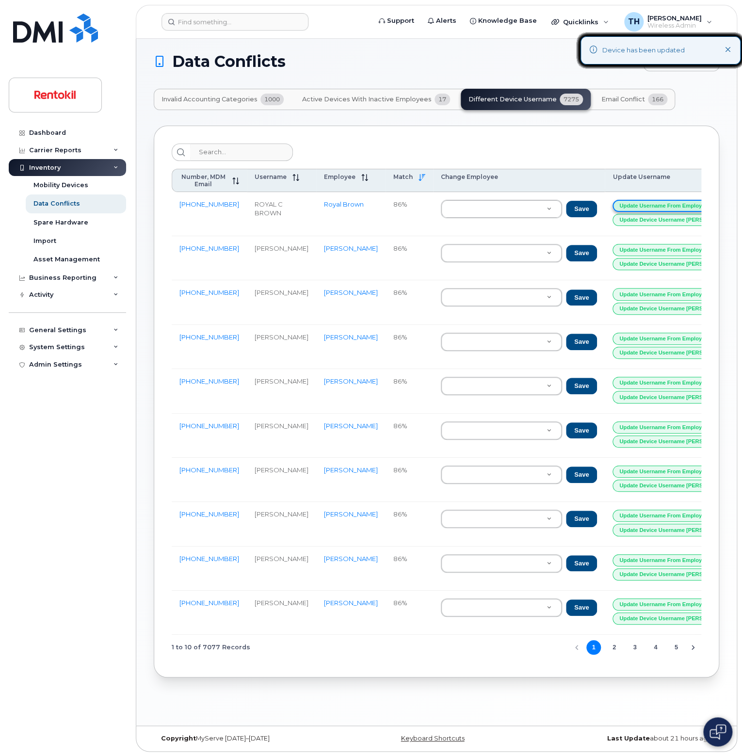
click at [639, 206] on button "Update Username from Employee" at bounding box center [664, 206] width 102 height 12
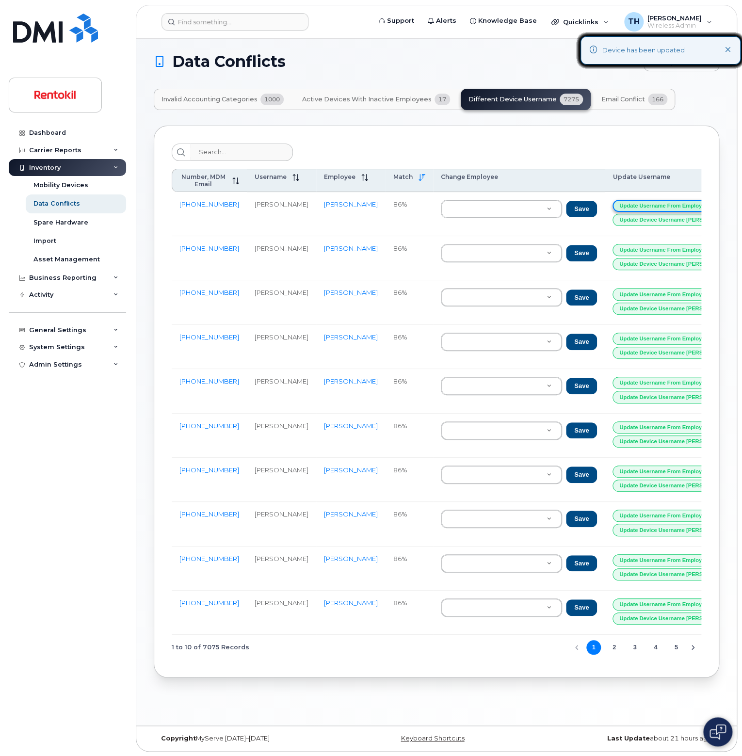
click at [639, 206] on button "Update Username from Employee" at bounding box center [664, 206] width 102 height 12
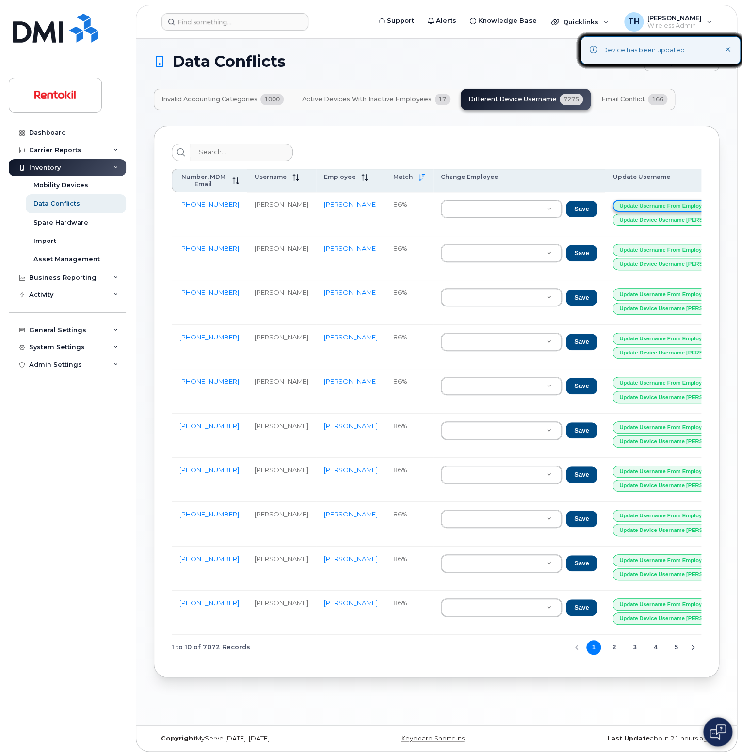
click at [639, 206] on button "Update Username from Employee" at bounding box center [664, 206] width 102 height 12
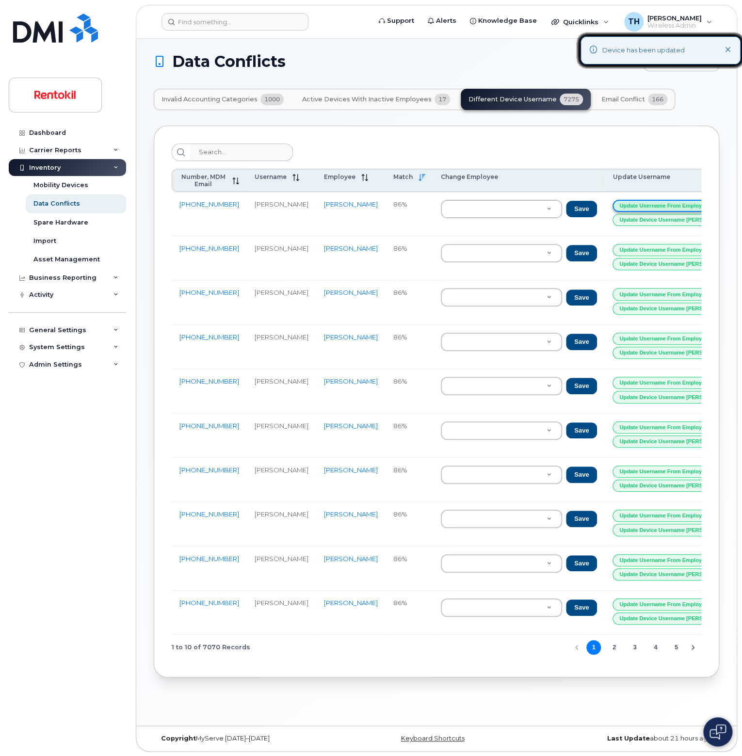
click at [639, 206] on button "Update Username from Employee" at bounding box center [664, 206] width 102 height 12
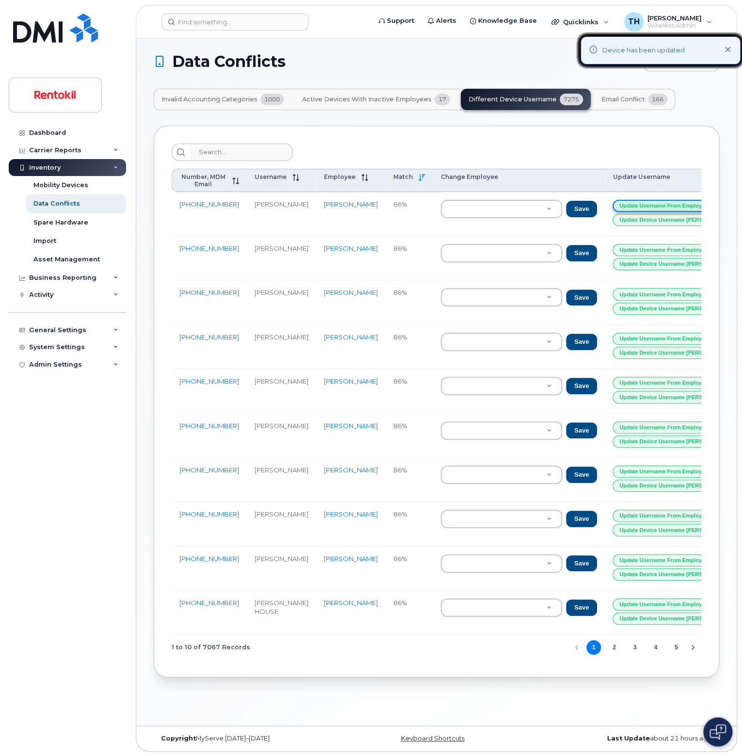
click at [639, 206] on button "Update Username from Employee" at bounding box center [664, 206] width 102 height 12
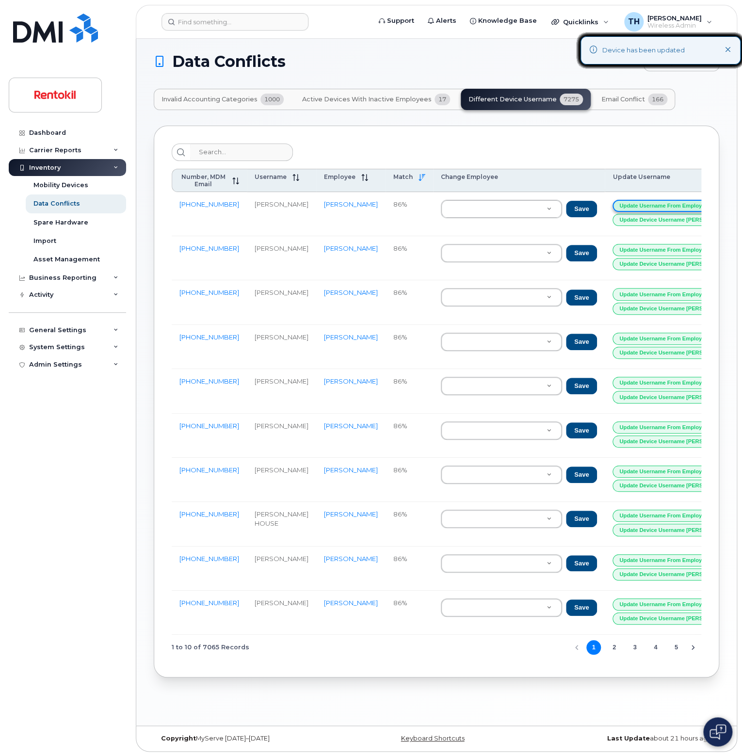
click at [639, 206] on button "Update Username from Employee" at bounding box center [664, 206] width 102 height 12
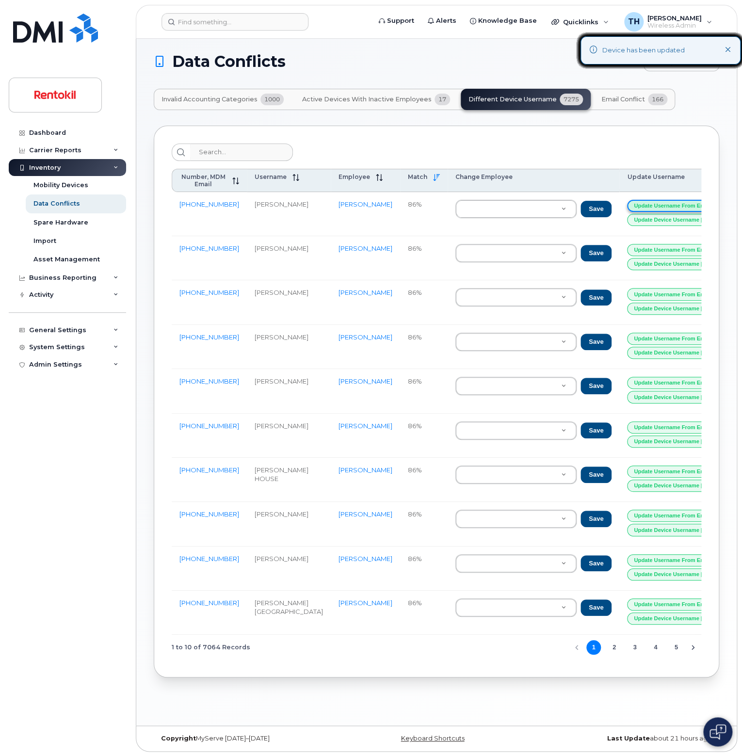
click at [639, 206] on button "Update Username from Employee" at bounding box center [678, 206] width 102 height 12
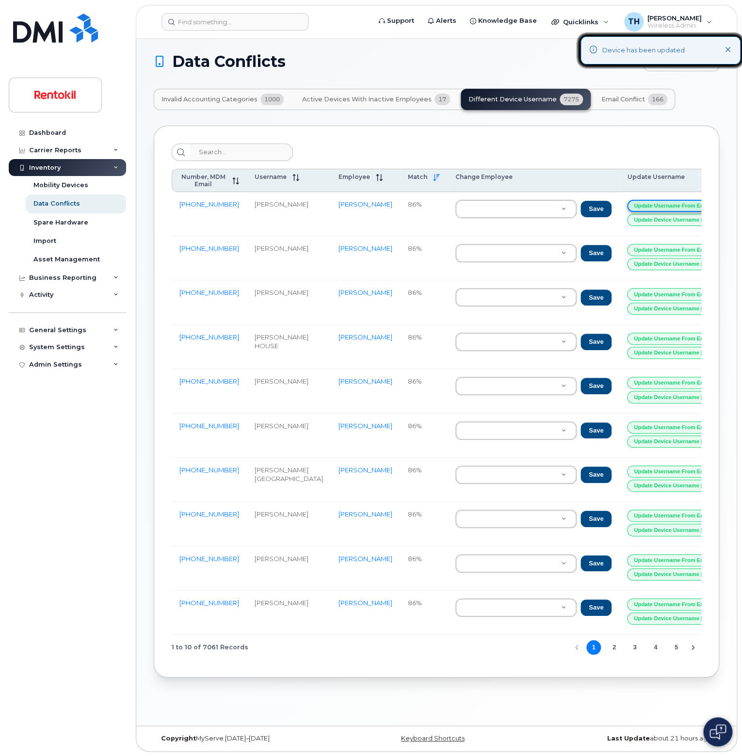
click at [639, 206] on button "Update Username from Employee" at bounding box center [678, 206] width 102 height 12
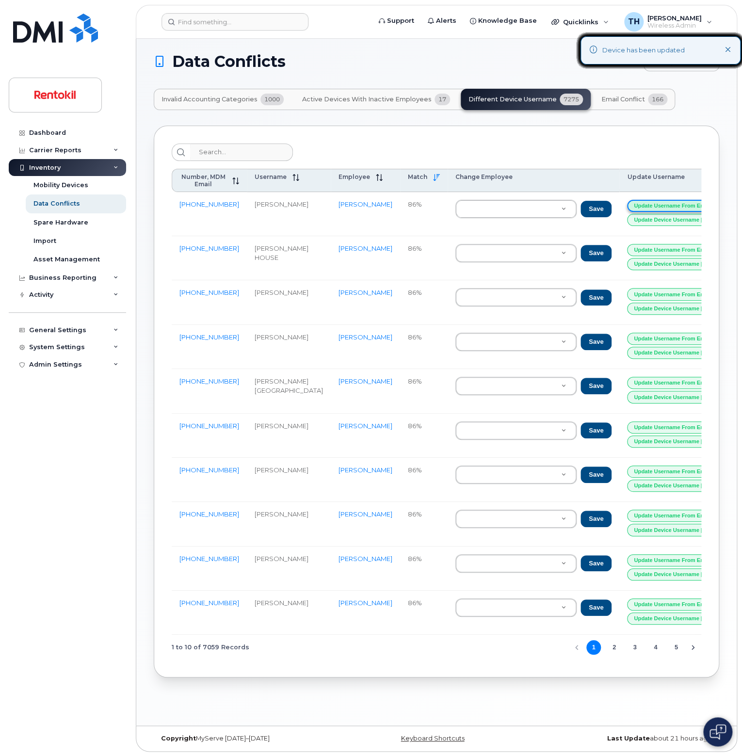
click at [639, 206] on button "Update Username from Employee" at bounding box center [678, 206] width 102 height 12
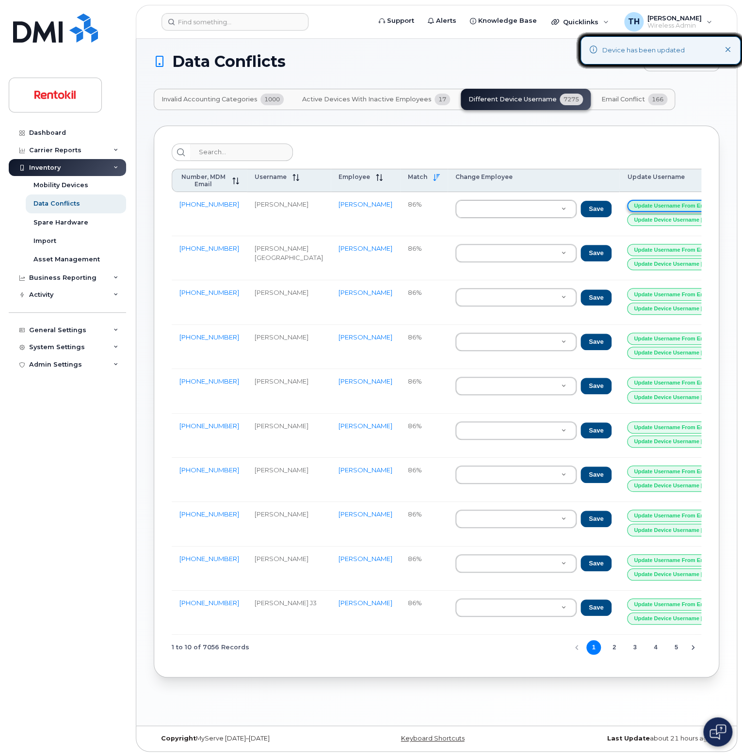
click at [639, 206] on button "Update Username from Employee" at bounding box center [678, 206] width 102 height 12
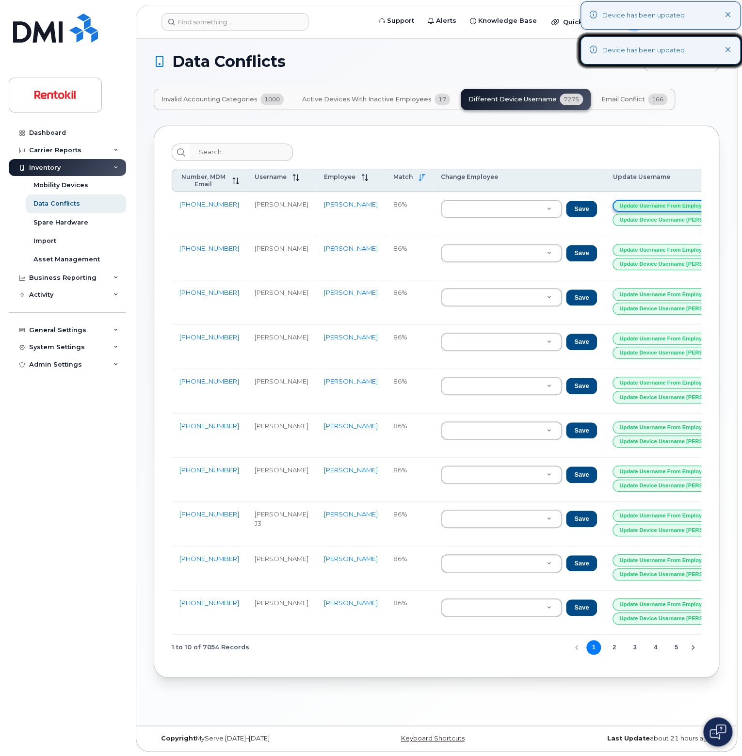
click at [639, 206] on button "Update Username from Employee" at bounding box center [664, 206] width 102 height 12
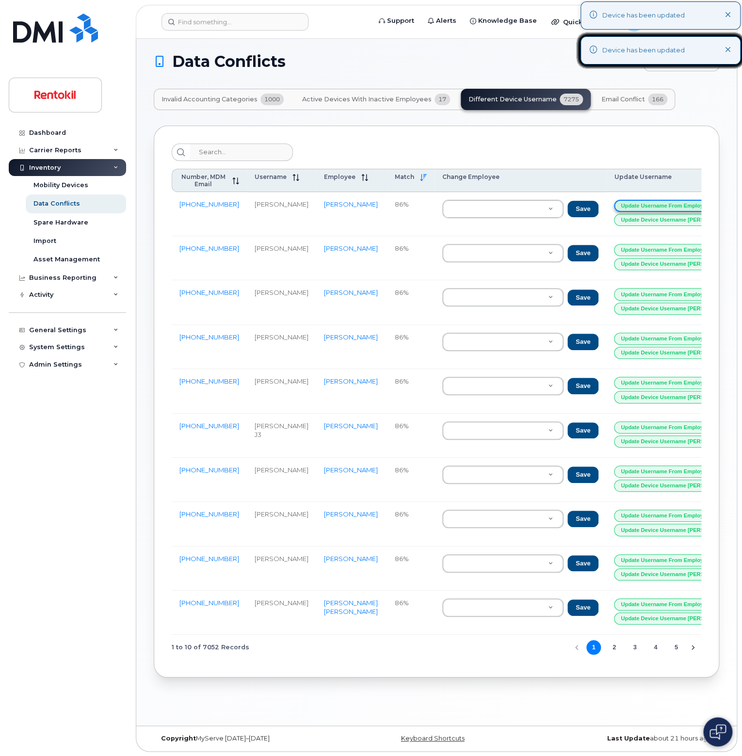
click at [639, 206] on button "Update Username from Employee" at bounding box center [665, 206] width 102 height 12
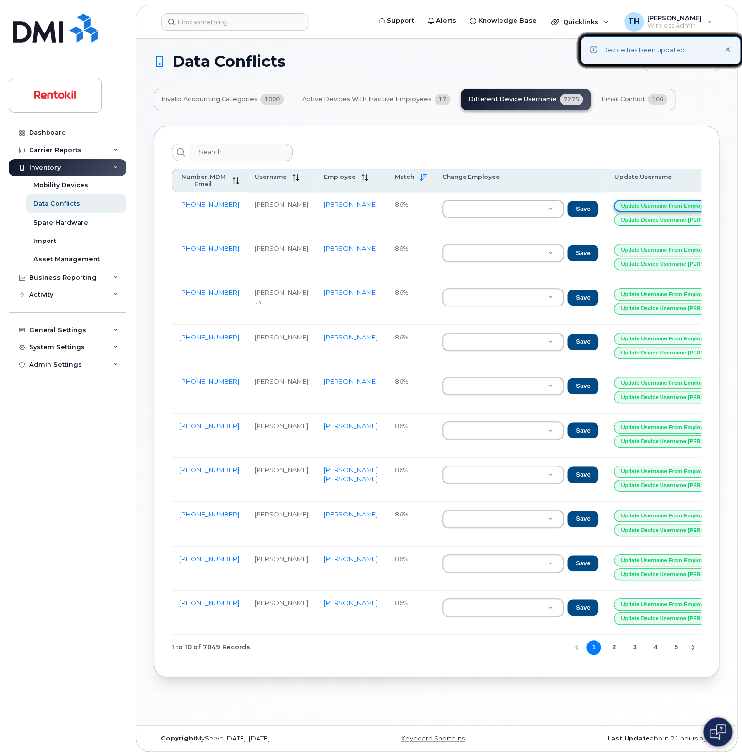
click at [639, 206] on button "Update Username from Employee" at bounding box center [665, 206] width 102 height 12
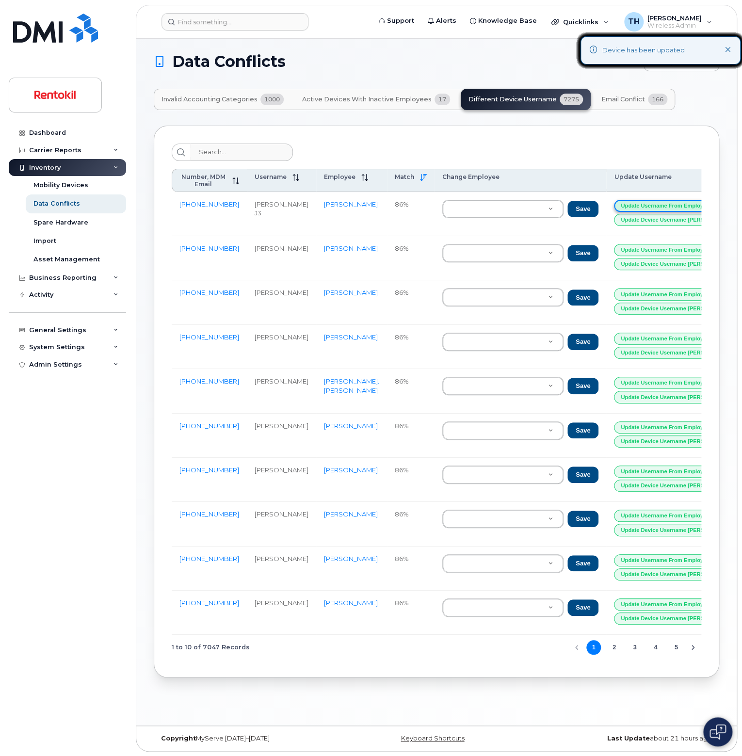
click at [639, 206] on button "Update Username from Employee" at bounding box center [665, 206] width 102 height 12
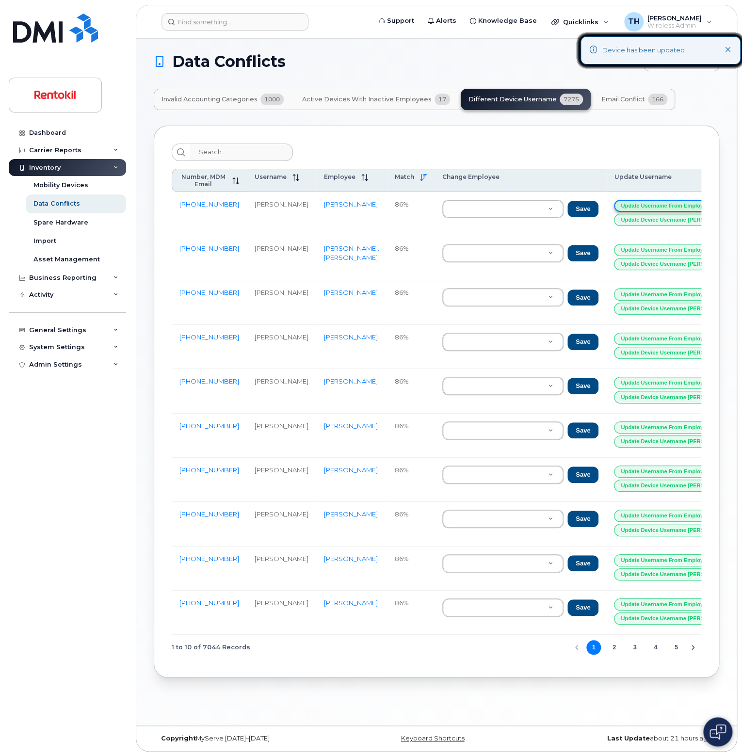
click at [639, 206] on button "Update Username from Employee" at bounding box center [665, 206] width 102 height 12
click at [639, 206] on button "Update Username from Employee" at bounding box center [664, 206] width 102 height 12
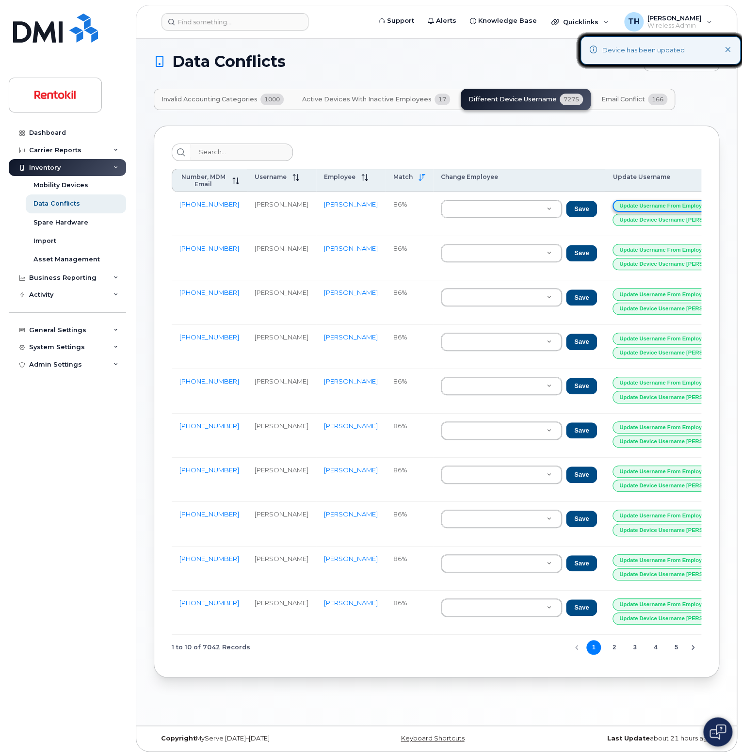
click at [639, 206] on button "Update Username from Employee" at bounding box center [664, 206] width 102 height 12
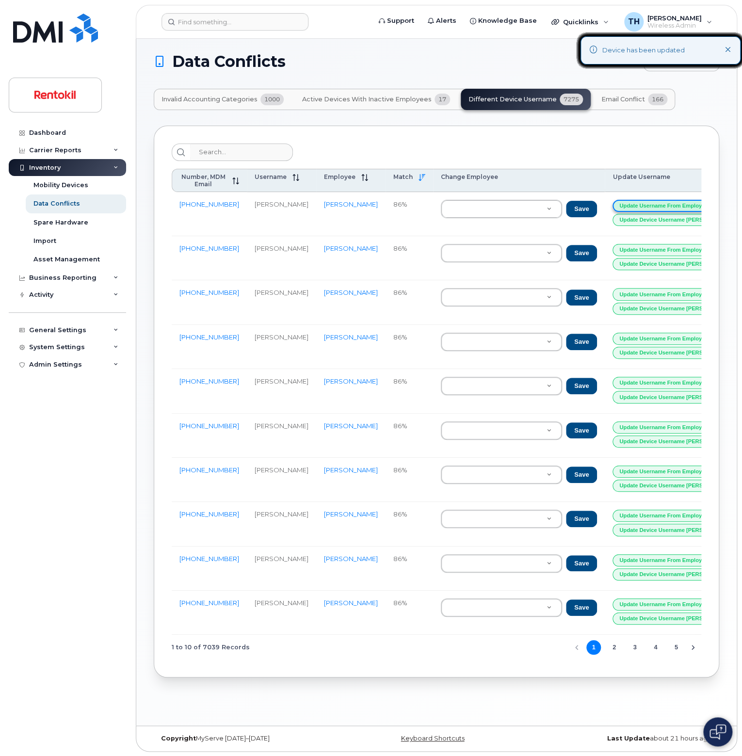
click at [639, 206] on button "Update Username from Employee" at bounding box center [664, 206] width 102 height 12
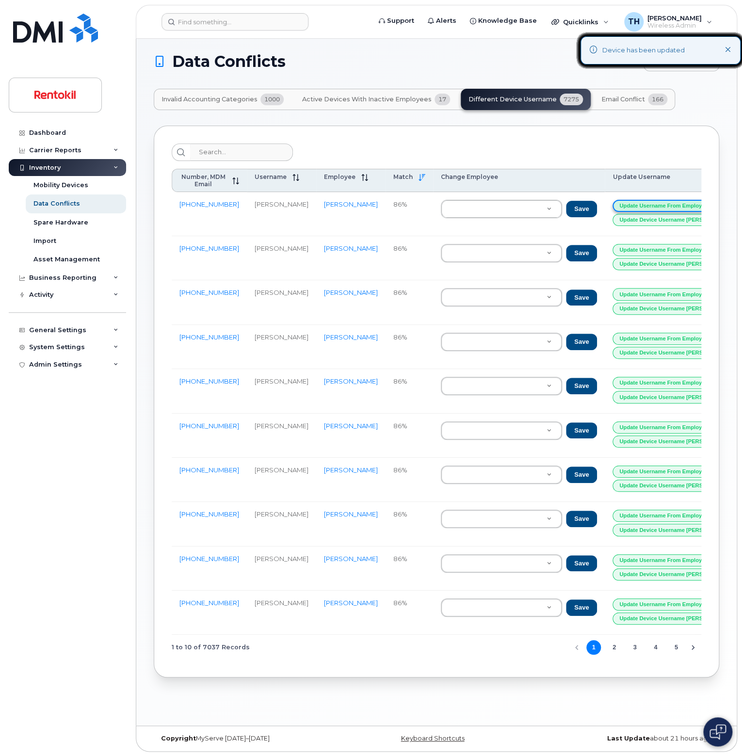
click at [639, 206] on button "Update Username from Employee" at bounding box center [664, 206] width 102 height 12
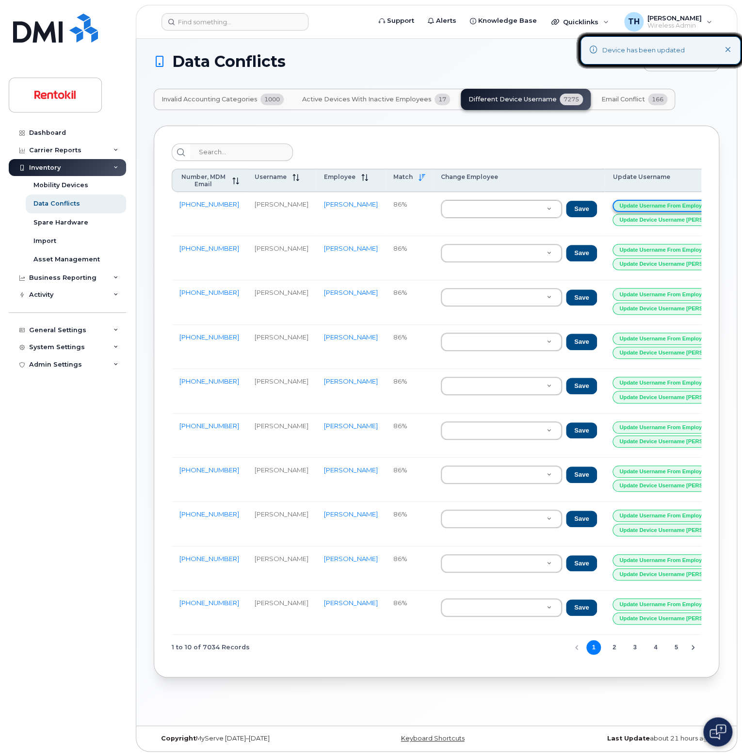
click at [639, 206] on button "Update Username from Employee" at bounding box center [664, 206] width 102 height 12
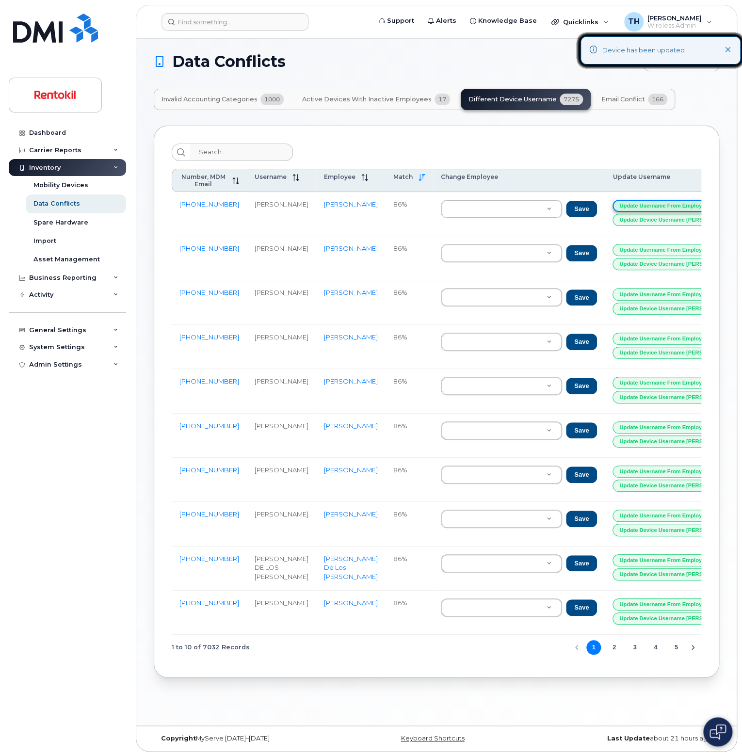
click at [639, 206] on button "Update Username from Employee" at bounding box center [664, 206] width 102 height 12
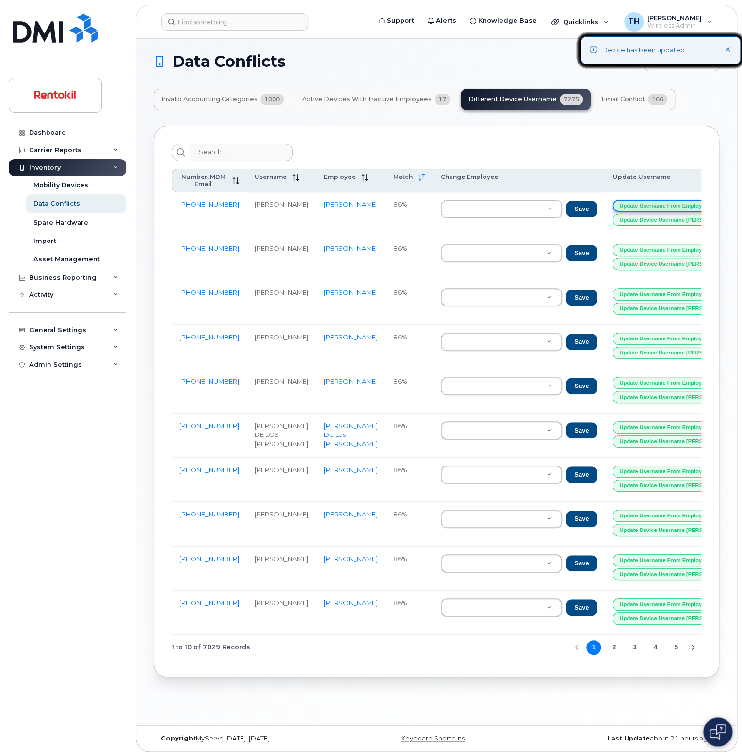
click at [639, 206] on button "Update Username from Employee" at bounding box center [664, 206] width 102 height 12
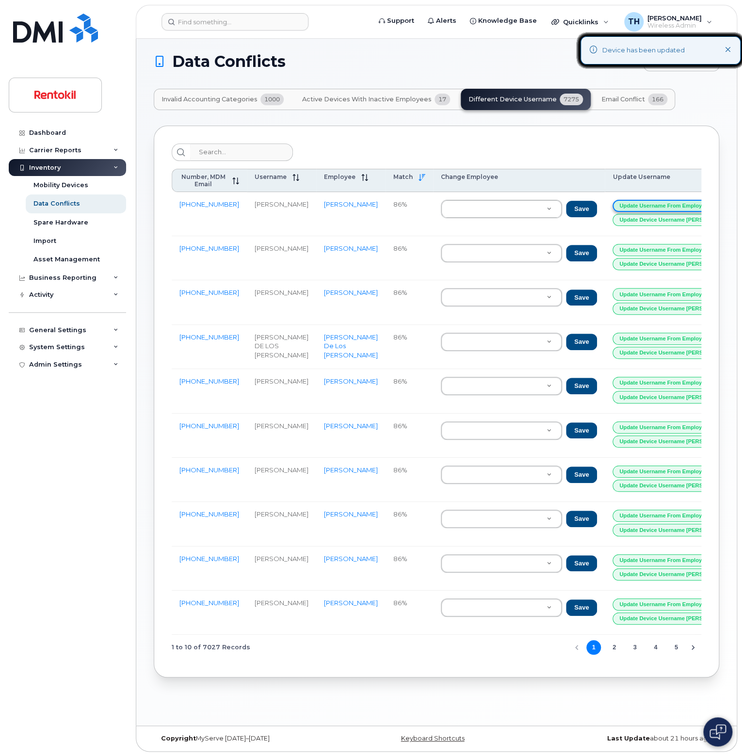
click at [639, 206] on button "Update Username from Employee" at bounding box center [664, 206] width 102 height 12
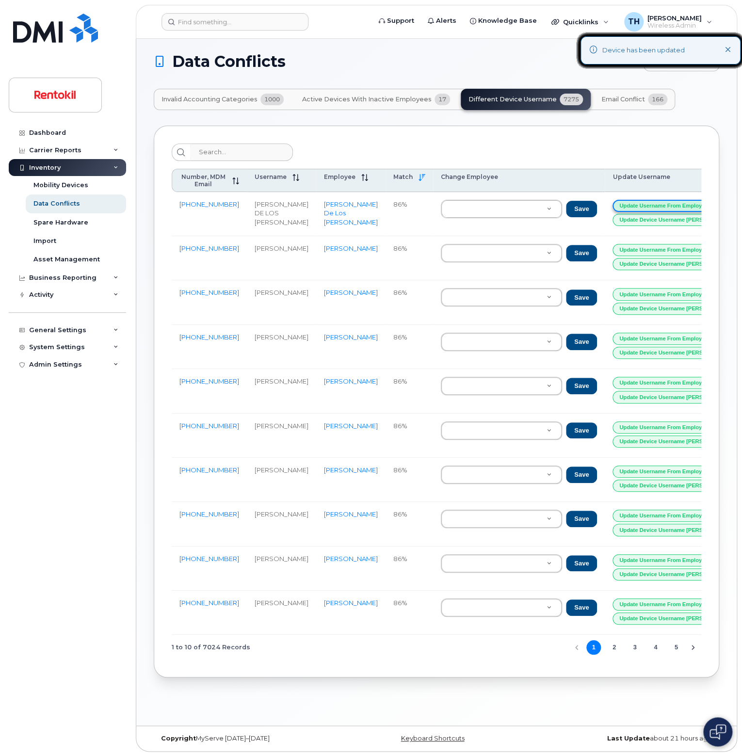
click at [639, 206] on button "Update Username from Employee" at bounding box center [664, 206] width 102 height 12
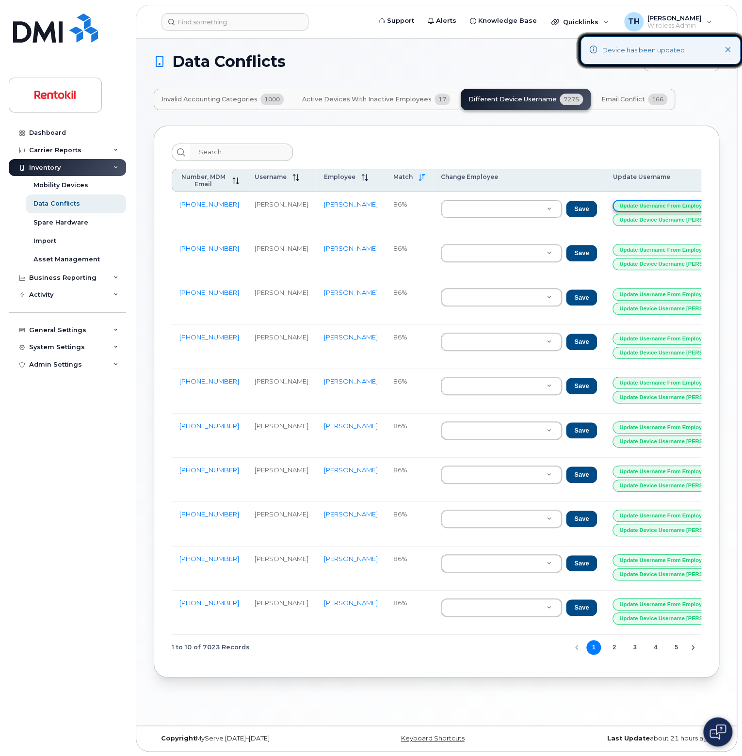
click at [639, 206] on button "Update Username from Employee" at bounding box center [664, 206] width 102 height 12
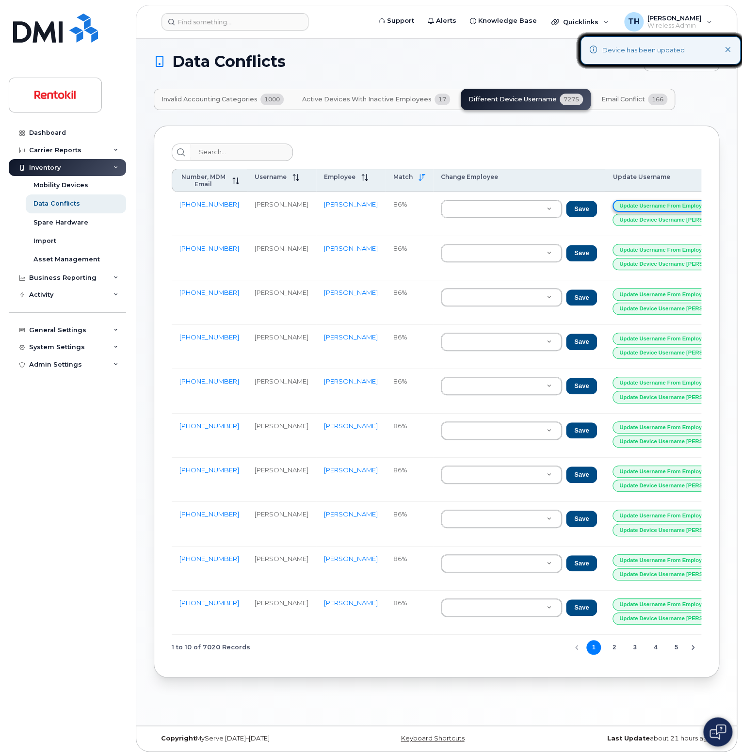
click at [639, 206] on button "Update Username from Employee" at bounding box center [664, 206] width 102 height 12
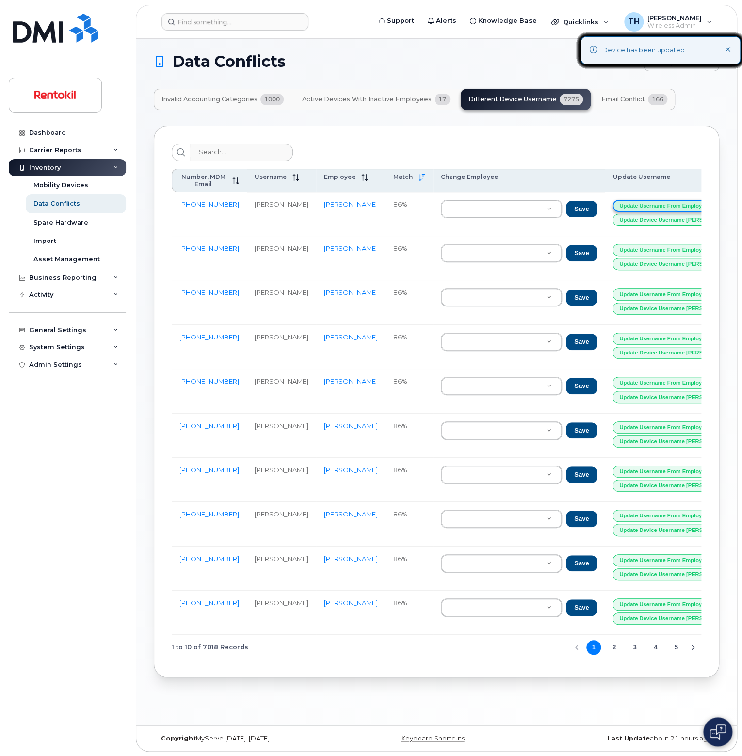
click at [639, 206] on button "Update Username from Employee" at bounding box center [664, 206] width 102 height 12
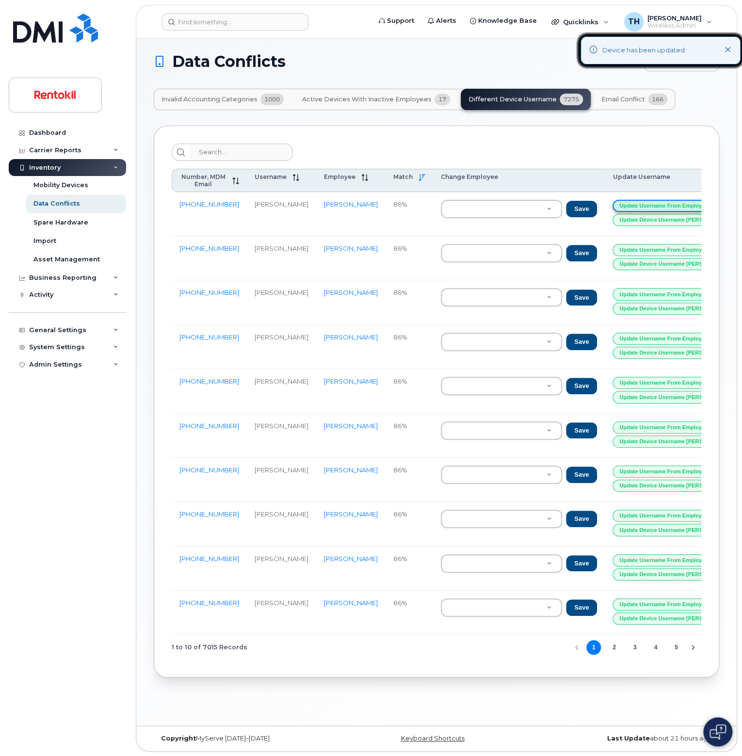
click at [639, 206] on button "Update Username from Employee" at bounding box center [664, 206] width 102 height 12
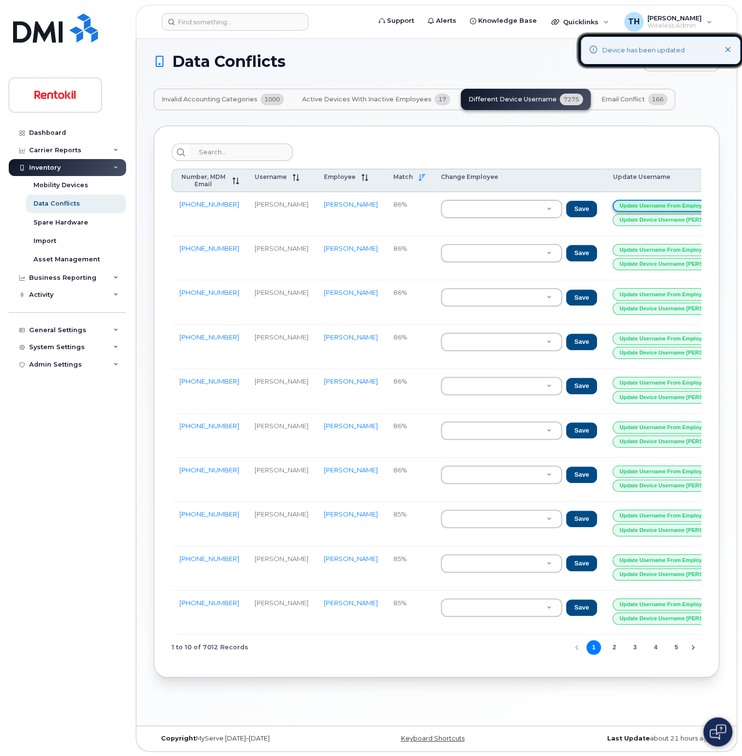
click at [639, 206] on button "Update Username from Employee" at bounding box center [664, 206] width 102 height 12
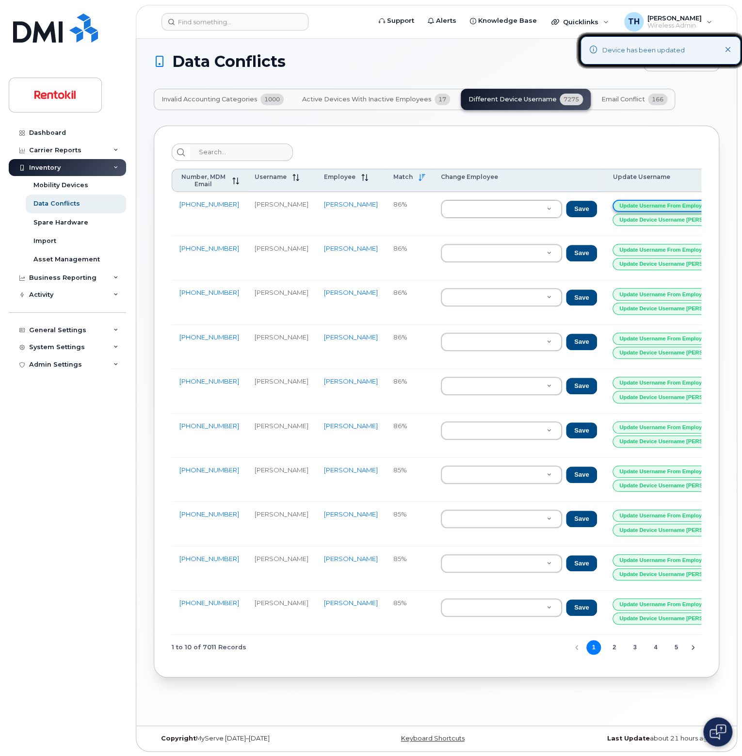
click at [639, 206] on button "Update Username from Employee" at bounding box center [664, 206] width 102 height 12
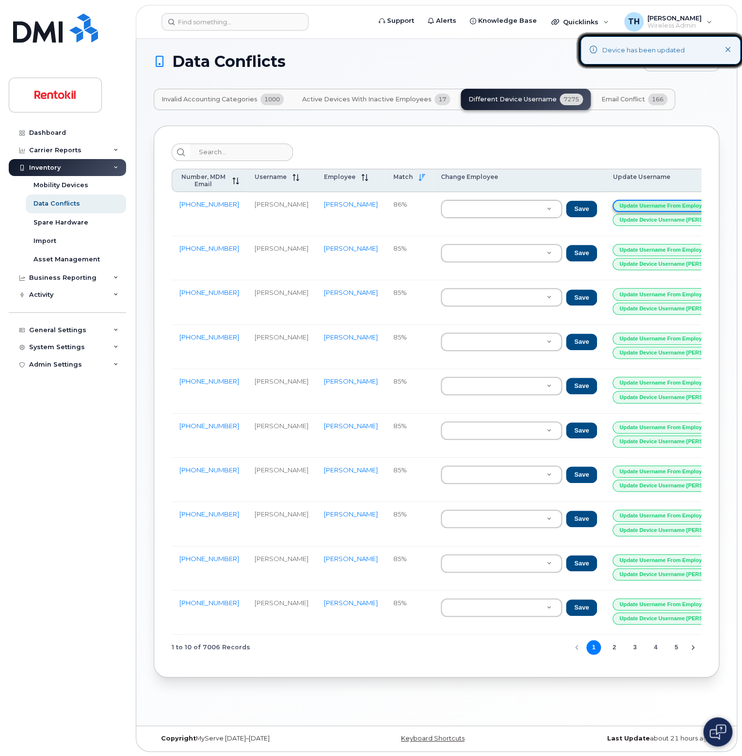
click at [639, 206] on button "Update Username from Employee" at bounding box center [664, 206] width 102 height 12
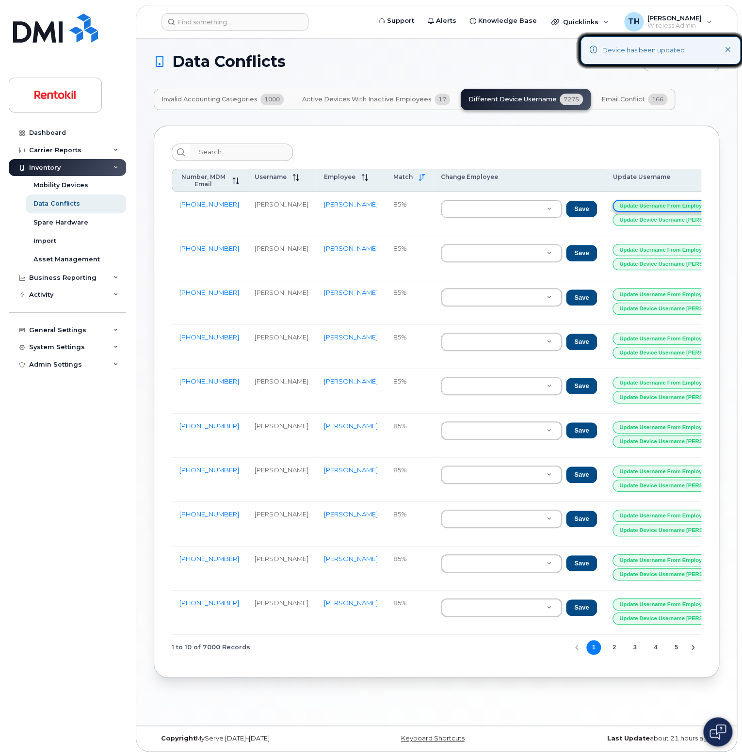
click at [639, 206] on button "Update Username from Employee" at bounding box center [664, 206] width 102 height 12
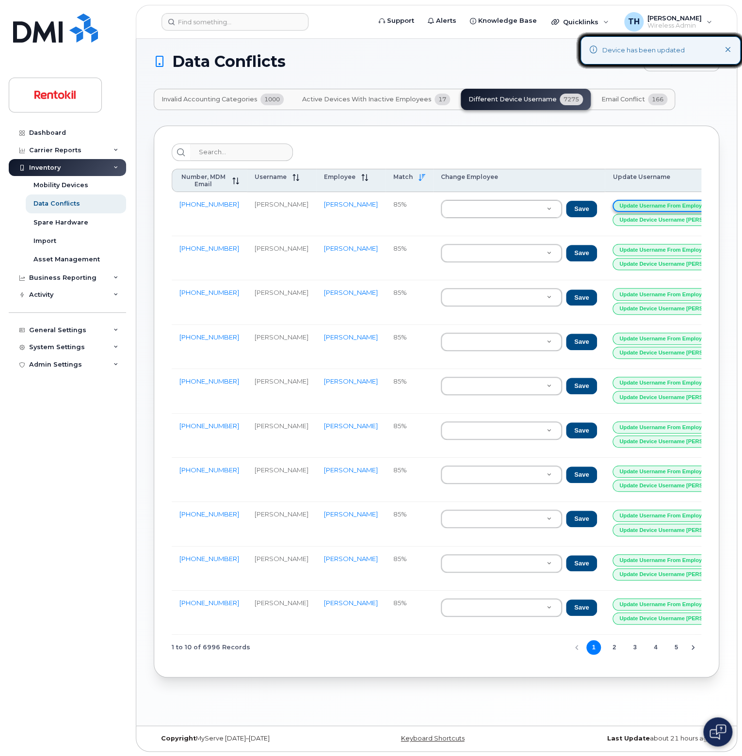
click at [639, 206] on button "Update Username from Employee" at bounding box center [664, 206] width 102 height 12
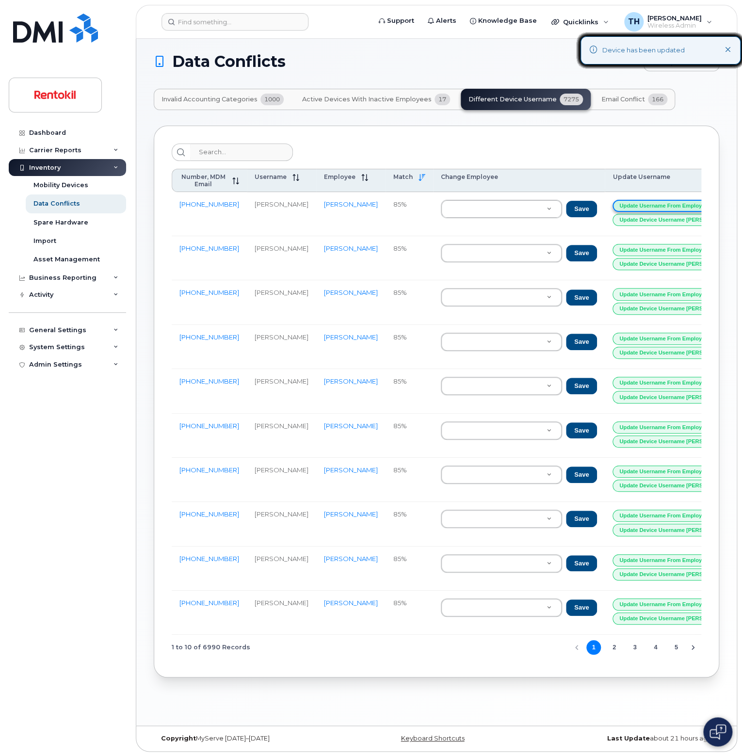
click at [639, 206] on button "Update Username from Employee" at bounding box center [664, 206] width 102 height 12
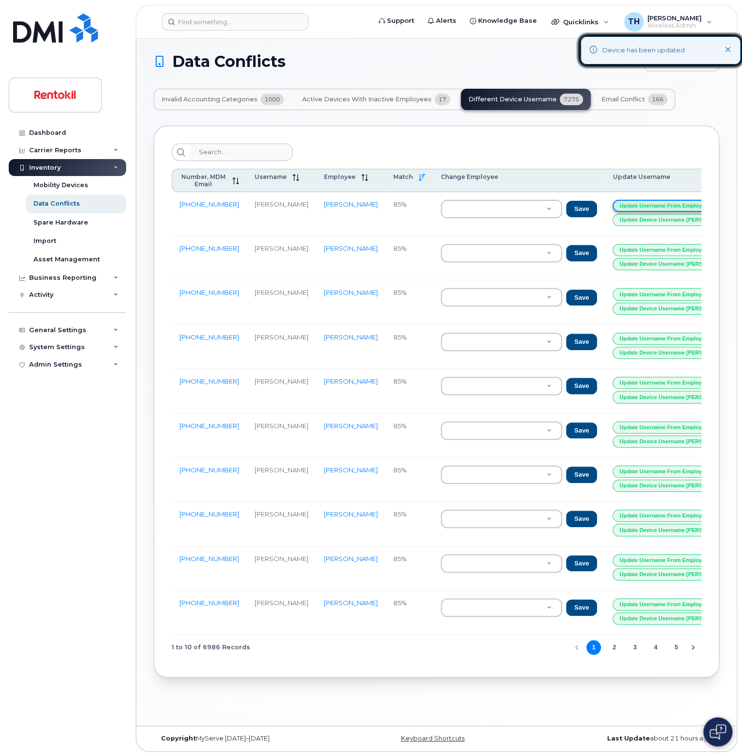
click at [639, 206] on button "Update Username from Employee" at bounding box center [664, 206] width 102 height 12
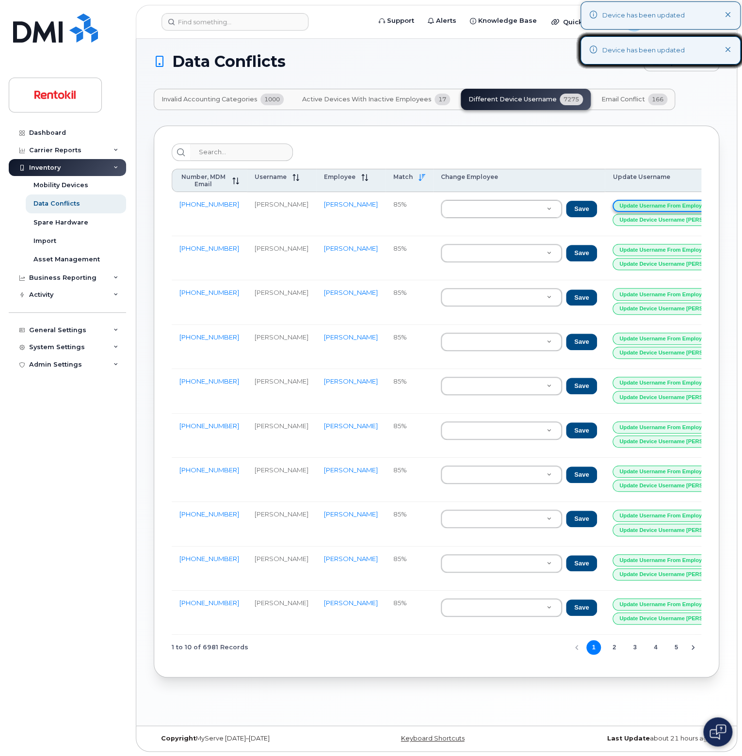
click at [639, 206] on button "Update Username from Employee" at bounding box center [664, 206] width 102 height 12
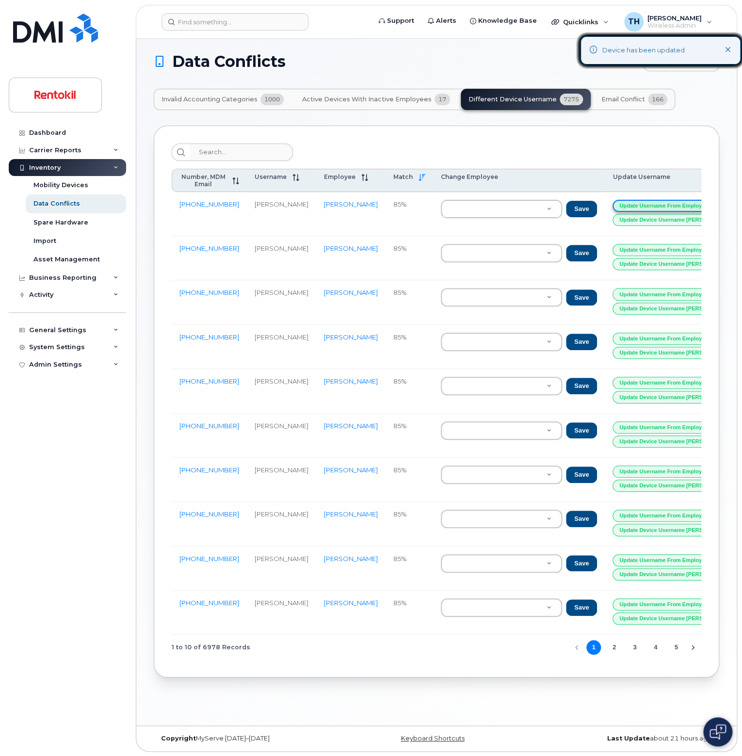
click at [639, 206] on button "Update Username from Employee" at bounding box center [664, 206] width 102 height 12
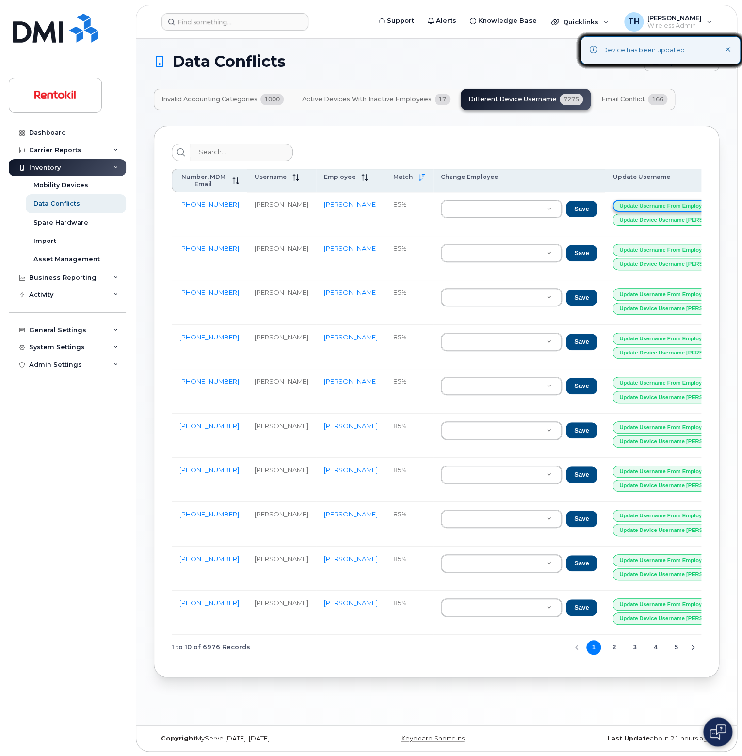
click at [639, 206] on button "Update Username from Employee" at bounding box center [664, 206] width 102 height 12
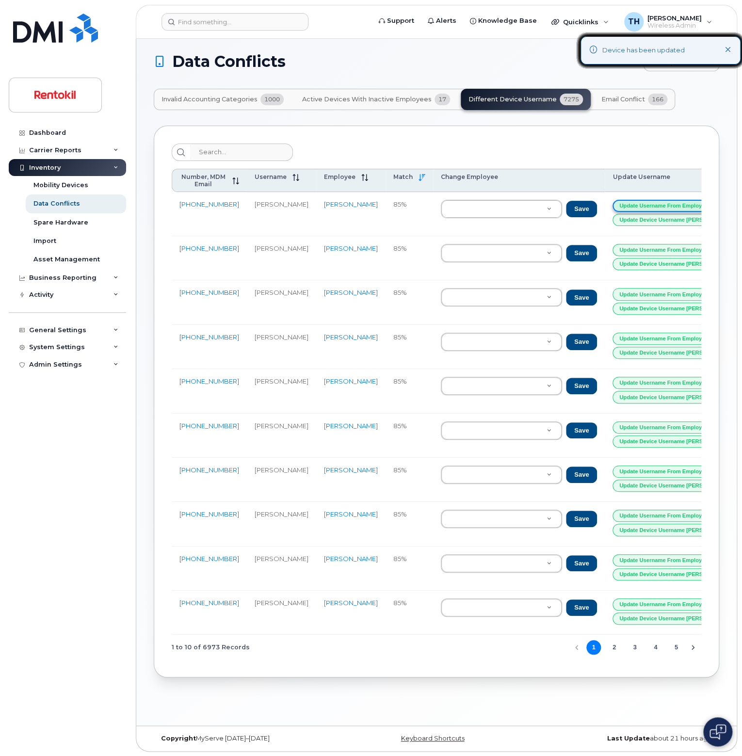
click at [639, 206] on button "Update Username from Employee" at bounding box center [664, 206] width 102 height 12
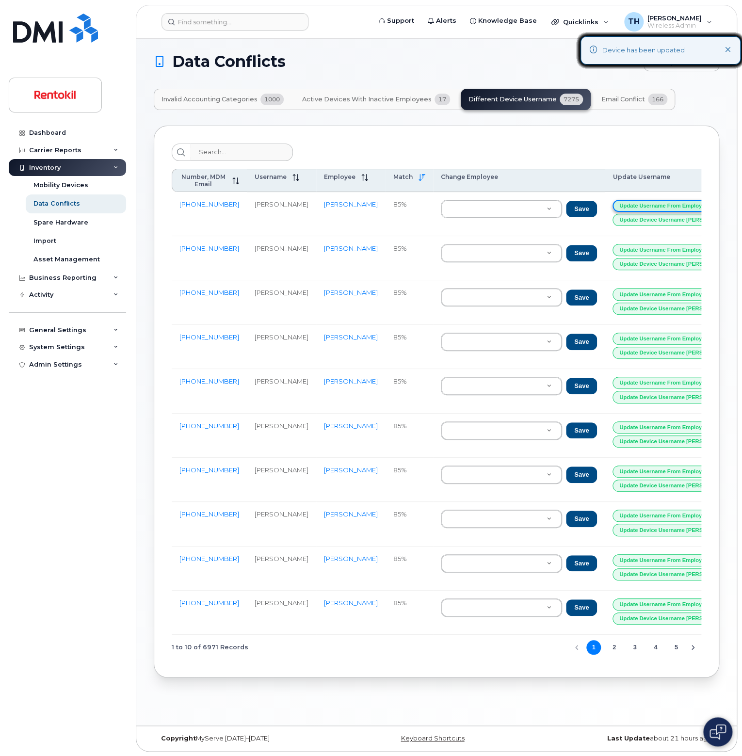
click at [639, 206] on button "Update Username from Employee" at bounding box center [664, 206] width 102 height 12
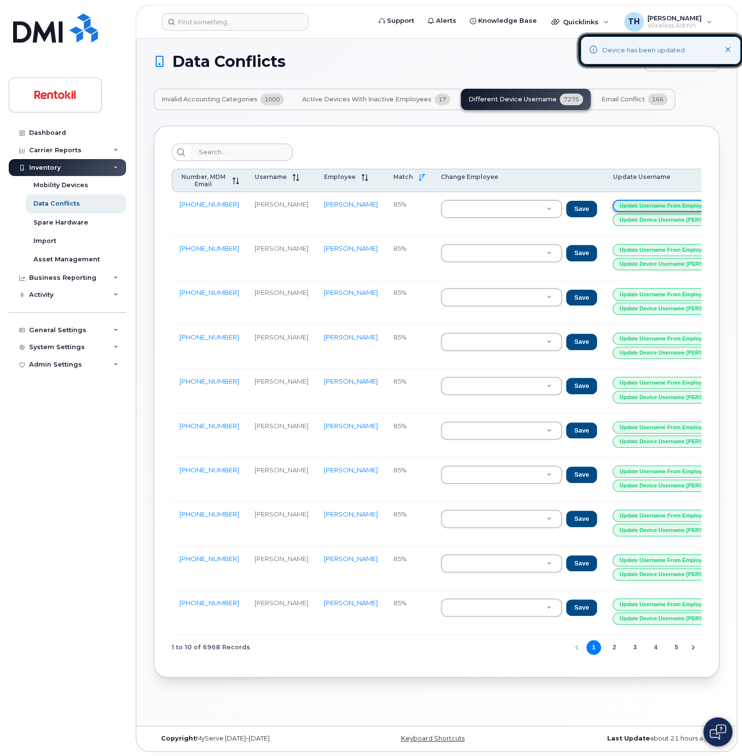
click at [639, 206] on button "Update Username from Employee" at bounding box center [664, 206] width 102 height 12
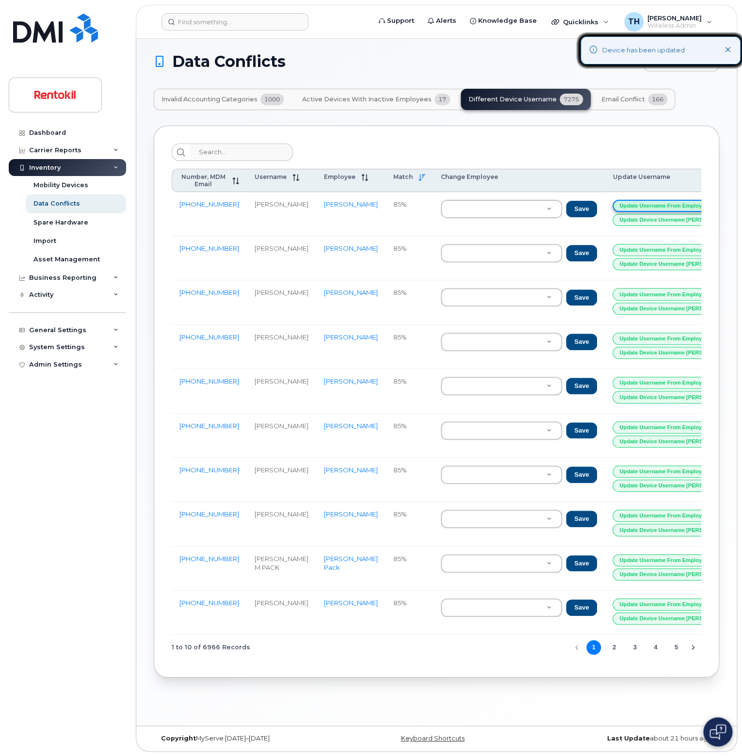
click at [639, 206] on button "Update Username from Employee" at bounding box center [664, 206] width 102 height 12
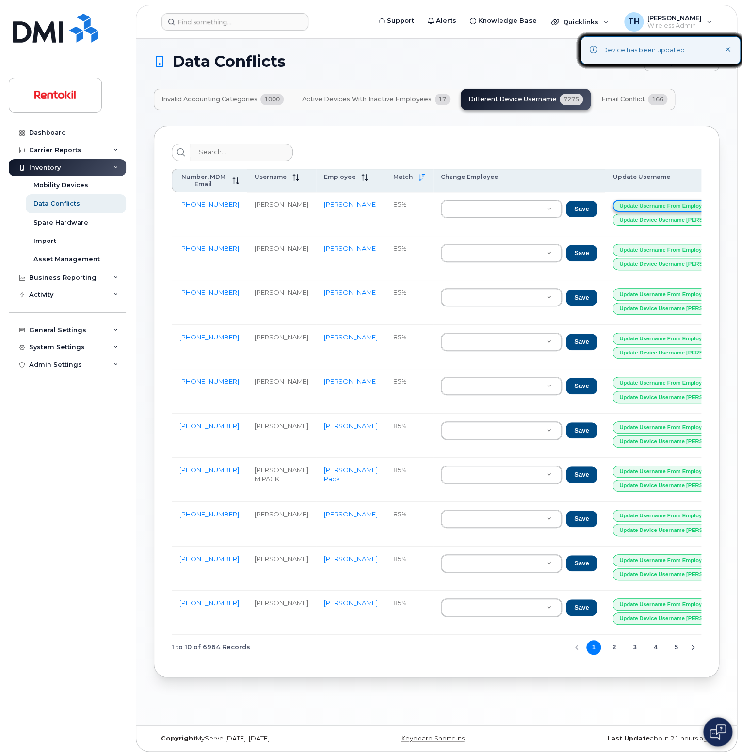
click at [639, 206] on button "Update Username from Employee" at bounding box center [664, 206] width 102 height 12
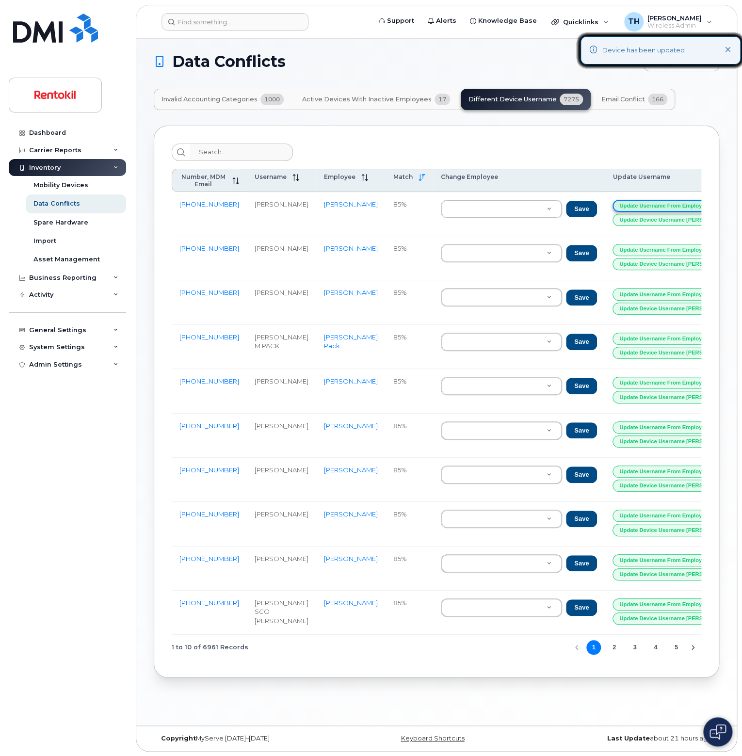
click at [639, 206] on button "Update Username from Employee" at bounding box center [664, 206] width 102 height 12
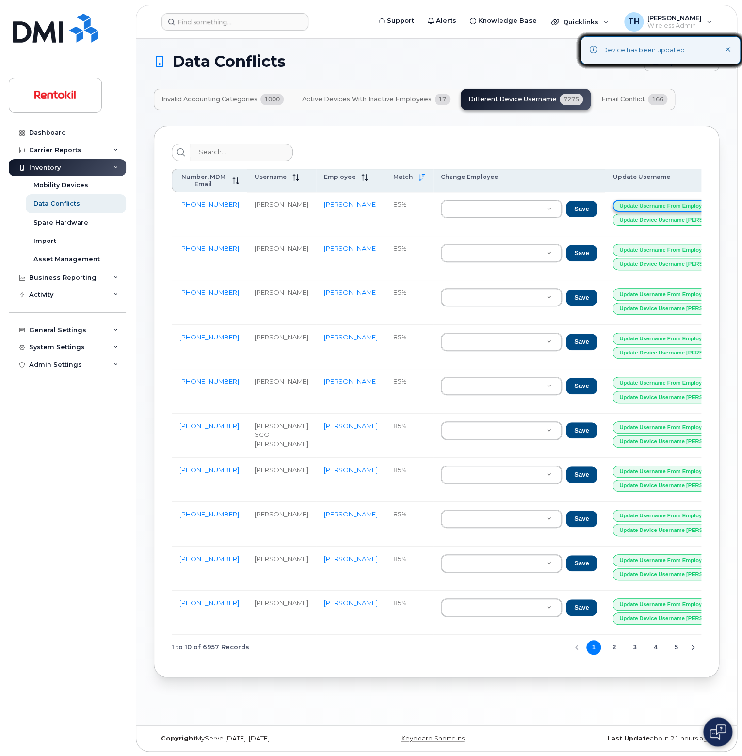
click at [639, 206] on button "Update Username from Employee" at bounding box center [664, 206] width 102 height 12
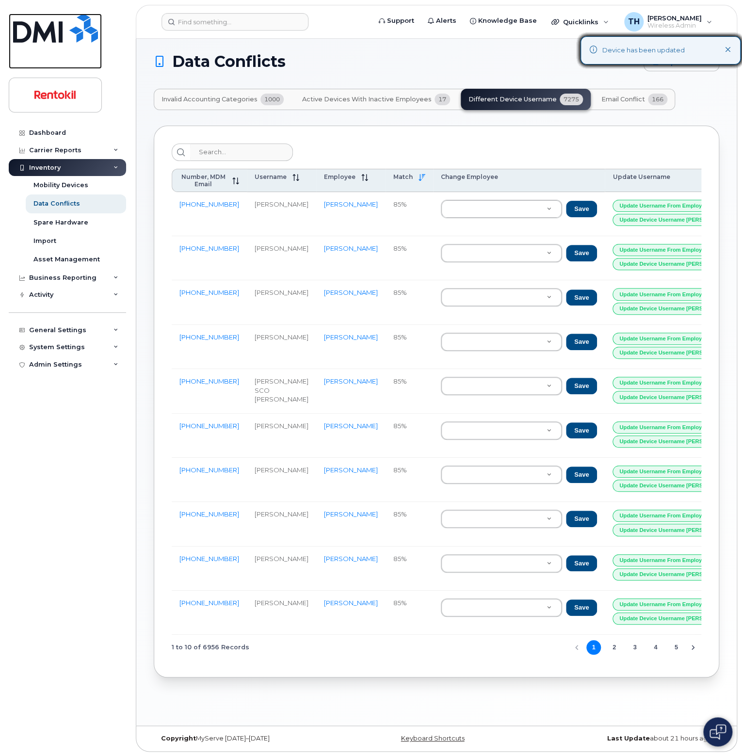
click at [80, 27] on img at bounding box center [55, 28] width 85 height 29
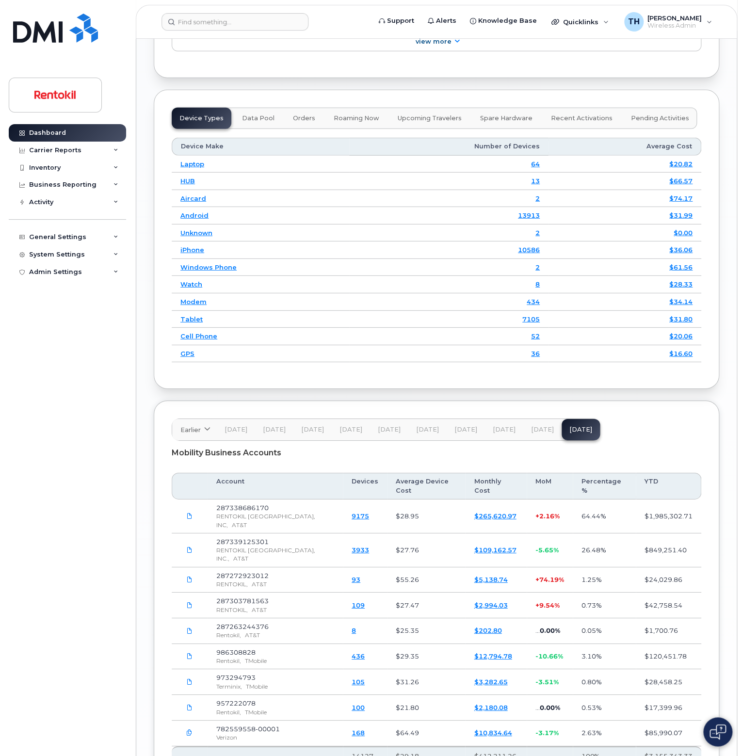
scroll to position [1310, 0]
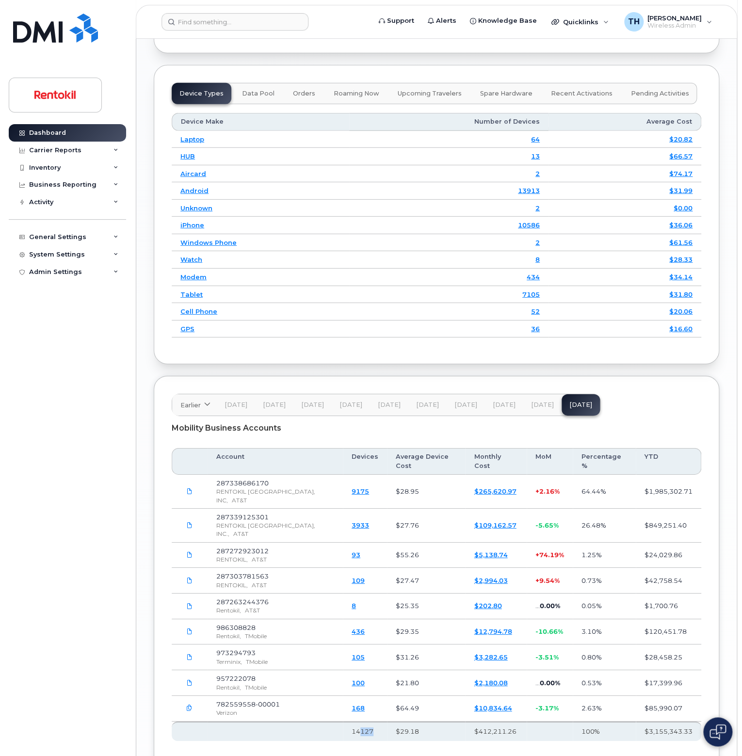
drag, startPoint x: 370, startPoint y: 698, endPoint x: 375, endPoint y: 698, distance: 5.3
click at [375, 722] on th "14127" at bounding box center [365, 731] width 44 height 19
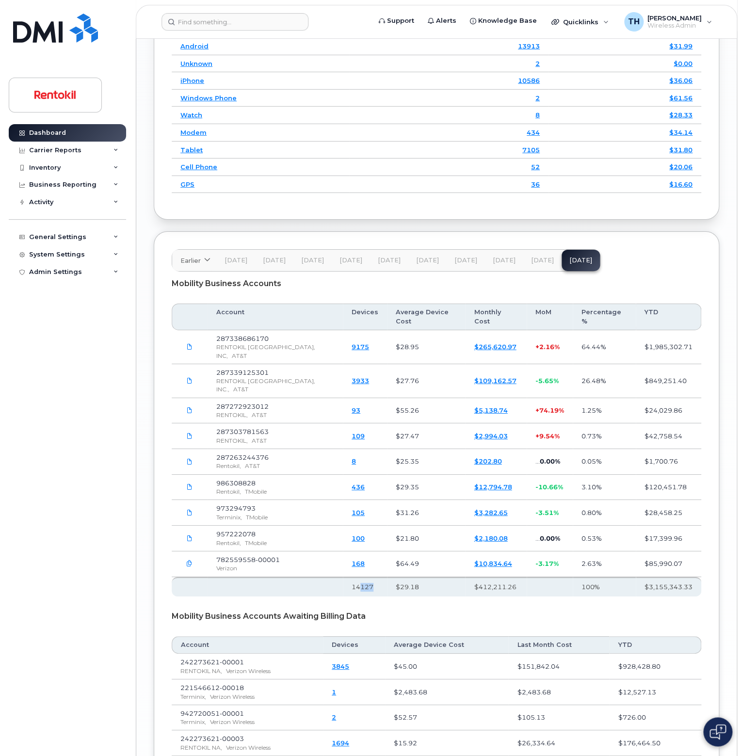
scroll to position [1455, 0]
click at [429, 570] on div "Mobility Business Accounts Account Devices Average Device Cost Monthly Cost MoM…" at bounding box center [437, 551] width 530 height 561
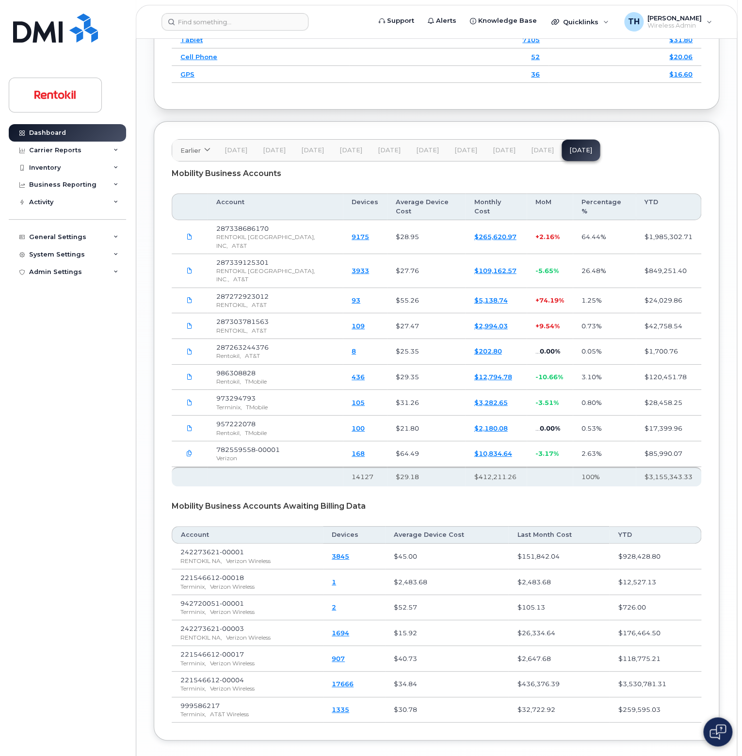
scroll to position [1531, 0]
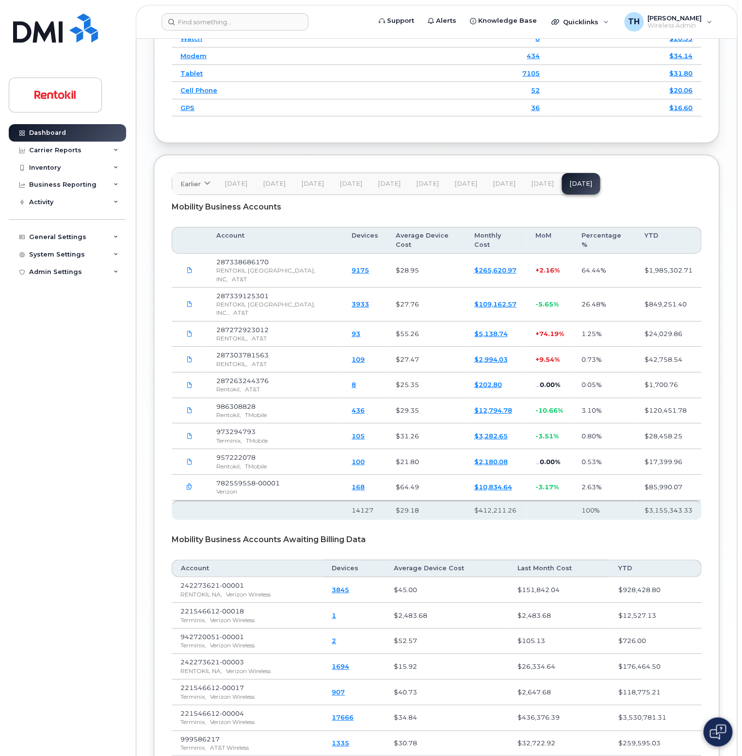
click at [531, 180] on span "[DATE]" at bounding box center [542, 184] width 23 height 8
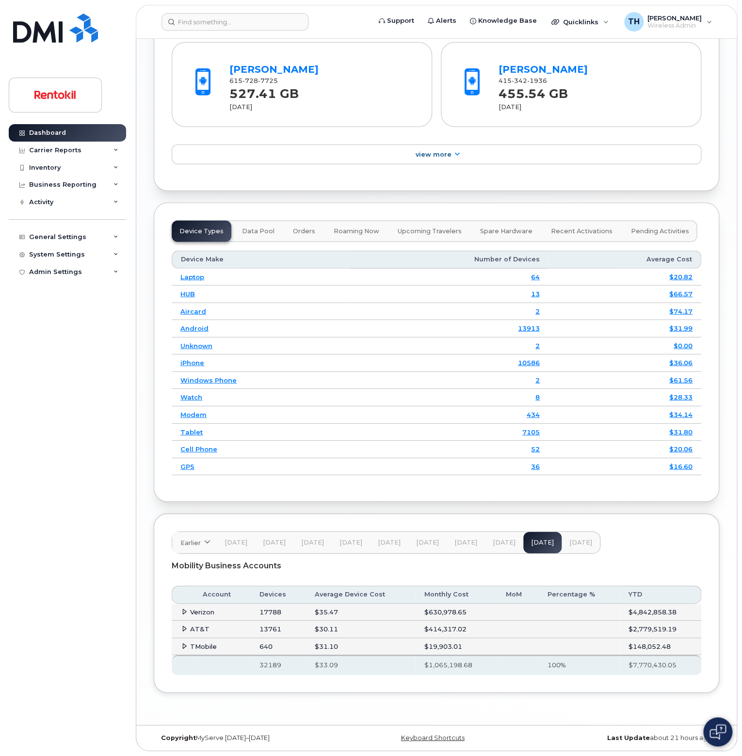
scroll to position [1166, 0]
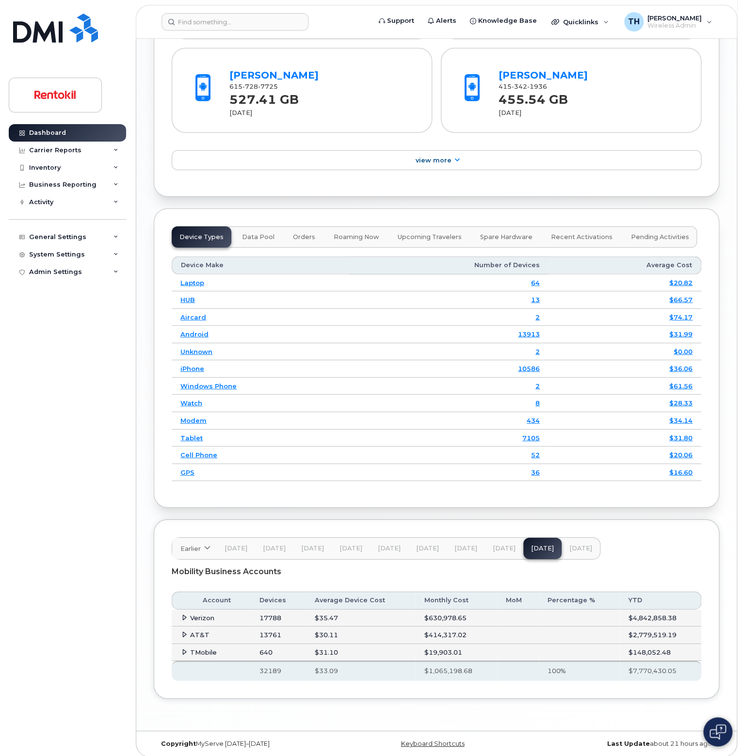
click at [184, 615] on icon at bounding box center [184, 618] width 6 height 6
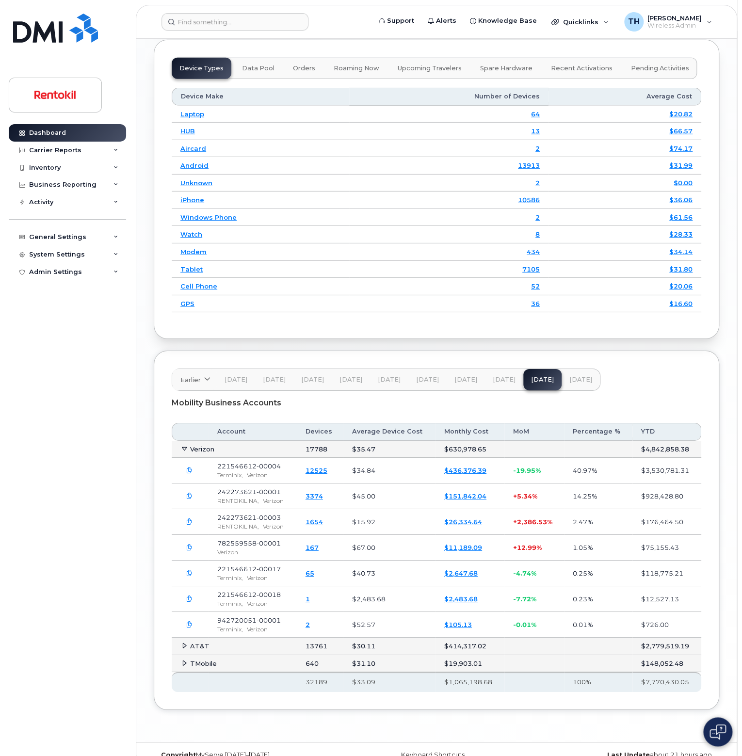
scroll to position [1345, 0]
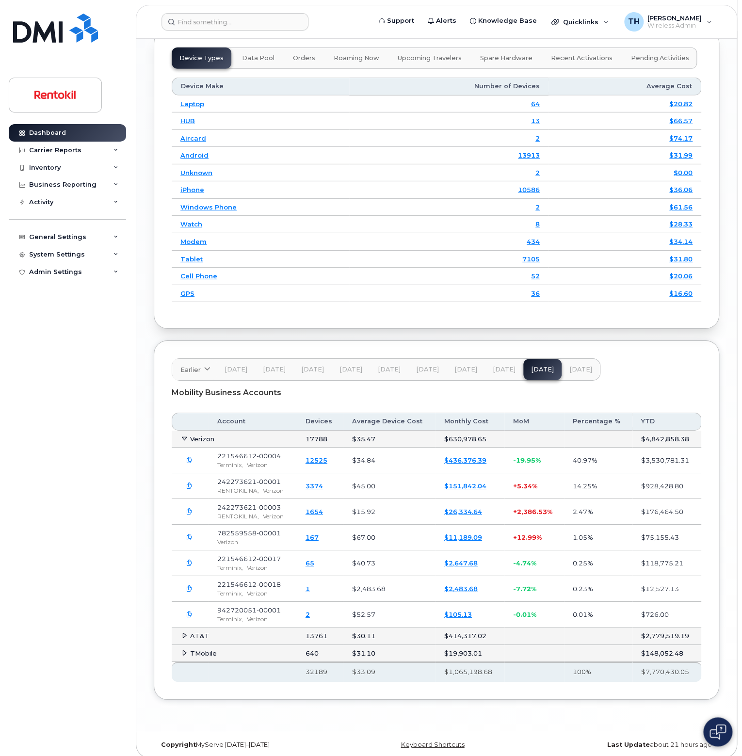
click at [584, 367] on span "[DATE]" at bounding box center [580, 370] width 23 height 8
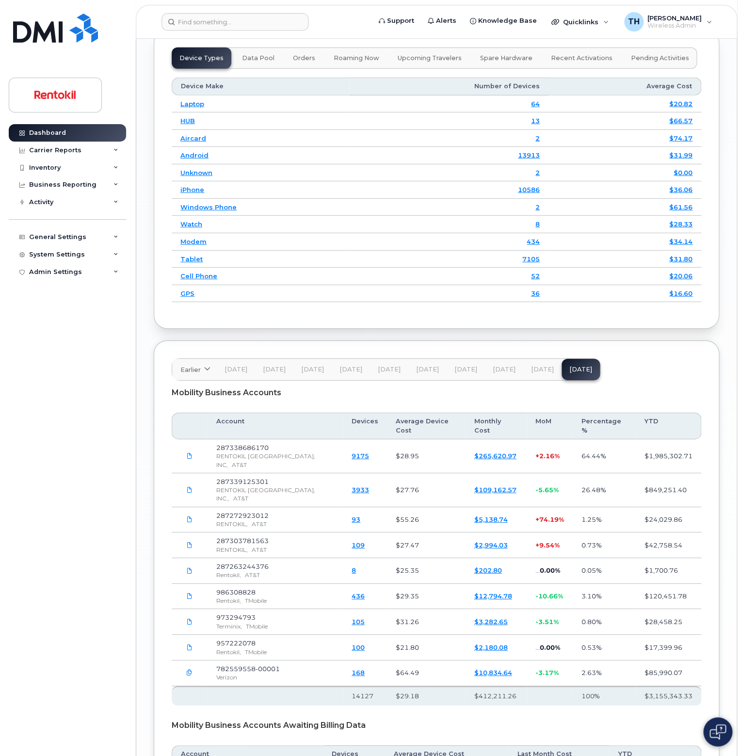
click at [550, 368] on button "[DATE]" at bounding box center [542, 369] width 38 height 21
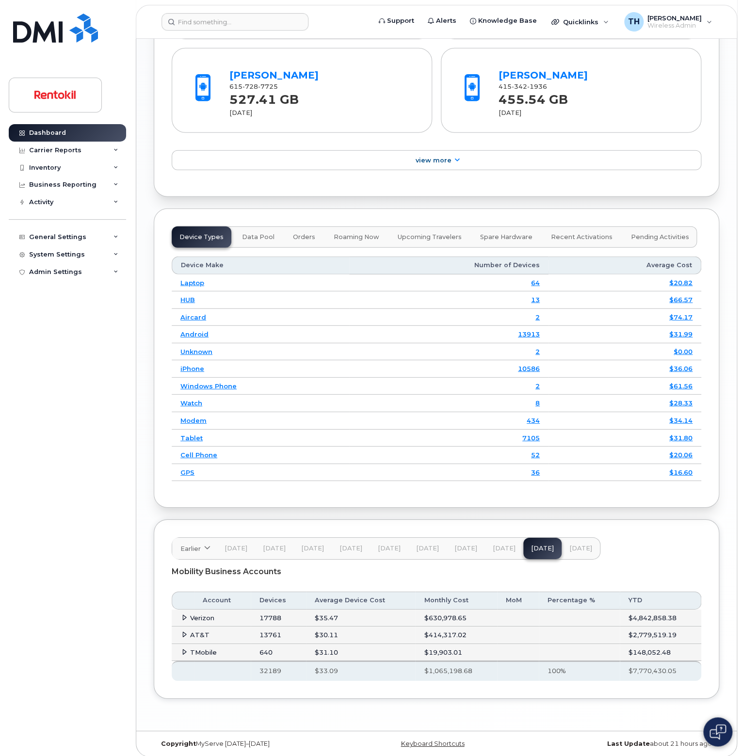
click at [178, 615] on td "Verizon" at bounding box center [211, 618] width 79 height 17
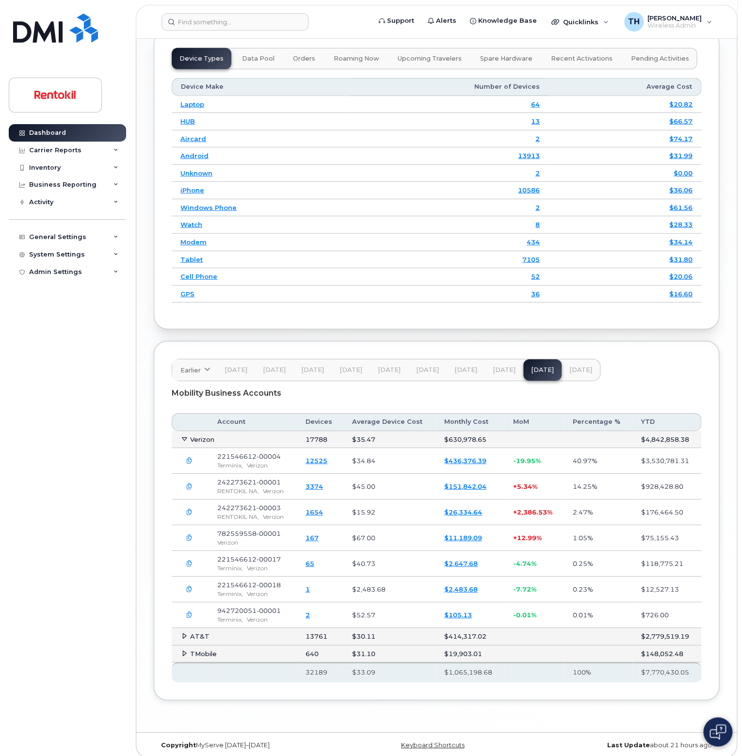
scroll to position [1345, 0]
drag, startPoint x: 318, startPoint y: 668, endPoint x: 332, endPoint y: 669, distance: 13.6
click at [332, 669] on th "32189" at bounding box center [320, 671] width 47 height 19
click at [182, 436] on icon at bounding box center [184, 439] width 6 height 6
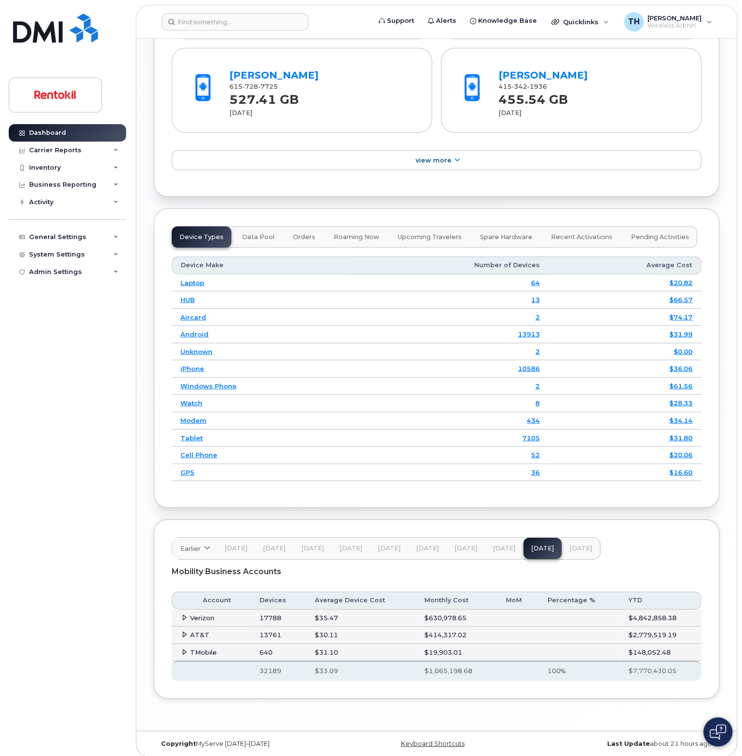
click at [191, 615] on span "Verizon" at bounding box center [202, 618] width 24 height 8
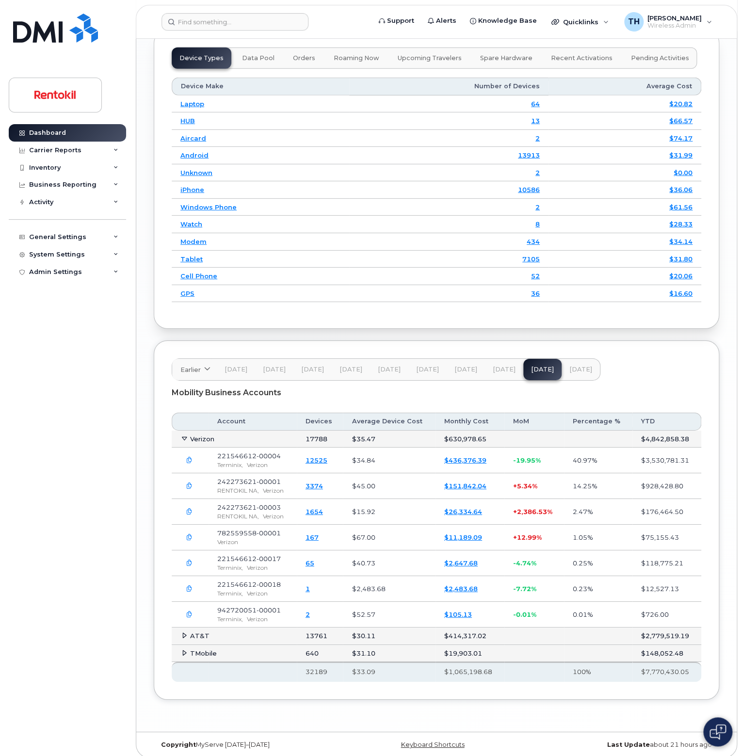
click at [569, 366] on span "[DATE]" at bounding box center [580, 370] width 23 height 8
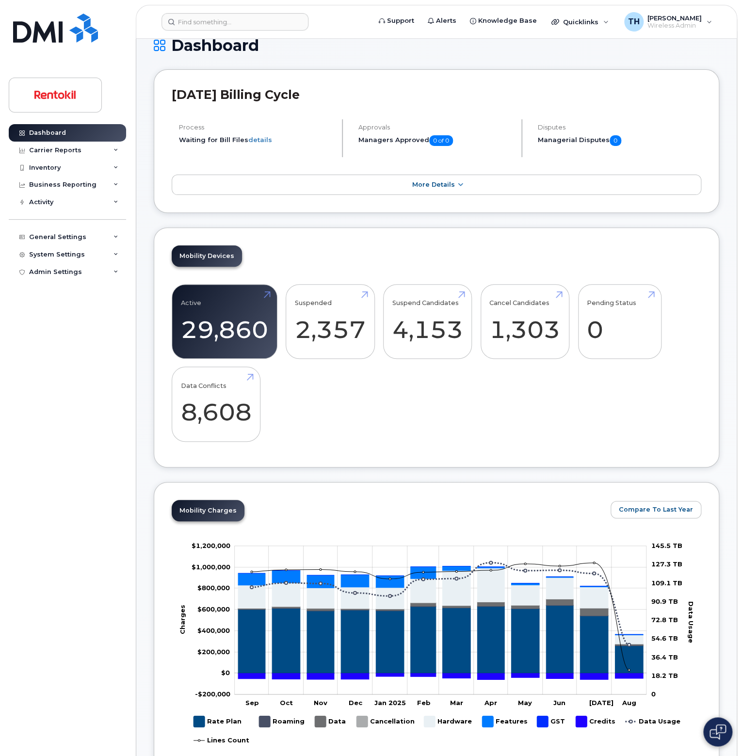
scroll to position [0, 0]
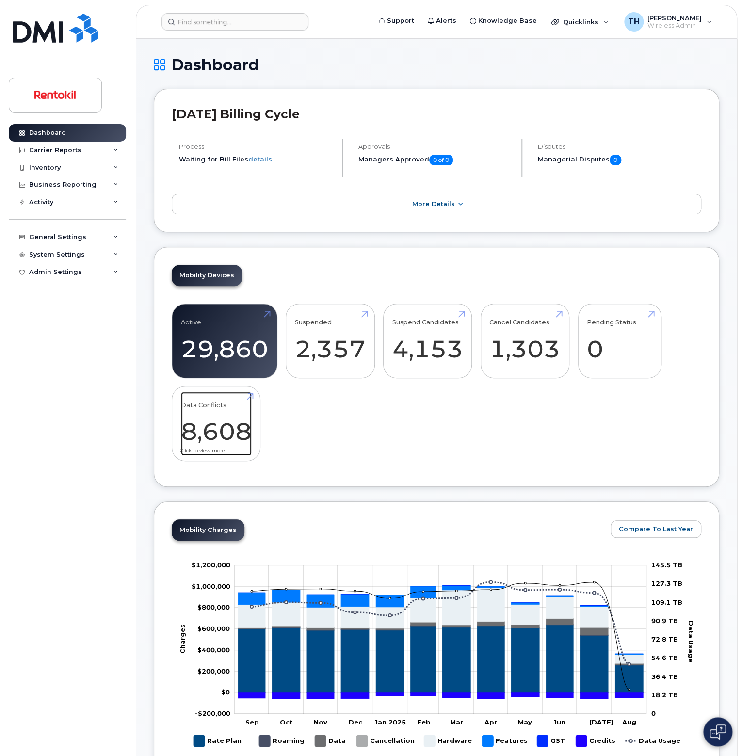
click at [236, 431] on link "Data Conflicts 8,608" at bounding box center [216, 424] width 71 height 64
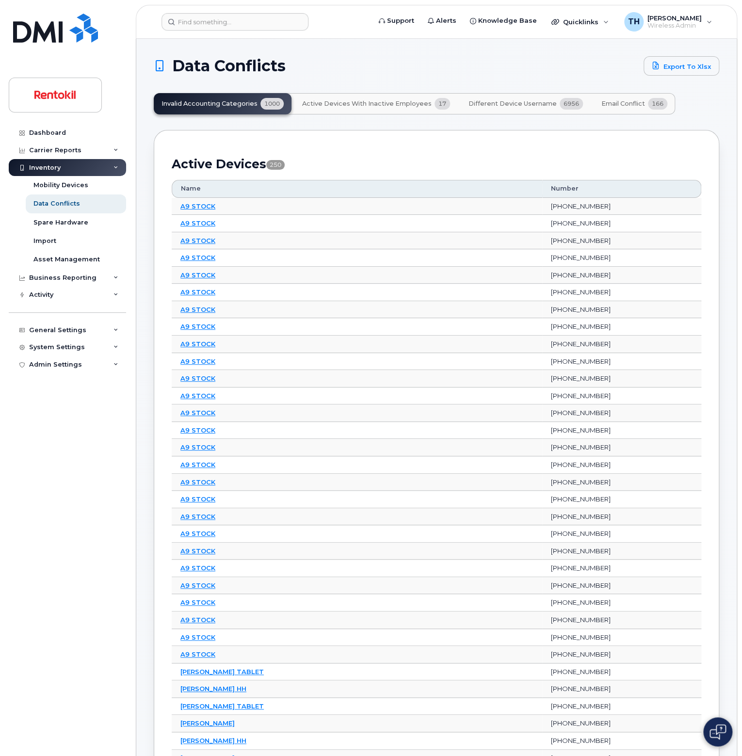
click at [543, 106] on span "Different Device Username" at bounding box center [513, 104] width 88 height 8
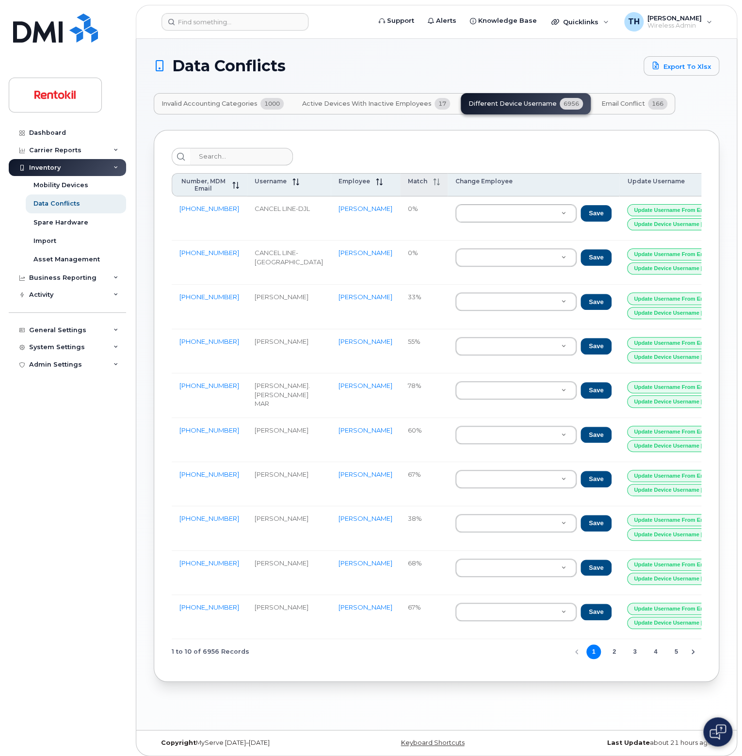
click at [407, 187] on th "Match" at bounding box center [424, 184] width 48 height 23
click at [408, 187] on th "Match" at bounding box center [424, 184] width 48 height 23
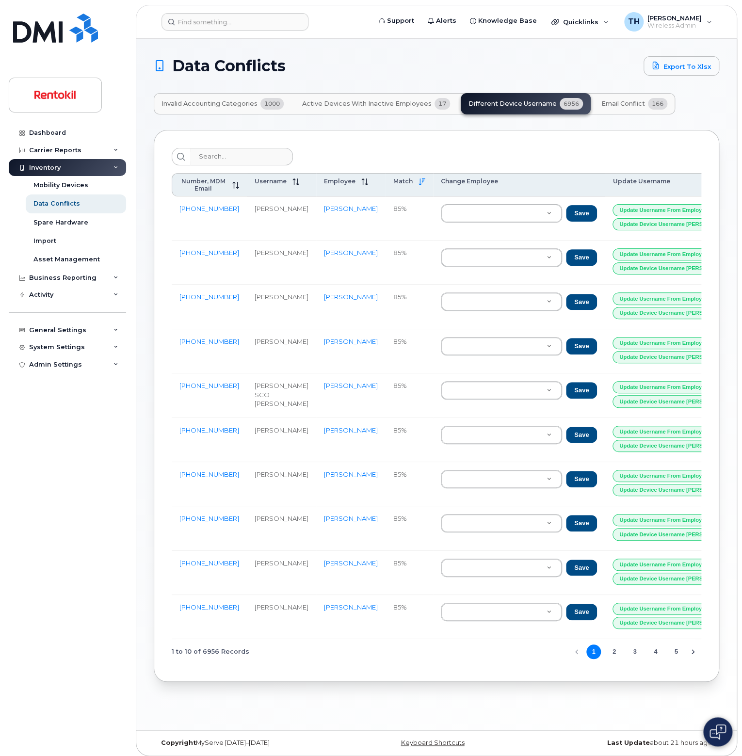
click at [605, 213] on td "Update Username from Employee Update Device Username [PERSON_NAME]" at bounding box center [675, 218] width 141 height 44
click at [613, 216] on button "Update Username from Employee" at bounding box center [664, 210] width 102 height 12
click at [618, 216] on button "Update Username from Employee" at bounding box center [664, 210] width 102 height 12
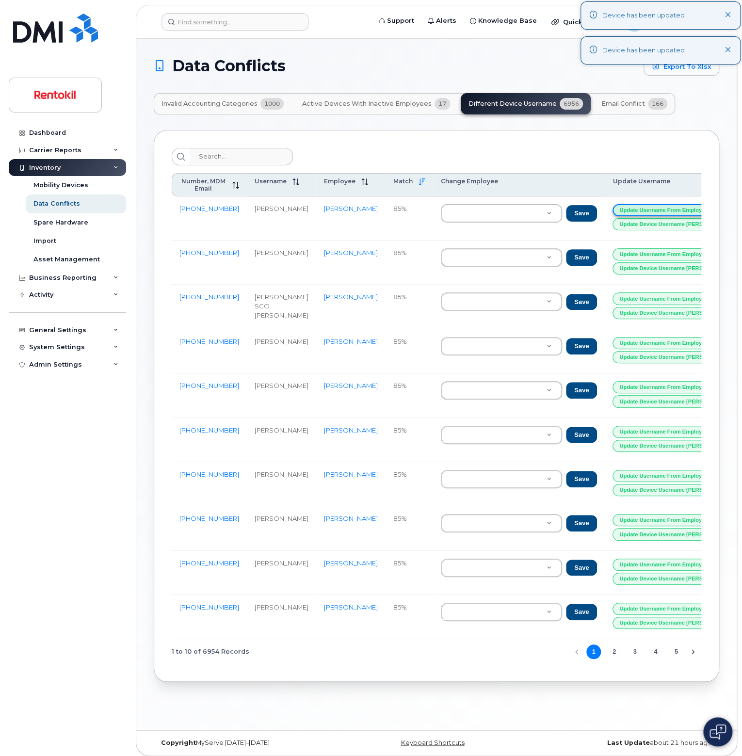
click at [618, 216] on button "Update Username from Employee" at bounding box center [664, 210] width 102 height 12
click at [618, 218] on button "Update Device Username [PERSON_NAME]" at bounding box center [676, 224] width 126 height 12
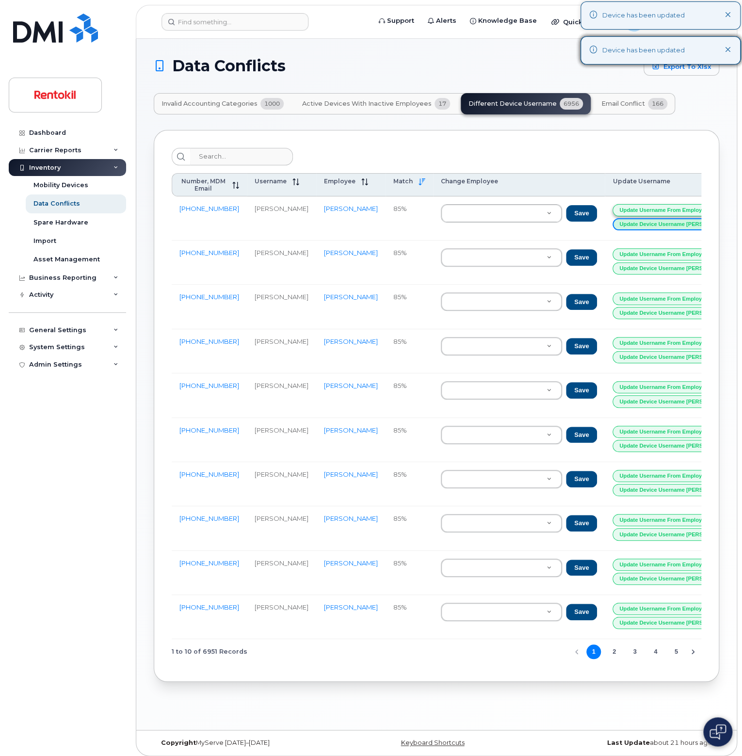
click at [618, 218] on button "Update Device Username [PERSON_NAME]" at bounding box center [676, 224] width 126 height 12
click at [622, 209] on button "Update Username from Employee" at bounding box center [664, 210] width 102 height 12
click at [653, 211] on button "Update Username from Employee" at bounding box center [664, 210] width 102 height 12
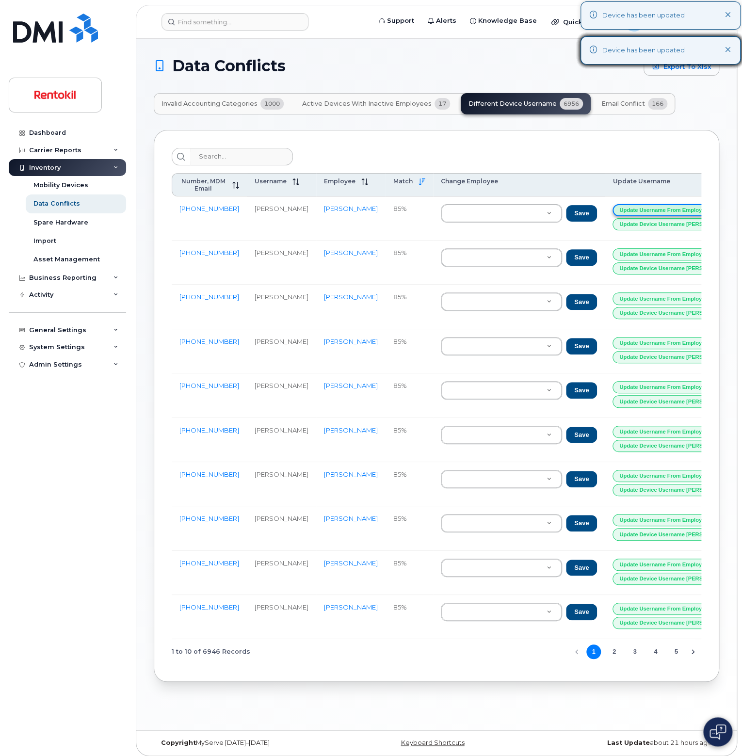
click at [667, 207] on button "Update Username from Employee" at bounding box center [664, 210] width 102 height 12
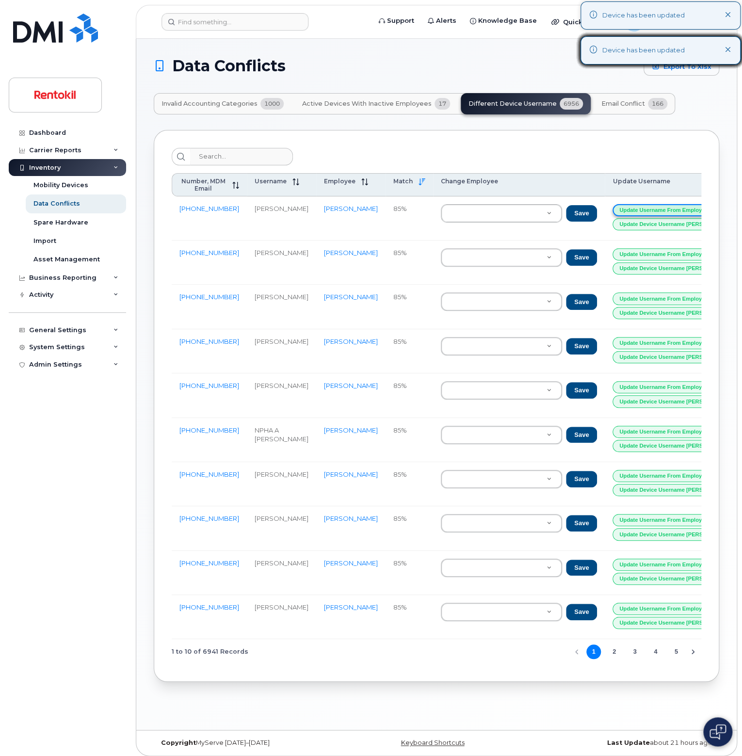
click at [667, 207] on button "Update Username from Employee" at bounding box center [664, 210] width 102 height 12
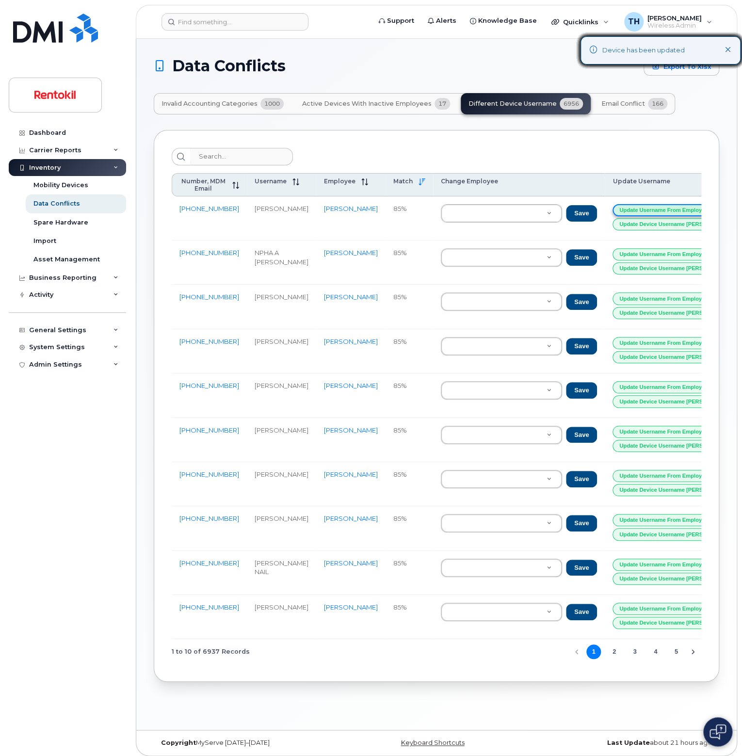
click at [667, 207] on button "Update Username from Employee" at bounding box center [664, 210] width 102 height 12
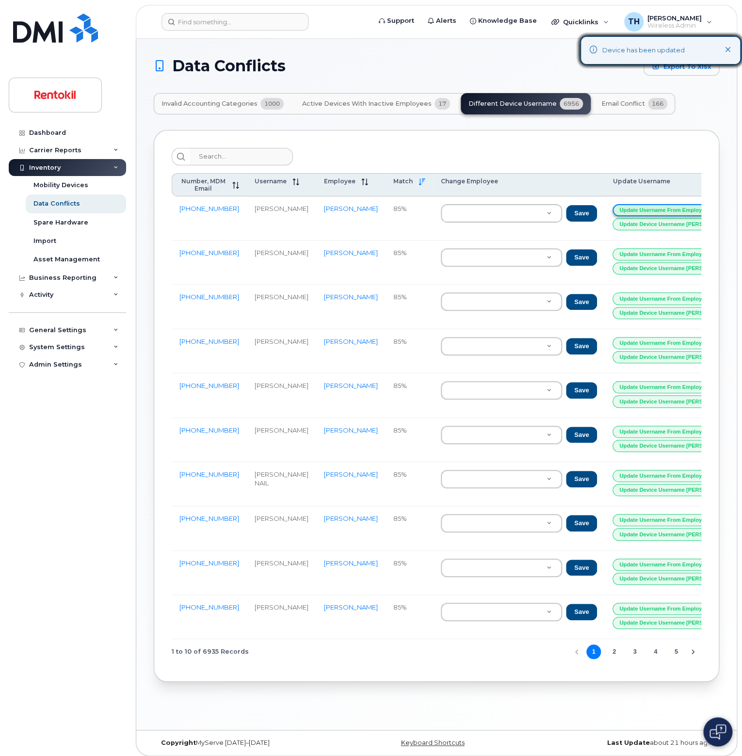
click at [667, 207] on button "Update Username from Employee" at bounding box center [664, 210] width 102 height 12
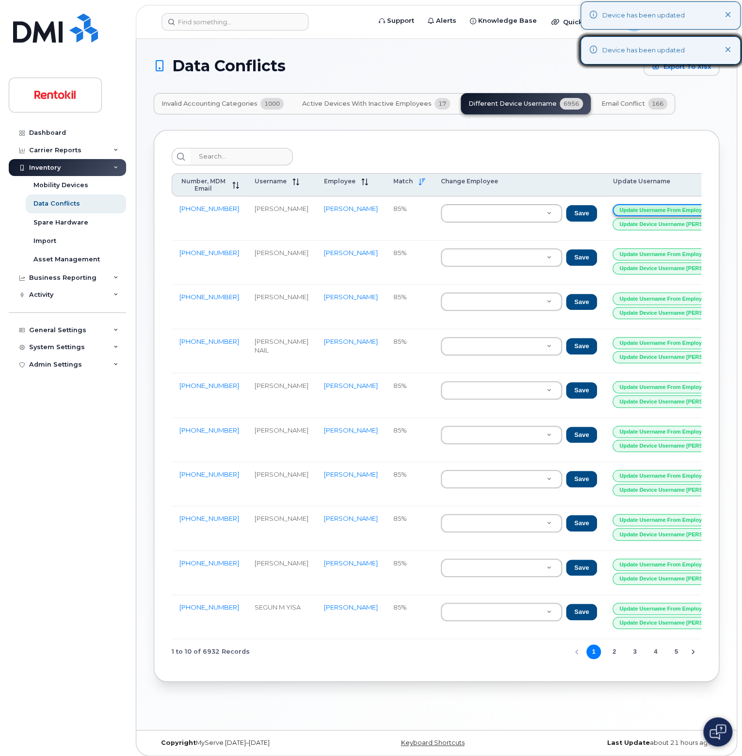
click at [667, 207] on button "Update Username from Employee" at bounding box center [664, 210] width 102 height 12
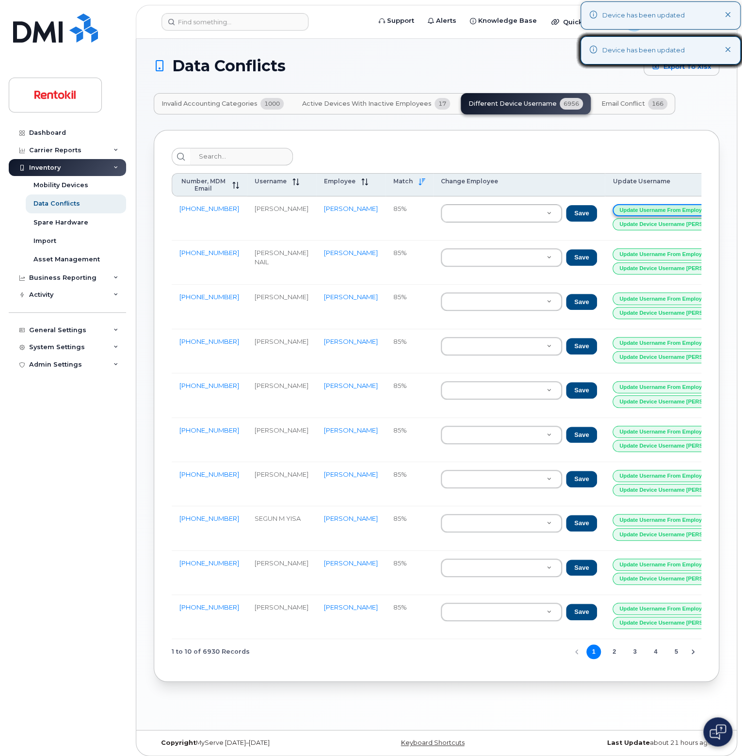
click at [667, 207] on button "Update Username from Employee" at bounding box center [664, 210] width 102 height 12
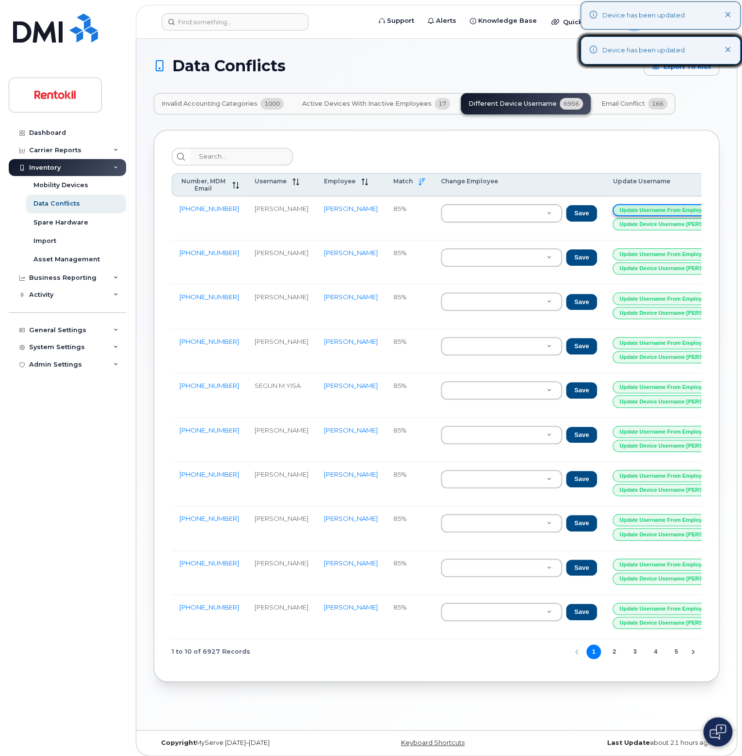
click at [667, 207] on button "Update Username from Employee" at bounding box center [664, 210] width 102 height 12
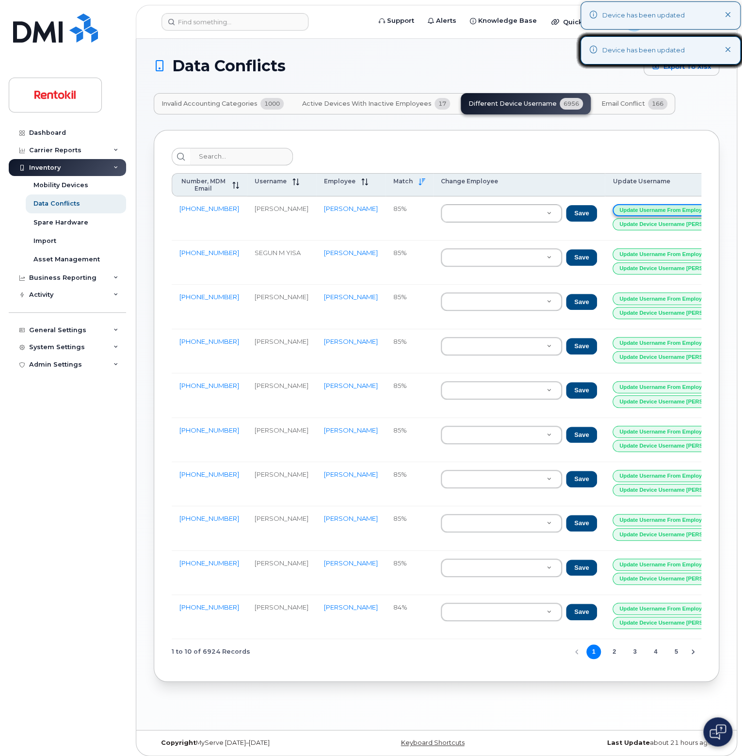
click at [667, 207] on button "Update Username from Employee" at bounding box center [664, 210] width 102 height 12
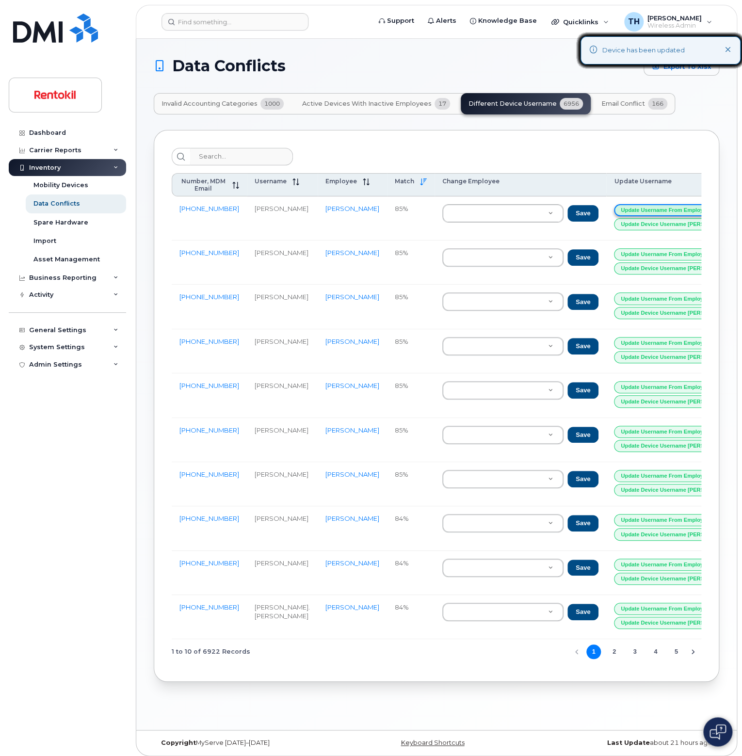
click at [667, 207] on button "Update Username from Employee" at bounding box center [665, 210] width 102 height 12
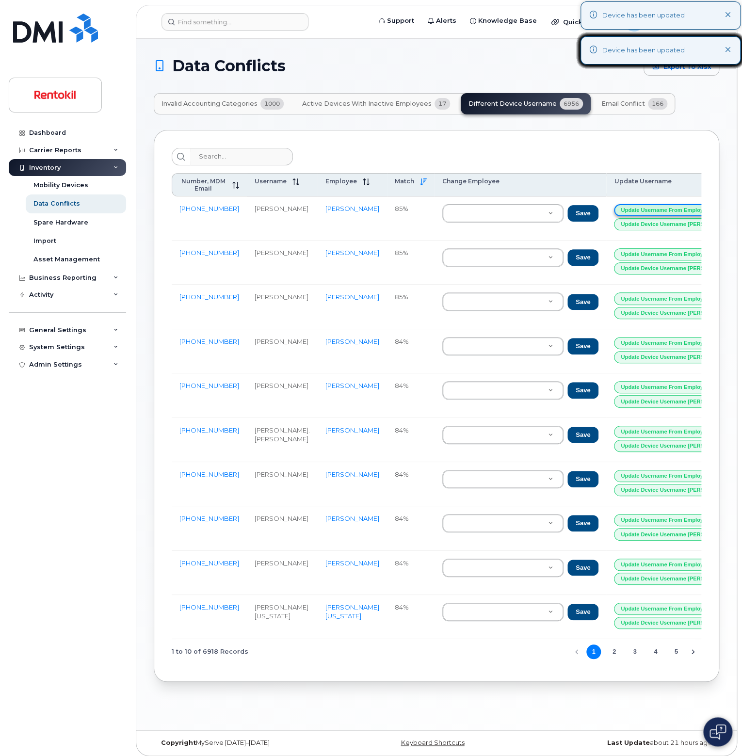
click at [667, 207] on button "Update Username from Employee" at bounding box center [665, 210] width 102 height 12
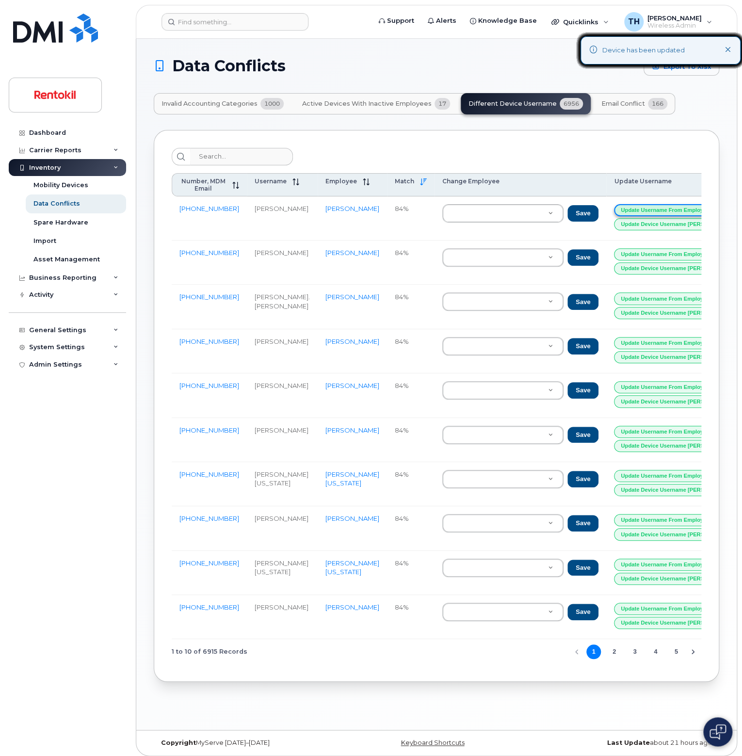
click at [667, 207] on button "Update Username from Employee" at bounding box center [665, 210] width 102 height 12
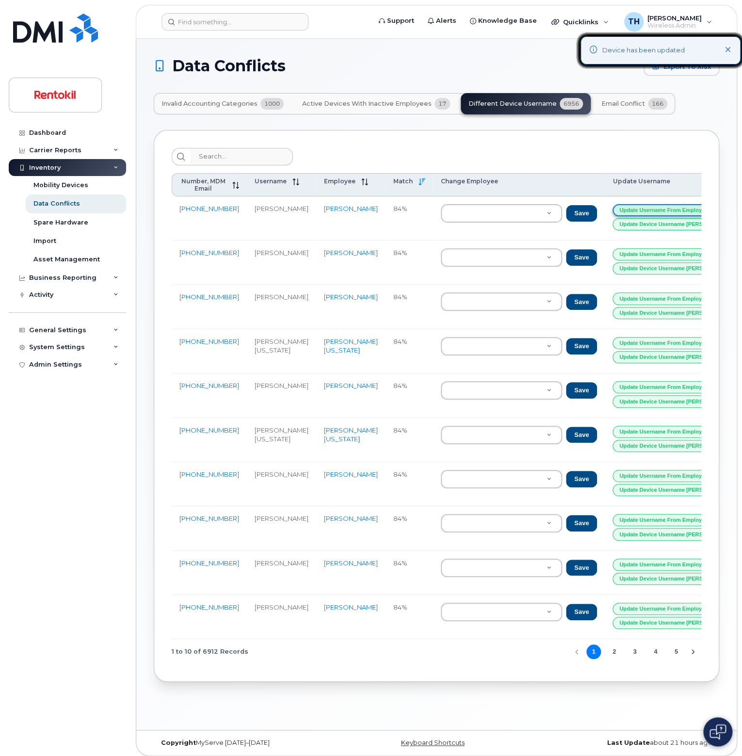
click at [667, 207] on button "Update Username from Employee" at bounding box center [664, 210] width 102 height 12
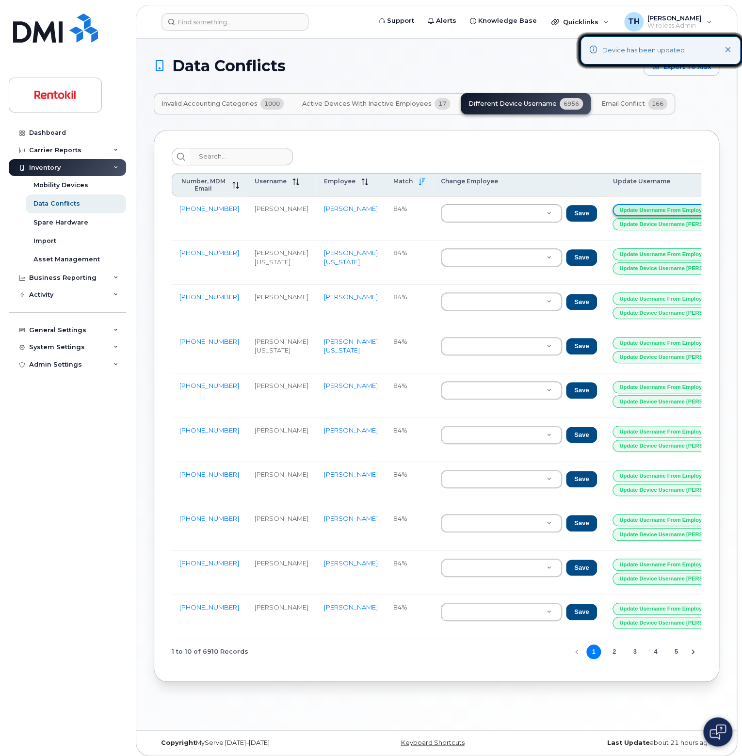
click at [667, 207] on button "Update Username from Employee" at bounding box center [664, 210] width 102 height 12
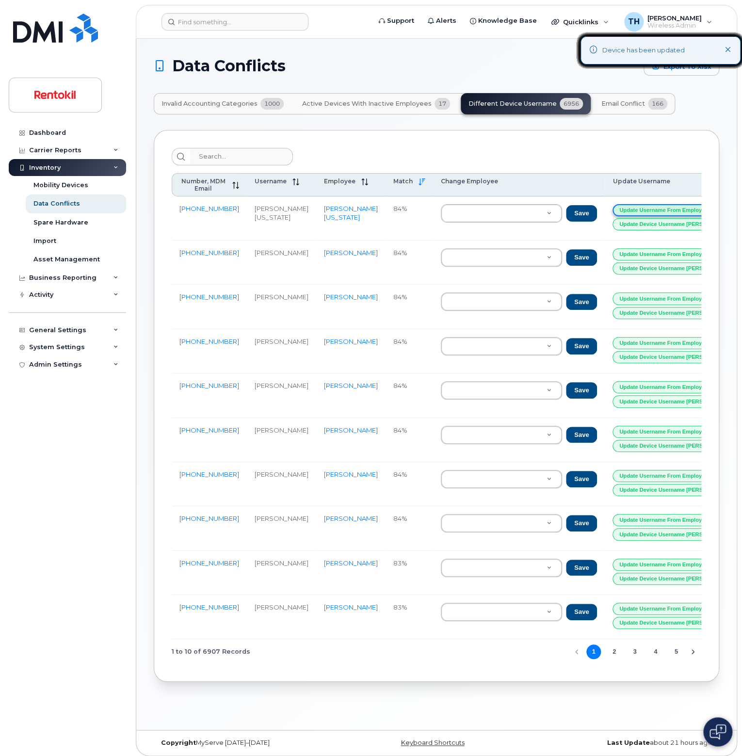
click at [667, 207] on button "Update Username from Employee" at bounding box center [664, 210] width 102 height 12
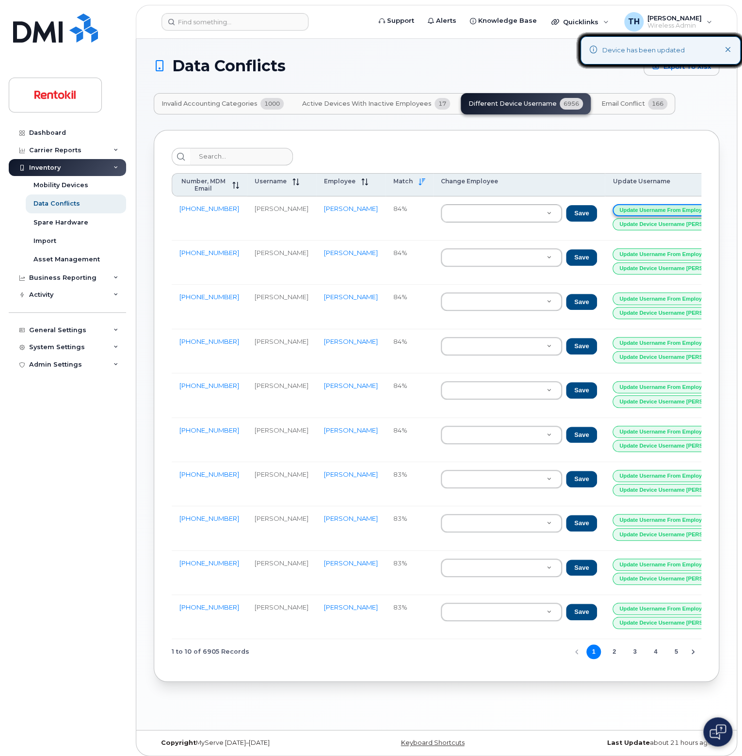
click at [667, 207] on button "Update Username from Employee" at bounding box center [664, 210] width 102 height 12
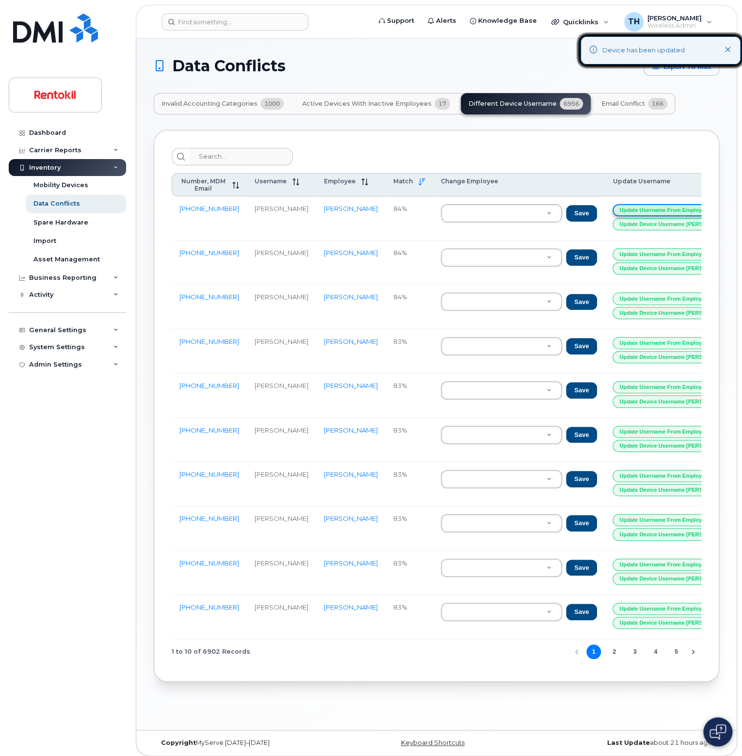
click at [667, 207] on button "Update Username from Employee" at bounding box center [664, 210] width 102 height 12
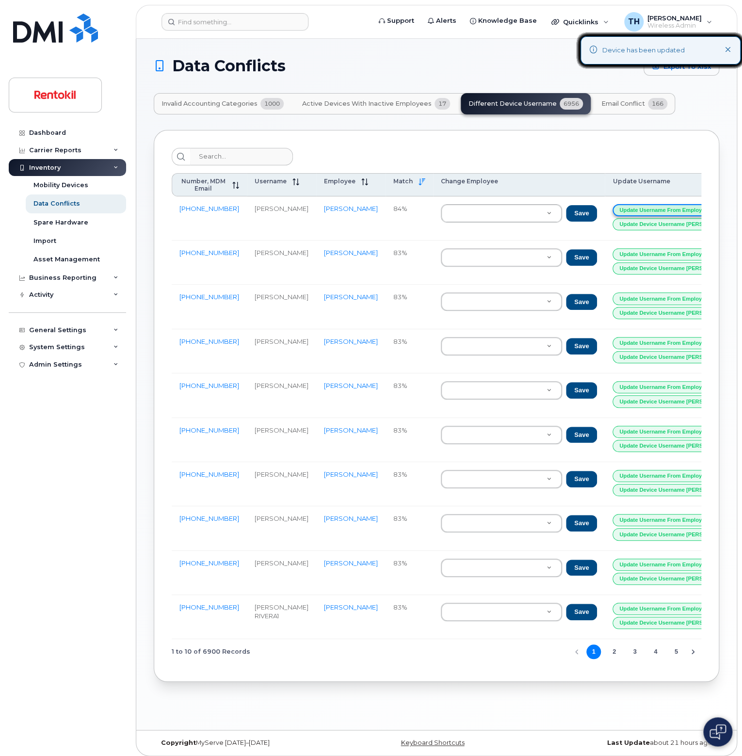
click at [667, 207] on button "Update Username from Employee" at bounding box center [664, 210] width 102 height 12
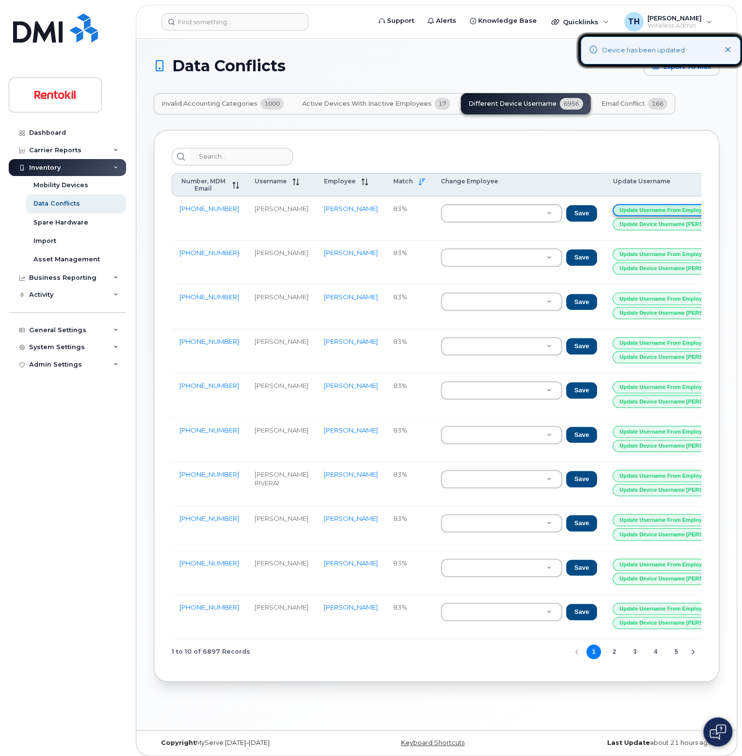
click at [667, 207] on button "Update Username from Employee" at bounding box center [664, 210] width 102 height 12
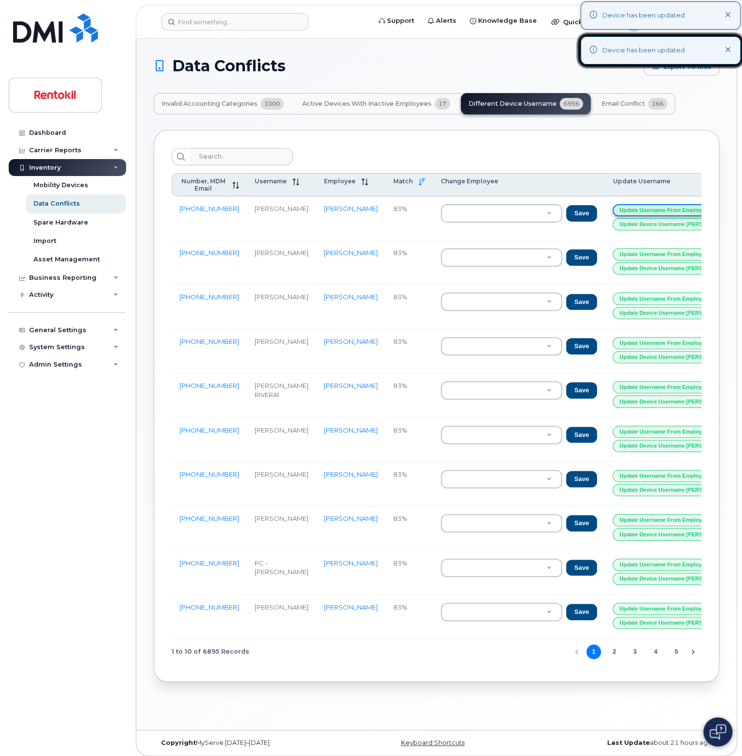
click at [667, 207] on button "Update Username from Employee" at bounding box center [664, 210] width 102 height 12
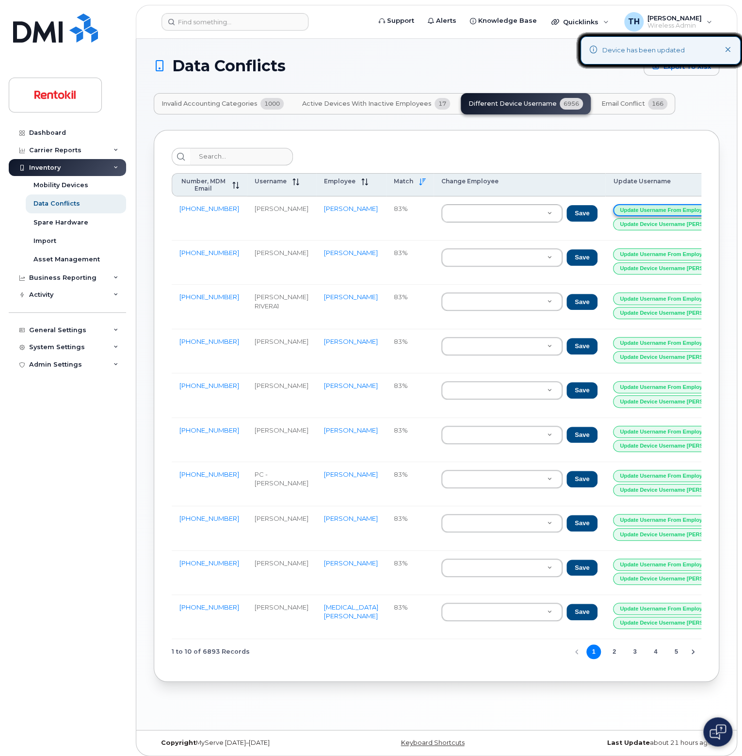
click at [667, 207] on button "Update Username from Employee" at bounding box center [664, 210] width 102 height 12
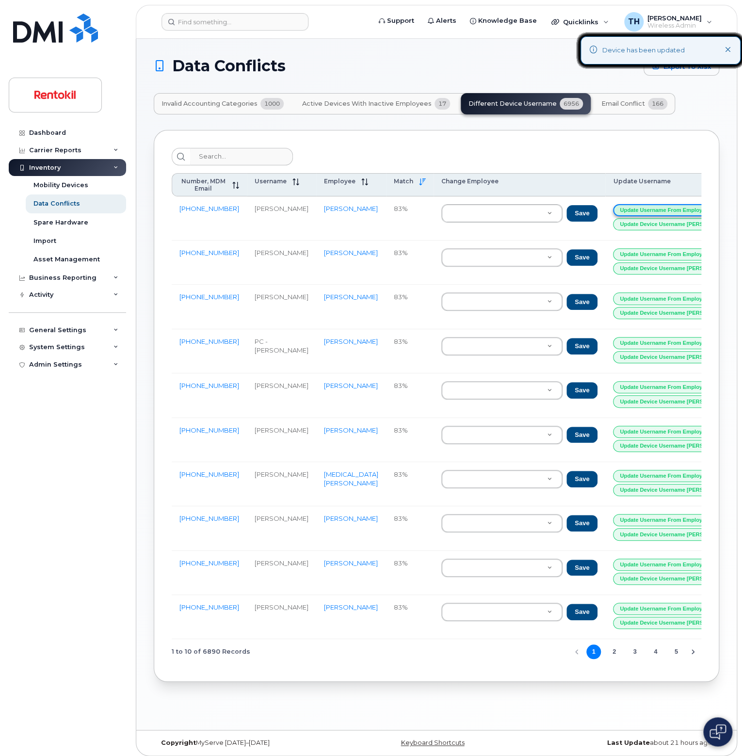
click at [667, 207] on button "Update Username from Employee" at bounding box center [664, 210] width 102 height 12
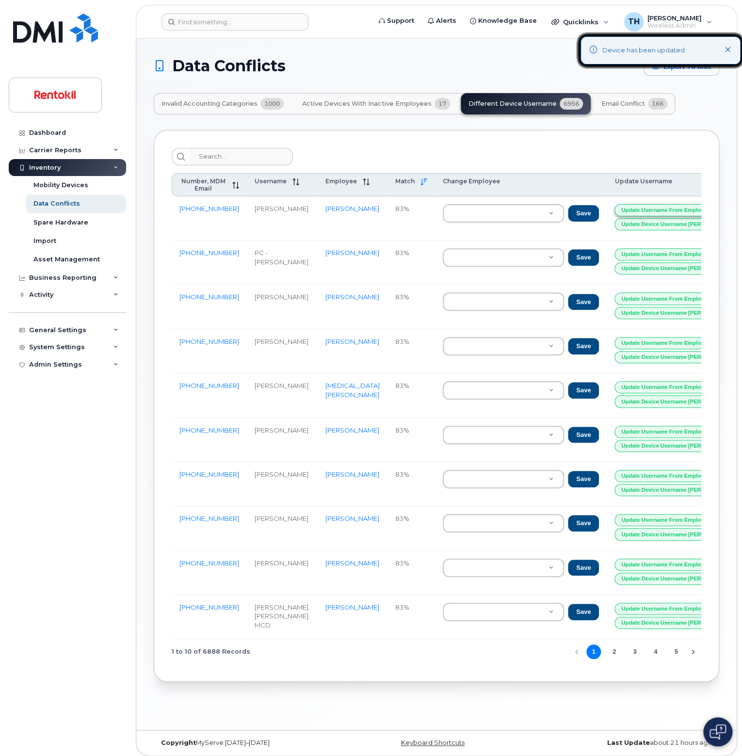
click at [667, 207] on td "Update Username from Employee Update Device Username [PERSON_NAME]" at bounding box center [677, 218] width 141 height 44
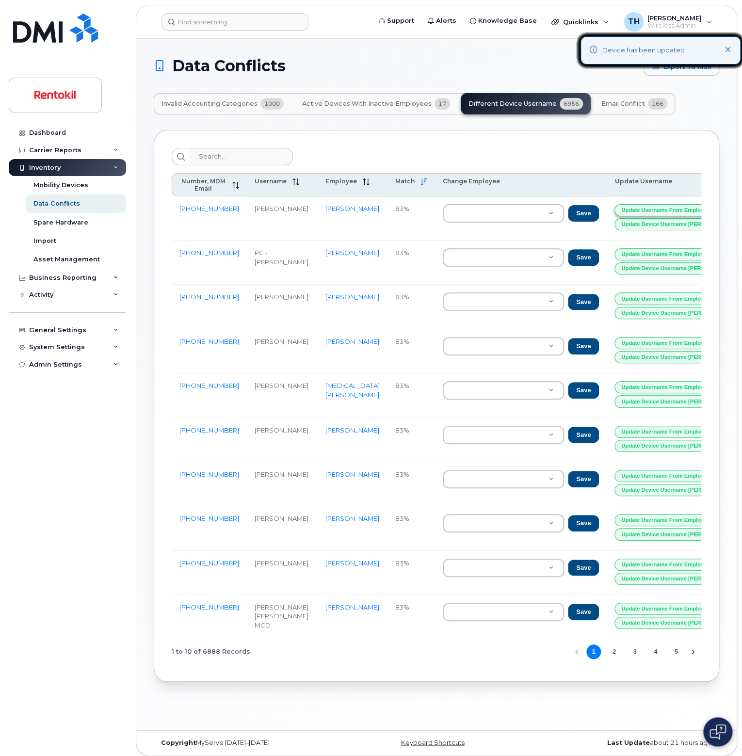
click at [667, 207] on td "Update Username from Employee Update Device Username [PERSON_NAME]" at bounding box center [677, 218] width 141 height 44
click at [669, 211] on button "Update Username from Employee" at bounding box center [666, 210] width 102 height 12
click at [669, 212] on button "Update Username from Employee" at bounding box center [666, 210] width 102 height 12
click at [669, 213] on button "Update Username from Employee" at bounding box center [666, 210] width 102 height 12
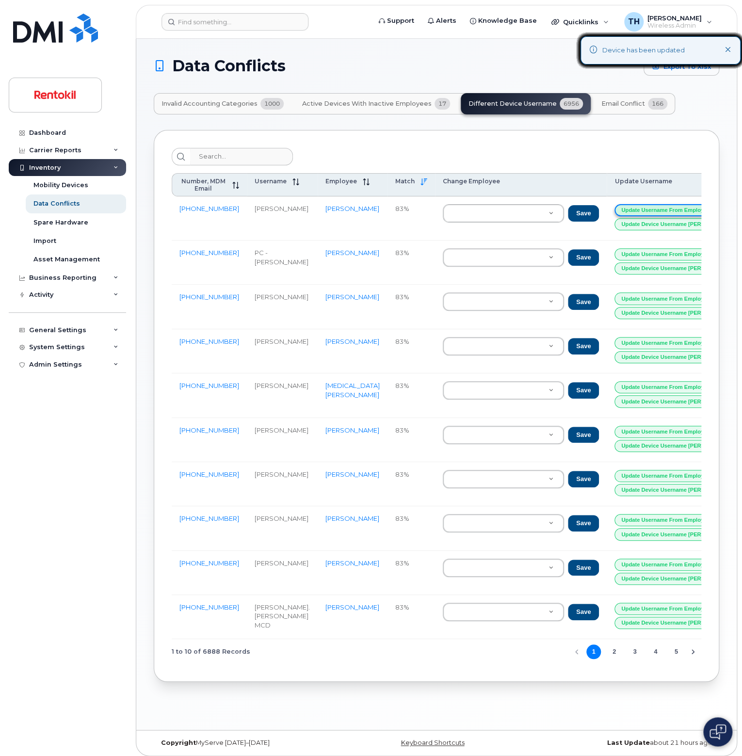
click at [669, 213] on button "Update Username from Employee" at bounding box center [666, 210] width 102 height 12
click at [725, 193] on div "Data Conflicts Export to Xlsx Invalid Accounting Categories 1000 Active Devices…" at bounding box center [436, 384] width 600 height 691
click at [688, 212] on button "Update Username from Employee" at bounding box center [666, 210] width 102 height 12
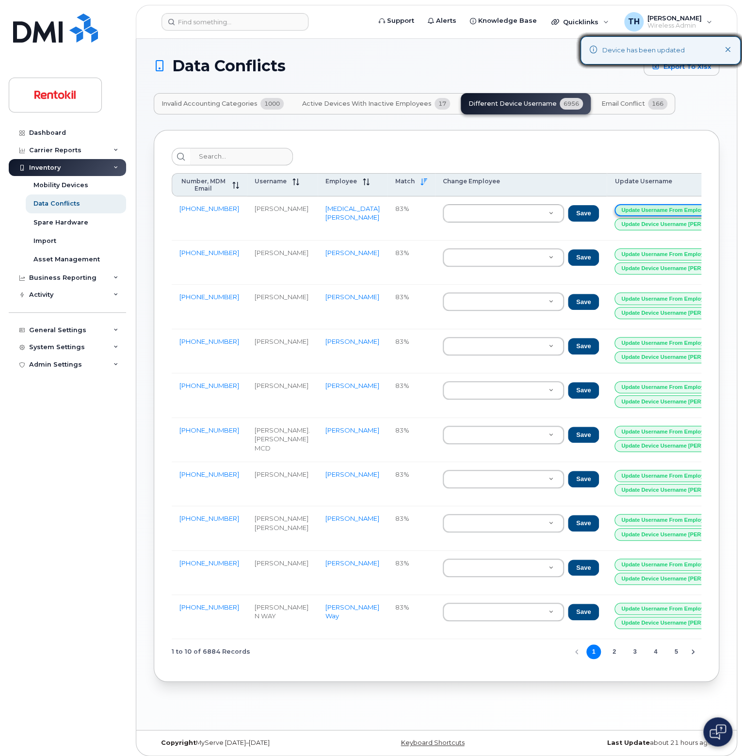
click at [688, 212] on button "Update Username from Employee" at bounding box center [666, 210] width 102 height 12
click at [688, 212] on button "Update Username from Employee" at bounding box center [665, 210] width 102 height 12
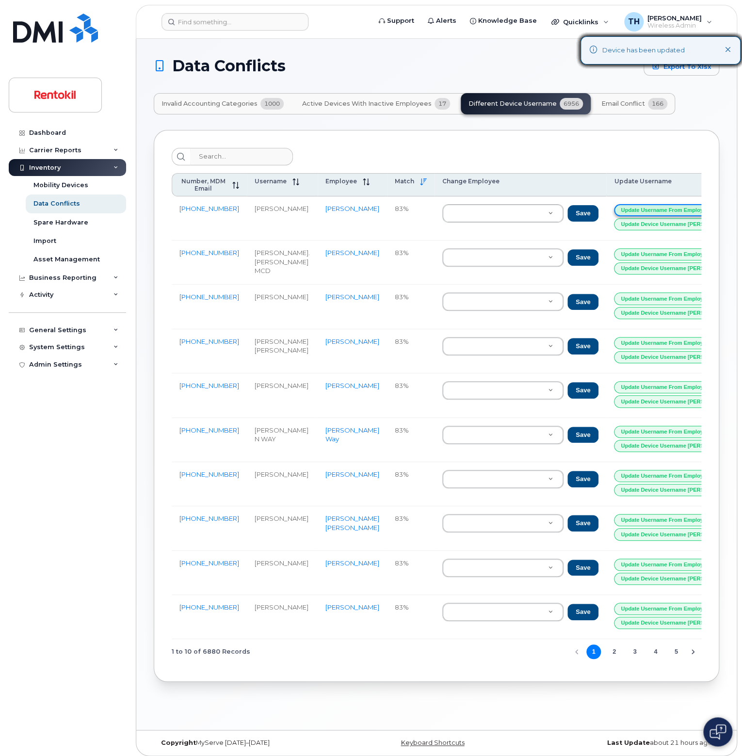
click at [688, 212] on button "Update Username from Employee" at bounding box center [665, 210] width 102 height 12
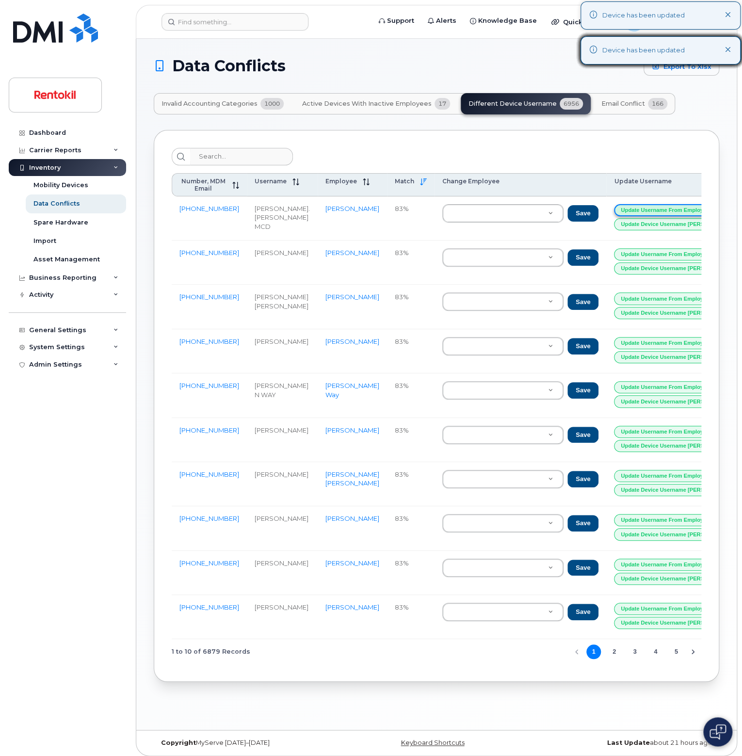
click at [688, 212] on button "Update Username from Employee" at bounding box center [665, 210] width 102 height 12
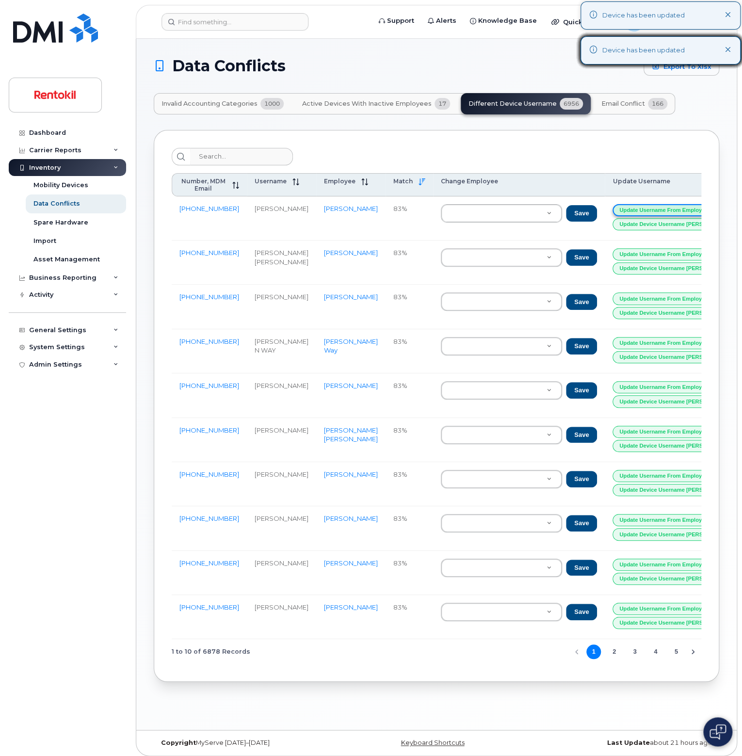
click at [688, 212] on button "Update Username from Employee" at bounding box center [664, 210] width 102 height 12
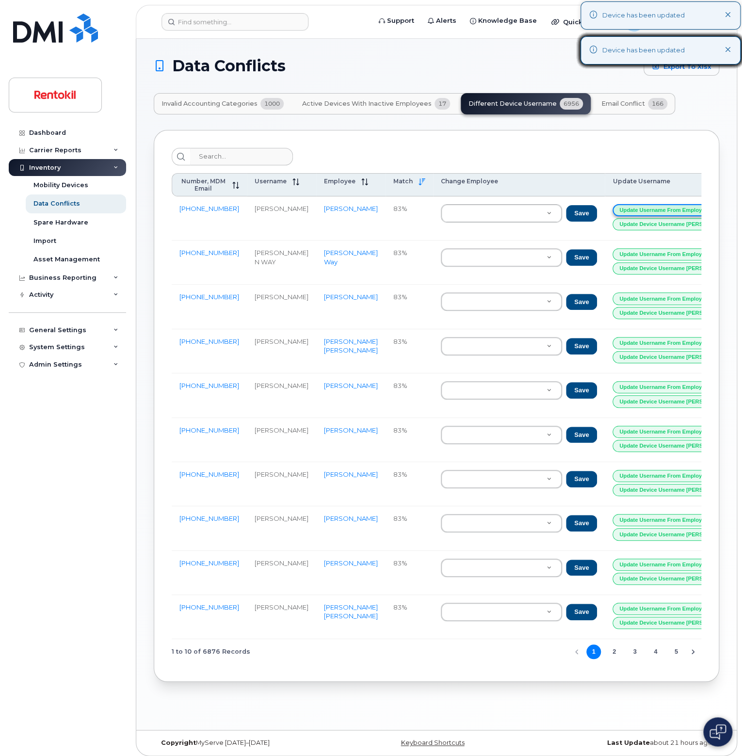
click at [688, 212] on button "Update Username from Employee" at bounding box center [664, 210] width 102 height 12
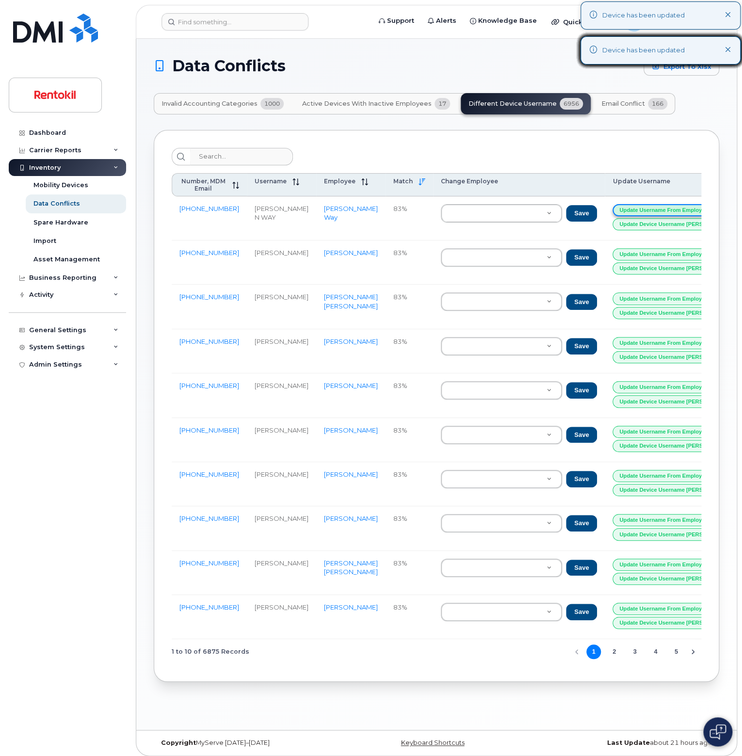
click at [688, 212] on button "Update Username from Employee" at bounding box center [664, 210] width 102 height 12
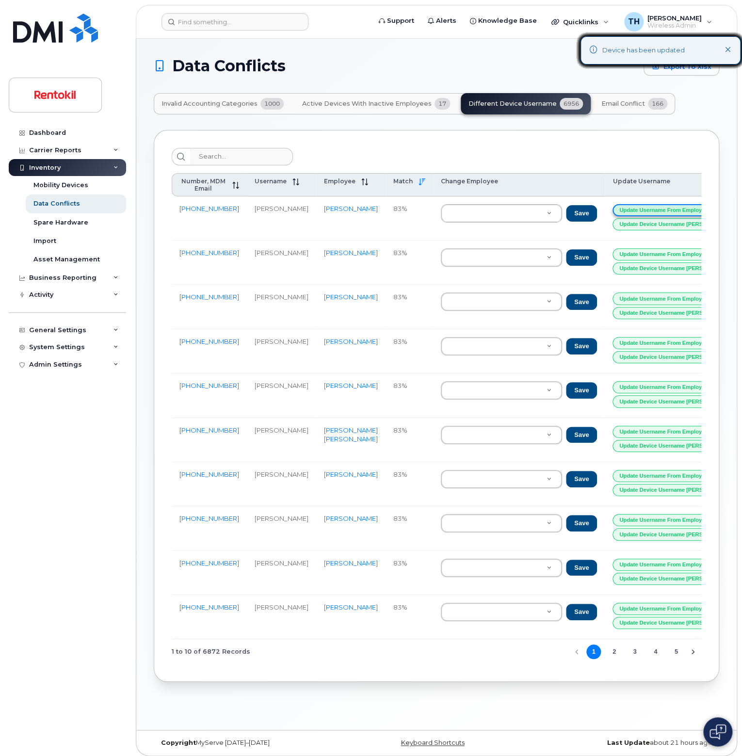
click at [688, 212] on button "Update Username from Employee" at bounding box center [664, 210] width 102 height 12
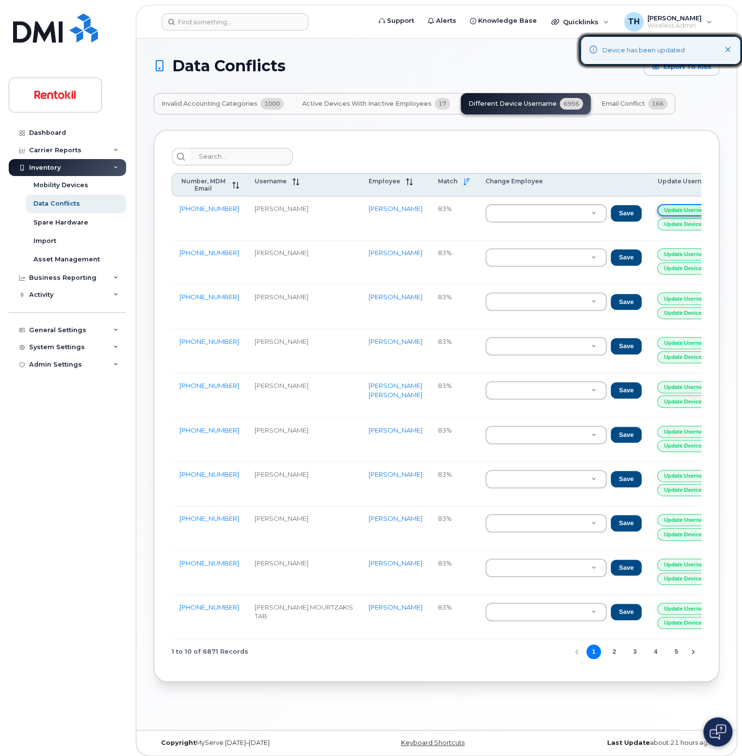
click at [688, 212] on button "Update Username from Employee" at bounding box center [708, 210] width 102 height 12
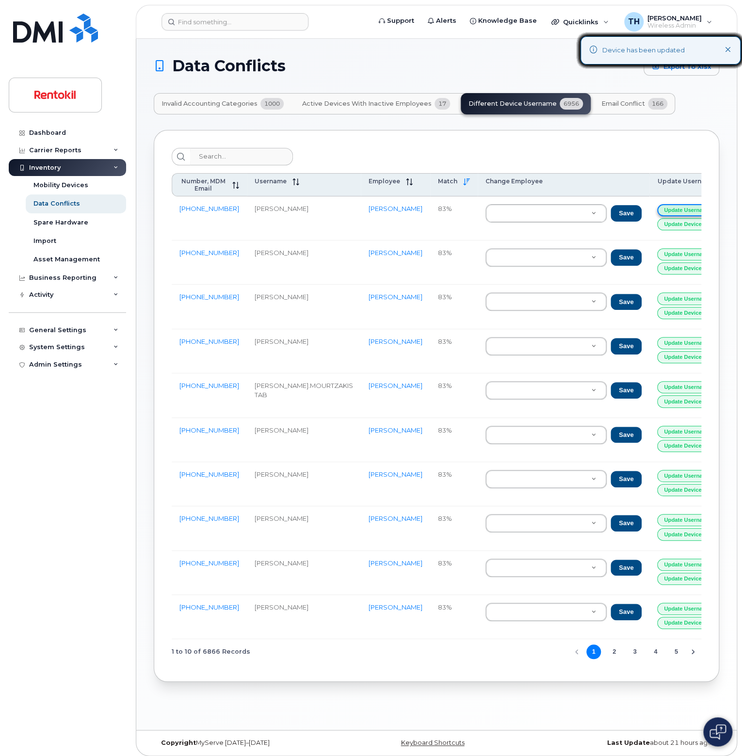
click at [688, 212] on button "Update Username from Employee" at bounding box center [708, 210] width 102 height 12
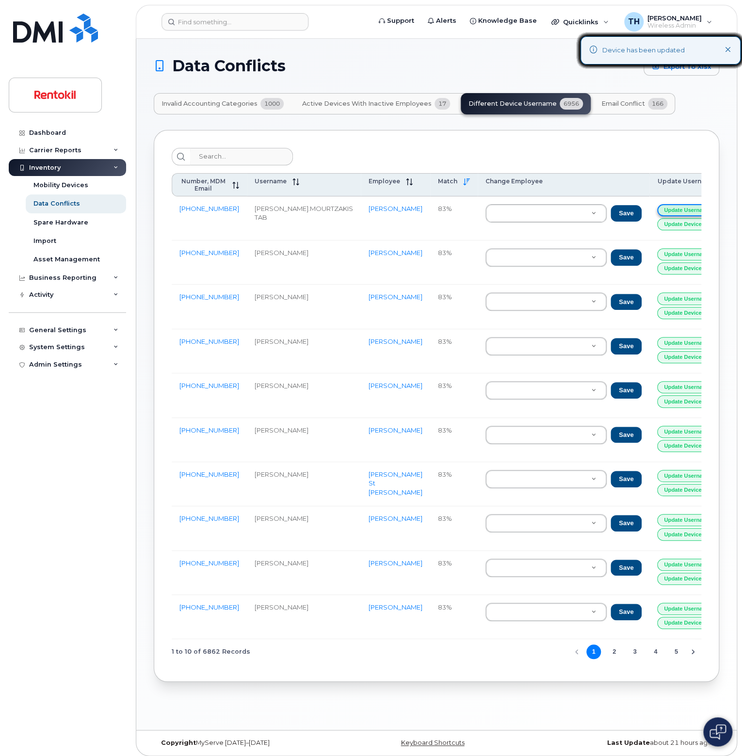
click at [688, 212] on button "Update Username from Employee" at bounding box center [708, 210] width 102 height 12
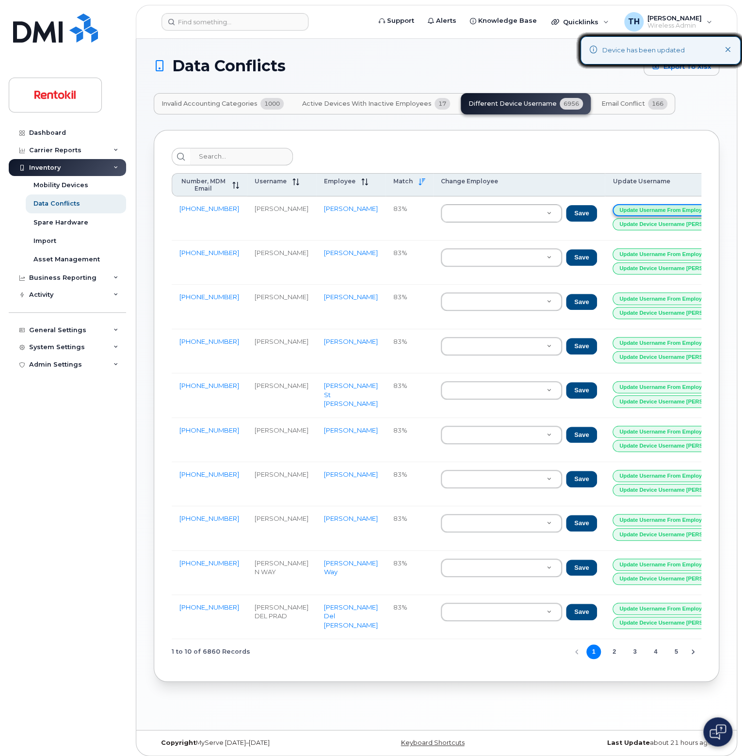
click at [688, 212] on button "Update Username from Employee" at bounding box center [664, 210] width 102 height 12
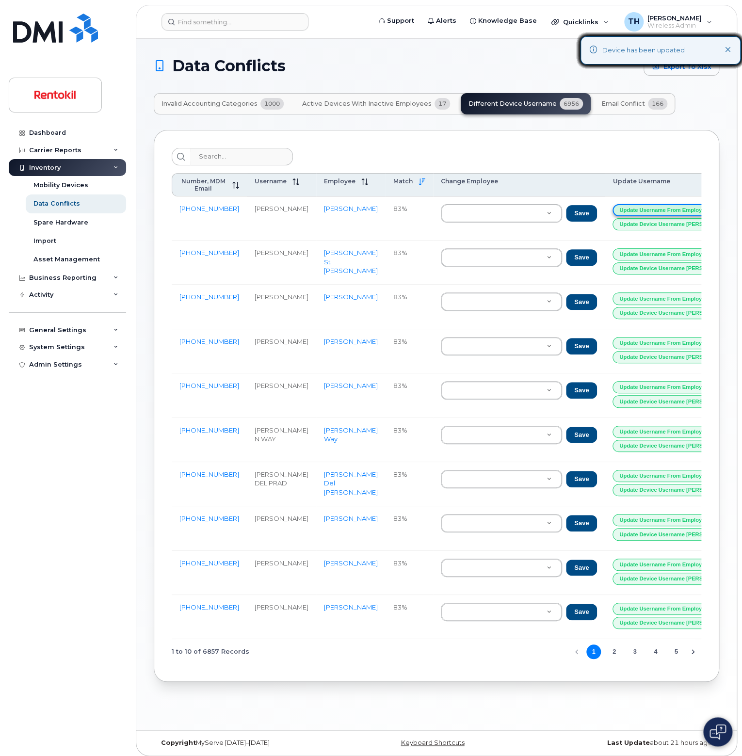
click at [688, 212] on button "Update Username from Employee" at bounding box center [664, 210] width 102 height 12
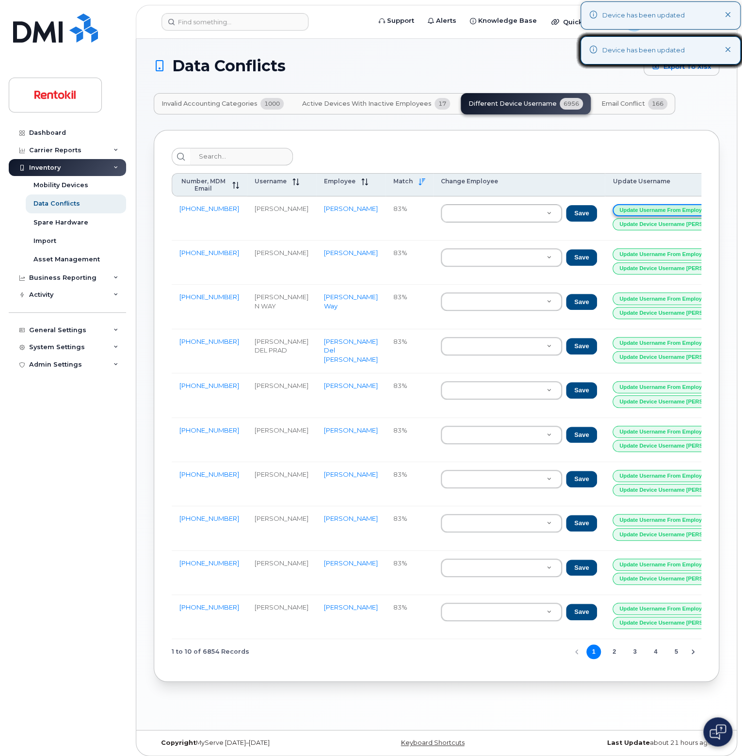
click at [688, 212] on button "Update Username from Employee" at bounding box center [664, 210] width 102 height 12
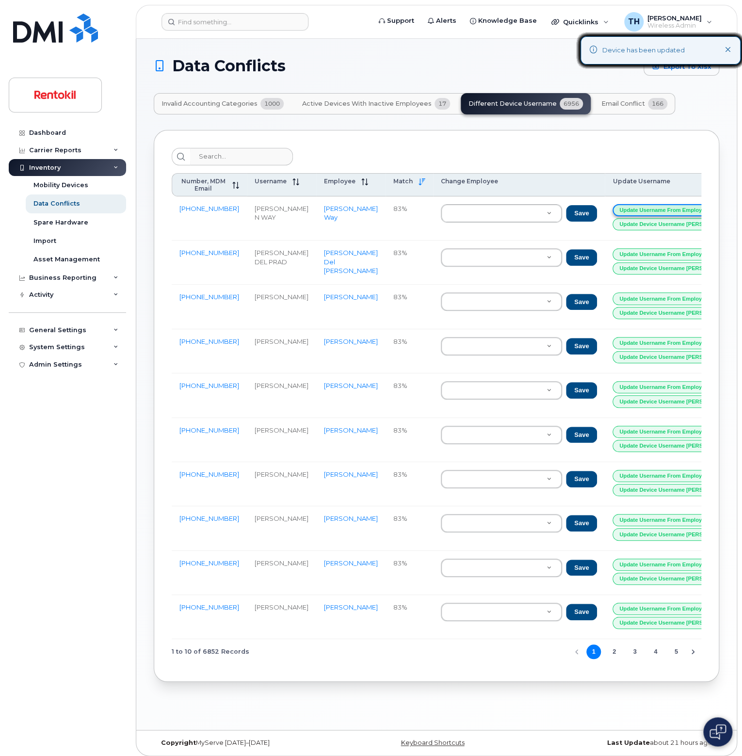
click at [688, 212] on button "Update Username from Employee" at bounding box center [664, 210] width 102 height 12
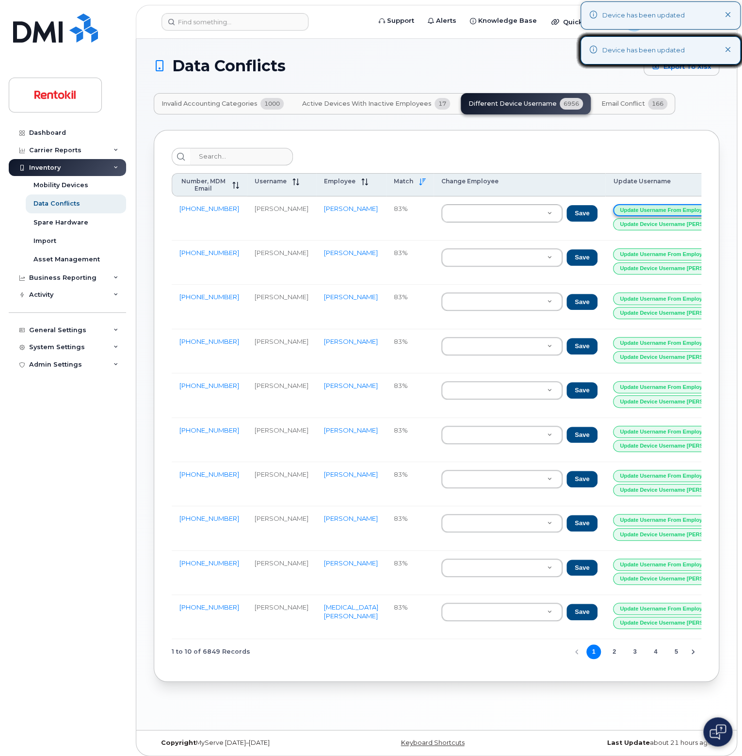
click at [688, 212] on button "Update Username from Employee" at bounding box center [664, 210] width 102 height 12
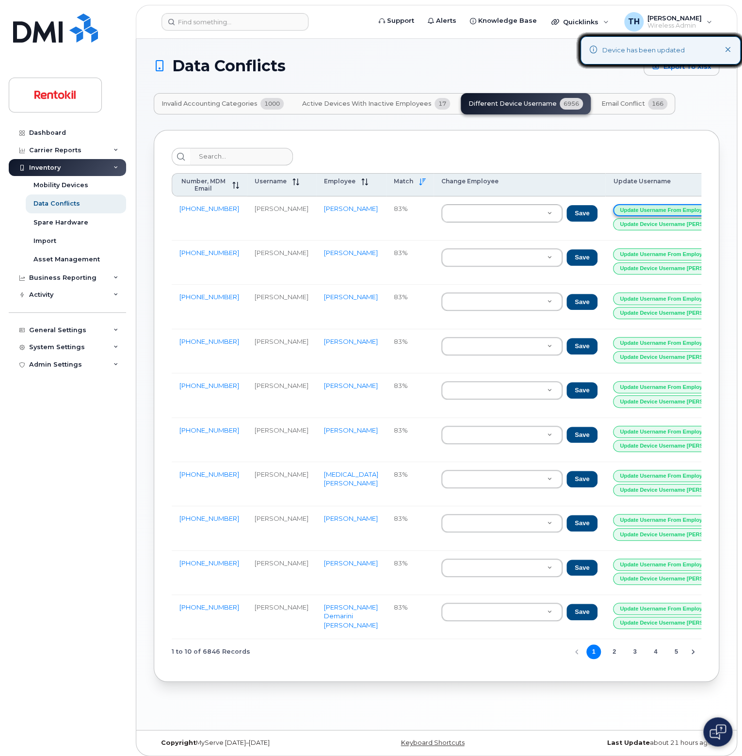
click at [688, 212] on button "Update Username from Employee" at bounding box center [664, 210] width 102 height 12
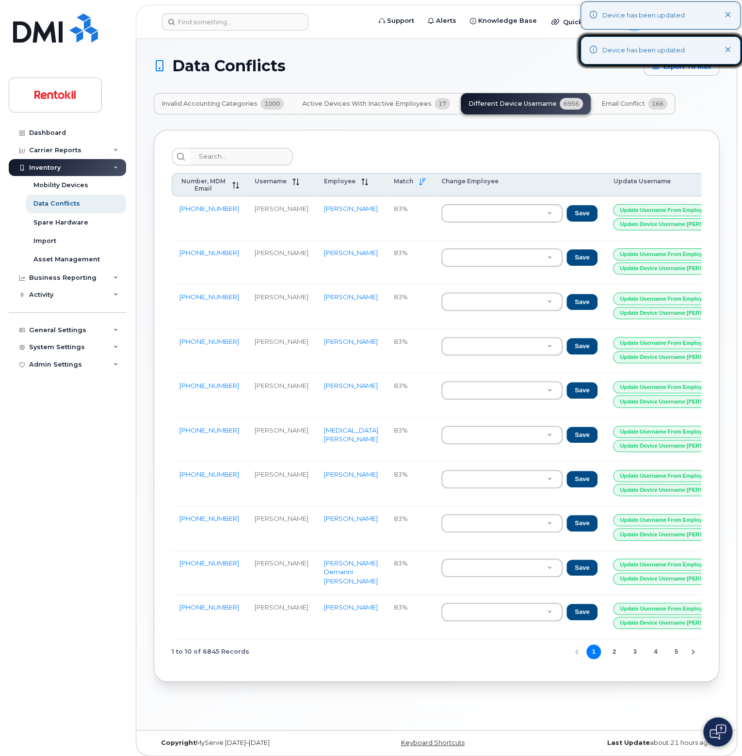
click at [266, 102] on span "1000" at bounding box center [271, 104] width 23 height 12
